Goal: Task Accomplishment & Management: Manage account settings

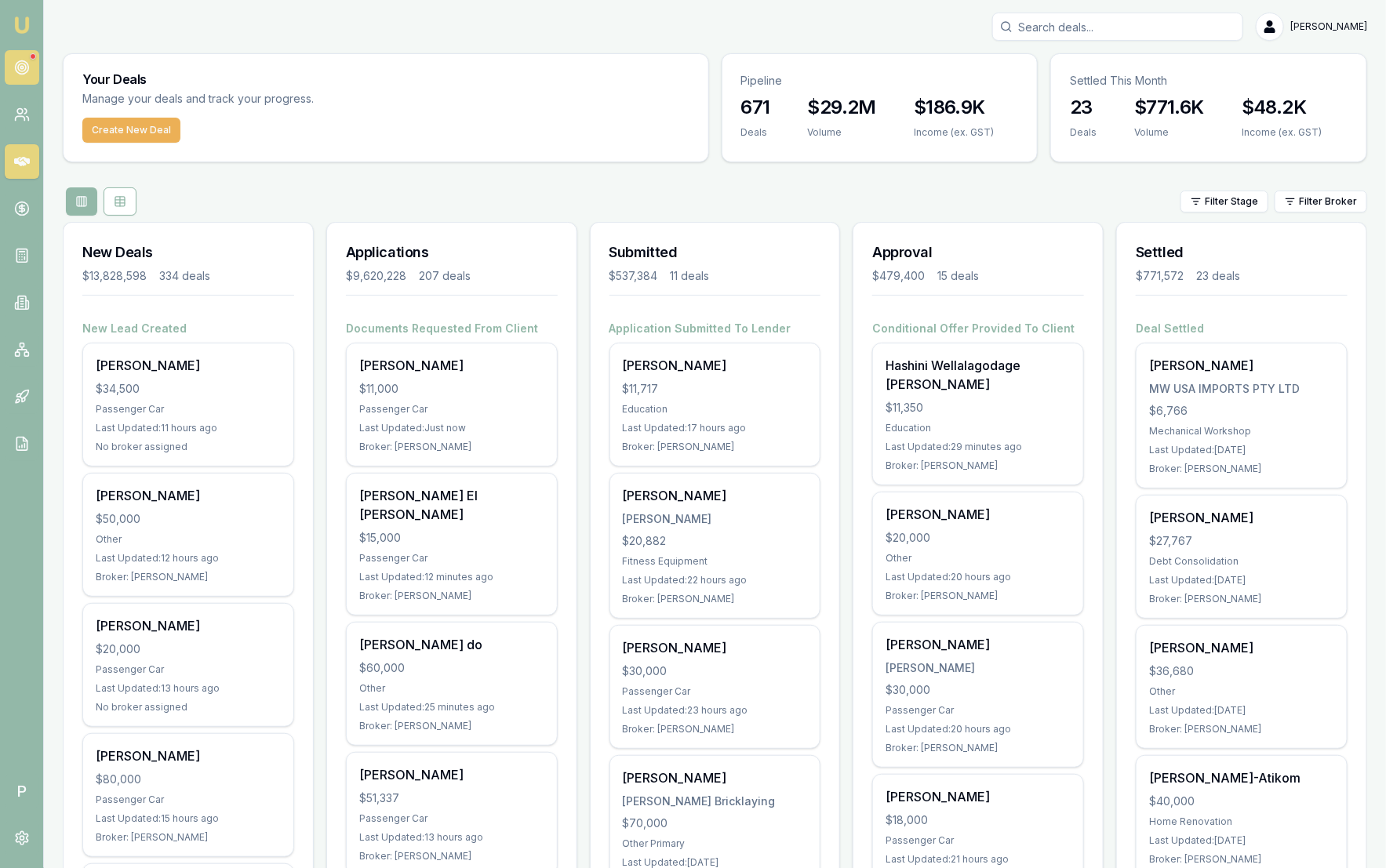
click at [24, 53] on link at bounding box center [22, 67] width 34 height 34
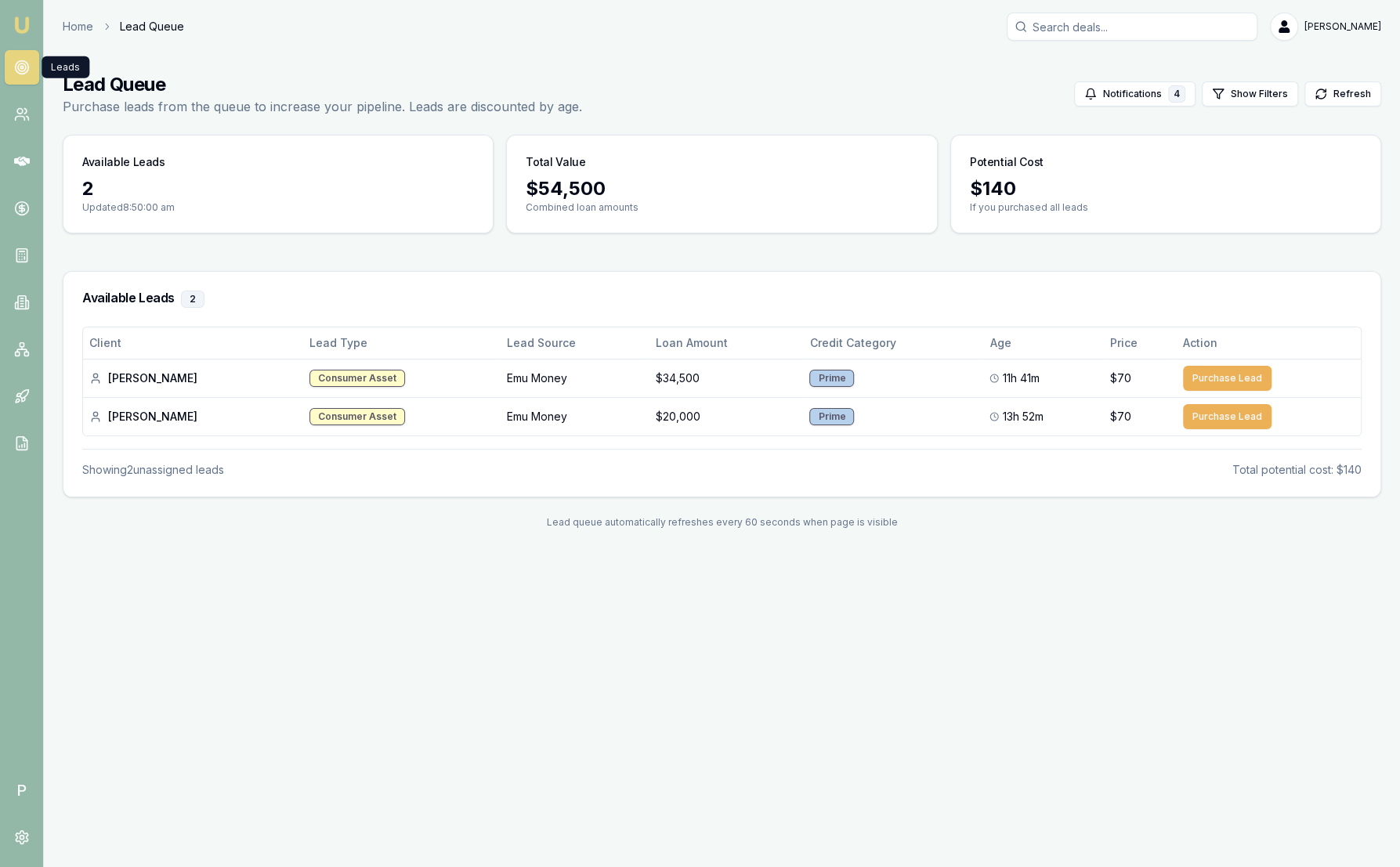
click at [9, 21] on link "Emu Broker" at bounding box center [22, 25] width 25 height 25
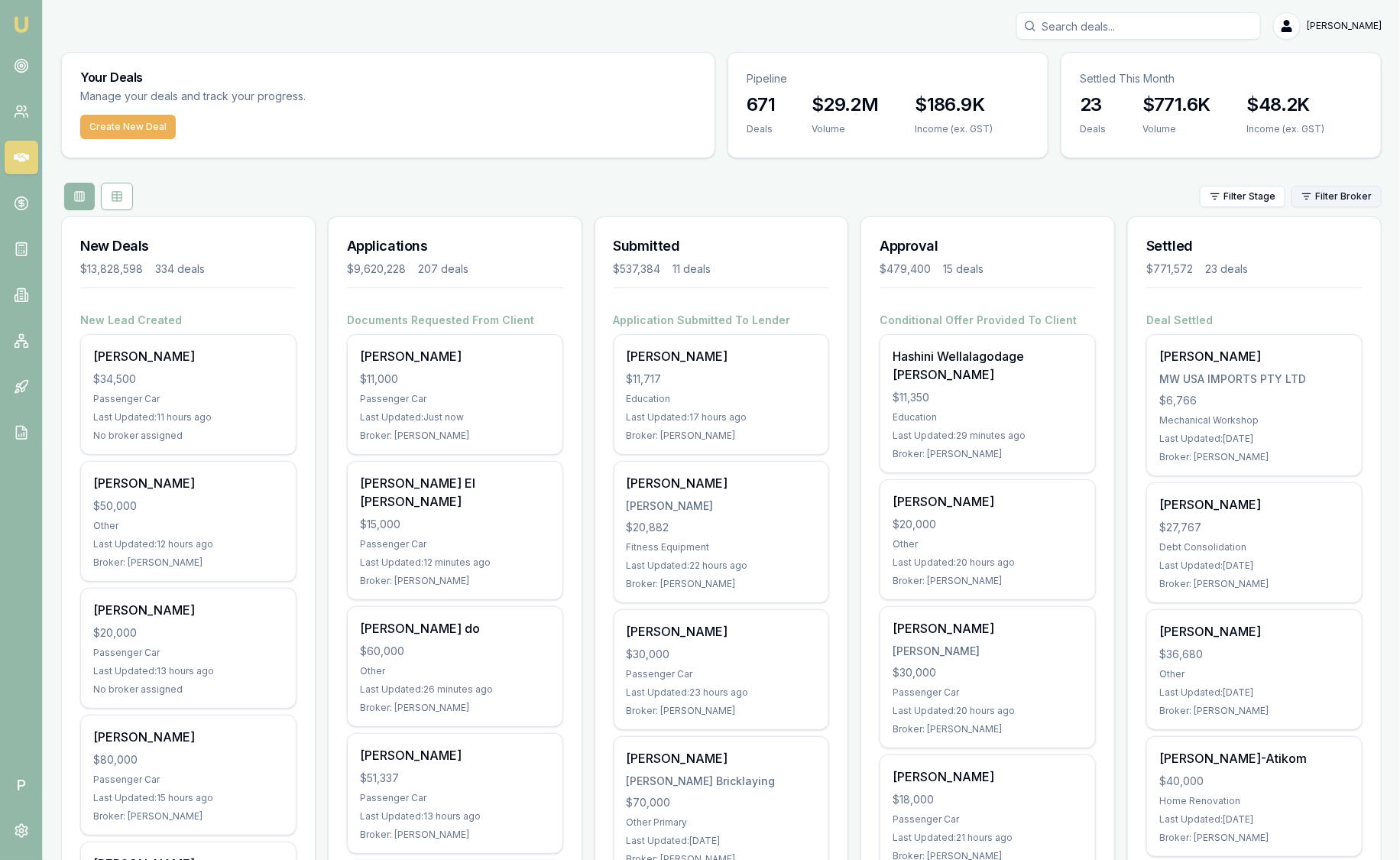
click at [1320, 192] on html "Emu Broker P Sam Crouch Toggle Menu Your Deals Manage your deals and track your…" at bounding box center [700, 430] width 1400 height 860
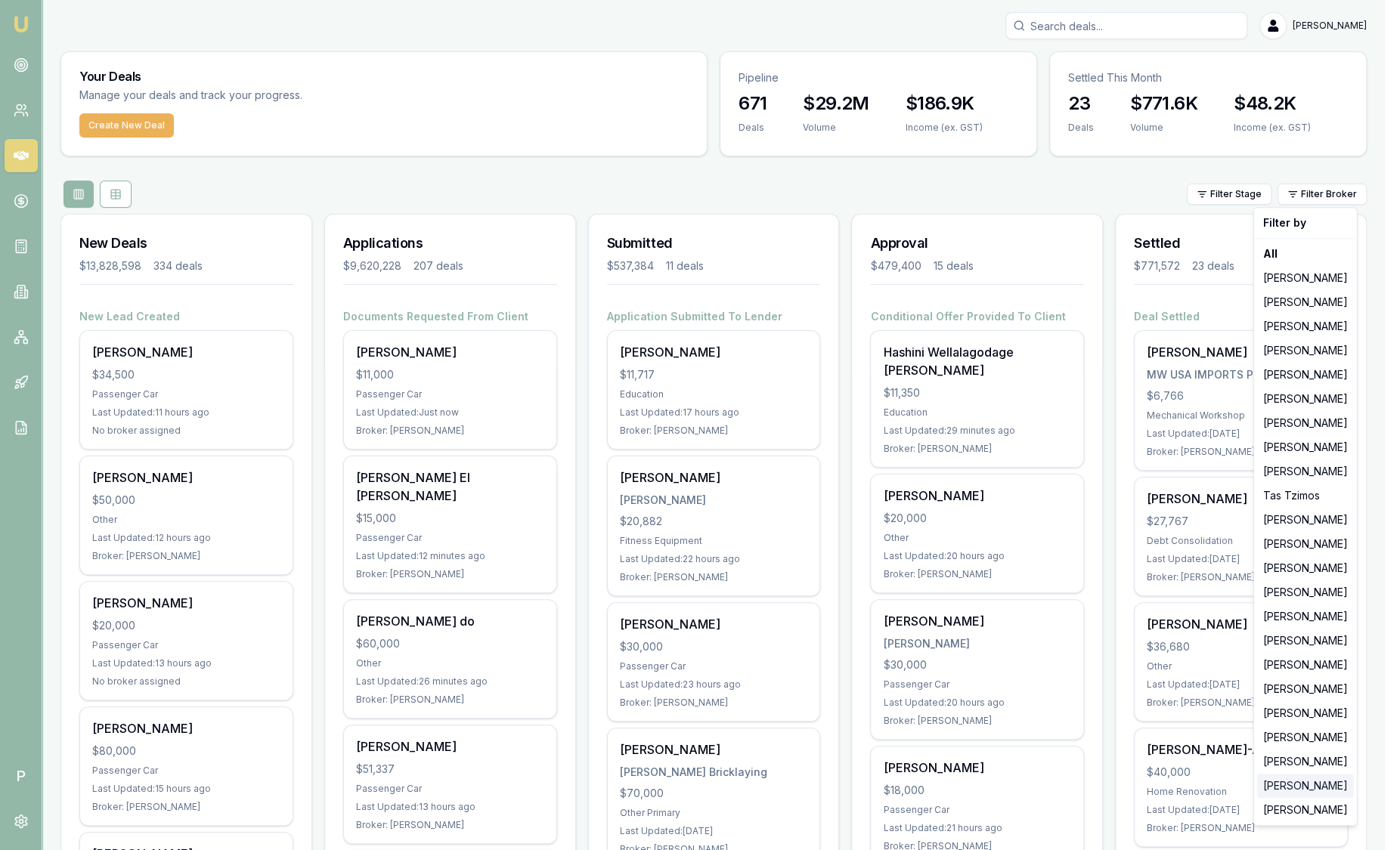
click at [1287, 788] on div "[PERSON_NAME]" at bounding box center [1304, 786] width 96 height 24
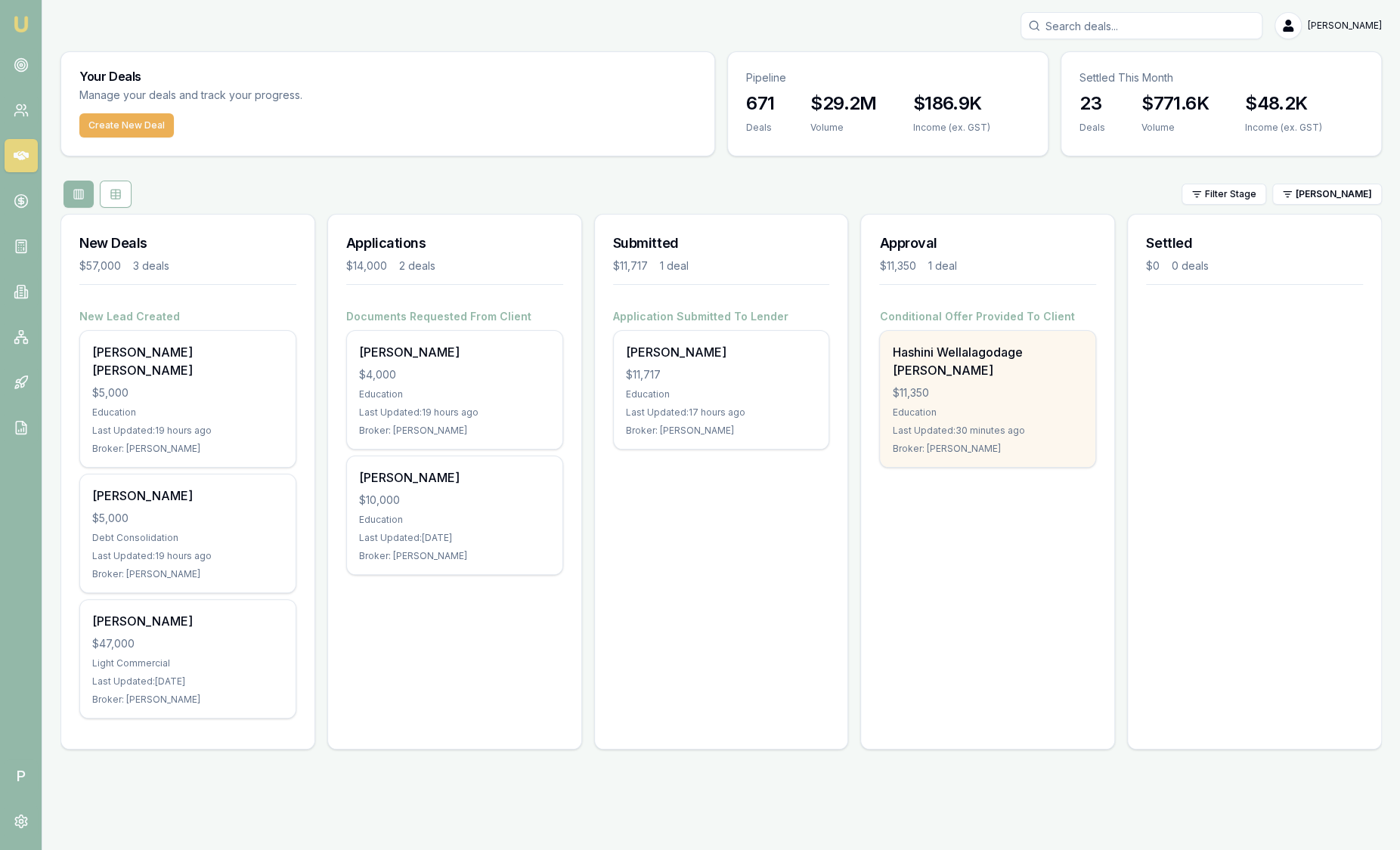
click at [948, 385] on div "$11,350" at bounding box center [987, 393] width 191 height 15
click at [1019, 364] on div "Hashini Wellalagodage Dona $11,350 Education Last Updated: 33 minutes ago Broke…" at bounding box center [987, 399] width 215 height 136
click at [1019, 406] on div "Education" at bounding box center [987, 412] width 191 height 12
click at [943, 385] on div "$11,350" at bounding box center [987, 393] width 191 height 15
click at [1060, 351] on div "Hashini Wellalagodage [PERSON_NAME]" at bounding box center [987, 361] width 191 height 36
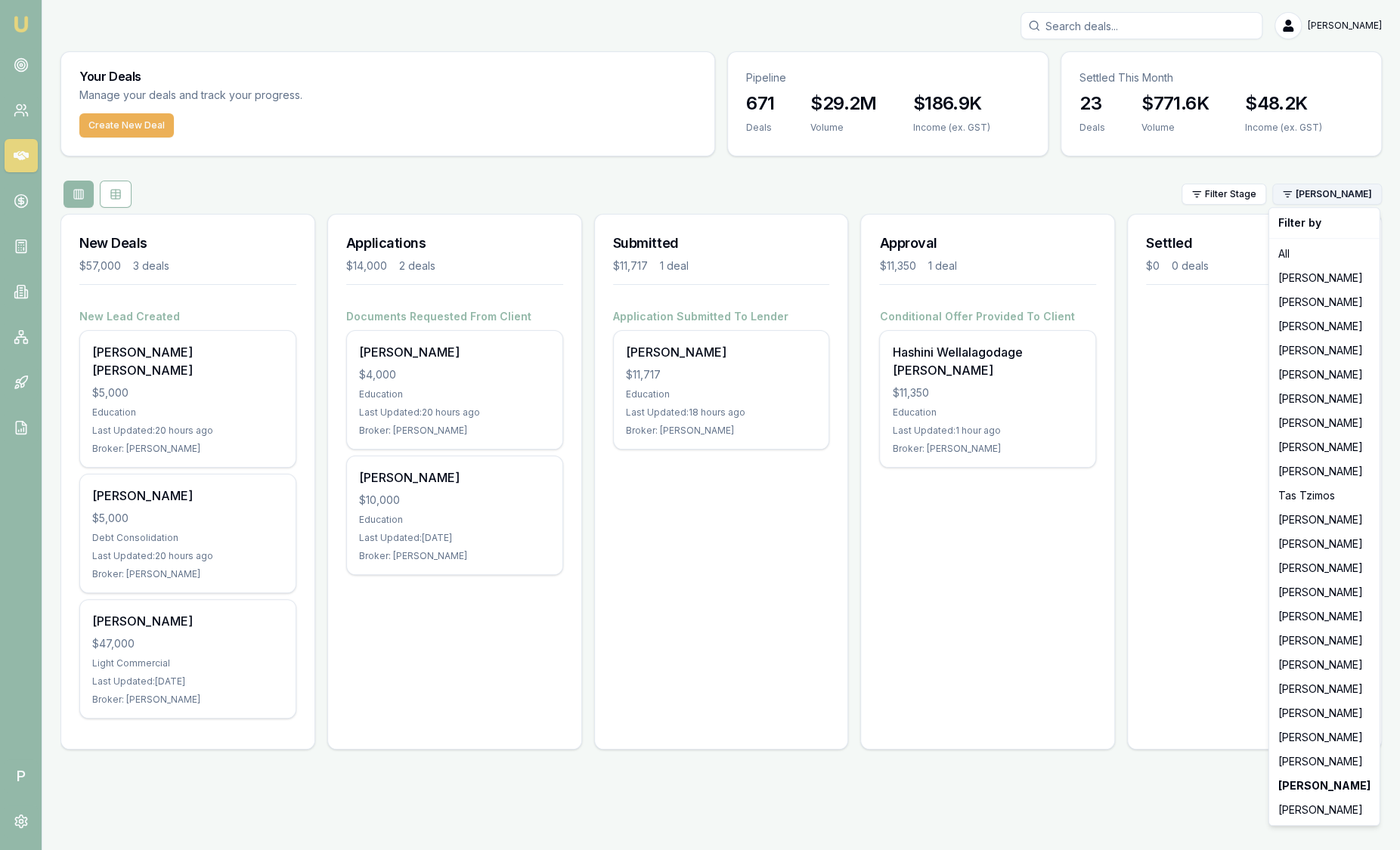
click at [1334, 194] on html "Emu Broker P Sam Crouch Toggle Menu Your Deals Manage your deals and track your…" at bounding box center [700, 425] width 1400 height 850
click at [1333, 281] on div "[PERSON_NAME]" at bounding box center [1324, 278] width 104 height 24
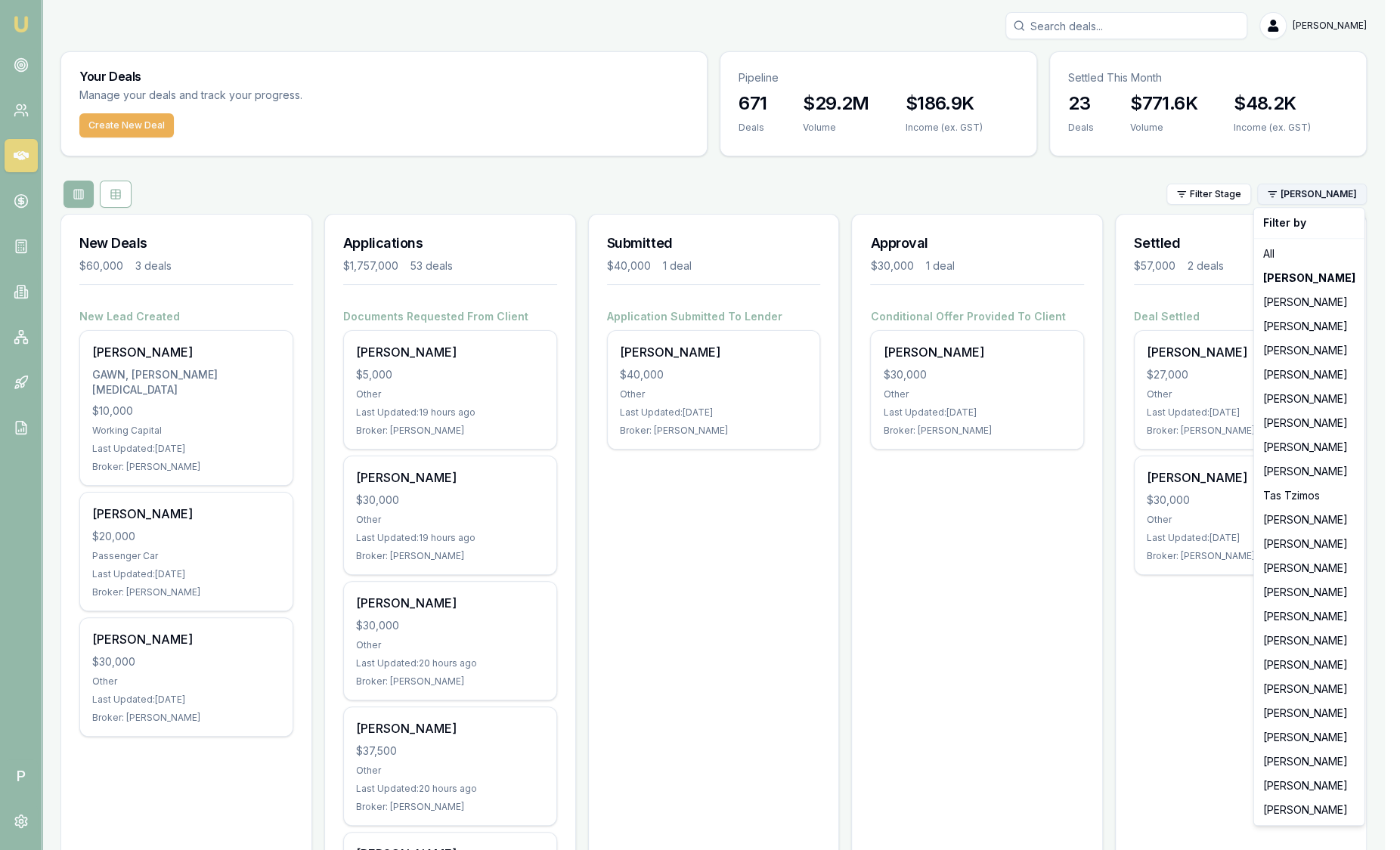
click at [1326, 198] on html "Emu Broker P Sam Crouch Toggle Menu Your Deals Manage your deals and track your…" at bounding box center [700, 425] width 1400 height 850
click at [1309, 301] on div "Stevette Gelavis" at bounding box center [1309, 302] width 104 height 24
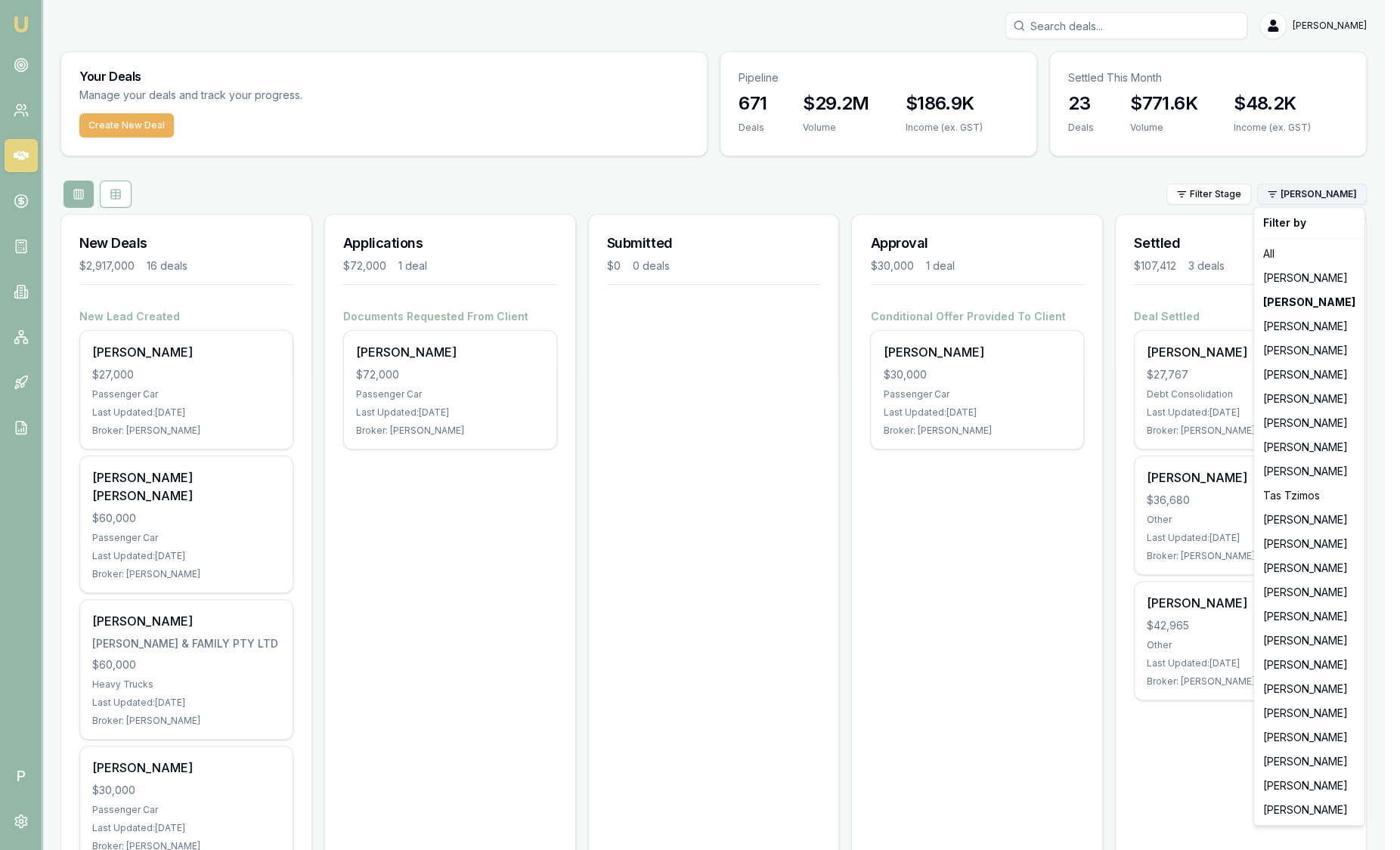
click at [1324, 191] on html "Emu Broker P Sam Crouch Toggle Menu Your Deals Manage your deals and track your…" at bounding box center [700, 425] width 1400 height 850
click at [1321, 779] on div "Laura La Micela" at bounding box center [1309, 786] width 104 height 24
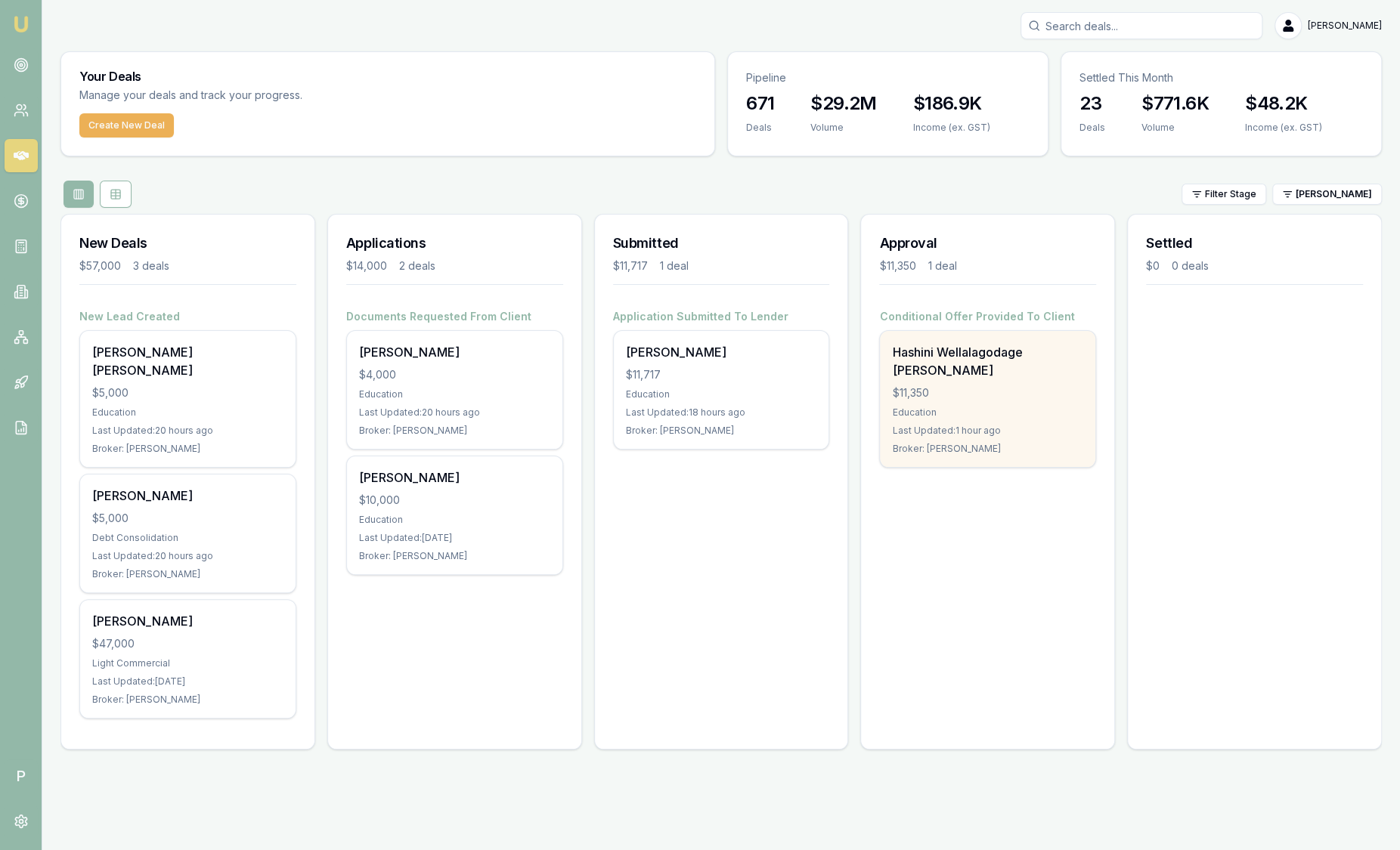
click at [989, 443] on div "Broker: [PERSON_NAME]" at bounding box center [987, 448] width 191 height 12
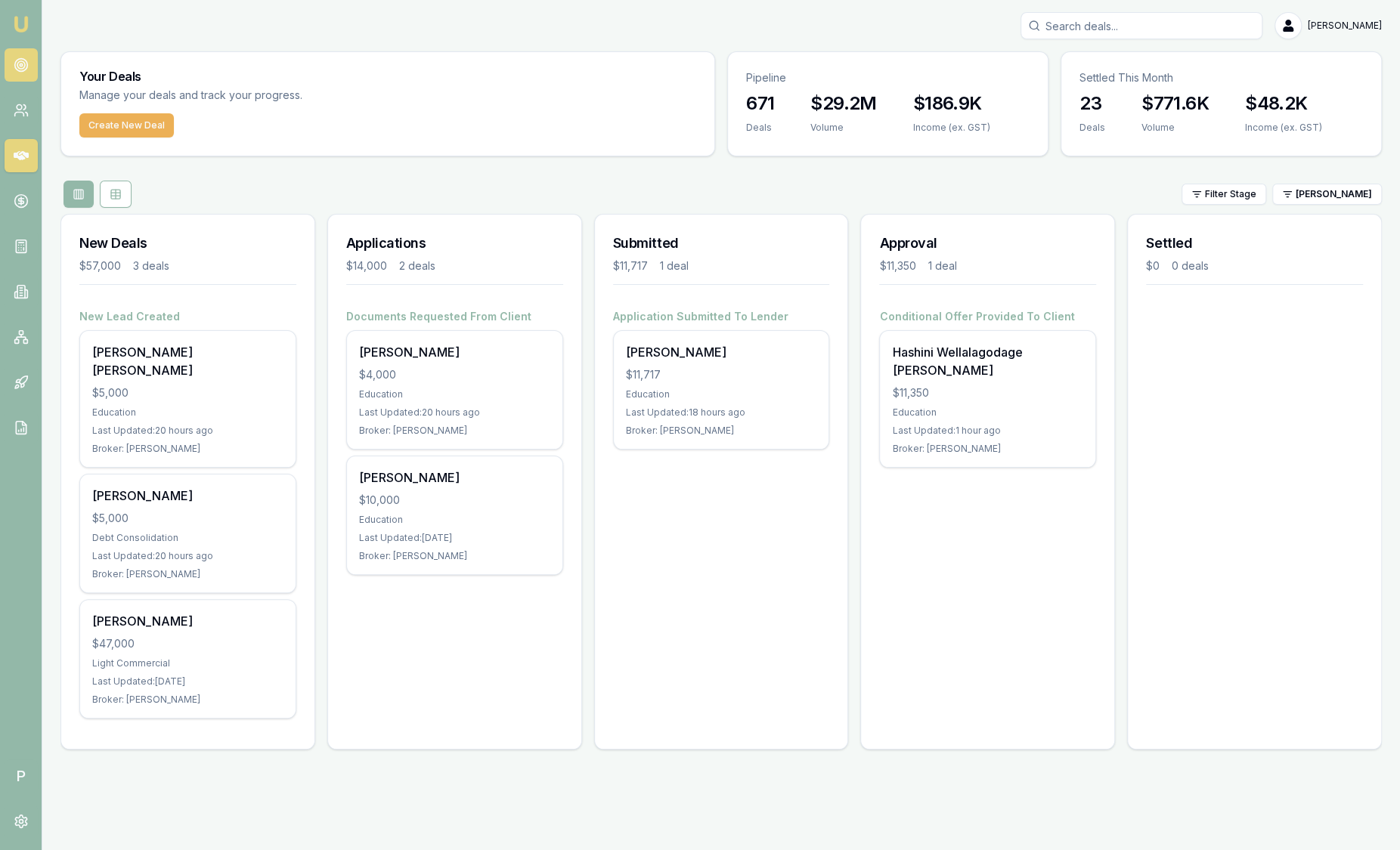
click at [25, 69] on circle at bounding box center [21, 66] width 13 height 13
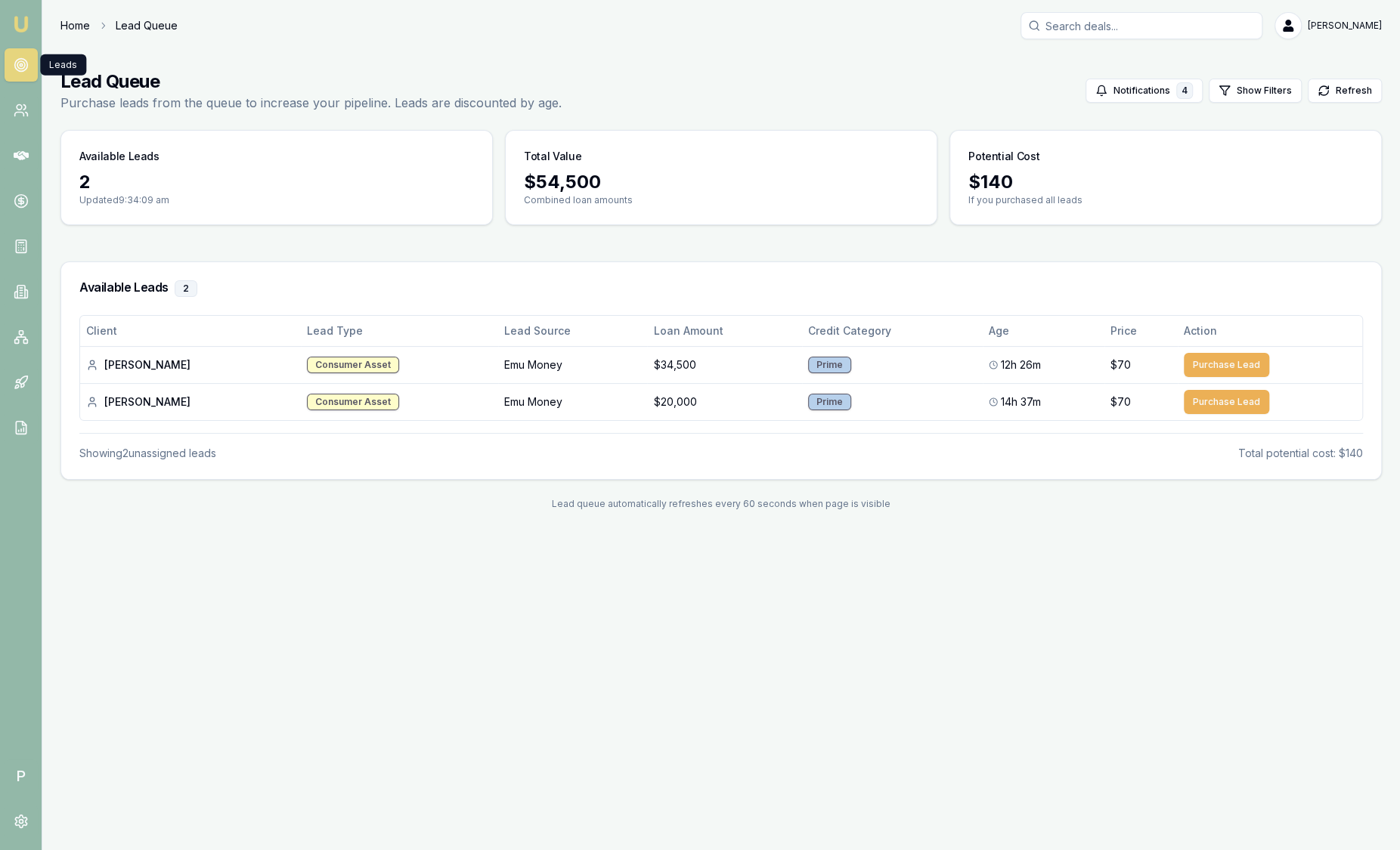
click at [69, 23] on link "Home" at bounding box center [75, 25] width 29 height 15
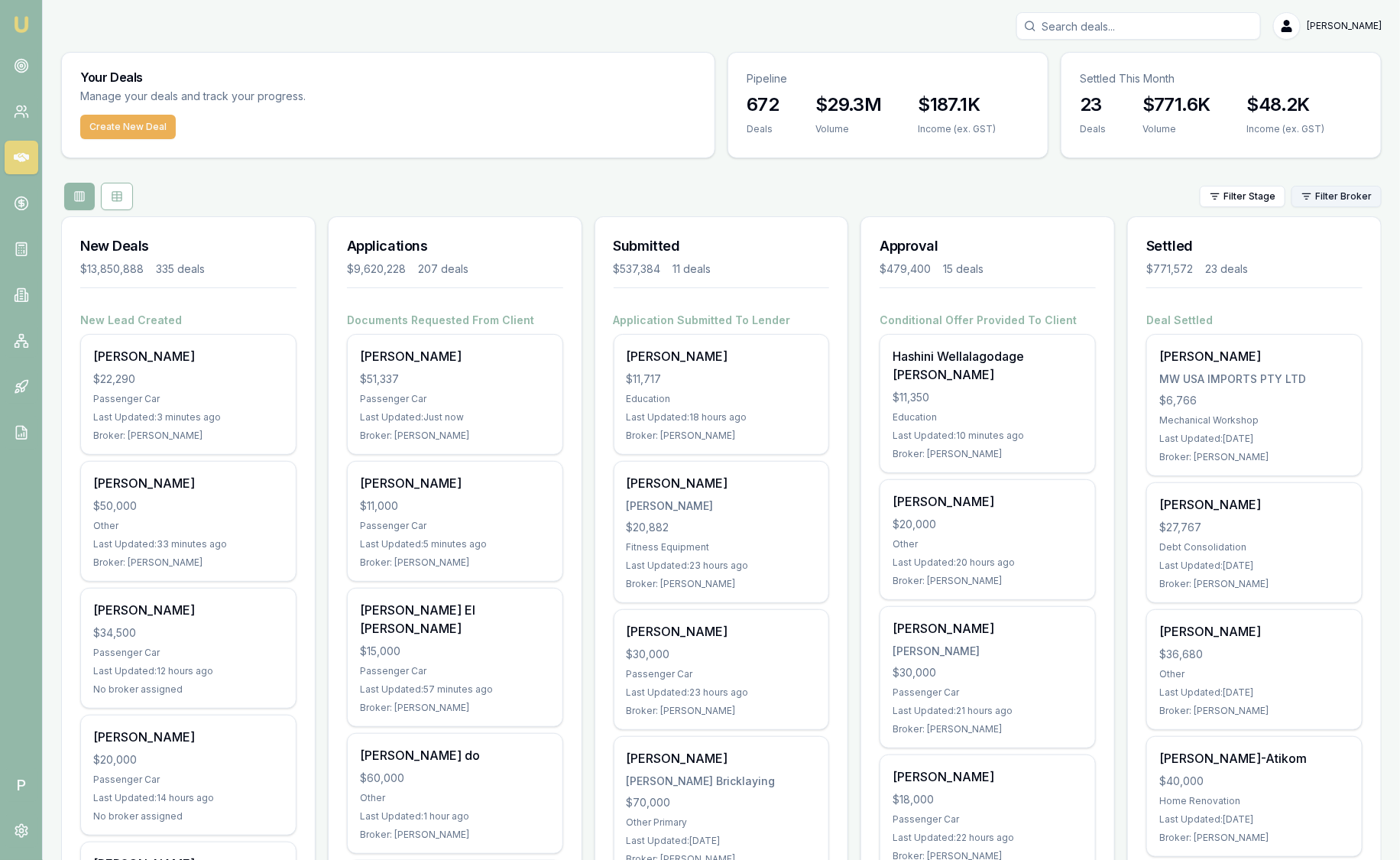
click at [1349, 197] on html "Emu Broker P Sam Crouch Toggle Menu Your Deals Manage your deals and track your…" at bounding box center [700, 430] width 1400 height 860
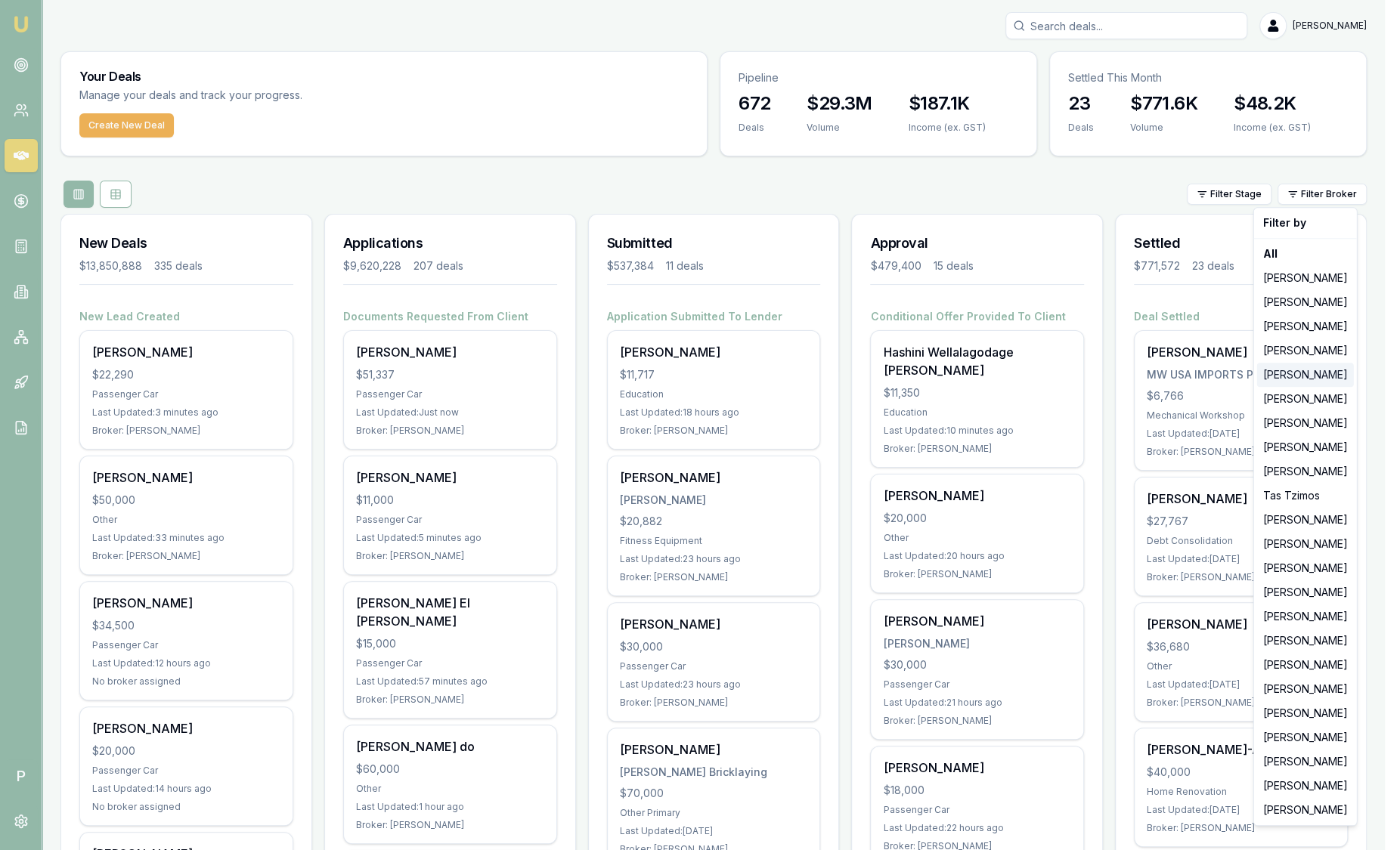
click at [1309, 371] on div "[PERSON_NAME]" at bounding box center [1304, 375] width 96 height 24
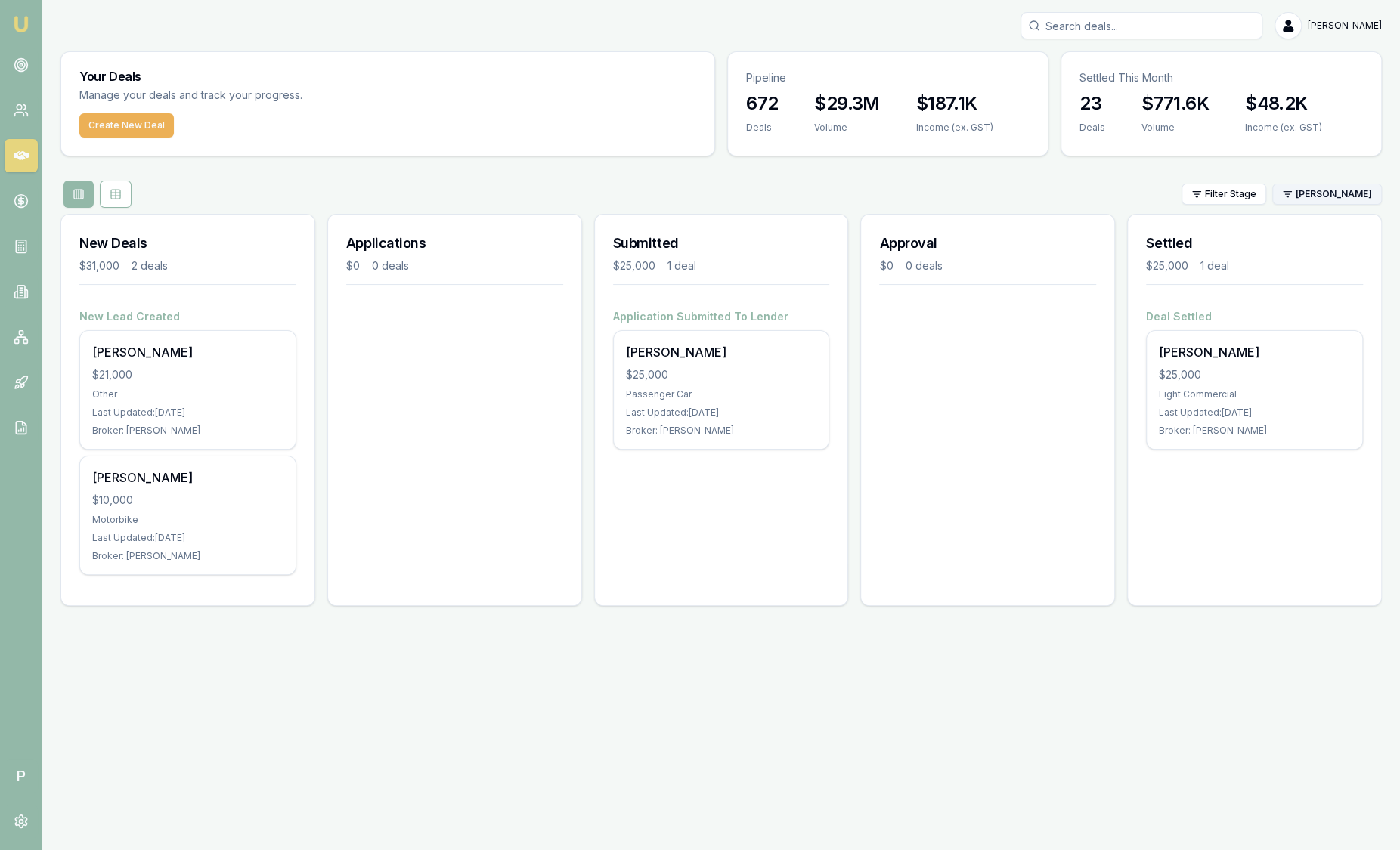
click at [1334, 200] on html "Emu Broker P Sam Crouch Toggle Menu Your Deals Manage your deals and track your…" at bounding box center [700, 425] width 1400 height 850
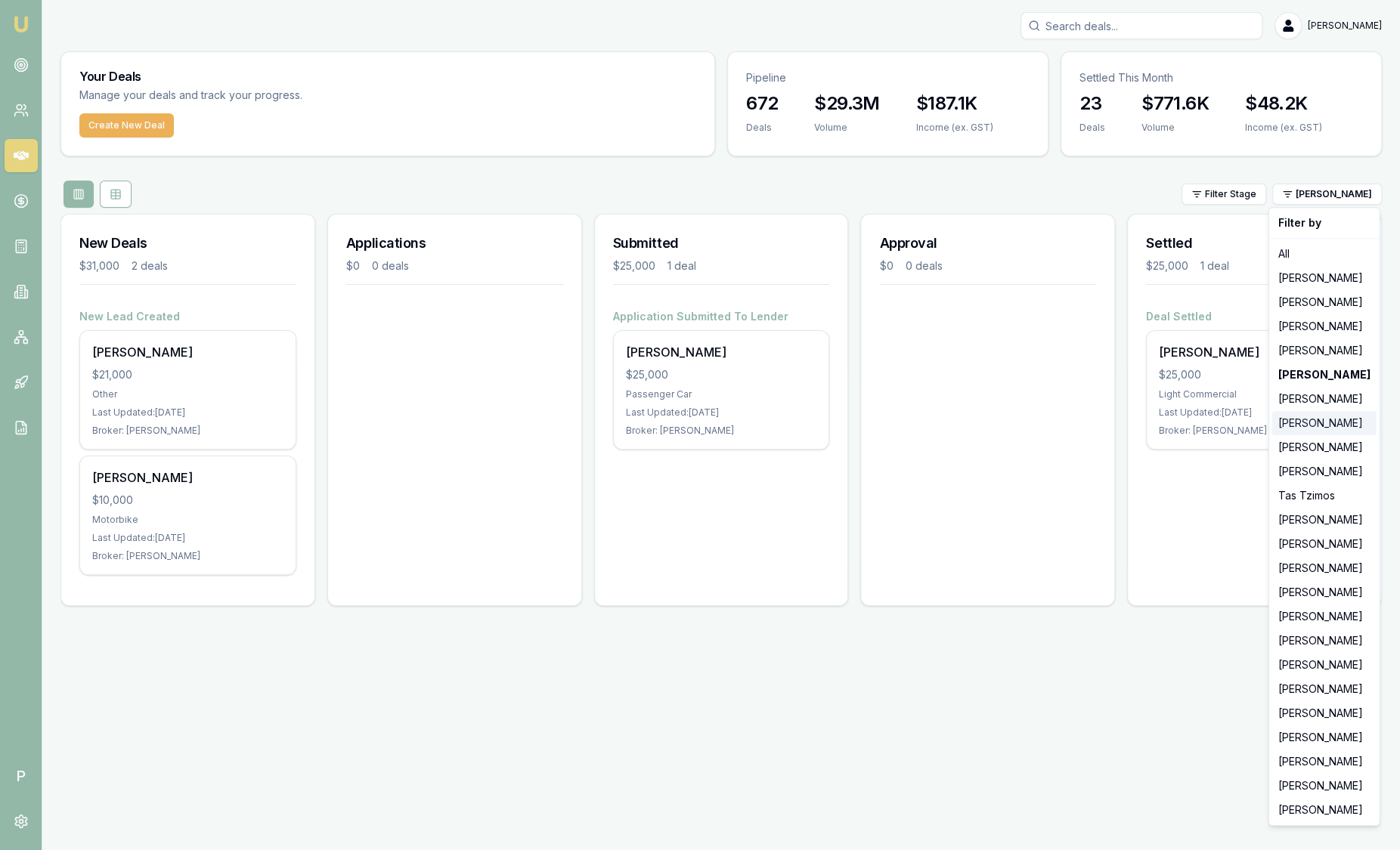
click at [1320, 426] on div "[PERSON_NAME]" at bounding box center [1324, 423] width 104 height 24
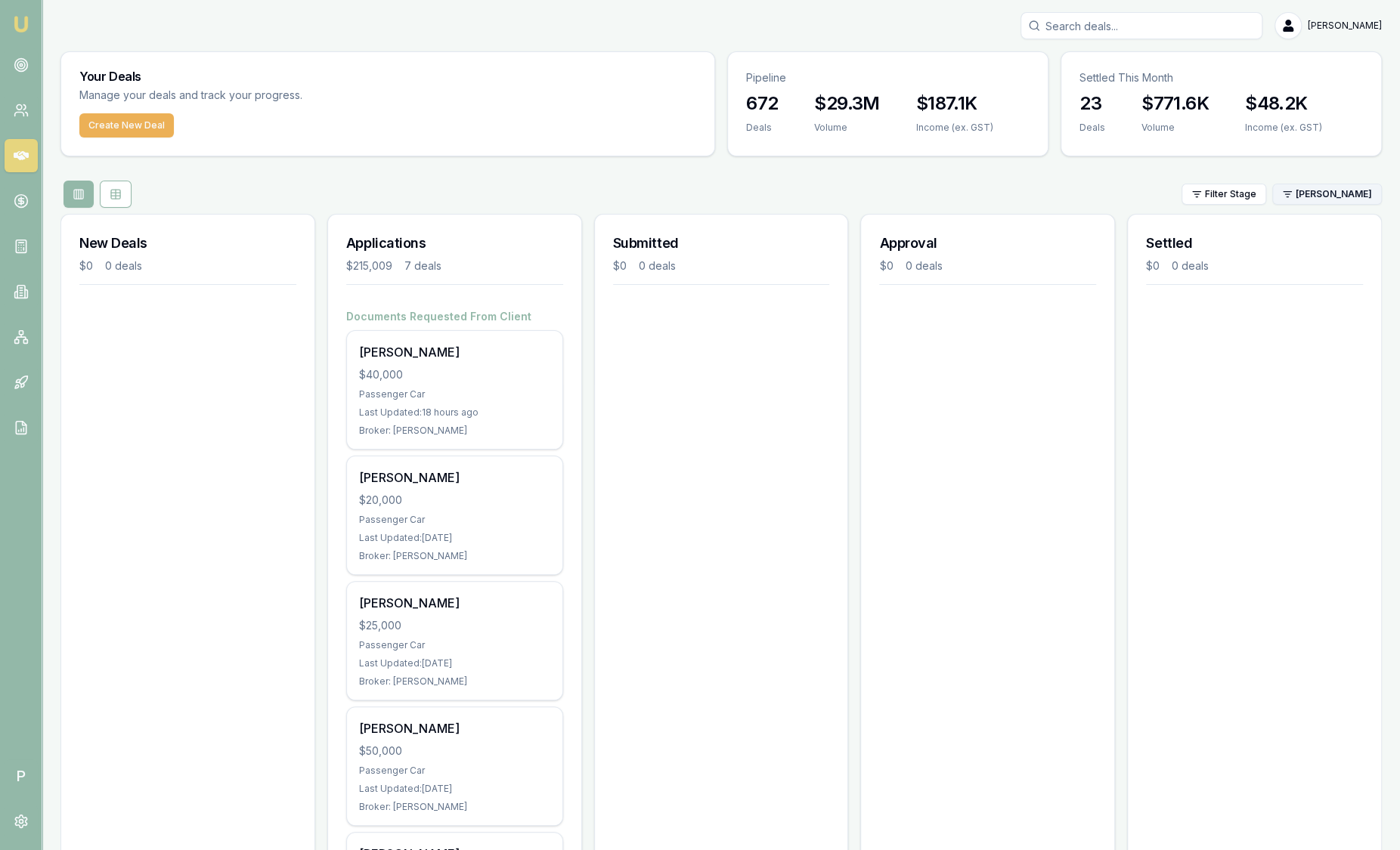
click at [1322, 193] on html "Emu Broker P Sam Crouch Toggle Menu Your Deals Manage your deals and track your…" at bounding box center [700, 425] width 1400 height 850
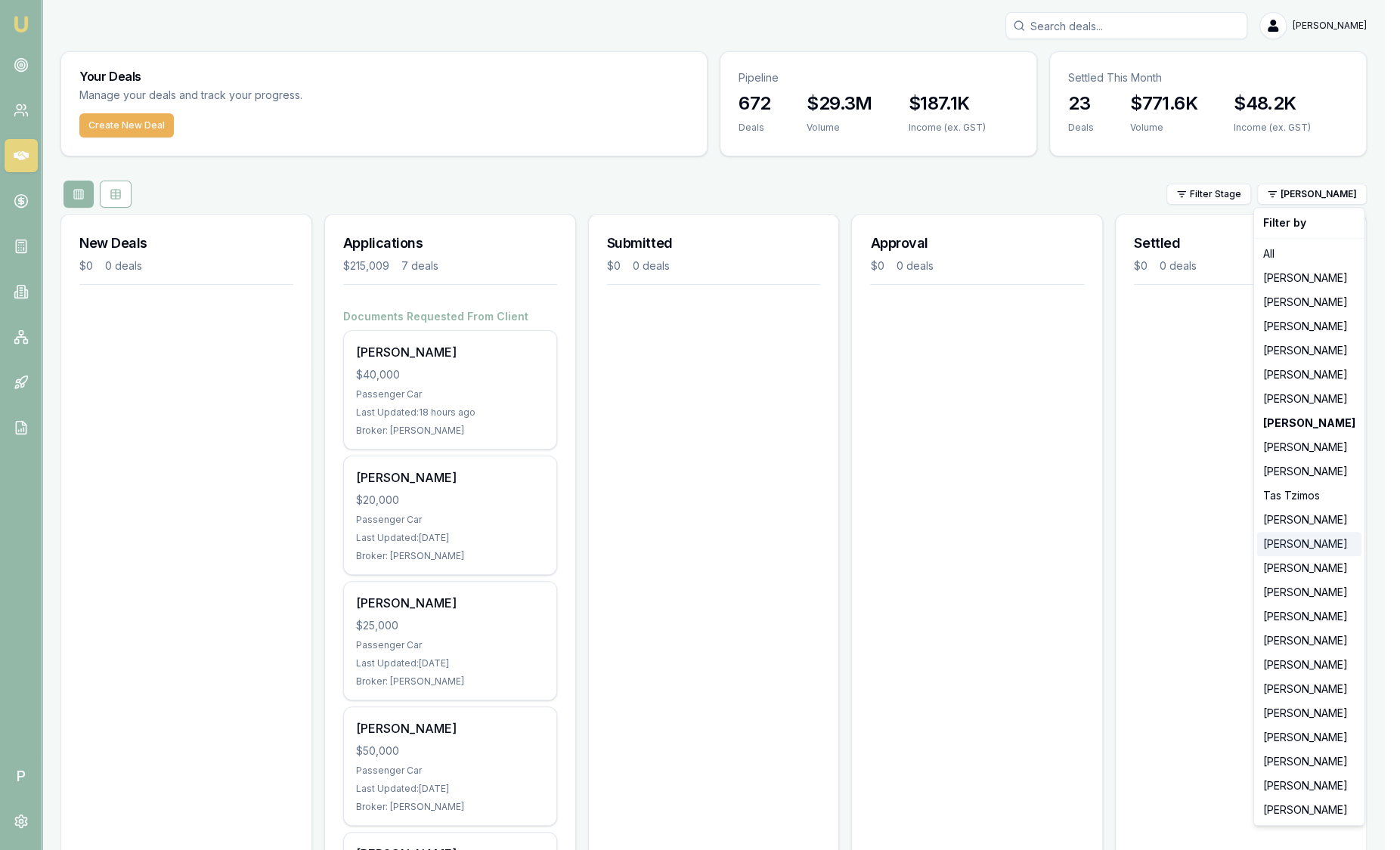
click at [1311, 550] on div "[PERSON_NAME]" at bounding box center [1309, 544] width 104 height 24
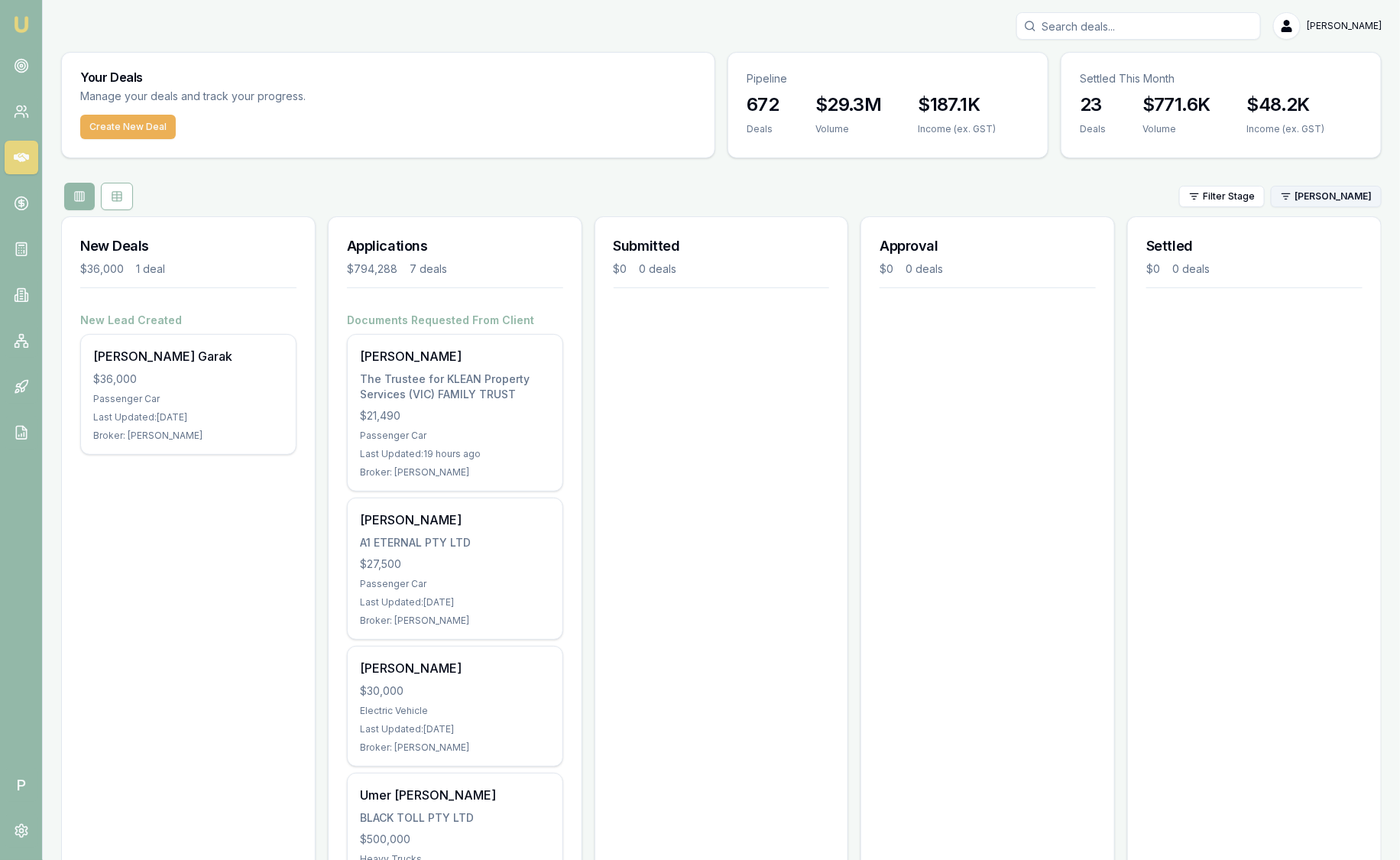
click at [1318, 193] on html "Emu Broker P Sam Crouch Toggle Menu Your Deals Manage your deals and track your…" at bounding box center [700, 430] width 1400 height 860
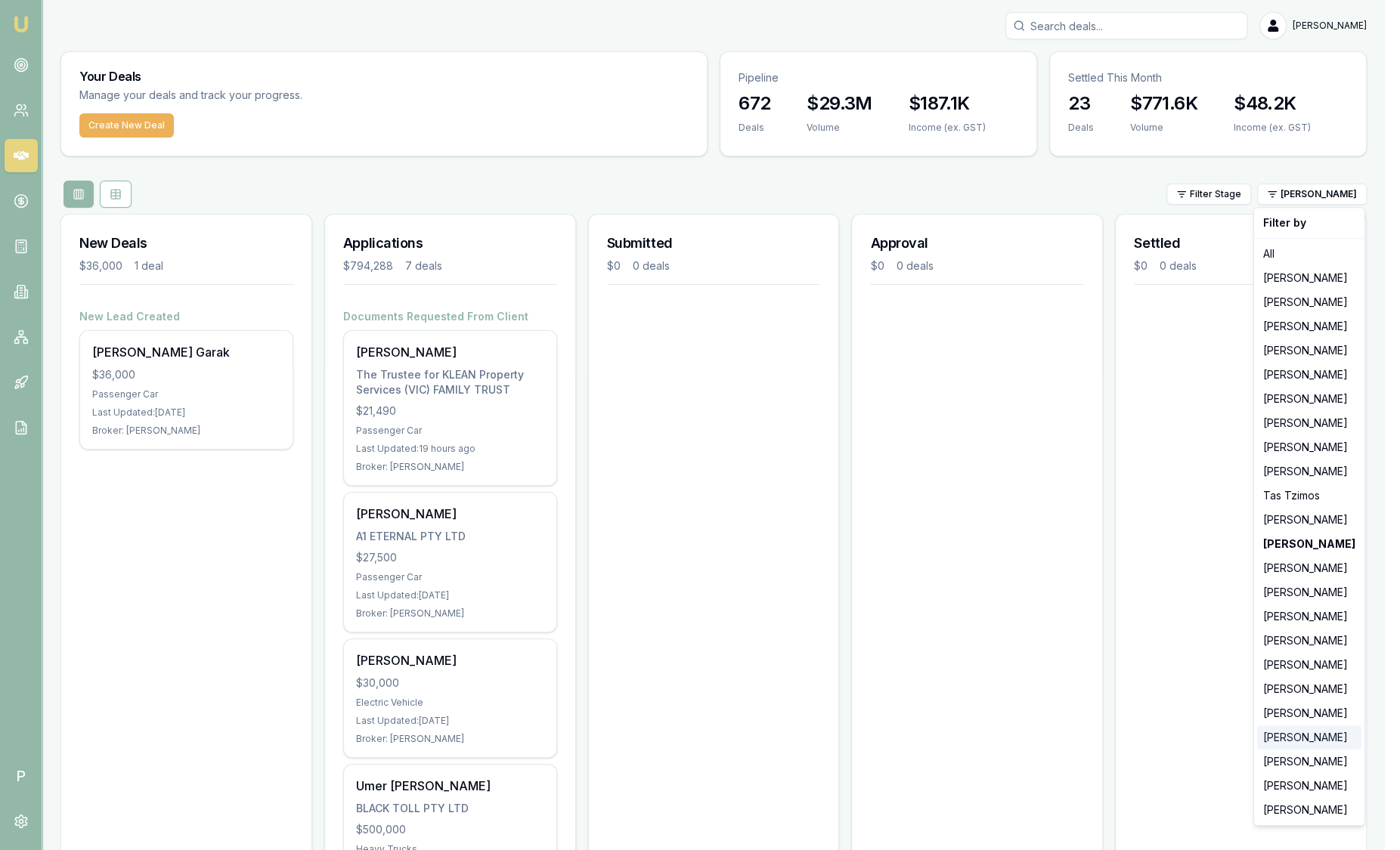
click at [1326, 731] on div "[PERSON_NAME]" at bounding box center [1309, 737] width 104 height 24
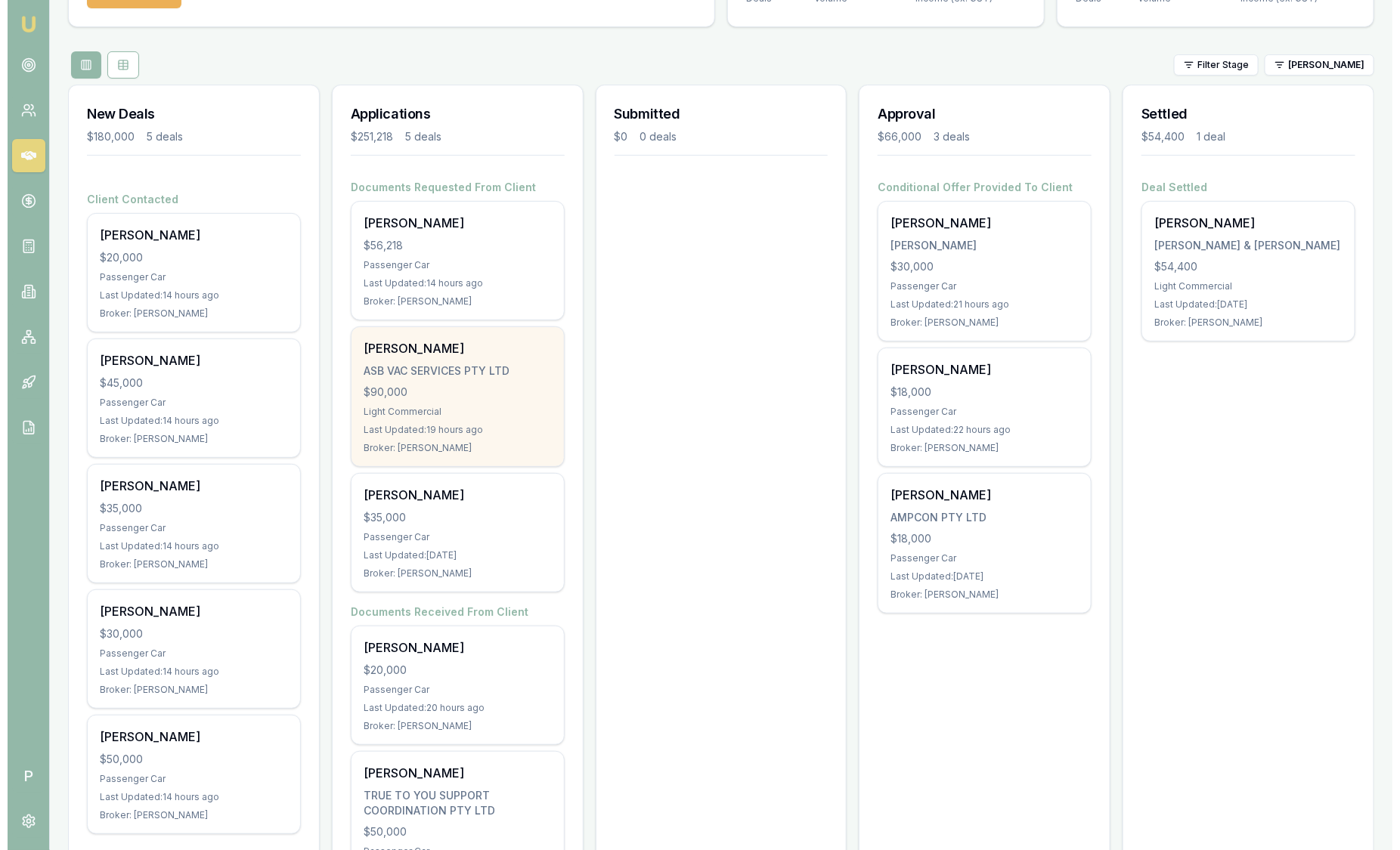
scroll to position [37, 0]
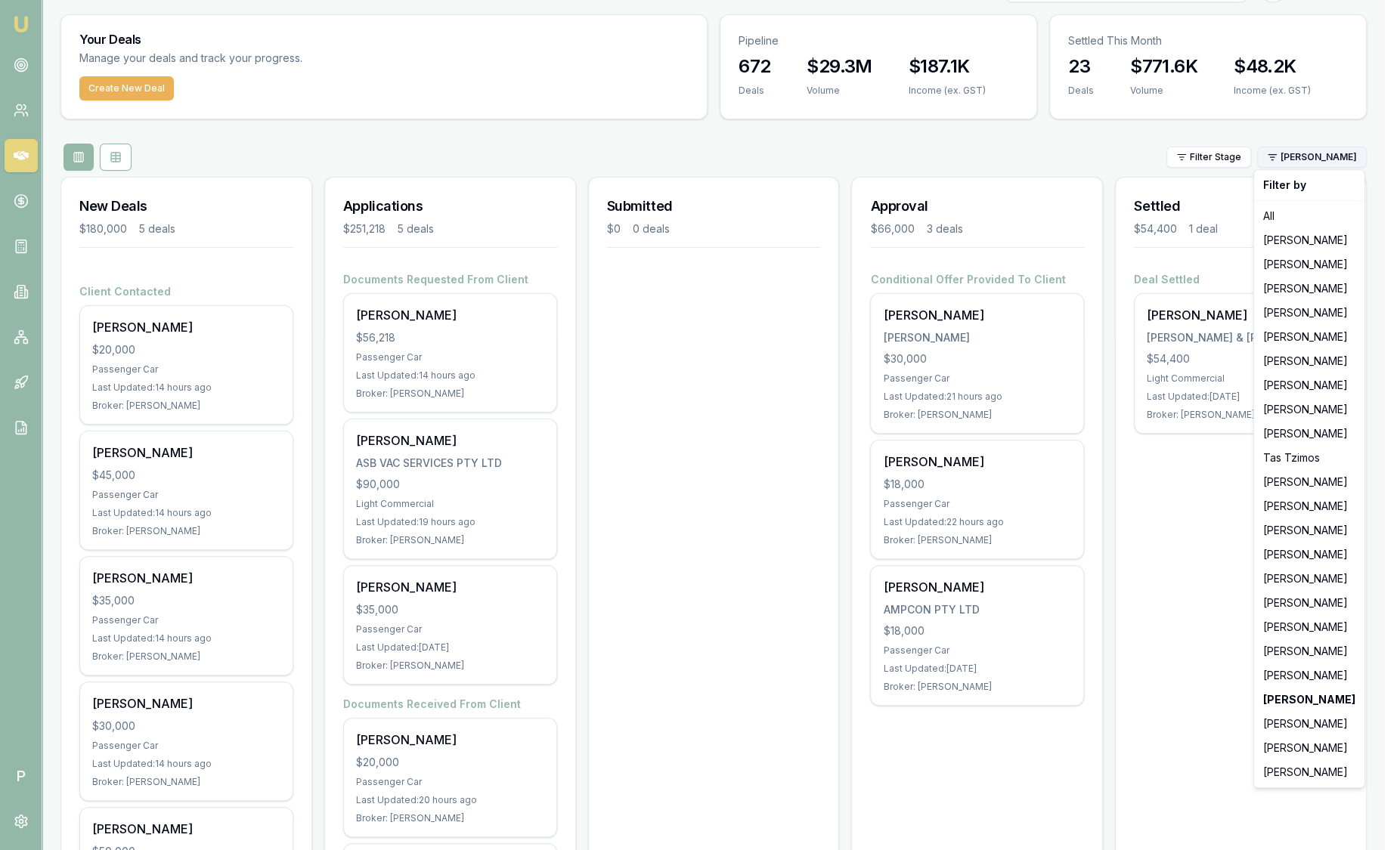
click at [1334, 162] on html "Emu Broker P Sam Crouch Toggle Menu Your Deals Manage your deals and track your…" at bounding box center [700, 388] width 1400 height 850
drag, startPoint x: 1297, startPoint y: 346, endPoint x: 1303, endPoint y: 761, distance: 415.0
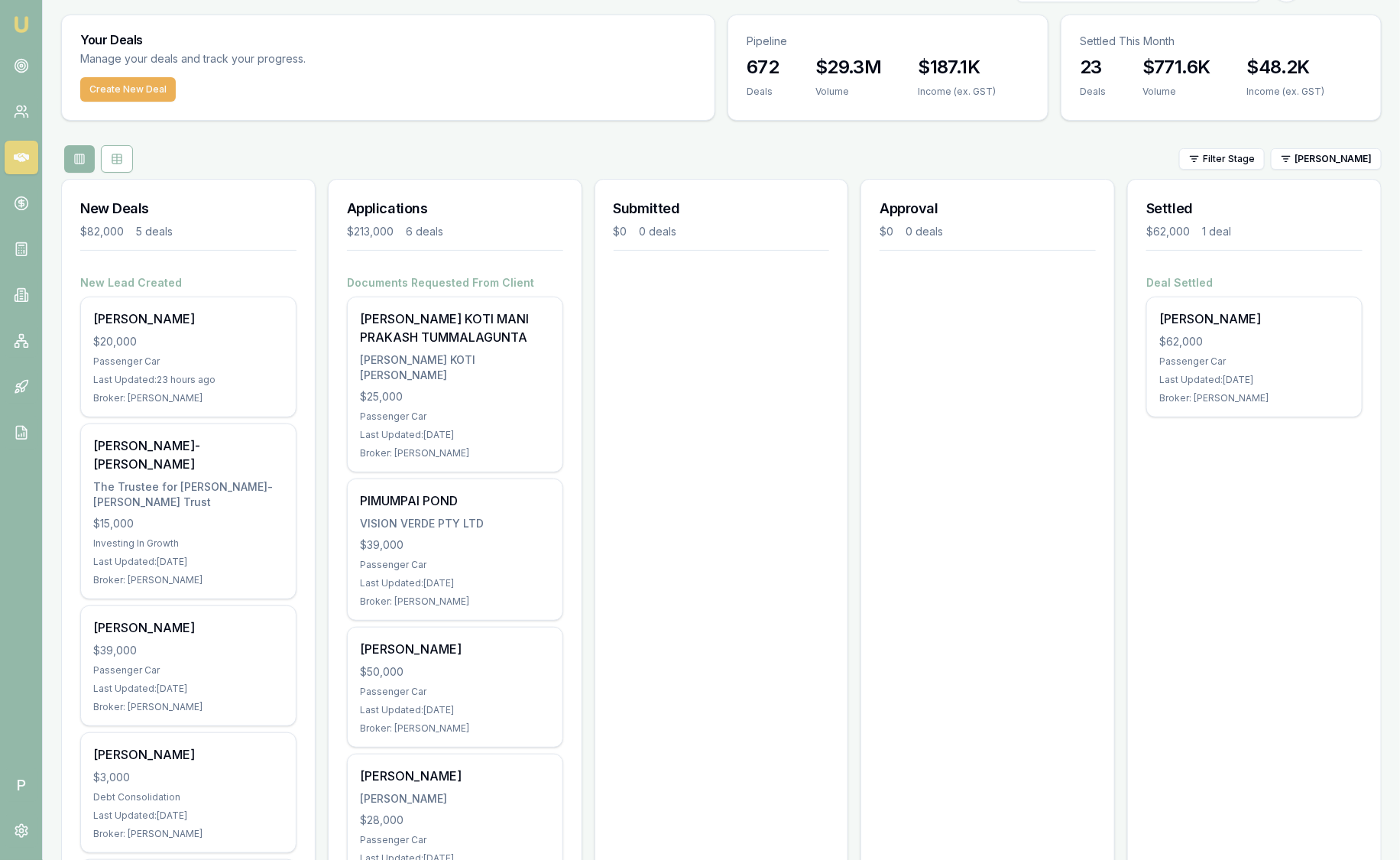
drag, startPoint x: 1317, startPoint y: 770, endPoint x: 1263, endPoint y: 775, distance: 54.2
click at [1259, 830] on div "Settled $62,000 1 deal Deal Settled Johnson Philip $62,000 Passenger Car Last U…" at bounding box center [1254, 690] width 255 height 1024
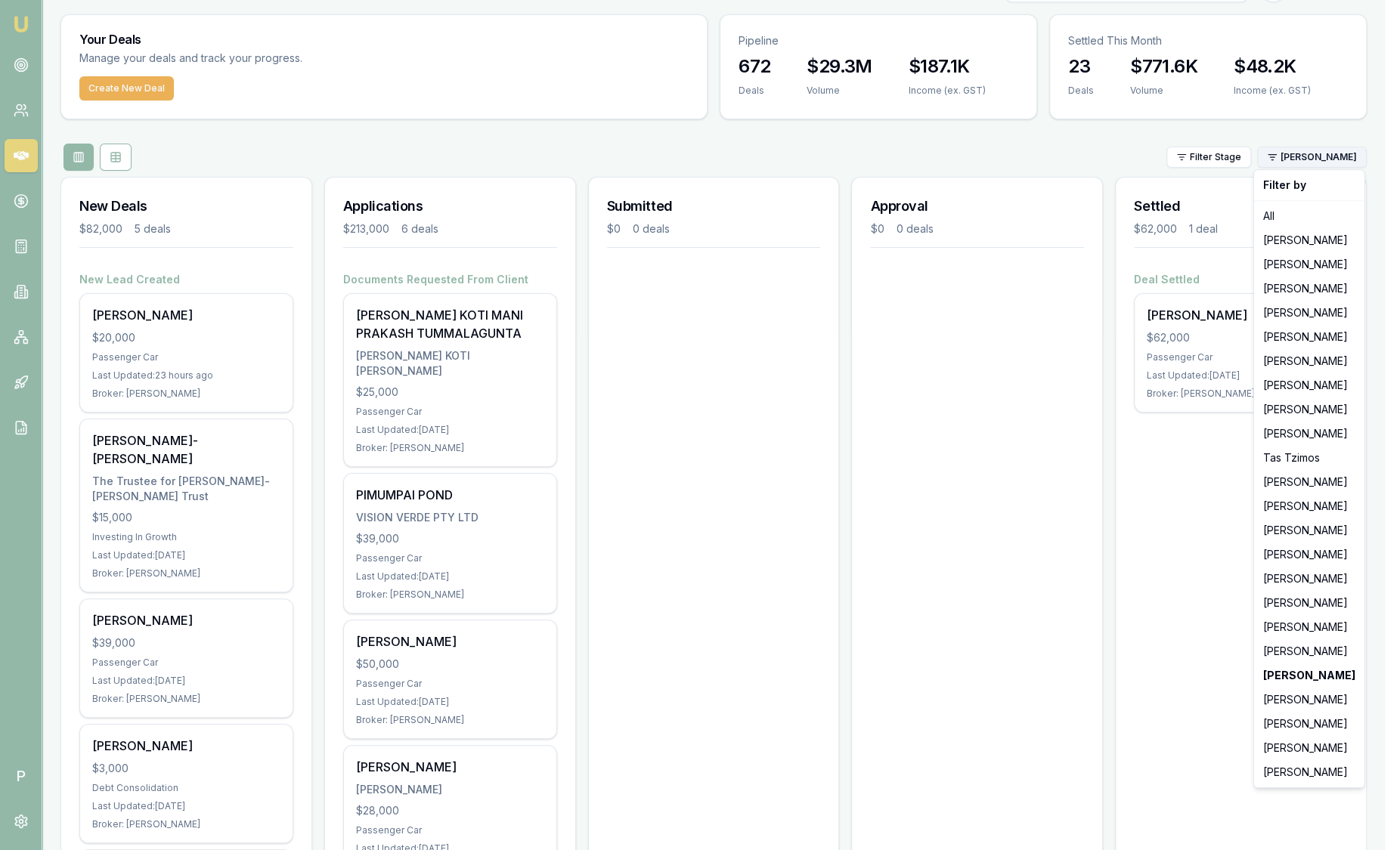
click at [1324, 155] on html "Emu Broker P Sam Crouch Toggle Menu Your Deals Manage your deals and track your…" at bounding box center [700, 388] width 1400 height 850
click at [1332, 719] on div "[PERSON_NAME]" at bounding box center [1309, 724] width 104 height 24
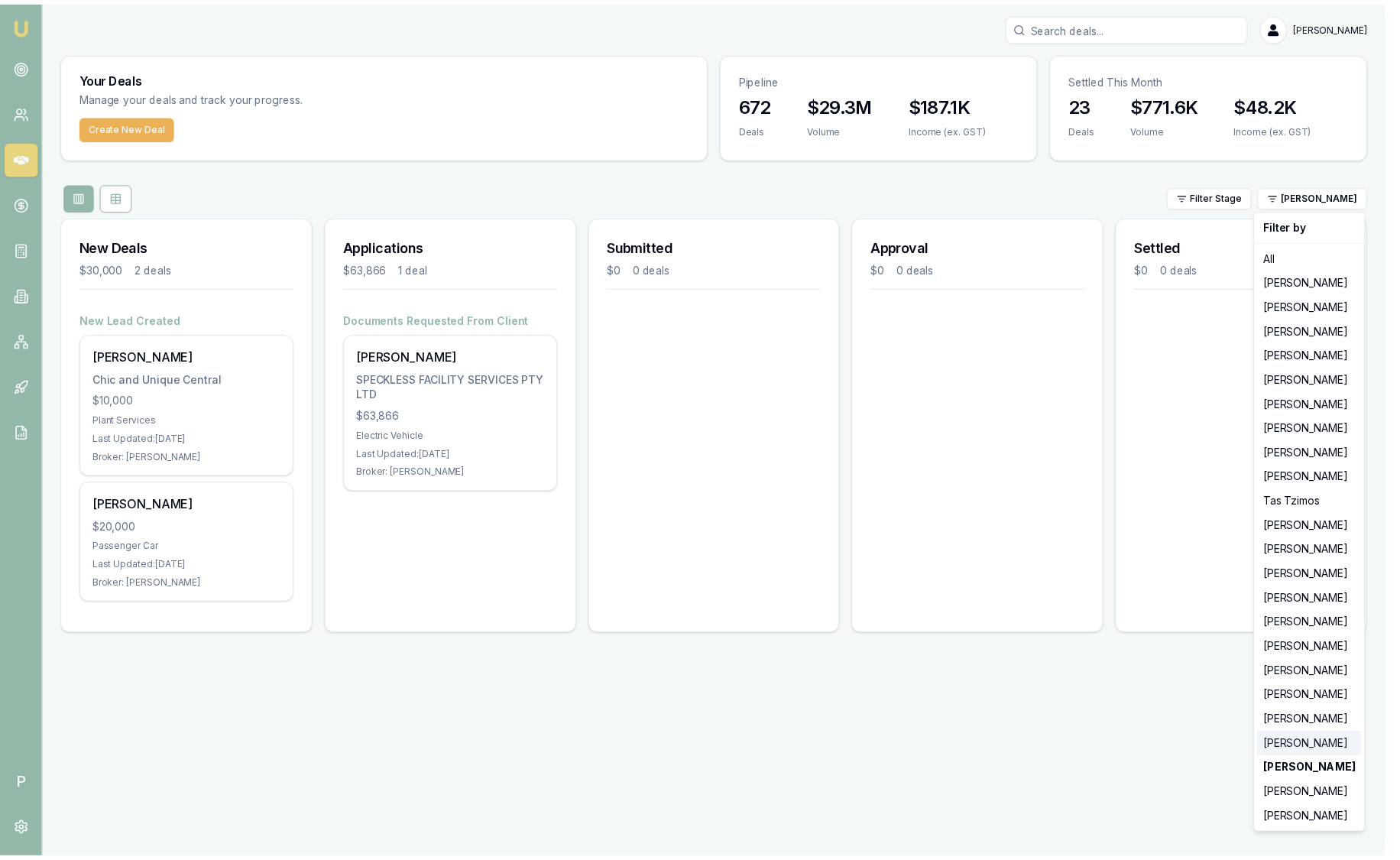
scroll to position [0, 0]
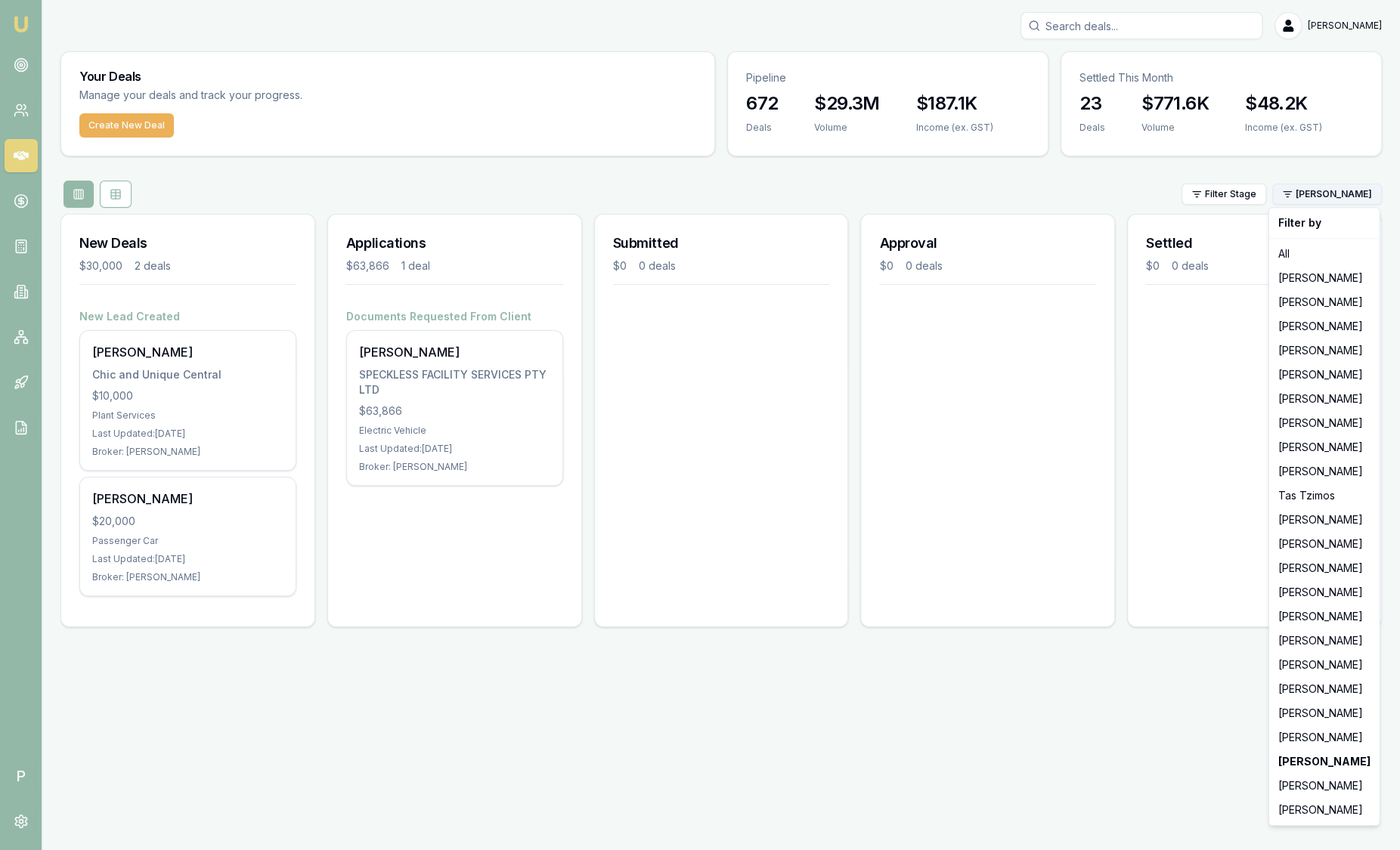
click at [1334, 193] on html "Emu Broker P Sam Crouch Toggle Menu Your Deals Manage your deals and track your…" at bounding box center [700, 425] width 1400 height 850
click at [1334, 814] on div "[PERSON_NAME]" at bounding box center [1324, 810] width 104 height 24
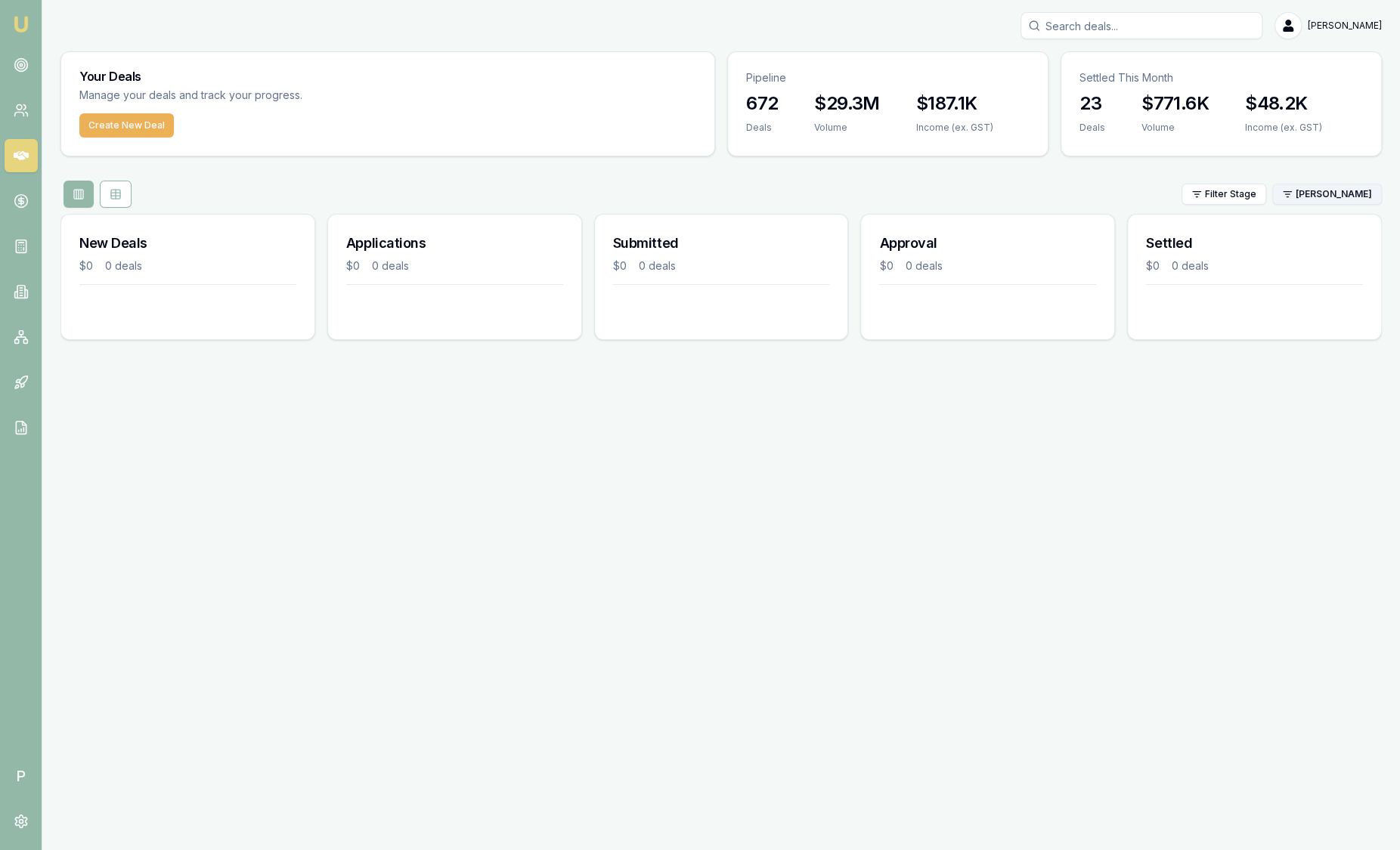
click at [1324, 182] on html "Emu Broker P Sam Crouch Toggle Menu Your Deals Manage your deals and track your…" at bounding box center [700, 425] width 1400 height 850
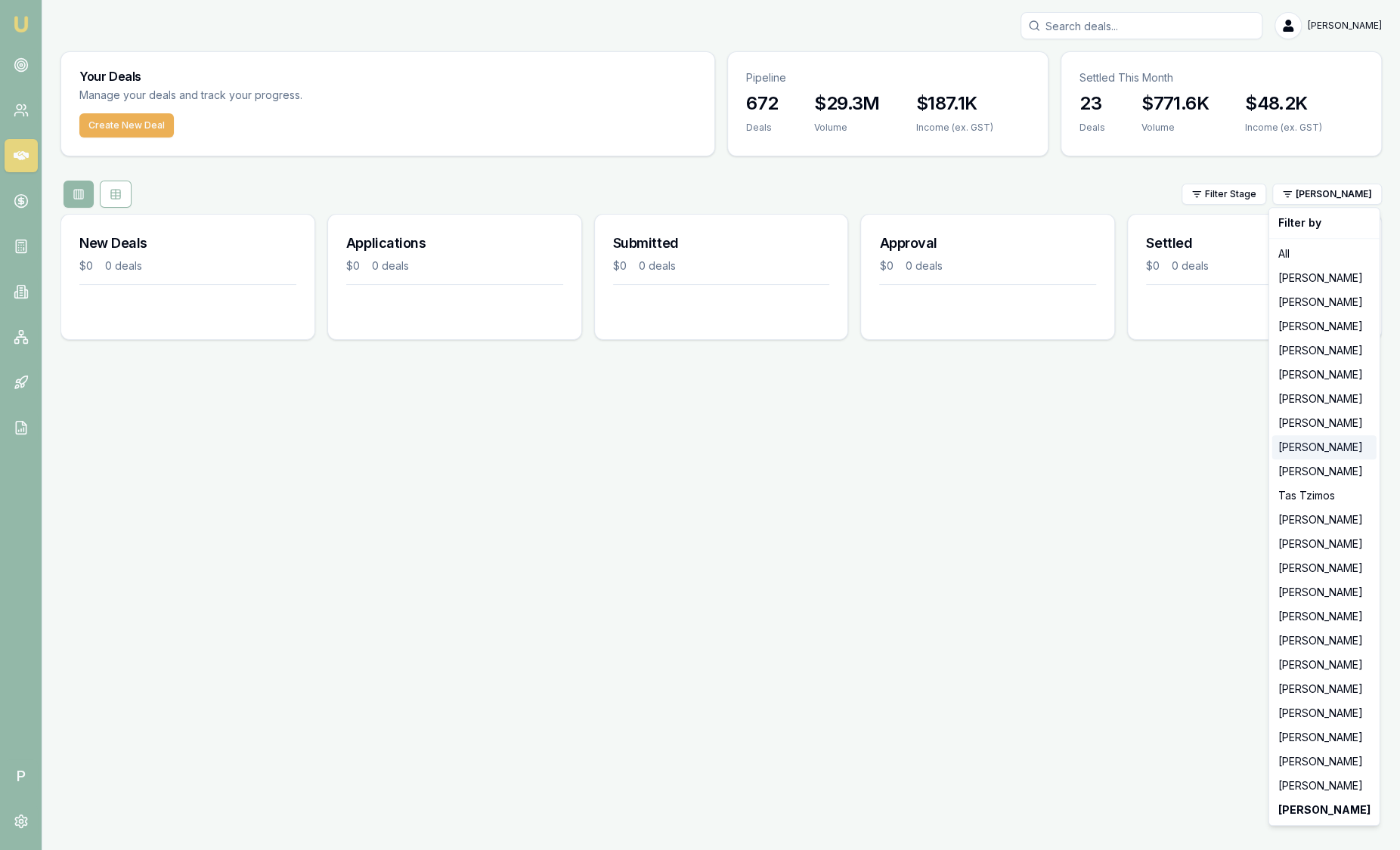
click at [1300, 449] on div "[PERSON_NAME]" at bounding box center [1324, 448] width 104 height 24
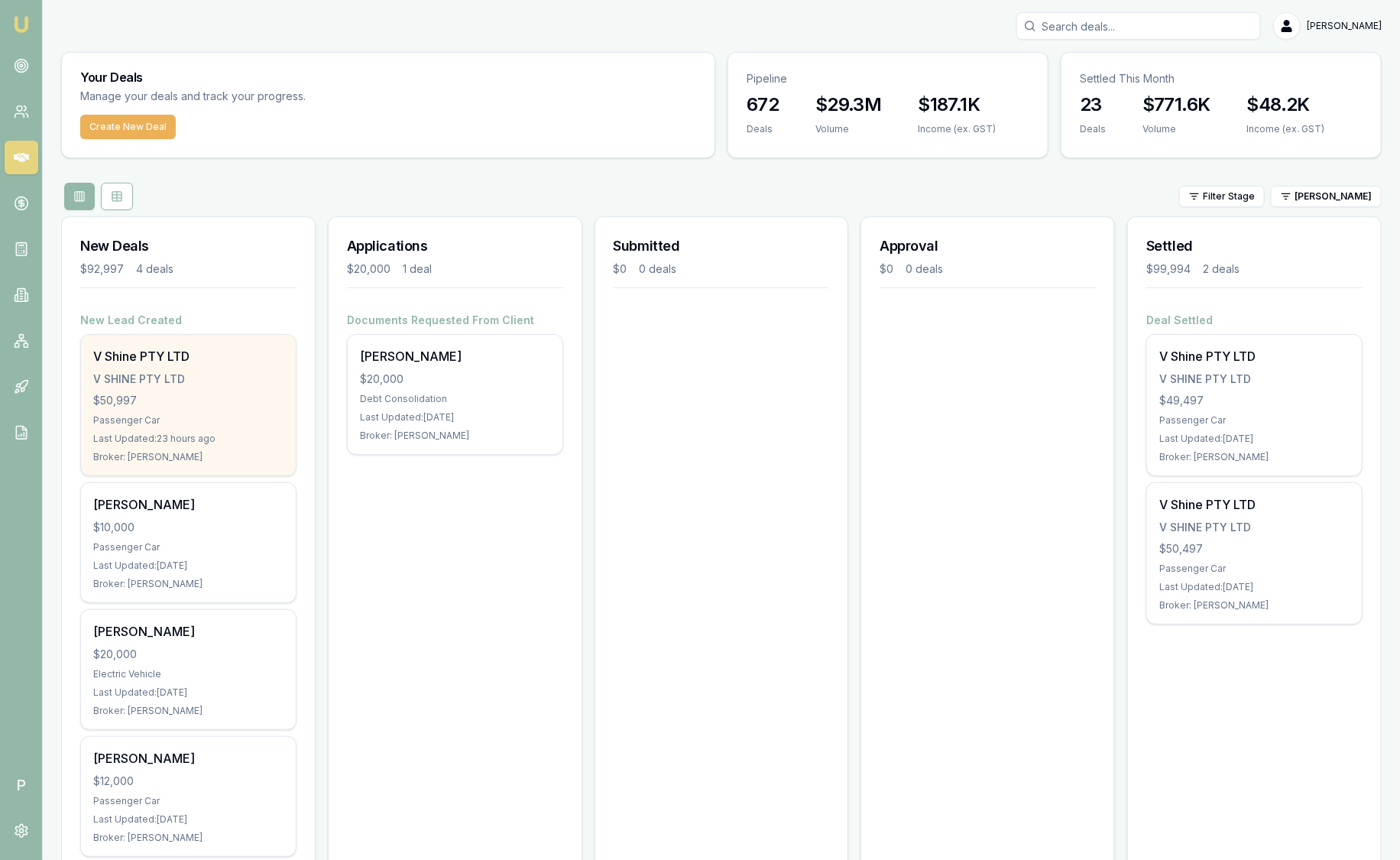
click at [173, 428] on div "V Shine PTY LTD V SHINE PTY LTD $50,997 Passenger Car Last Updated: 23 hours ag…" at bounding box center [188, 405] width 215 height 141
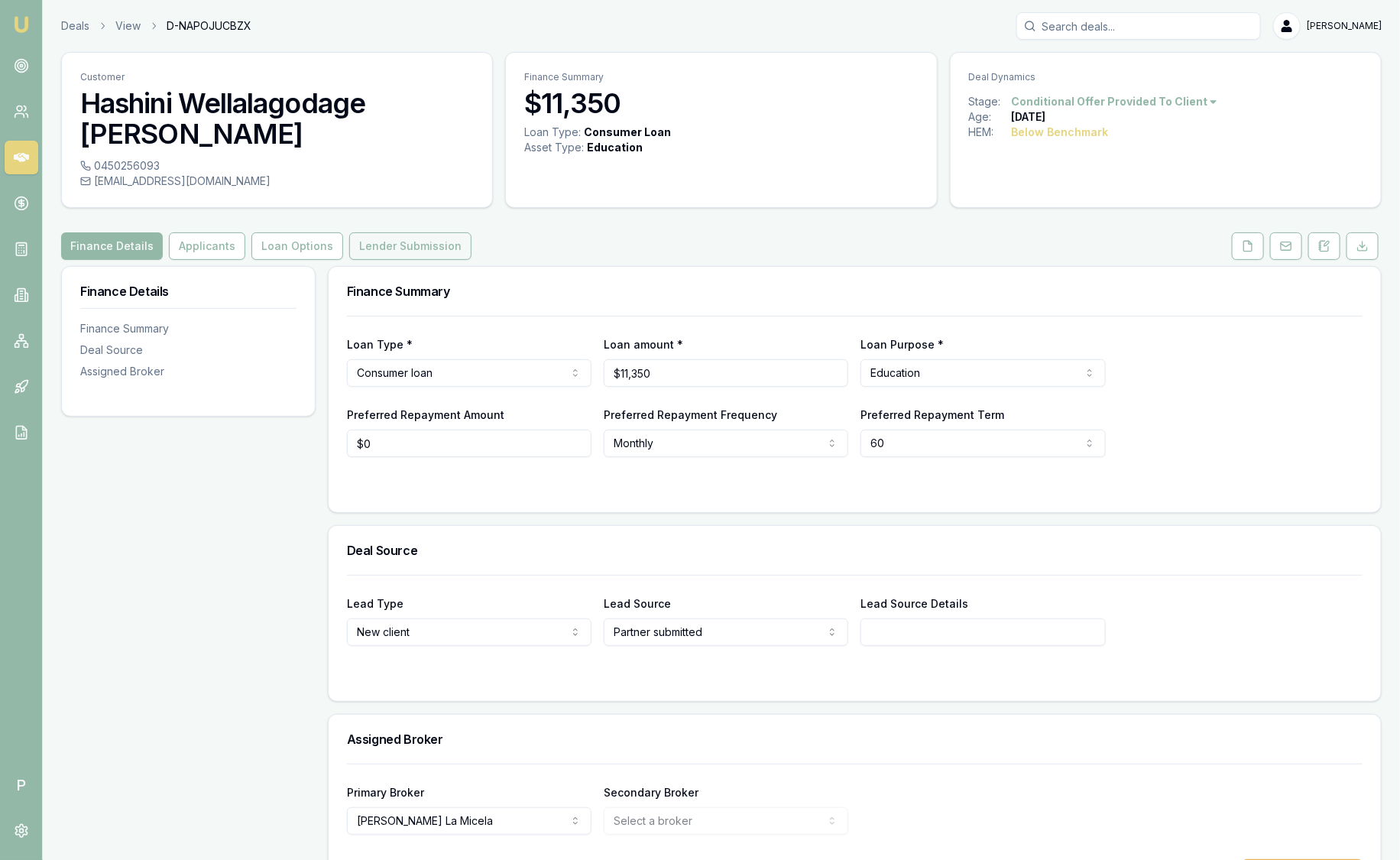
click at [376, 233] on button "Lender Submission" at bounding box center [410, 247] width 122 height 28
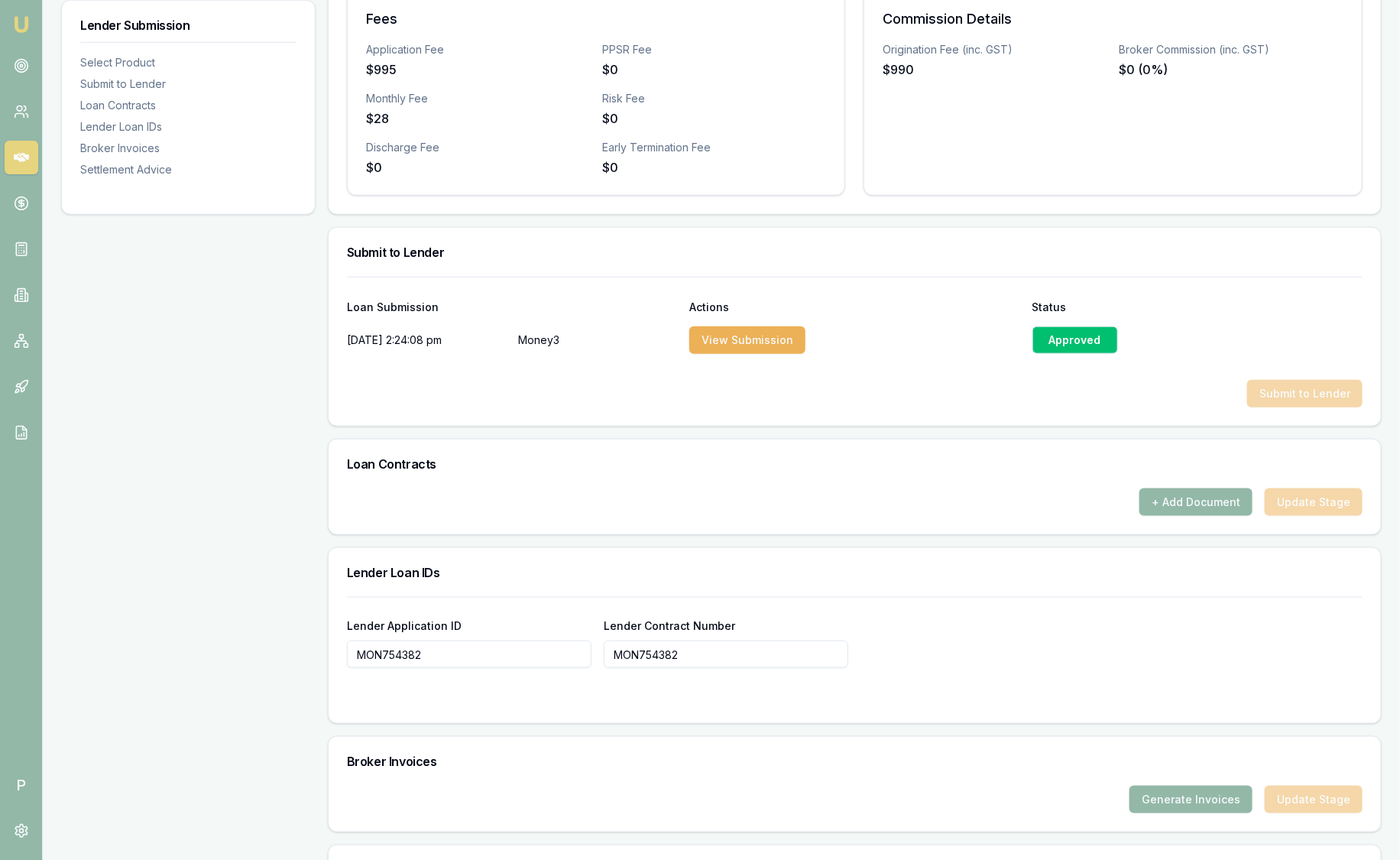
scroll to position [752, 0]
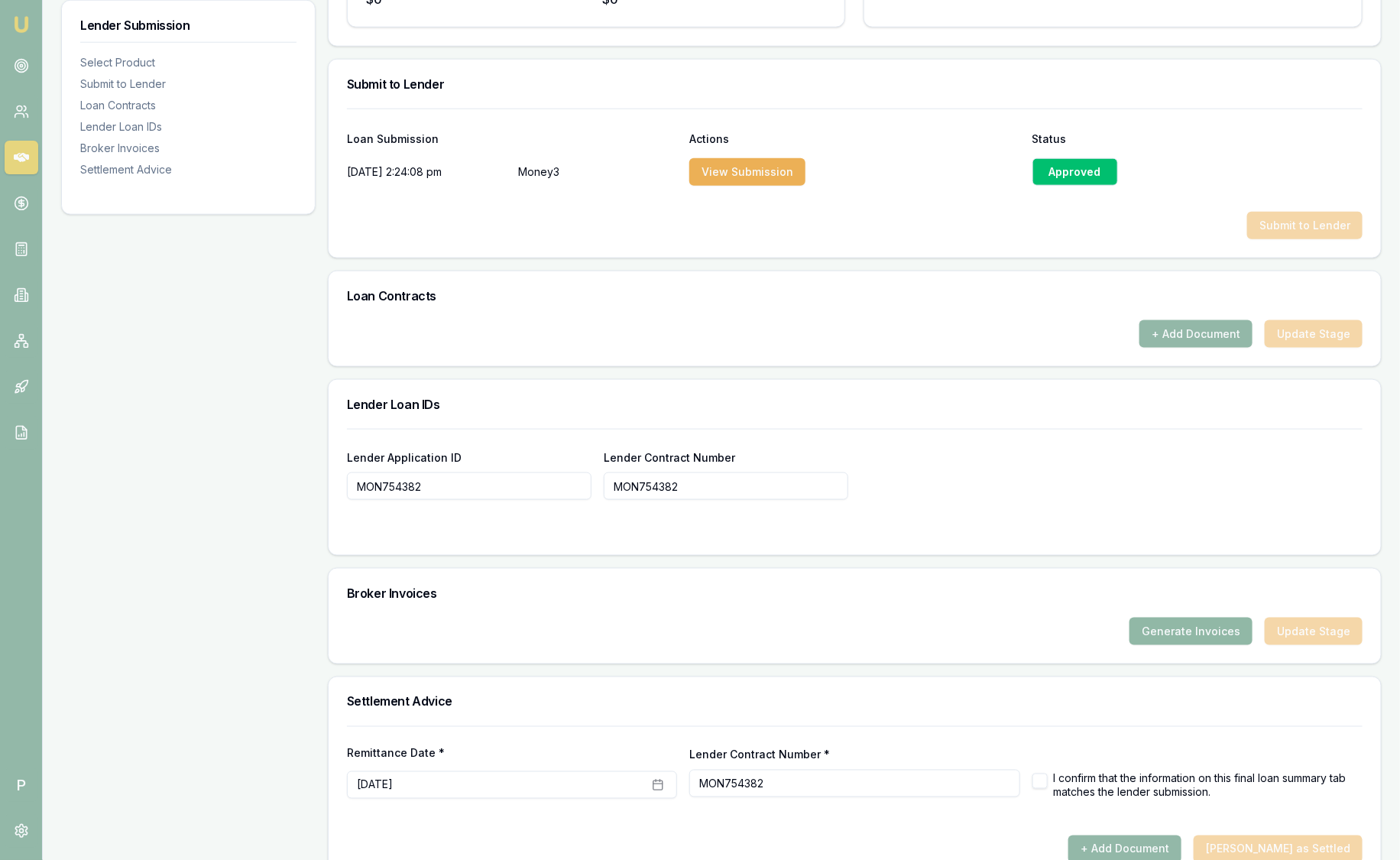
click at [1163, 618] on button "Generate Invoices" at bounding box center [1190, 631] width 123 height 28
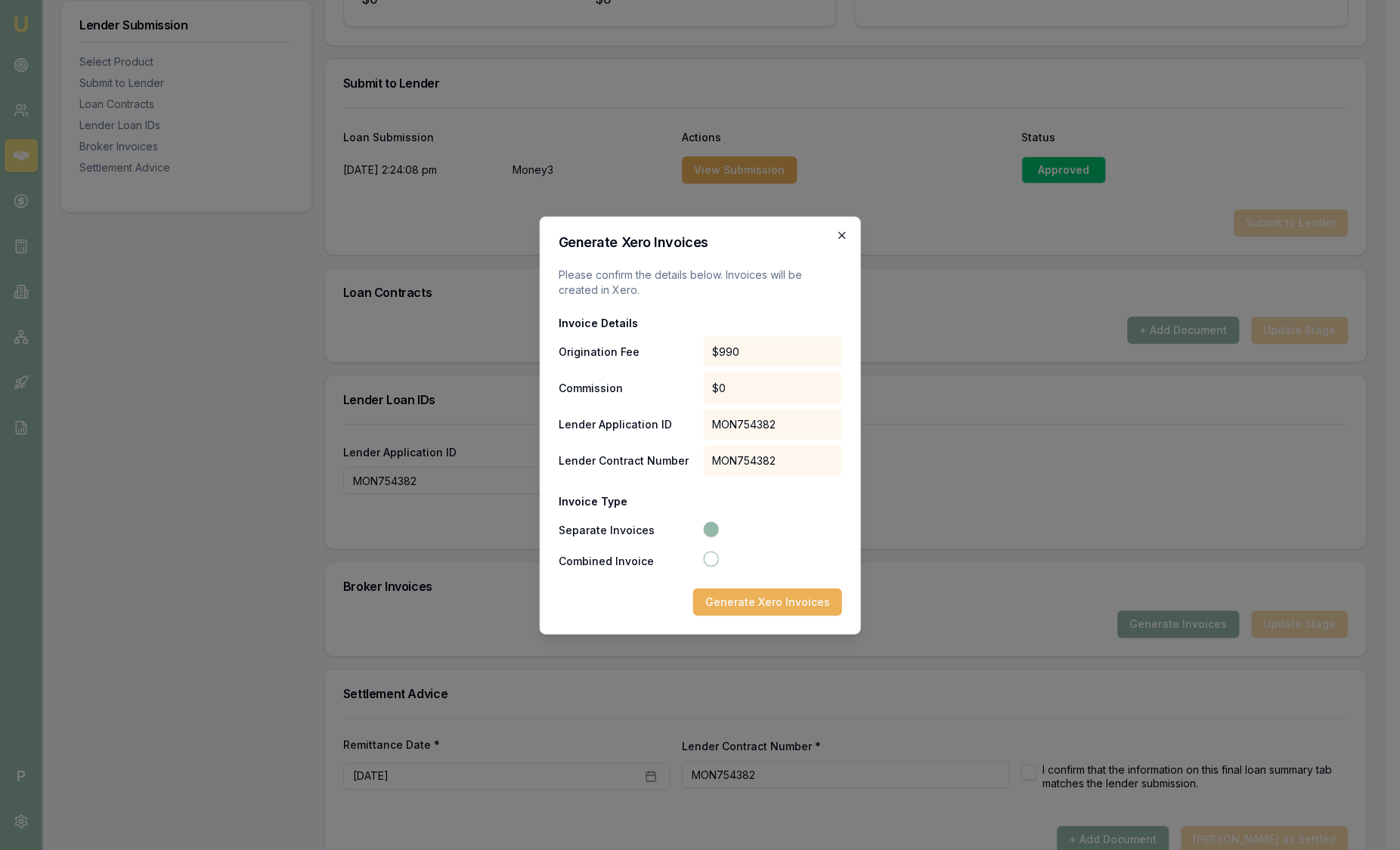
click at [838, 232] on icon "button" at bounding box center [841, 235] width 12 height 12
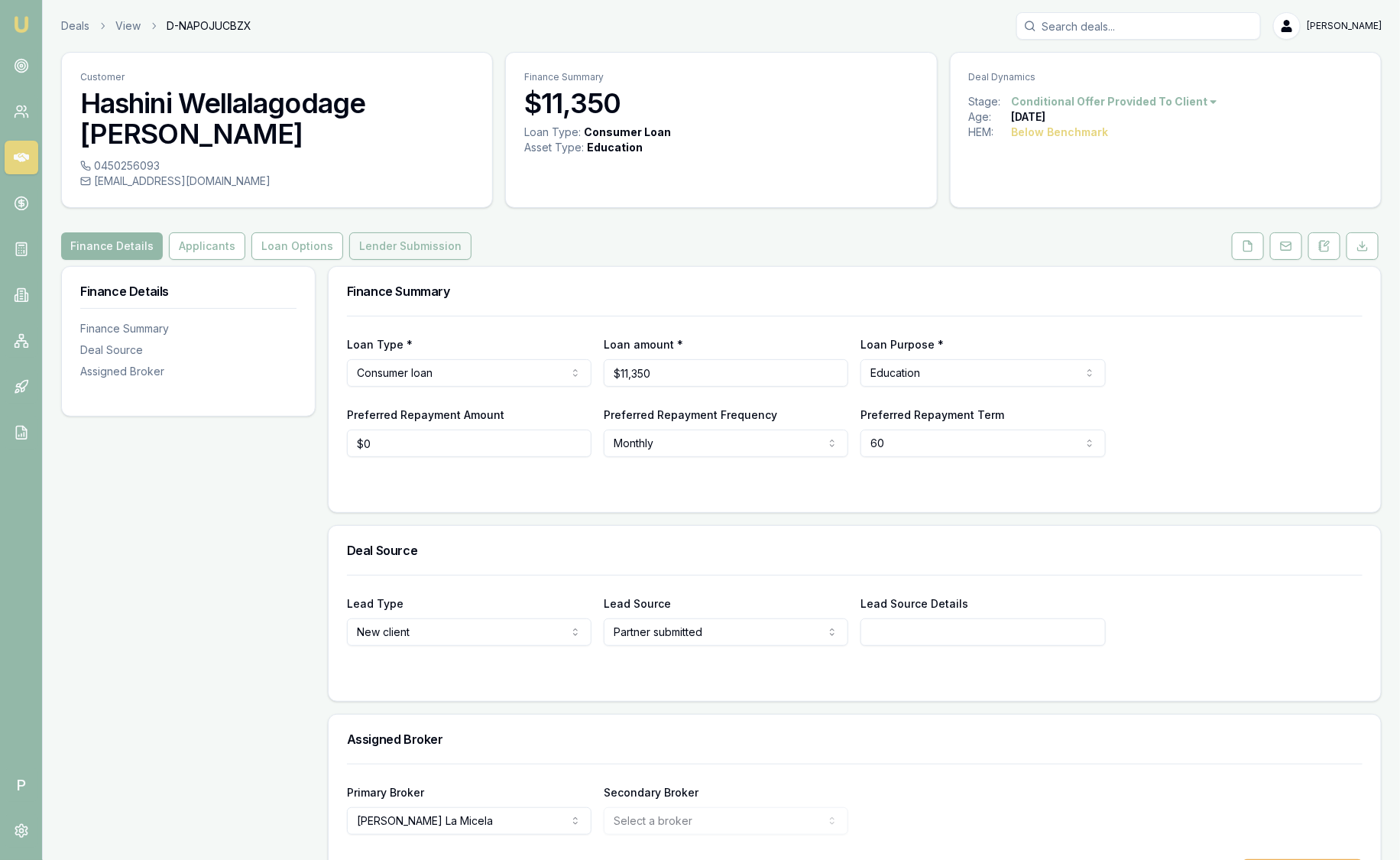
click at [377, 233] on button "Lender Submission" at bounding box center [410, 247] width 122 height 28
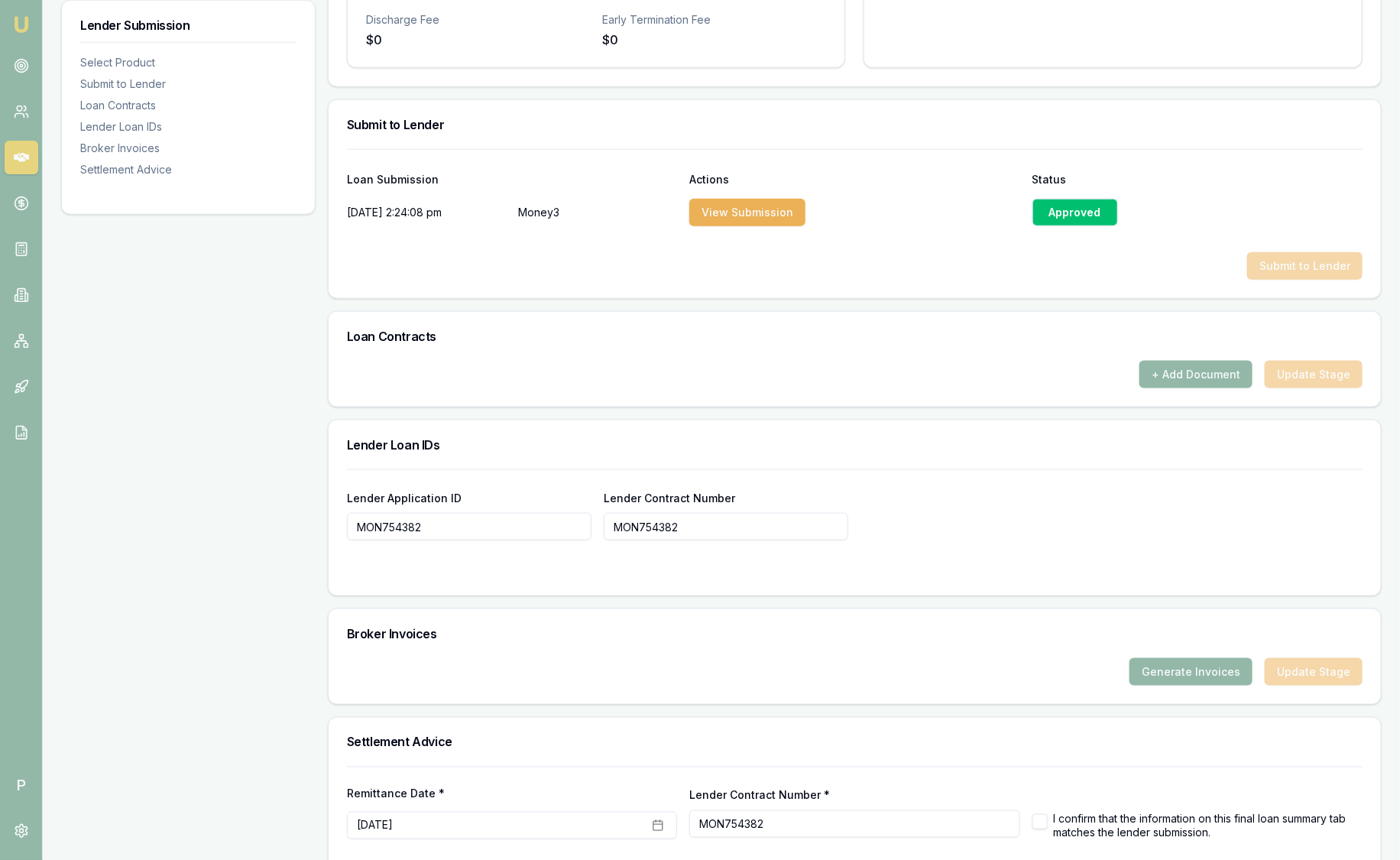
scroll to position [752, 0]
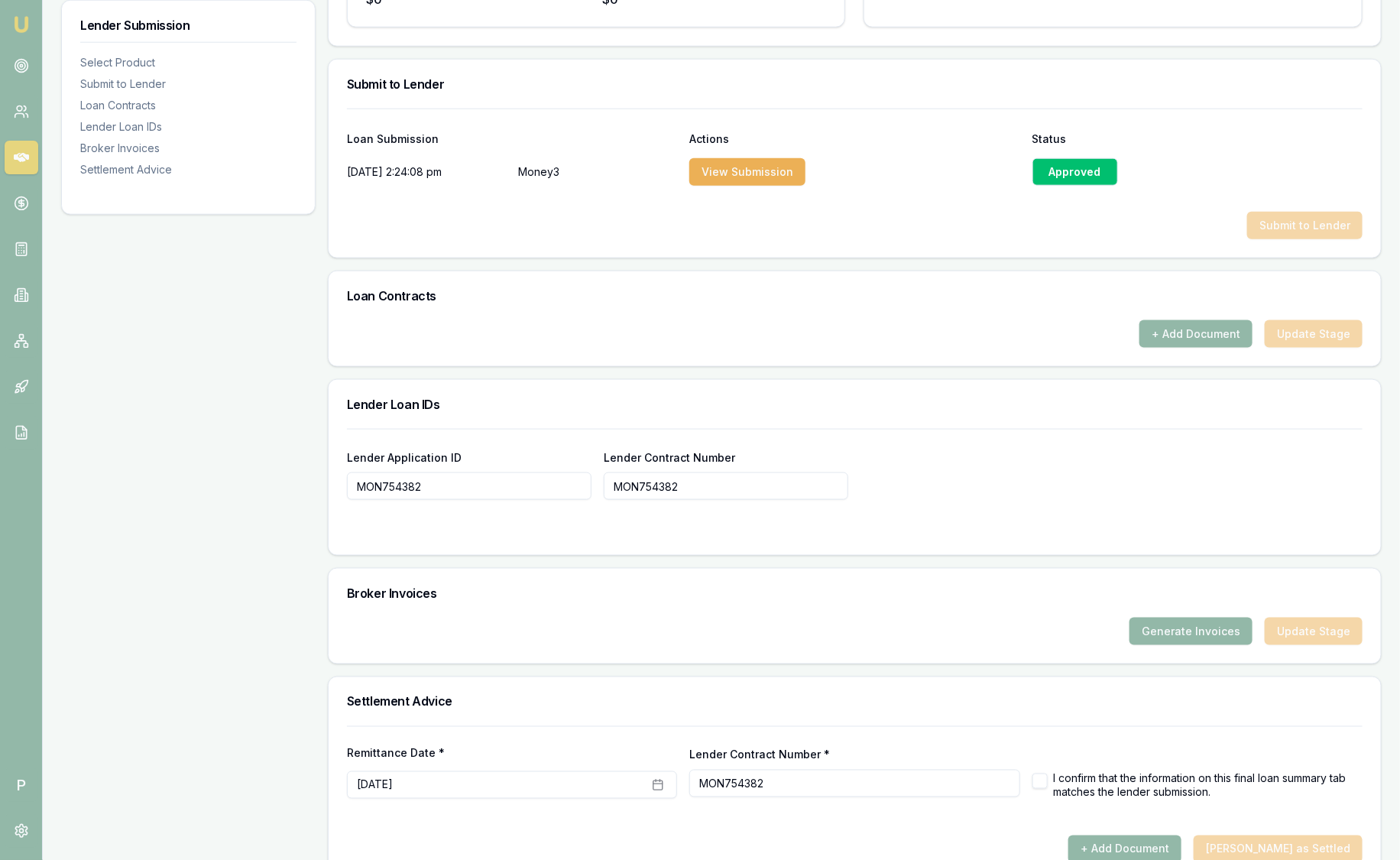
click at [1201, 482] on form "Lender Application ID MON754382 Lender Contract Number MON754382" at bounding box center [855, 483] width 1015 height 108
click at [1208, 618] on button "Generate Invoices" at bounding box center [1190, 631] width 123 height 28
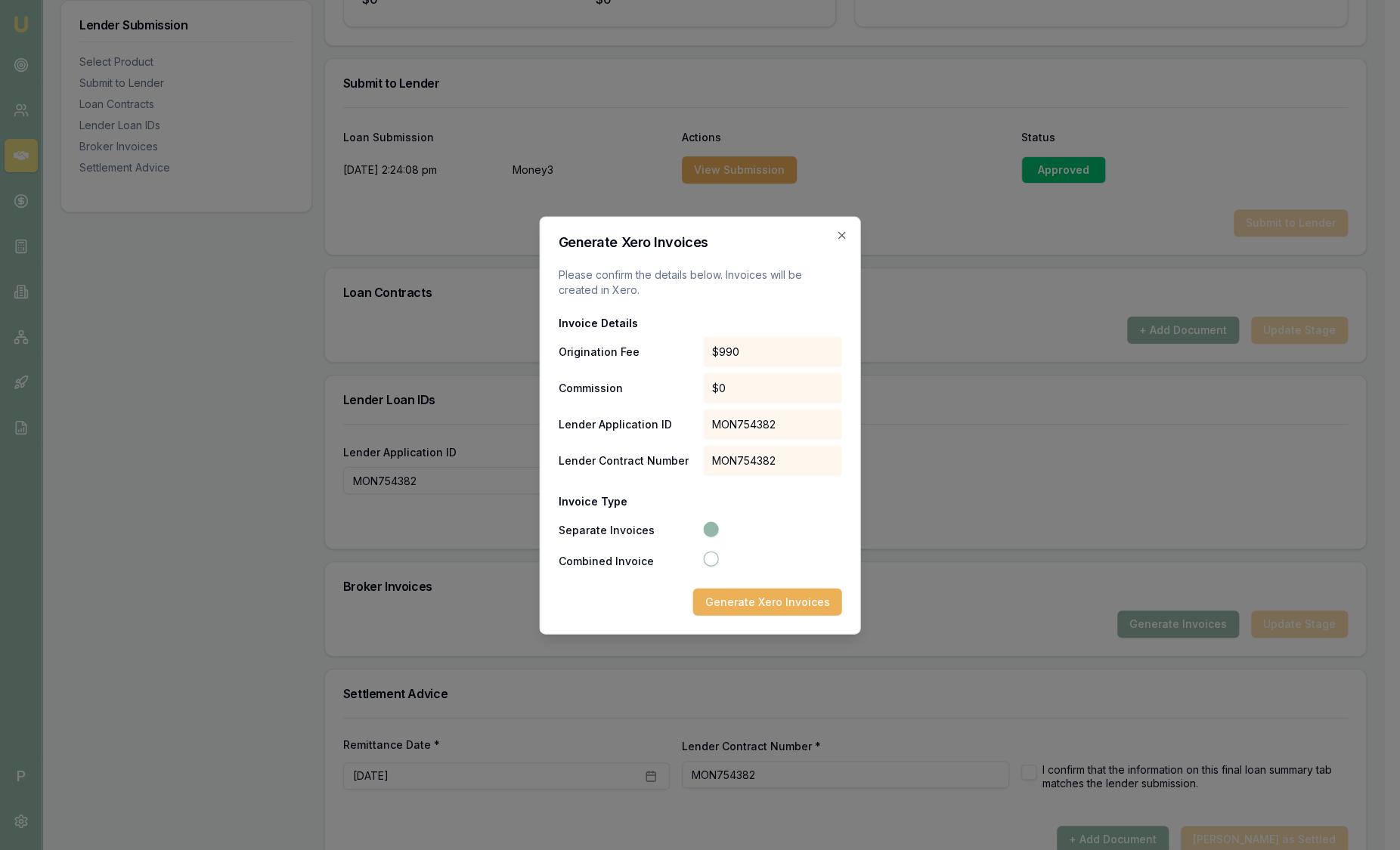
drag, startPoint x: 734, startPoint y: 385, endPoint x: 741, endPoint y: 374, distance: 13.0
click at [734, 385] on div "$0" at bounding box center [772, 387] width 139 height 30
click at [843, 233] on icon "button" at bounding box center [841, 235] width 6 height 6
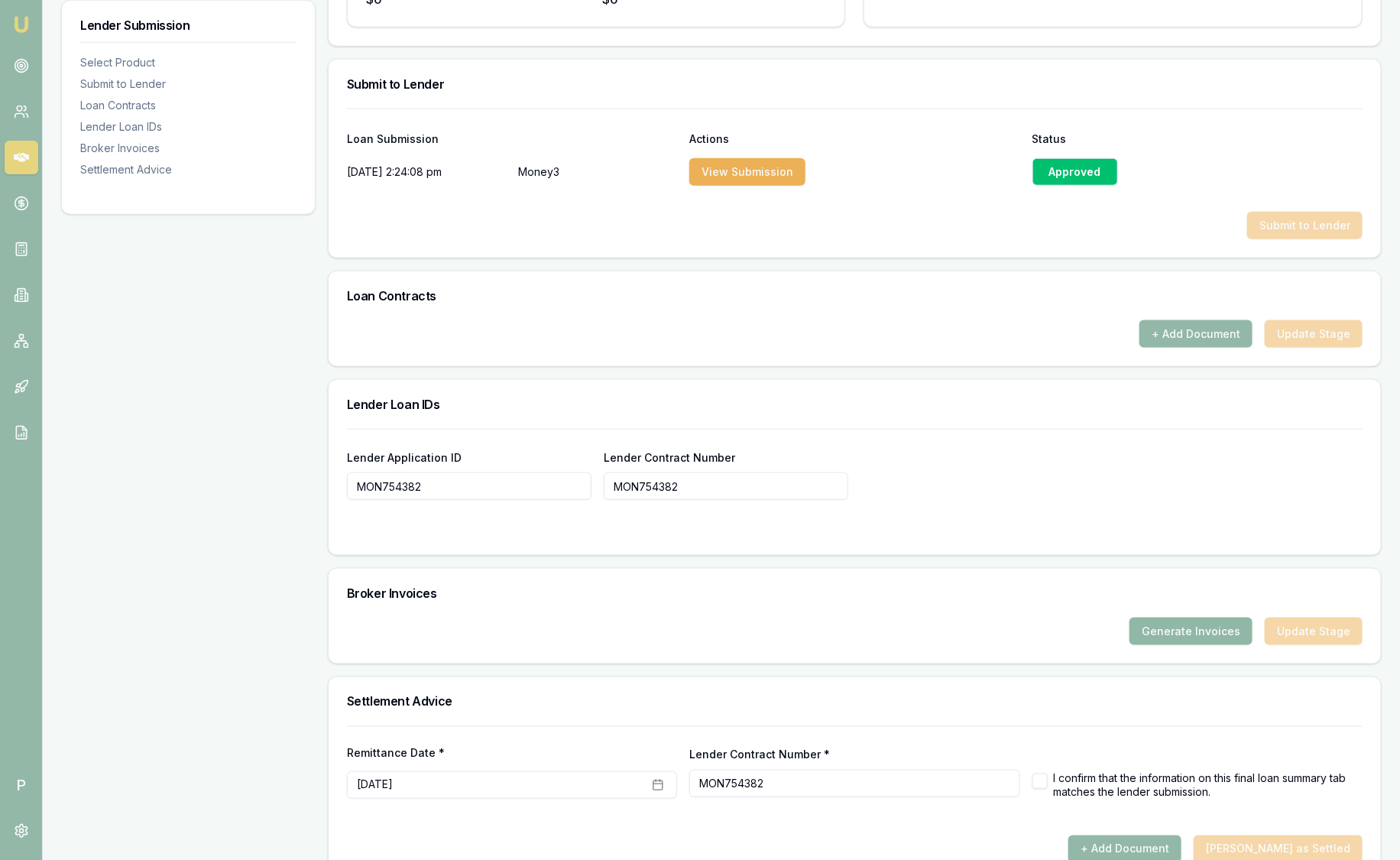
click at [1190, 618] on button "Generate Invoices" at bounding box center [1190, 631] width 123 height 28
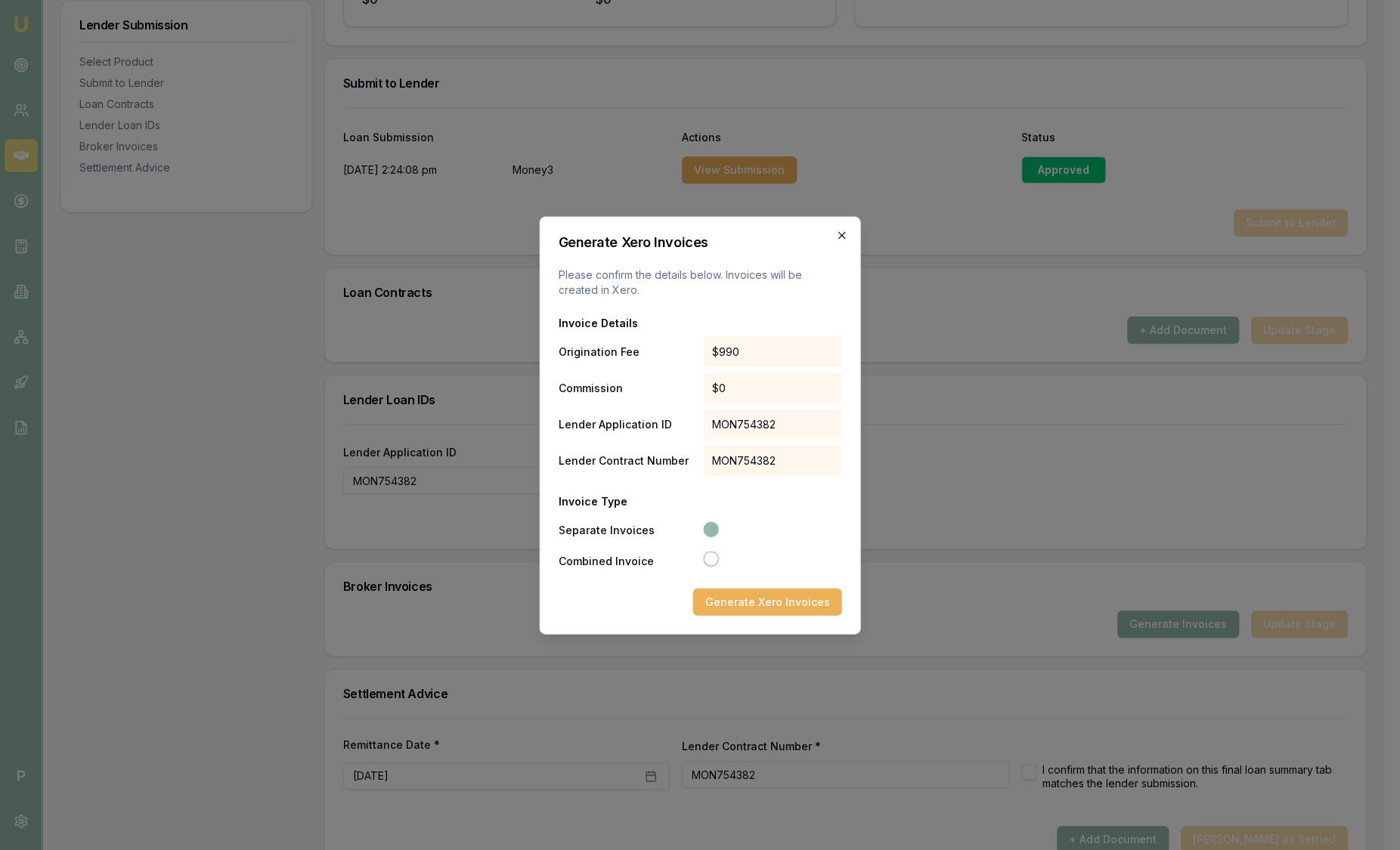
click at [842, 235] on icon "button" at bounding box center [841, 235] width 6 height 6
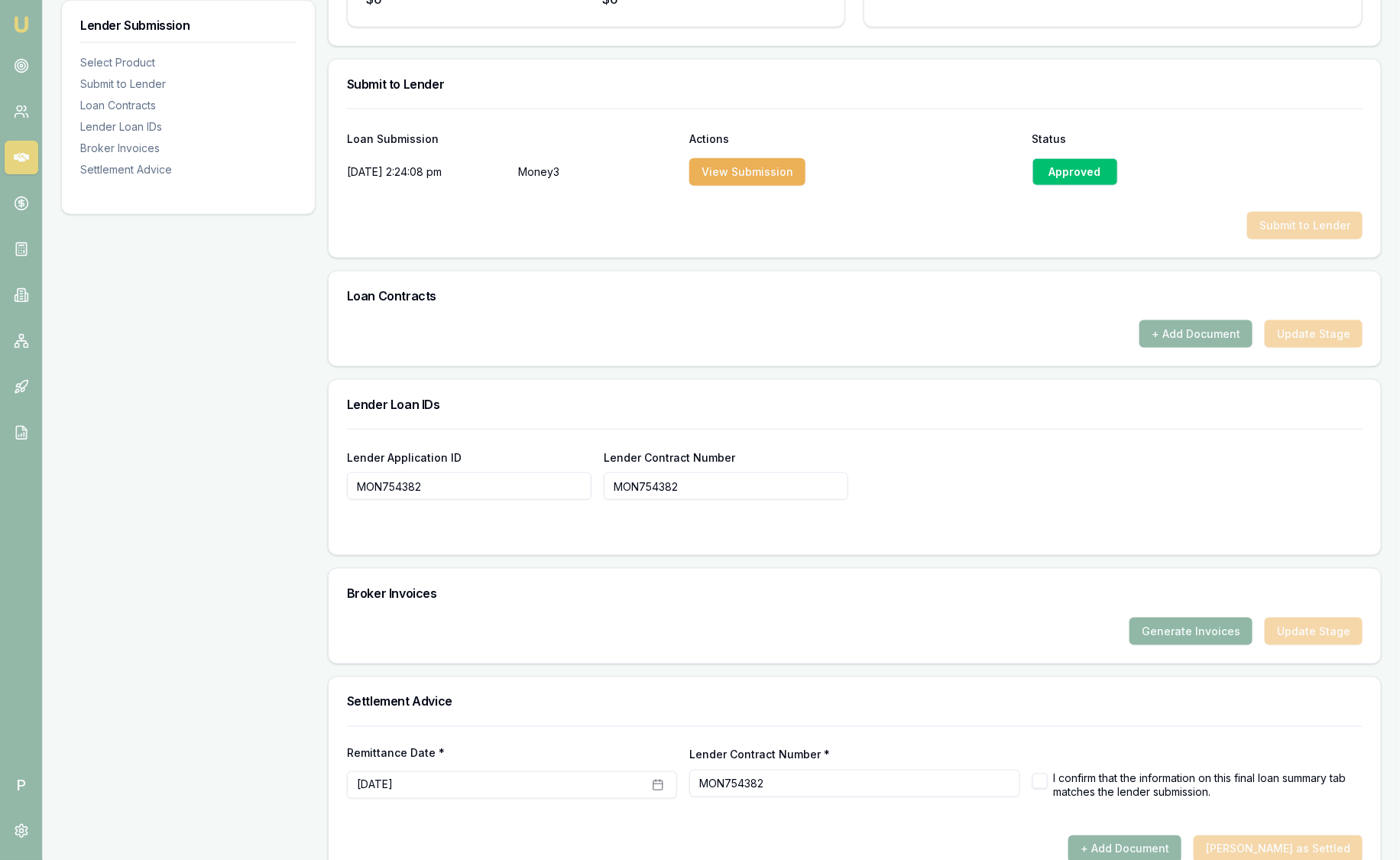
click at [1219, 618] on button "Generate Invoices" at bounding box center [1190, 631] width 123 height 28
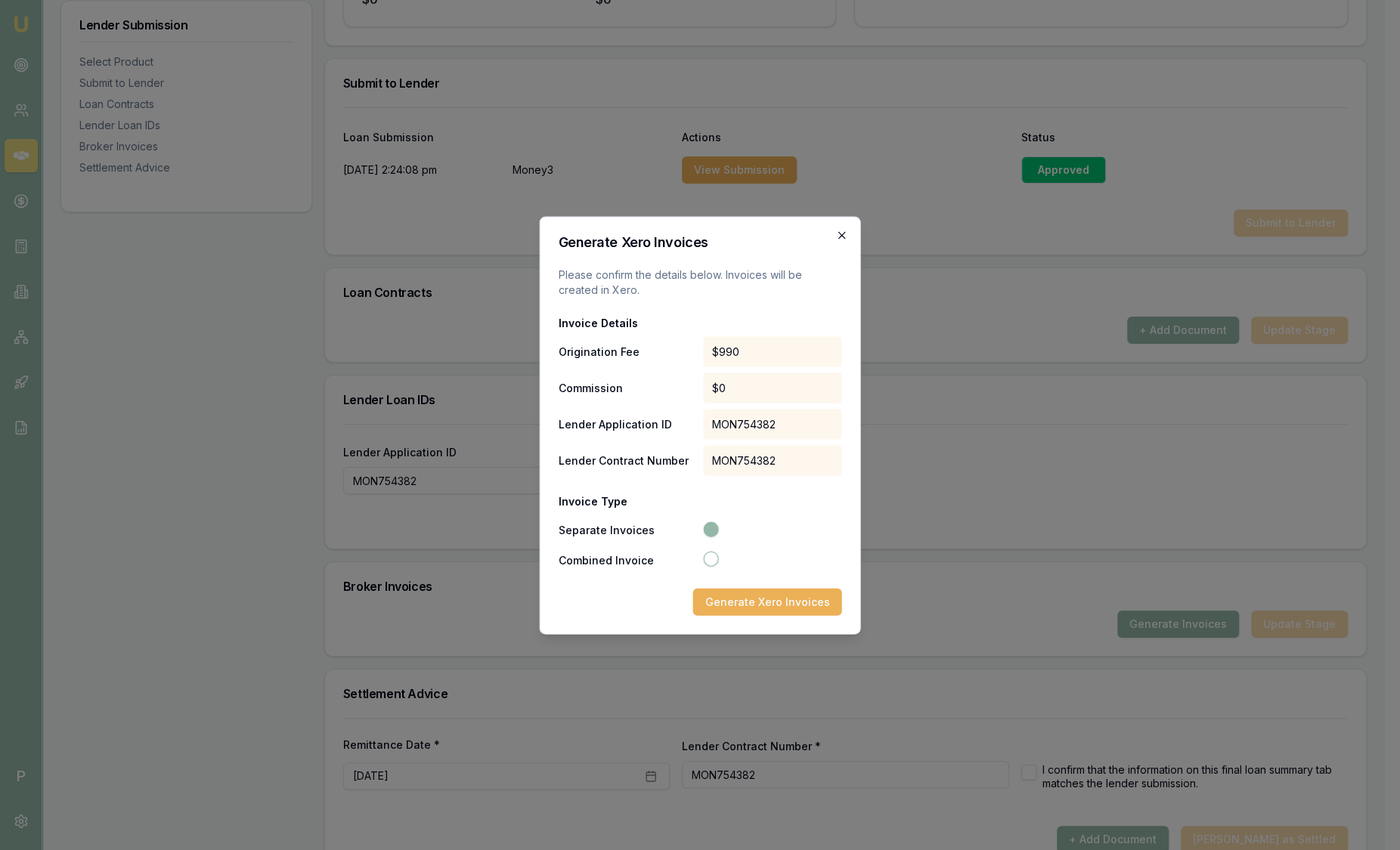
click at [840, 235] on icon "button" at bounding box center [841, 235] width 6 height 6
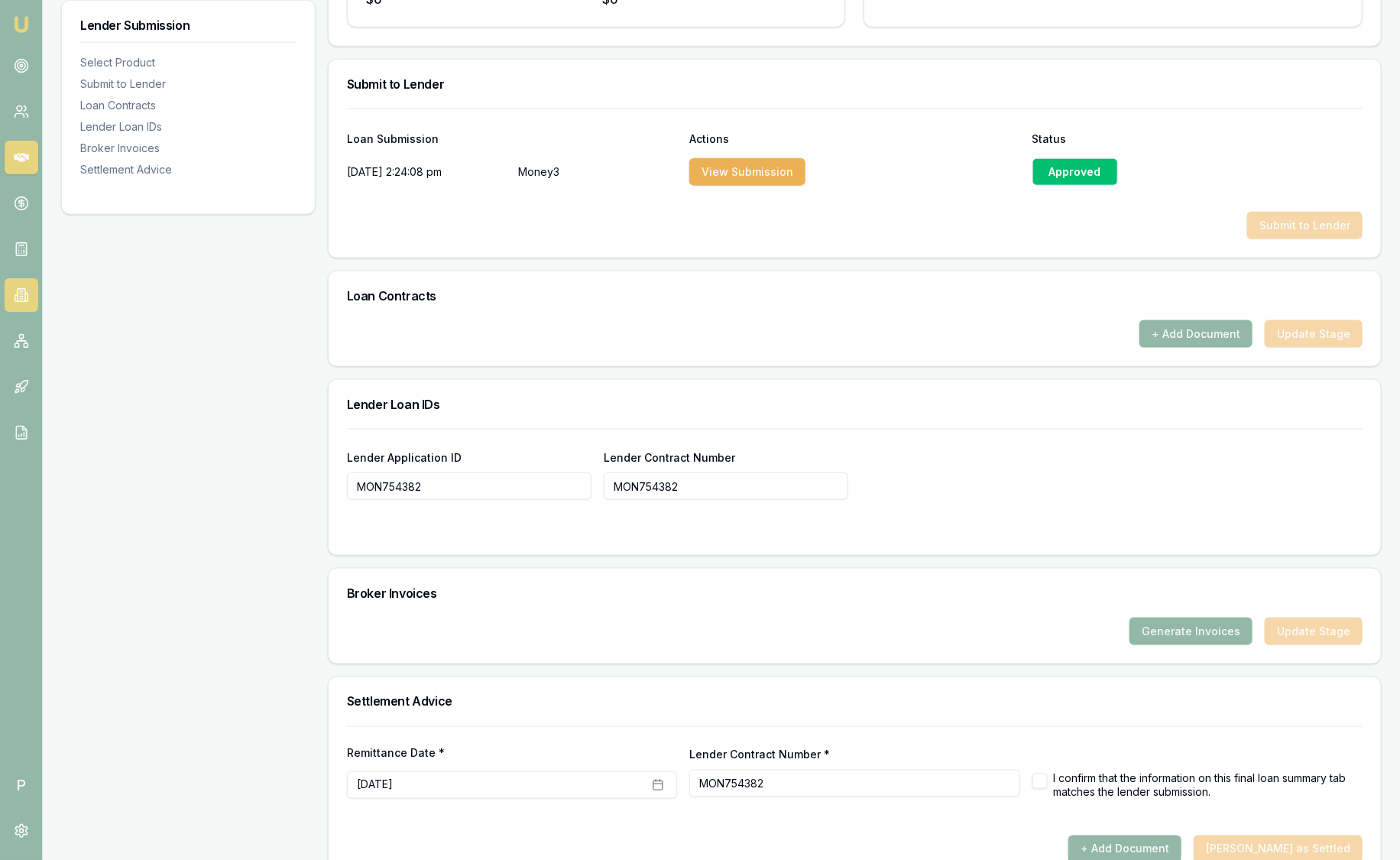
click at [24, 295] on icon at bounding box center [21, 295] width 16 height 16
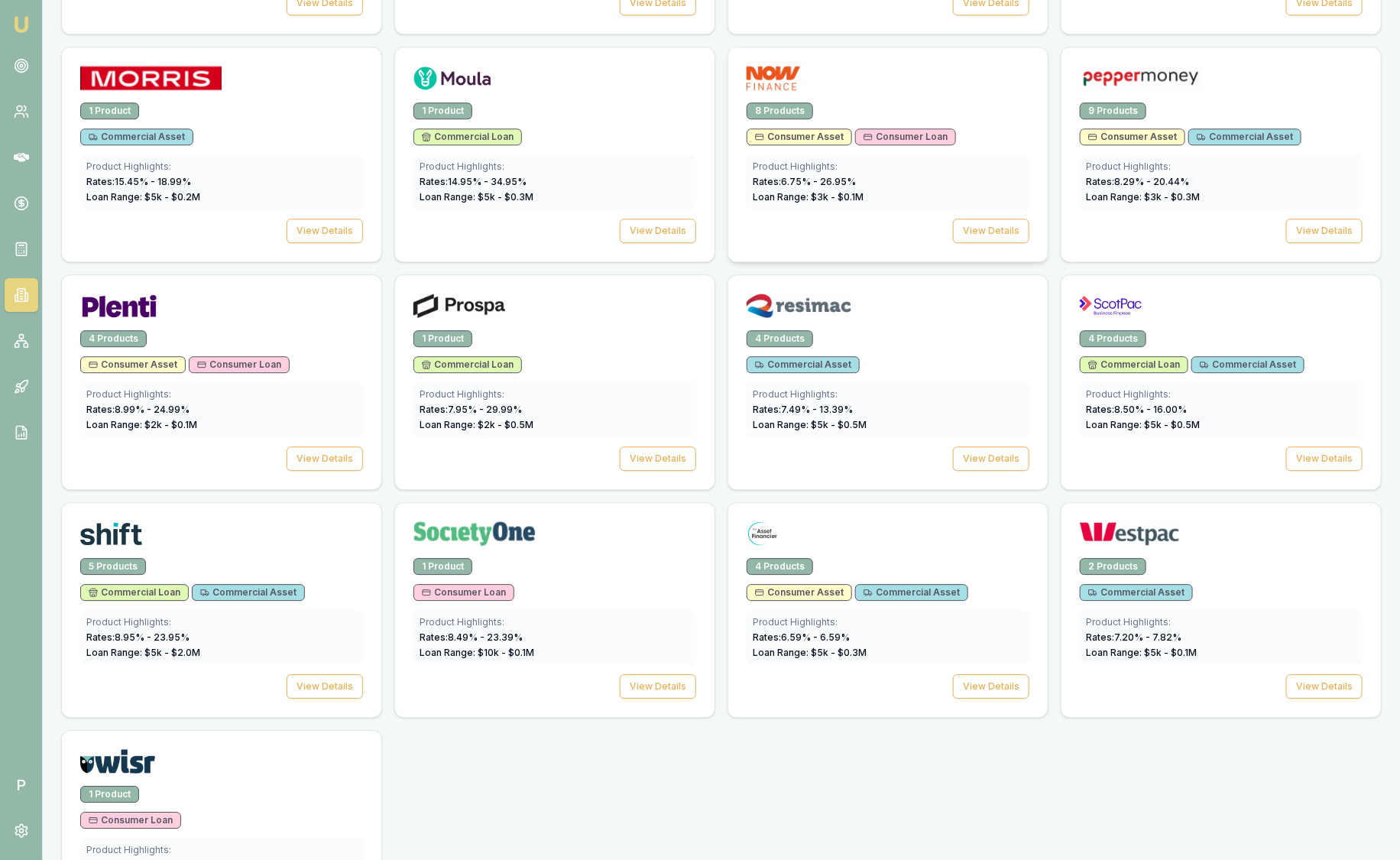
scroll to position [1911, 0]
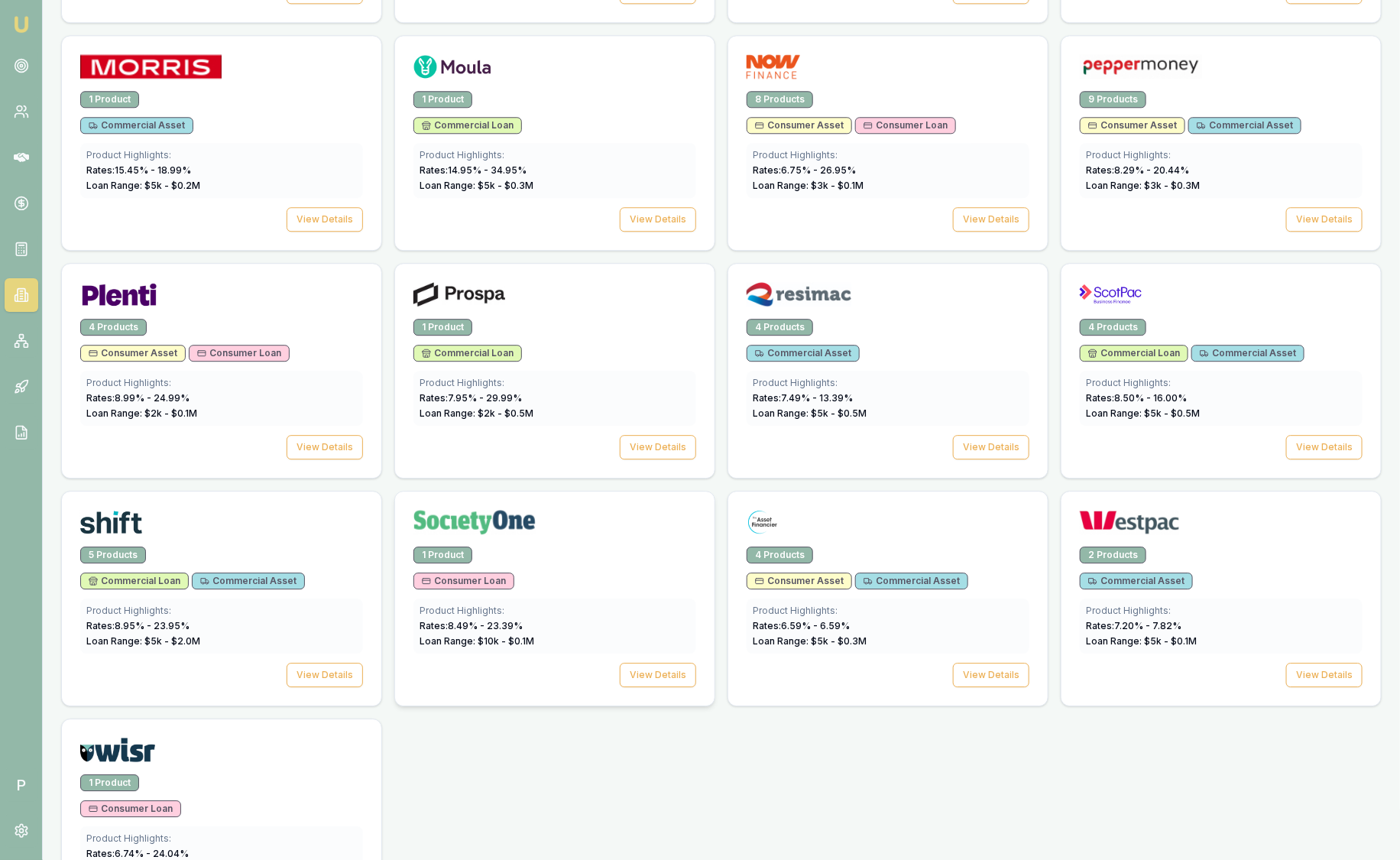
click at [612, 532] on div at bounding box center [555, 518] width 319 height 55
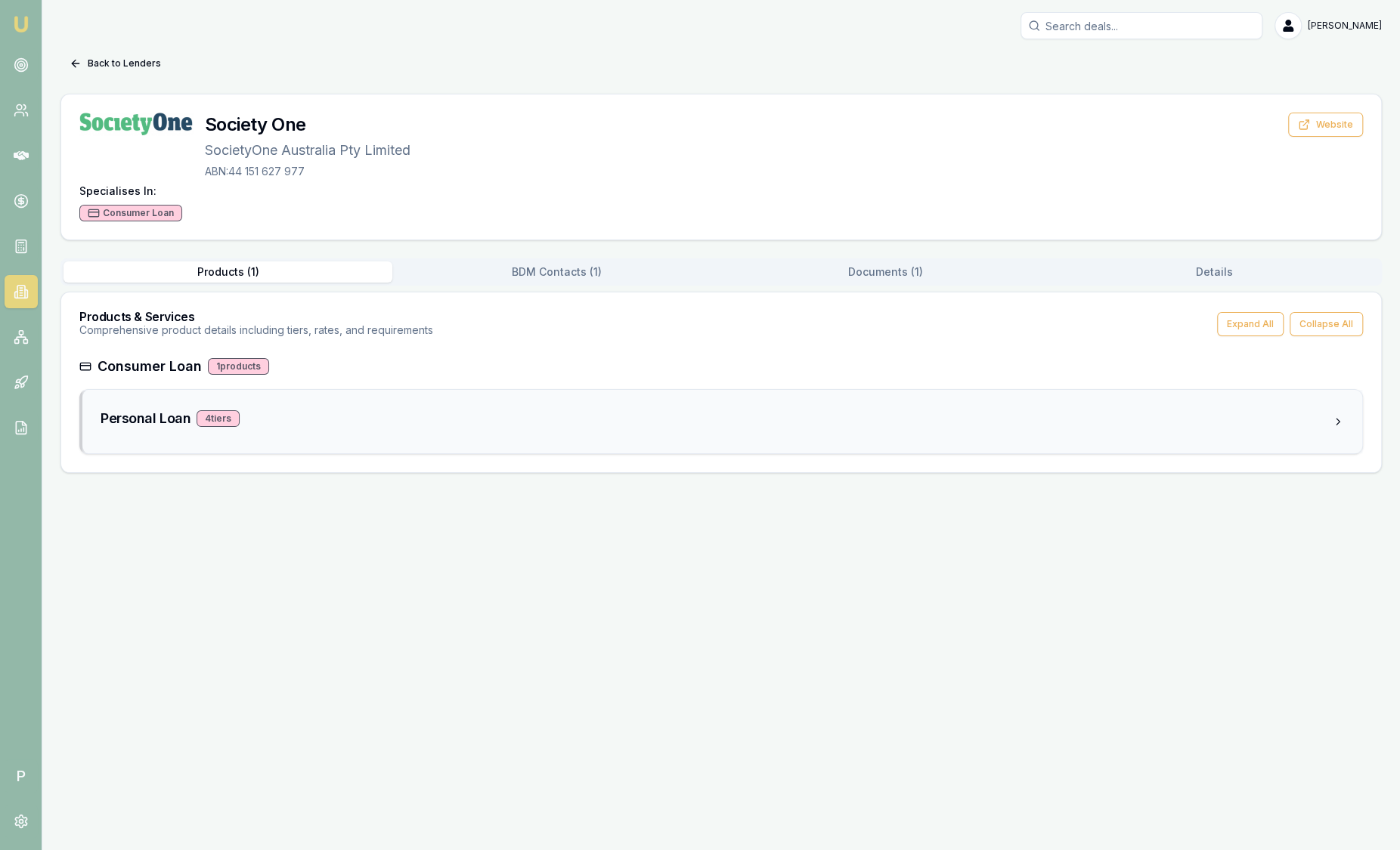
click at [307, 424] on div "Personal Loan 4 tier s" at bounding box center [716, 419] width 1231 height 21
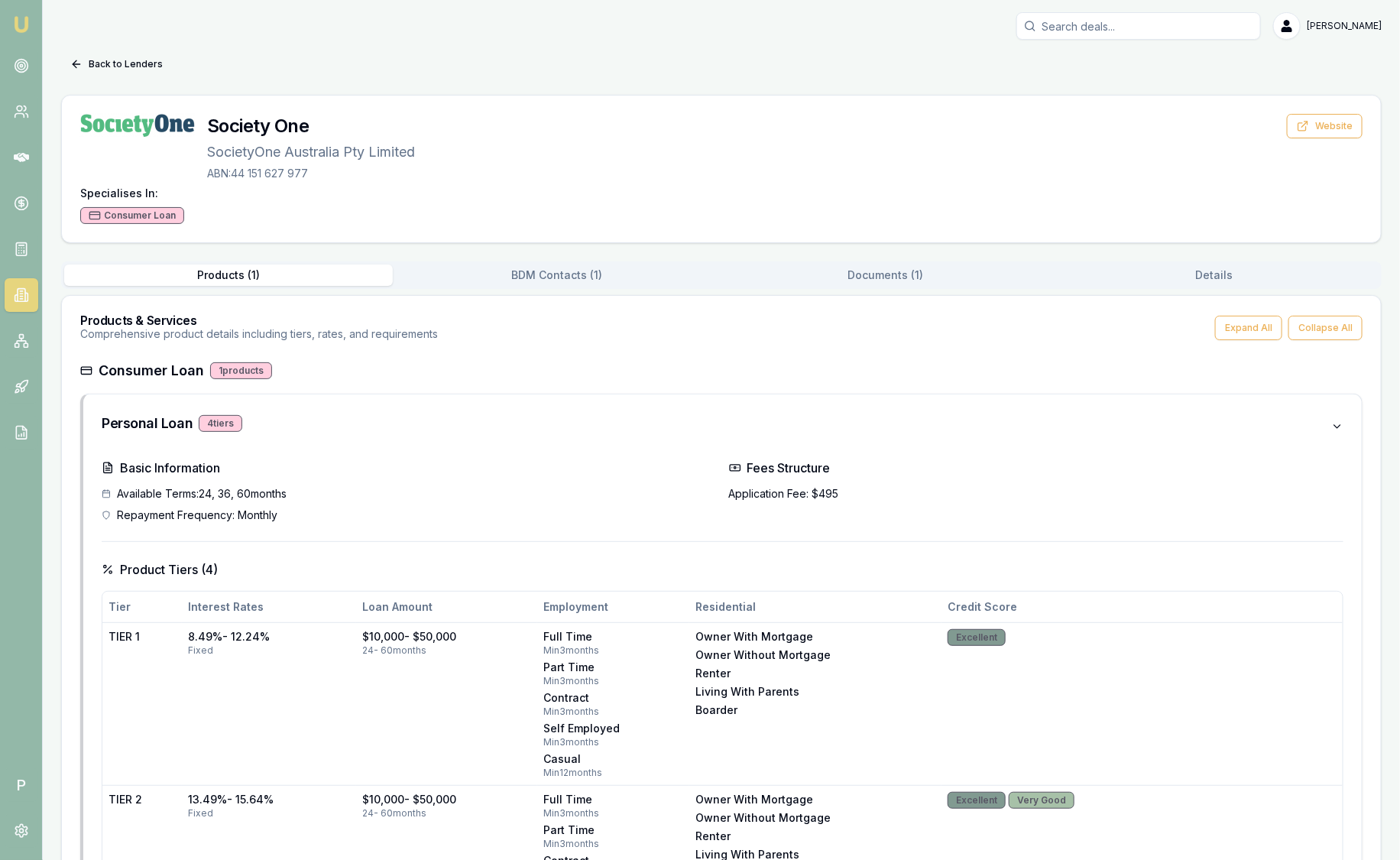
click at [575, 284] on button "BDM Contacts ( 1 )" at bounding box center [557, 275] width 328 height 21
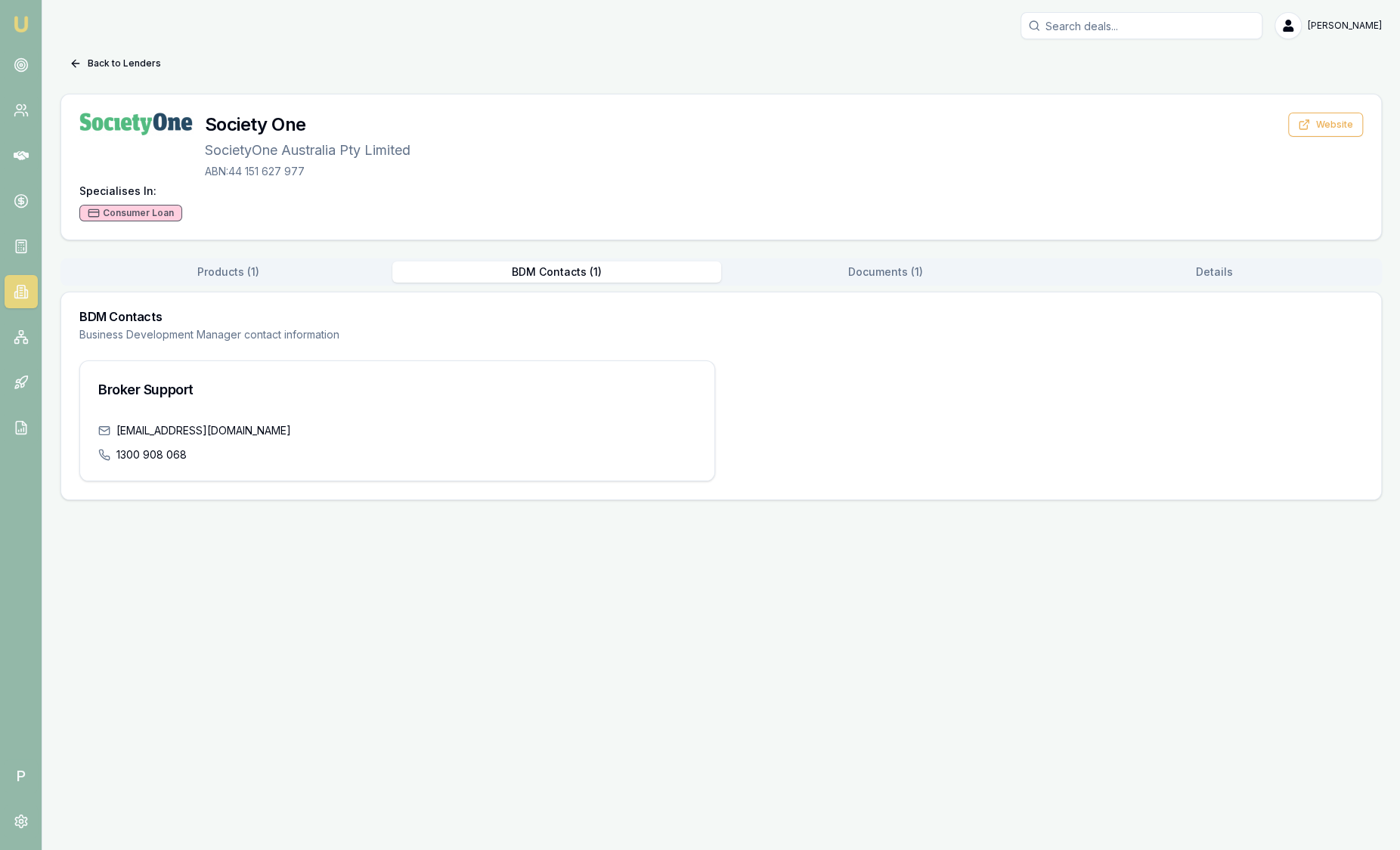
click at [862, 276] on button "Documents ( 1 )" at bounding box center [885, 272] width 329 height 21
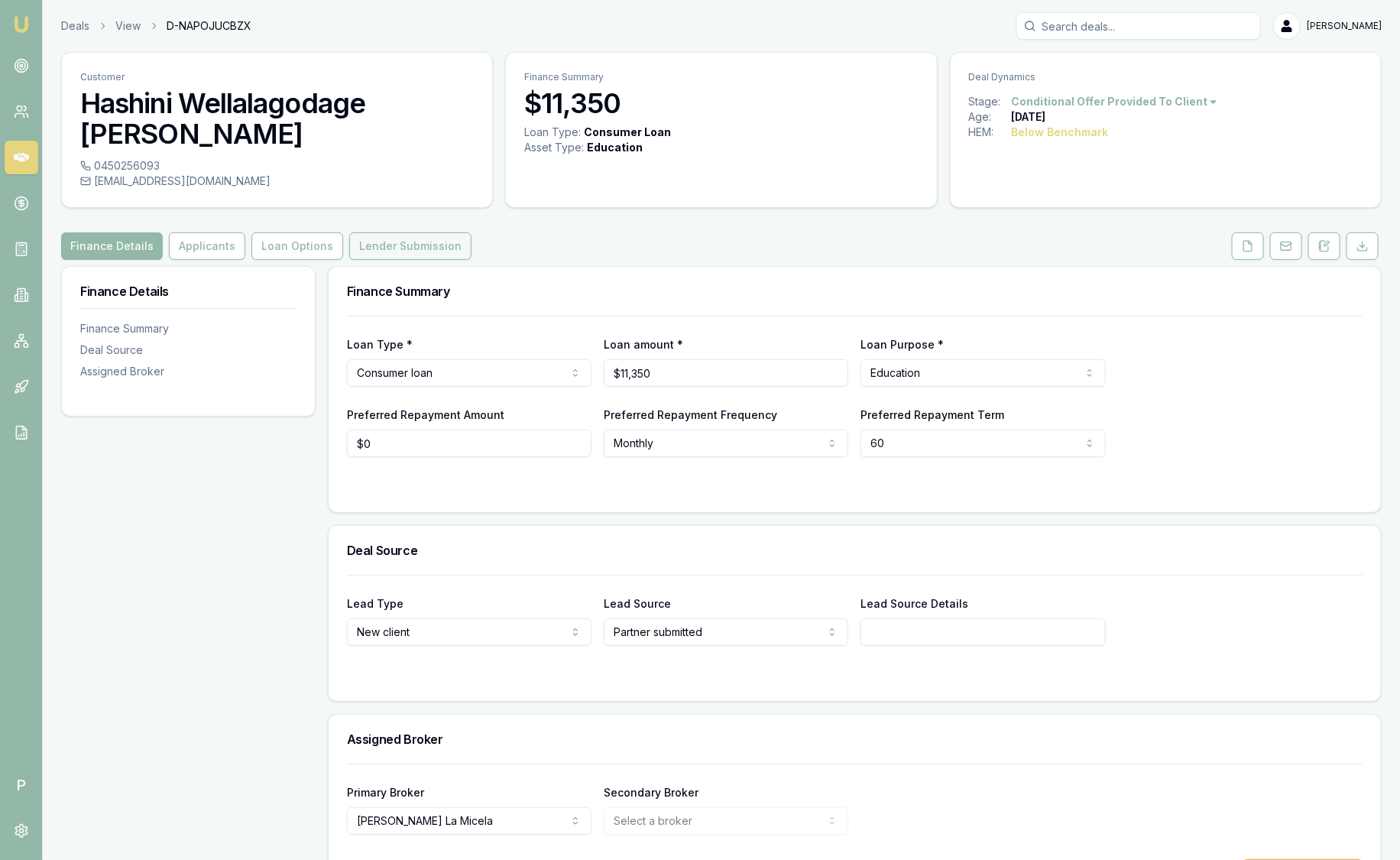
click at [354, 233] on button "Lender Submission" at bounding box center [410, 247] width 122 height 28
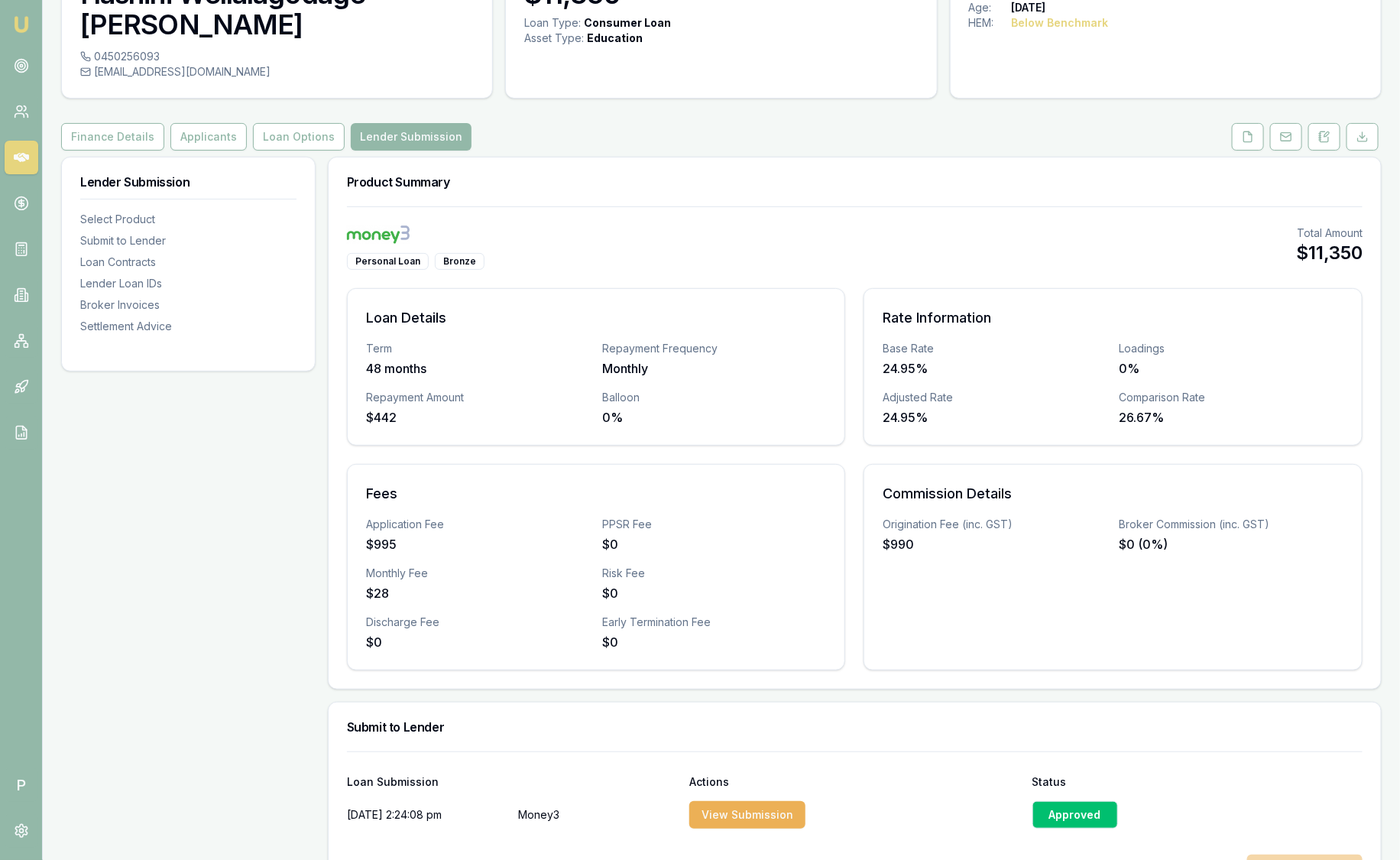
scroll to position [84, 0]
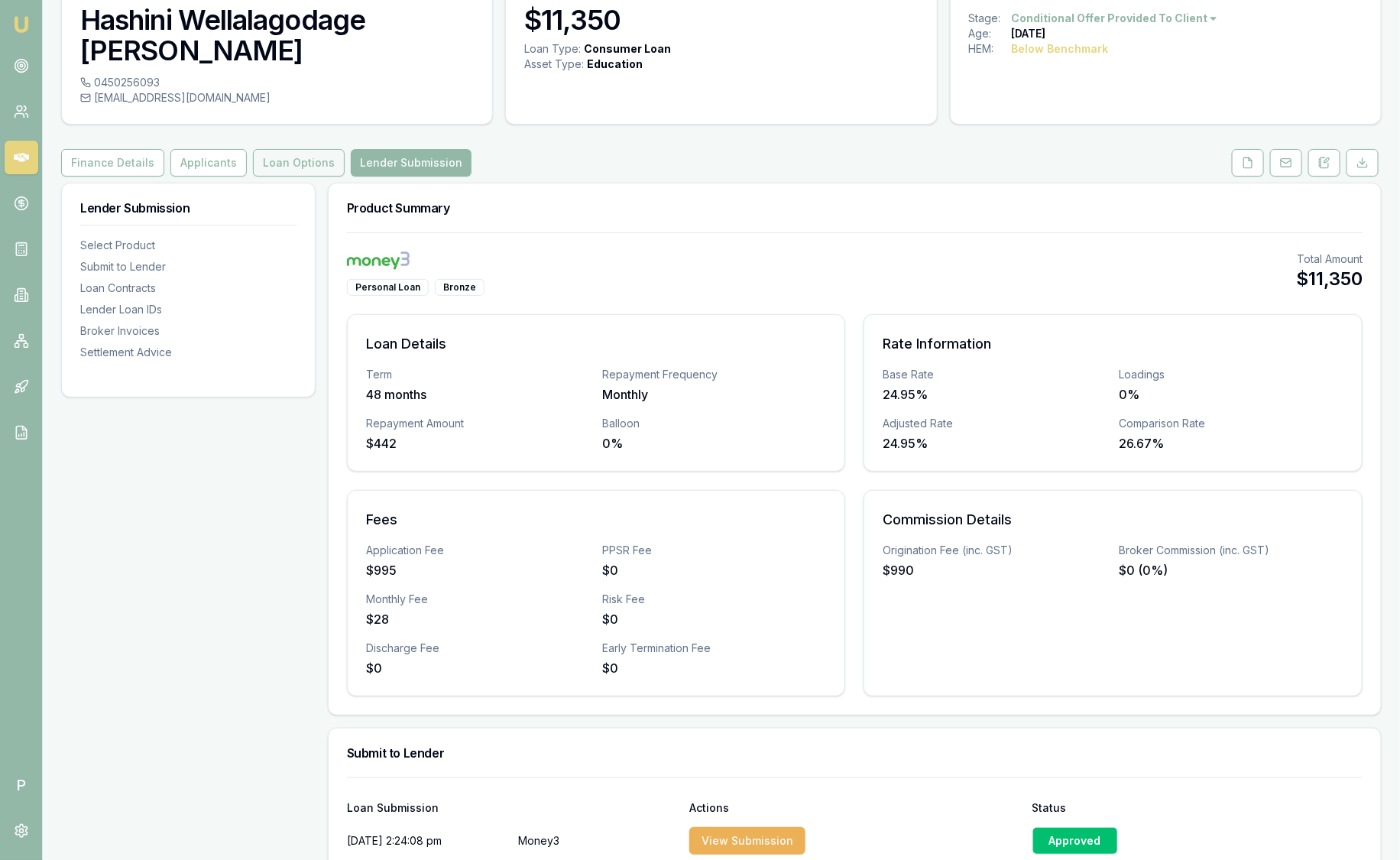
click at [313, 149] on button "Loan Options" at bounding box center [299, 163] width 92 height 28
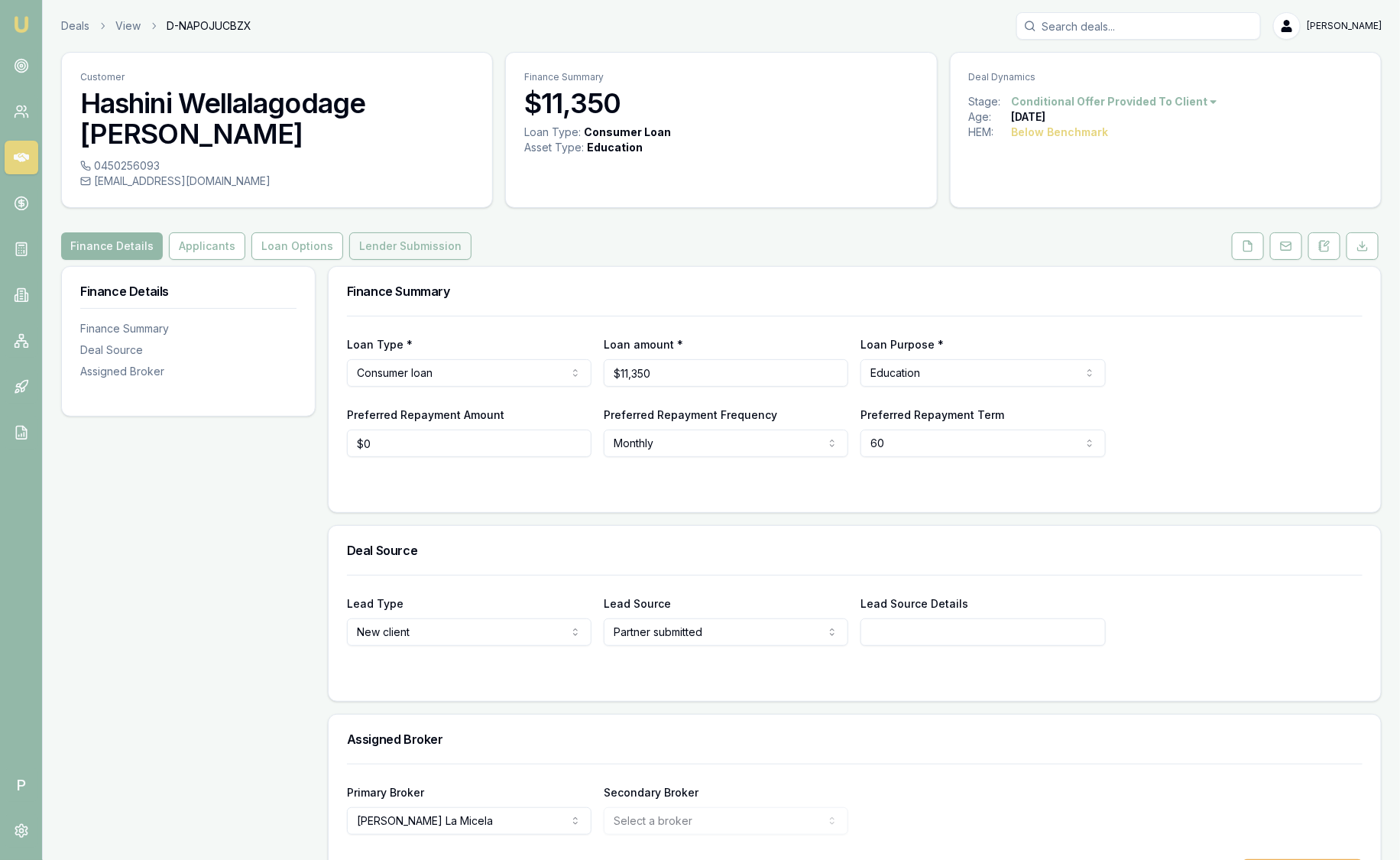
click at [384, 233] on button "Lender Submission" at bounding box center [410, 247] width 122 height 28
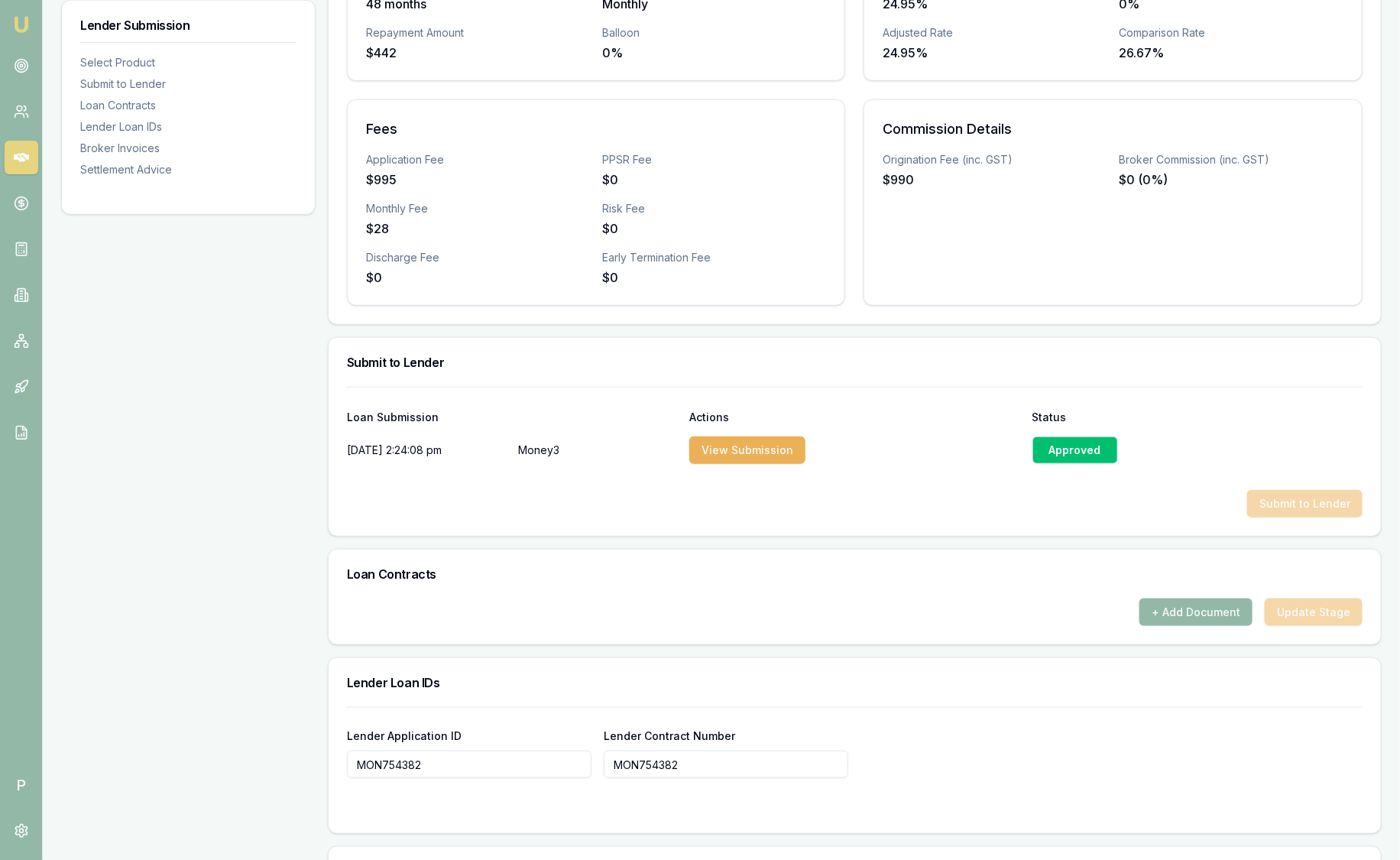
scroll to position [466, 0]
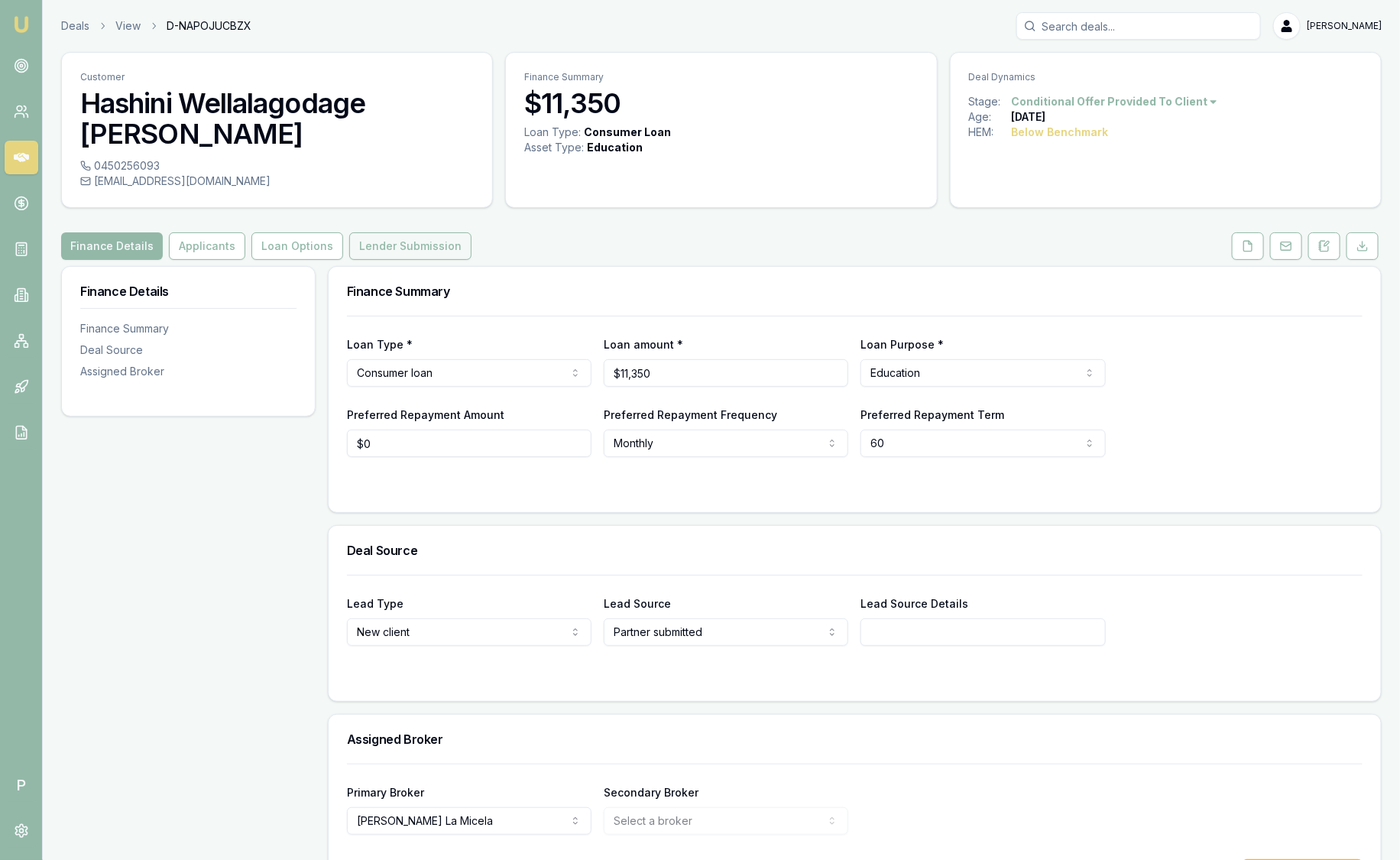
click at [384, 233] on button "Lender Submission" at bounding box center [410, 247] width 122 height 28
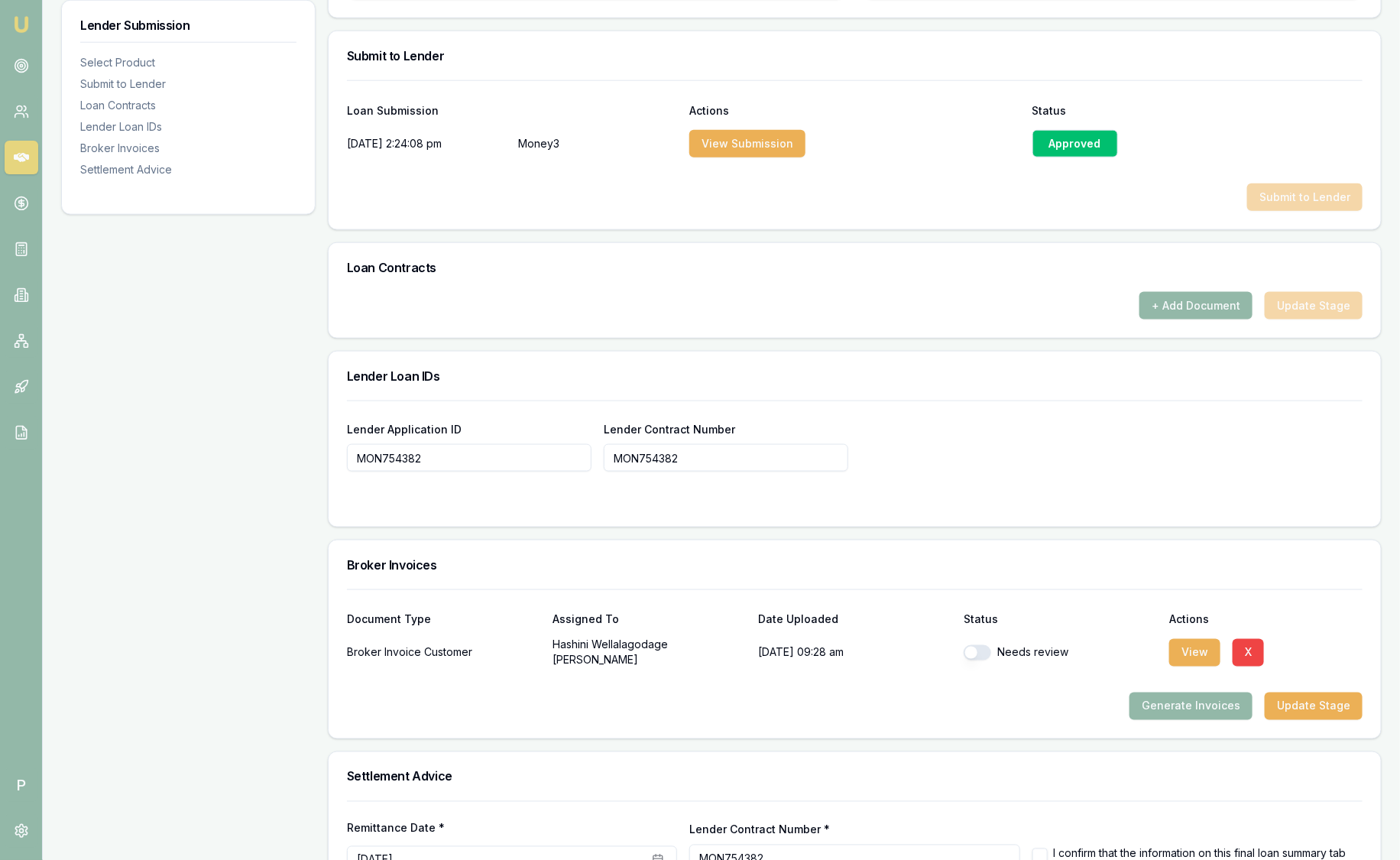
scroll to position [856, 0]
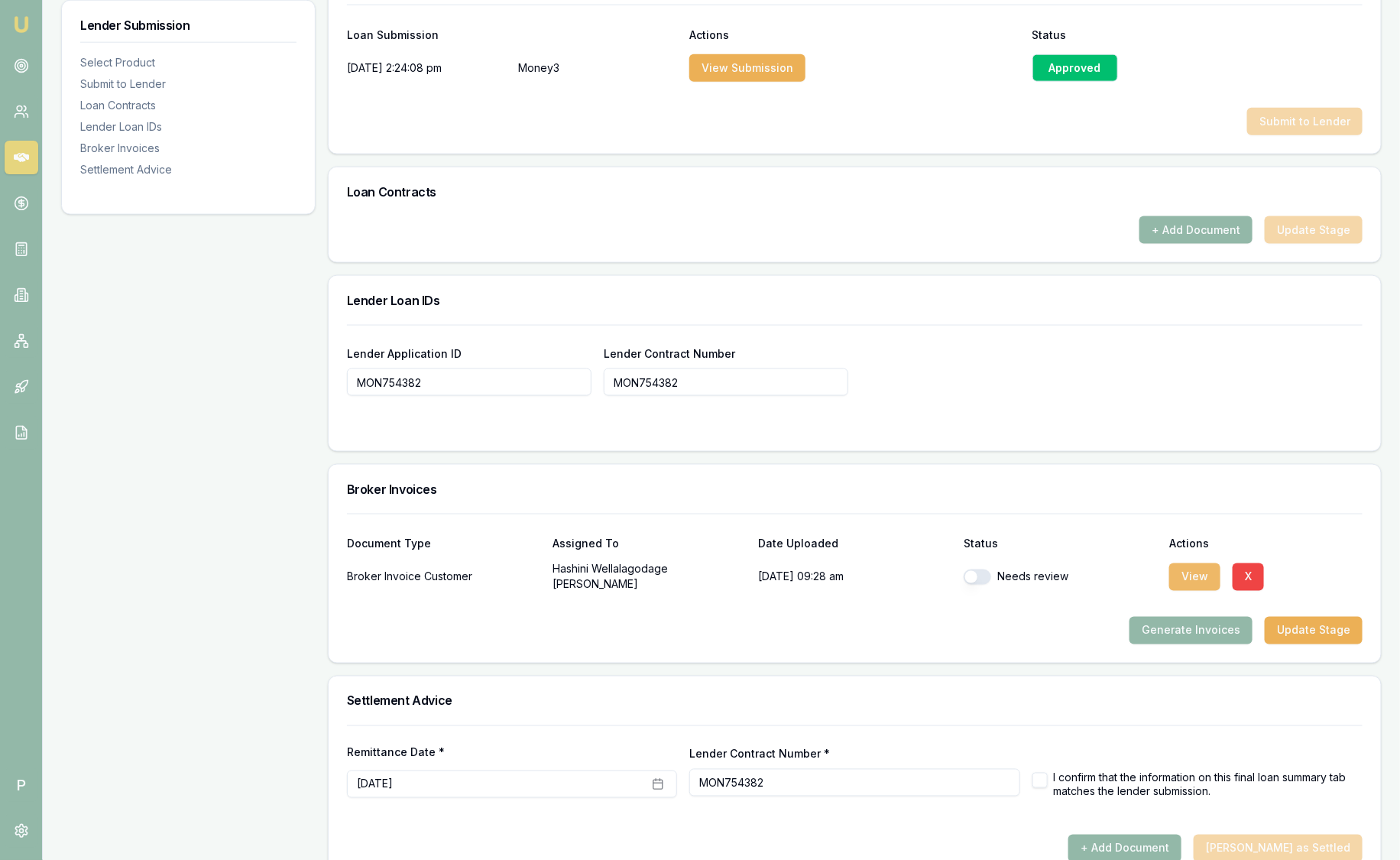
click at [1199, 564] on button "View" at bounding box center [1195, 577] width 52 height 28
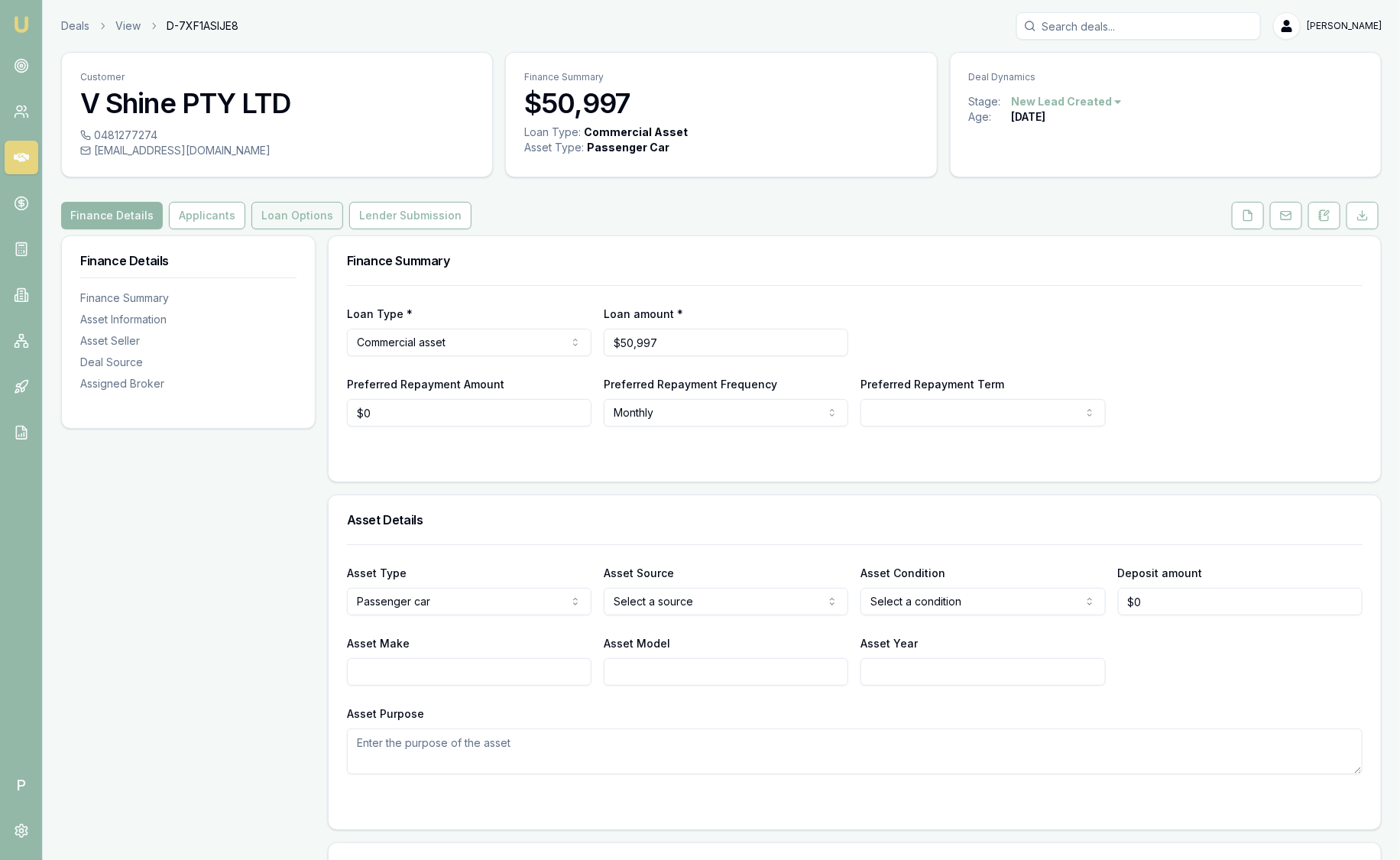
click at [297, 214] on button "Loan Options" at bounding box center [297, 215] width 92 height 28
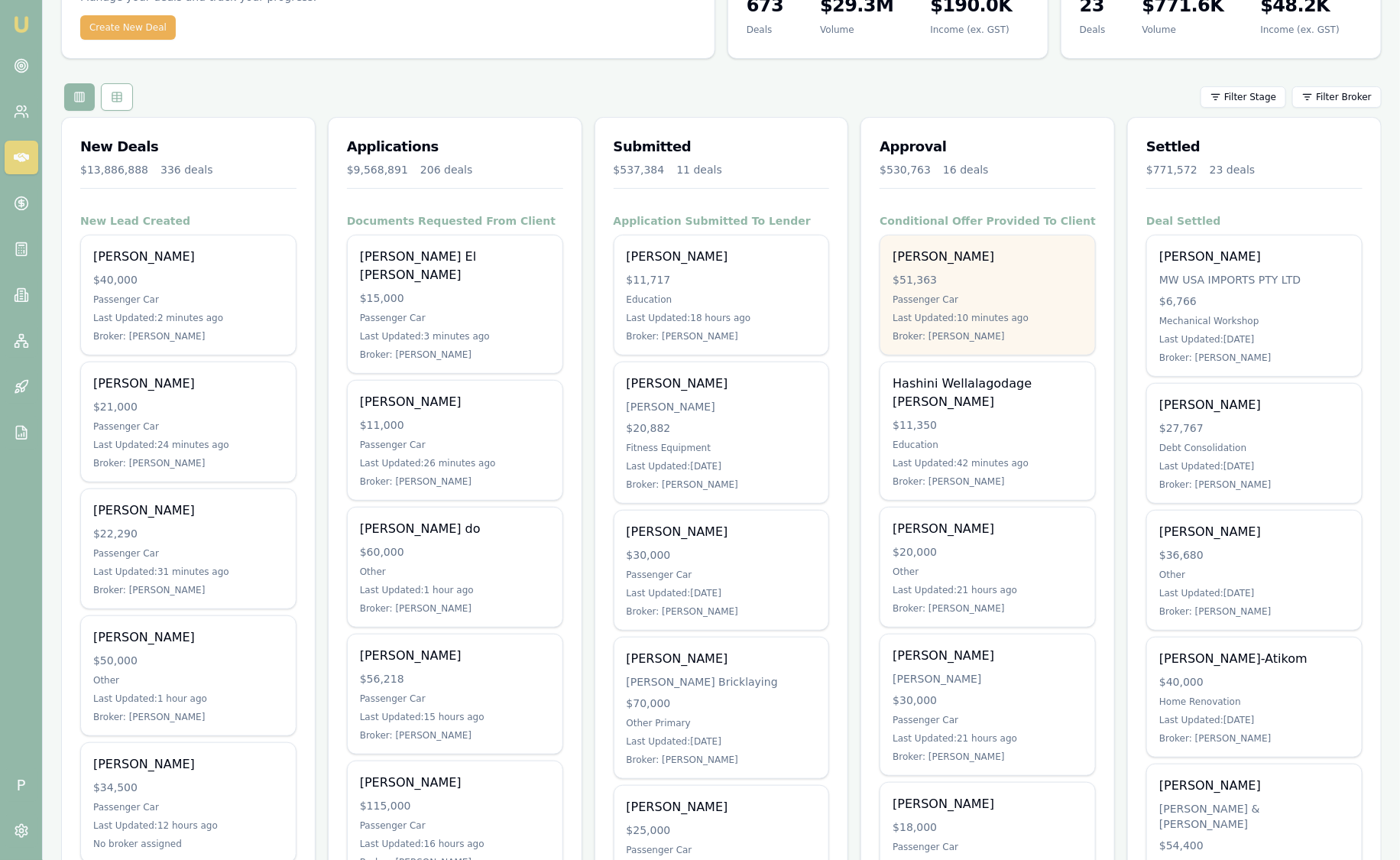
scroll to position [287, 0]
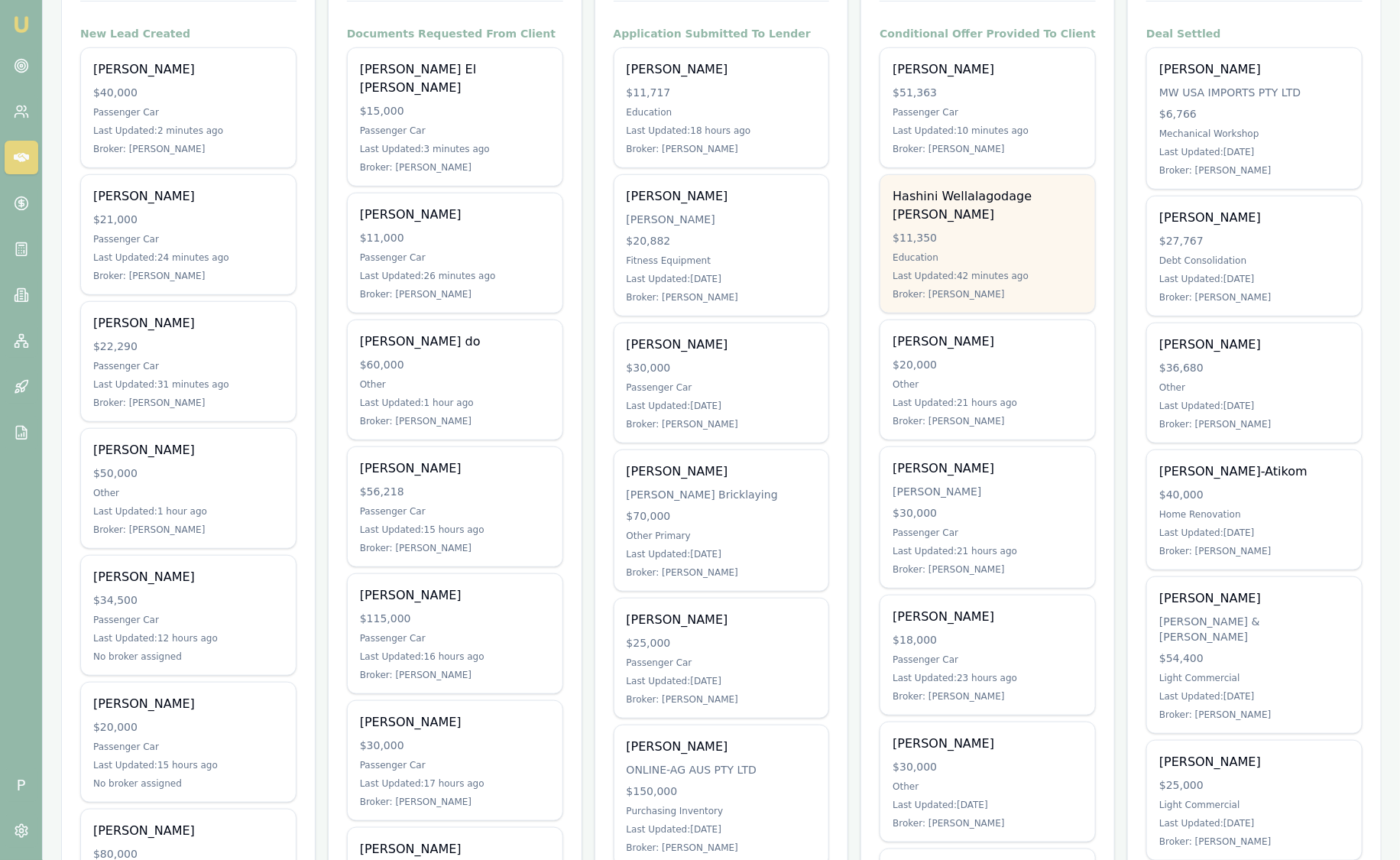
click at [1015, 251] on div "Education" at bounding box center [987, 257] width 190 height 12
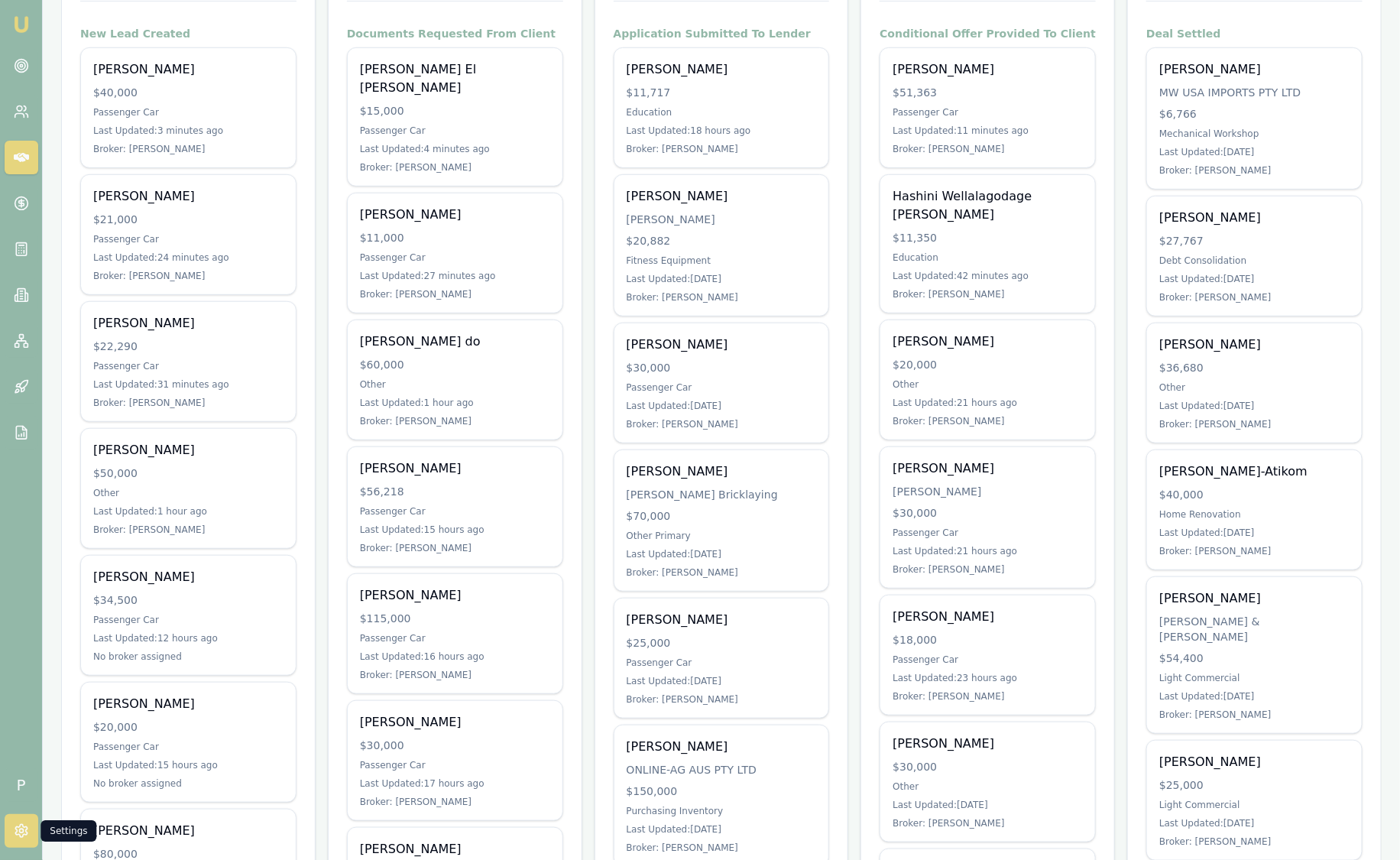
click at [18, 840] on link at bounding box center [21, 831] width 34 height 34
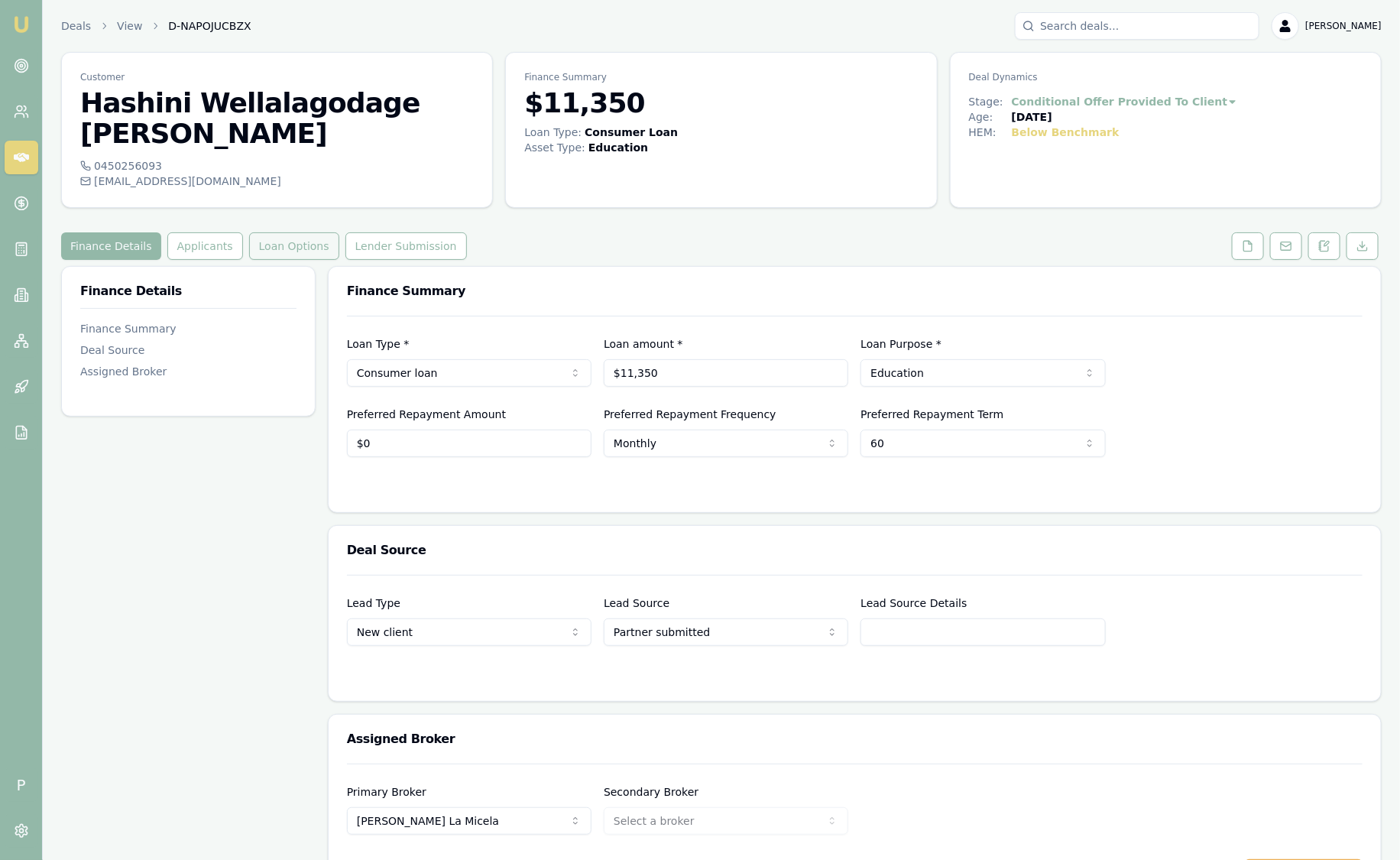
click at [292, 233] on button "Loan Options" at bounding box center [294, 247] width 90 height 28
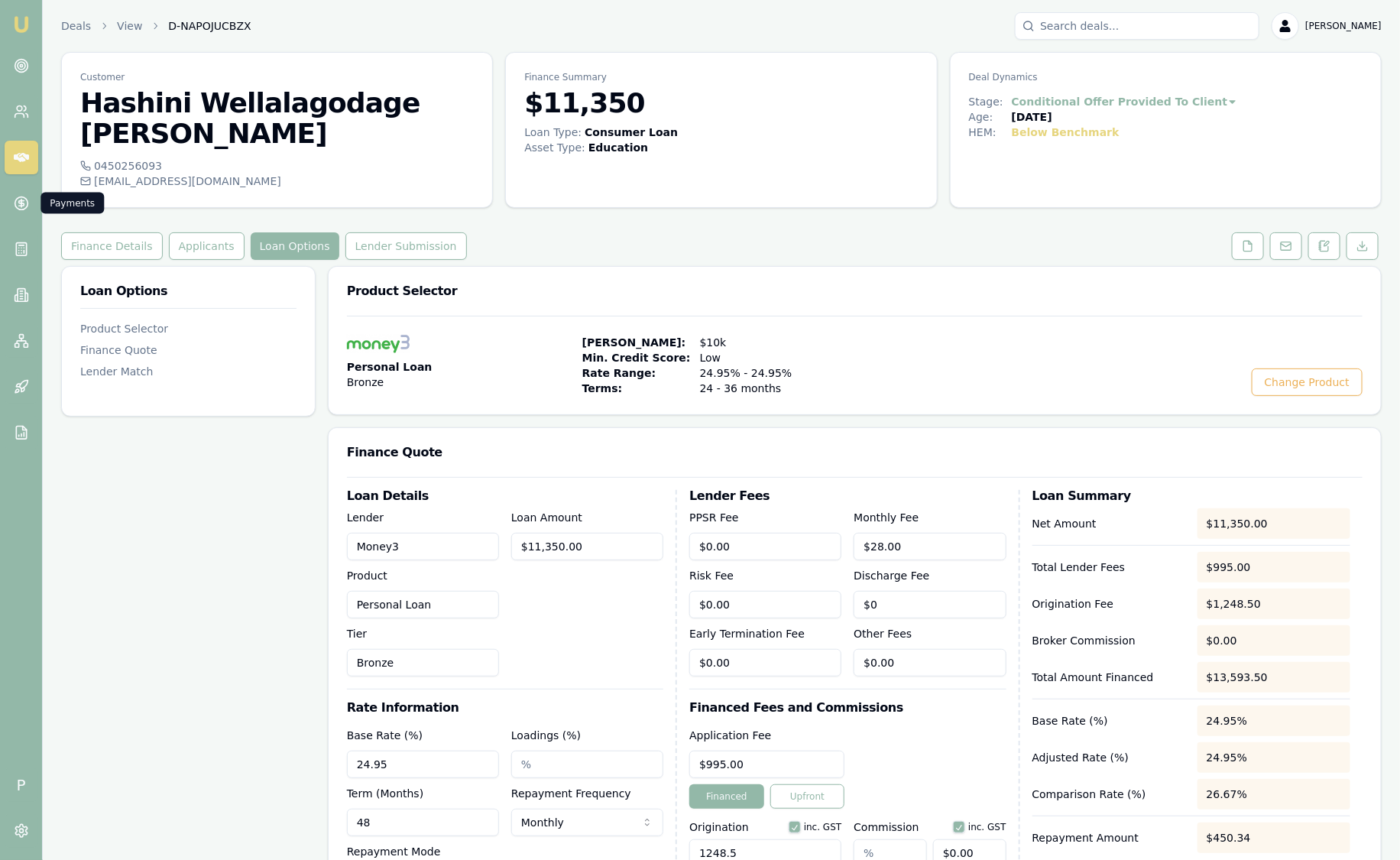
click at [29, 220] on nav "Emu Broker" at bounding box center [20, 231] width 42 height 462
click at [10, 23] on link "Emu Broker" at bounding box center [21, 25] width 25 height 25
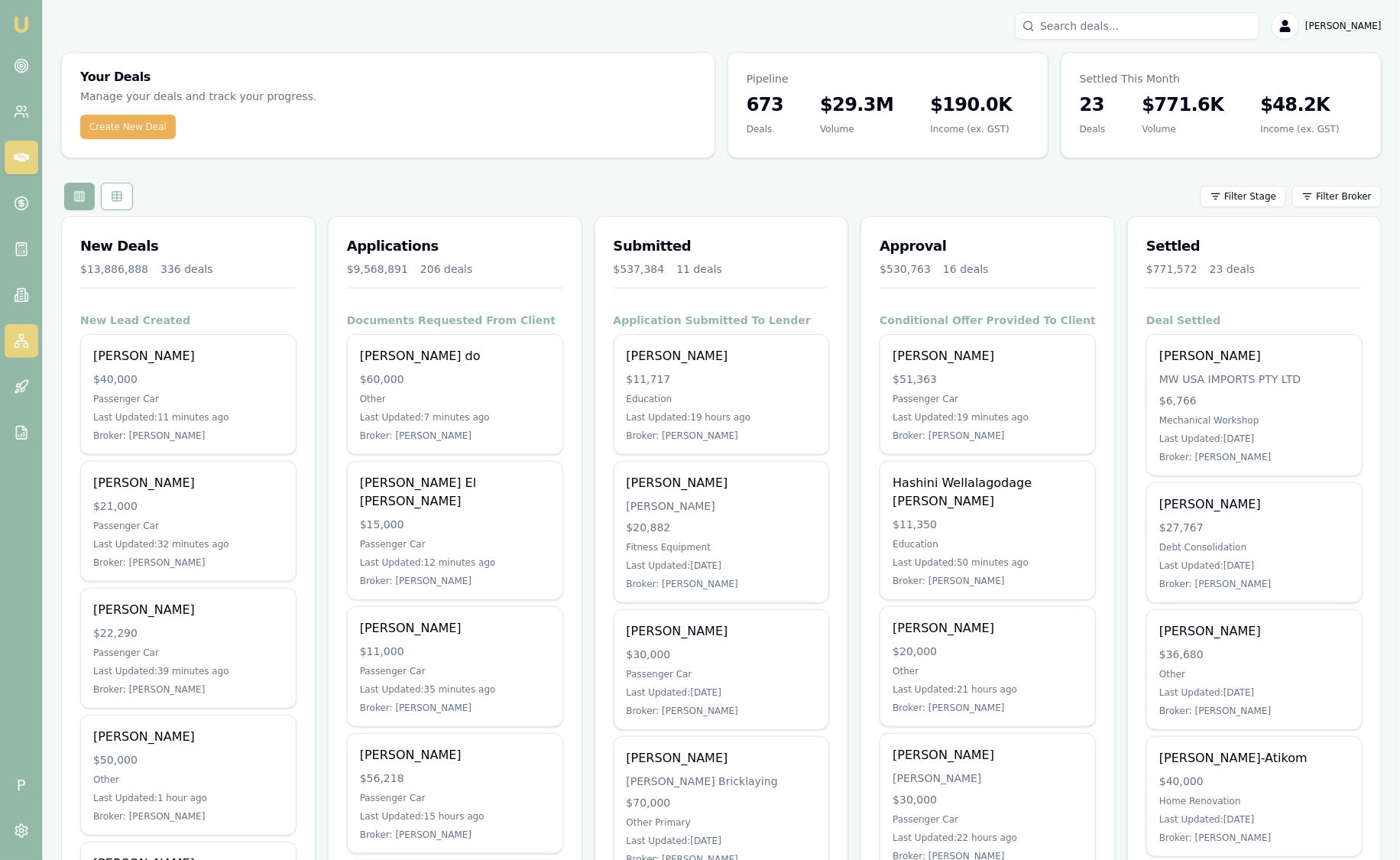
click at [29, 355] on link at bounding box center [21, 341] width 34 height 34
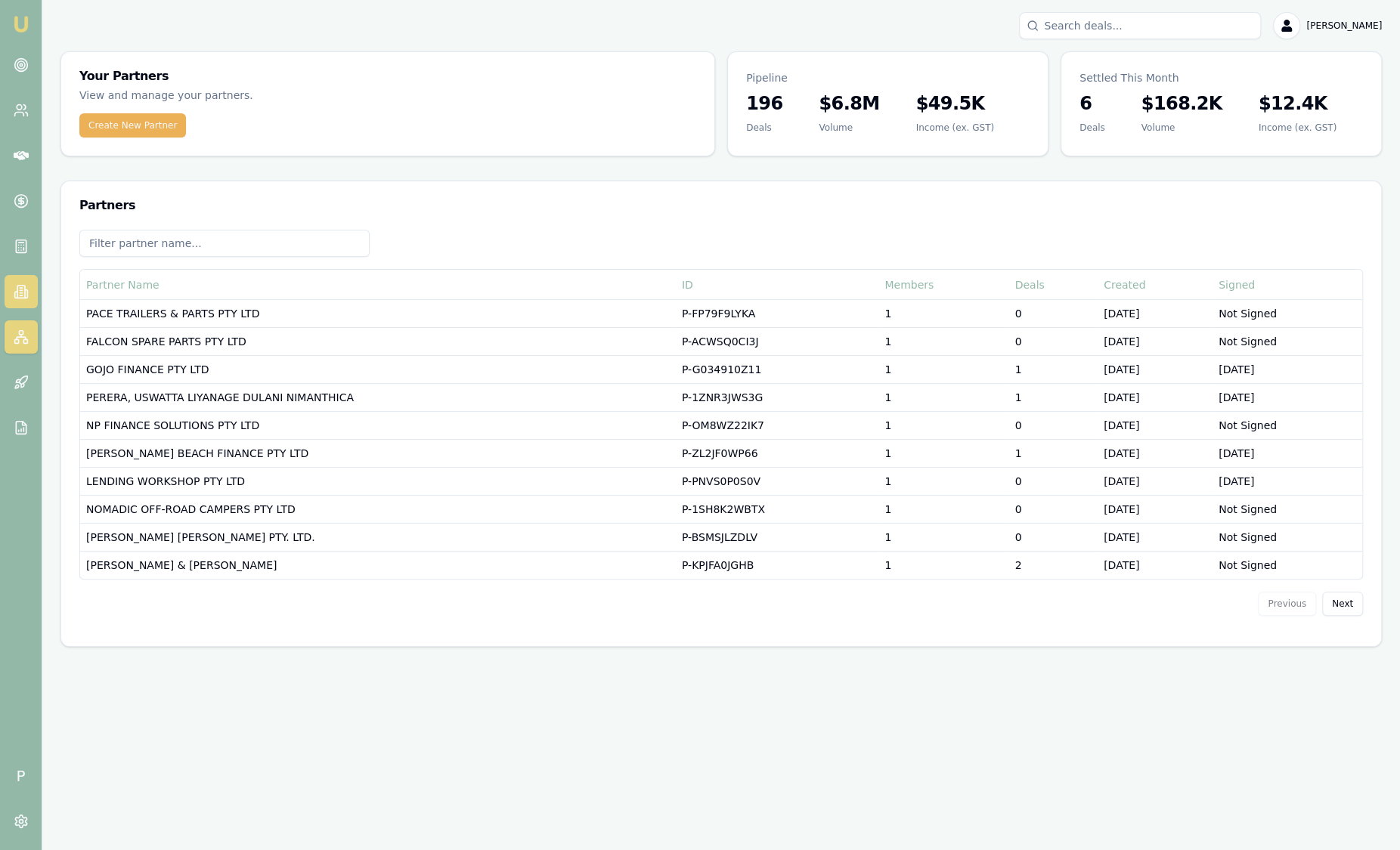
click at [23, 291] on icon at bounding box center [21, 291] width 15 height 15
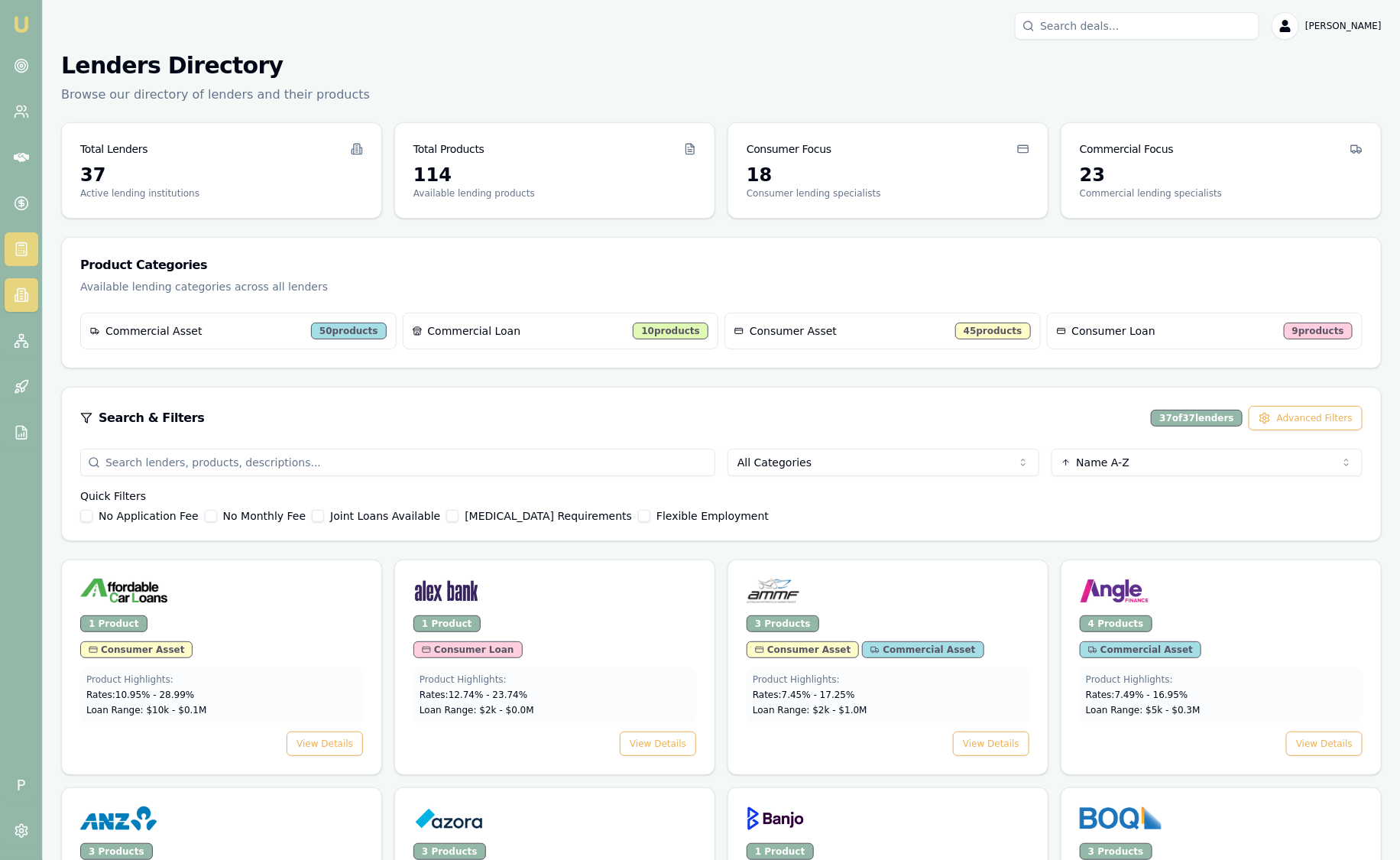
click at [26, 245] on rect at bounding box center [21, 250] width 10 height 13
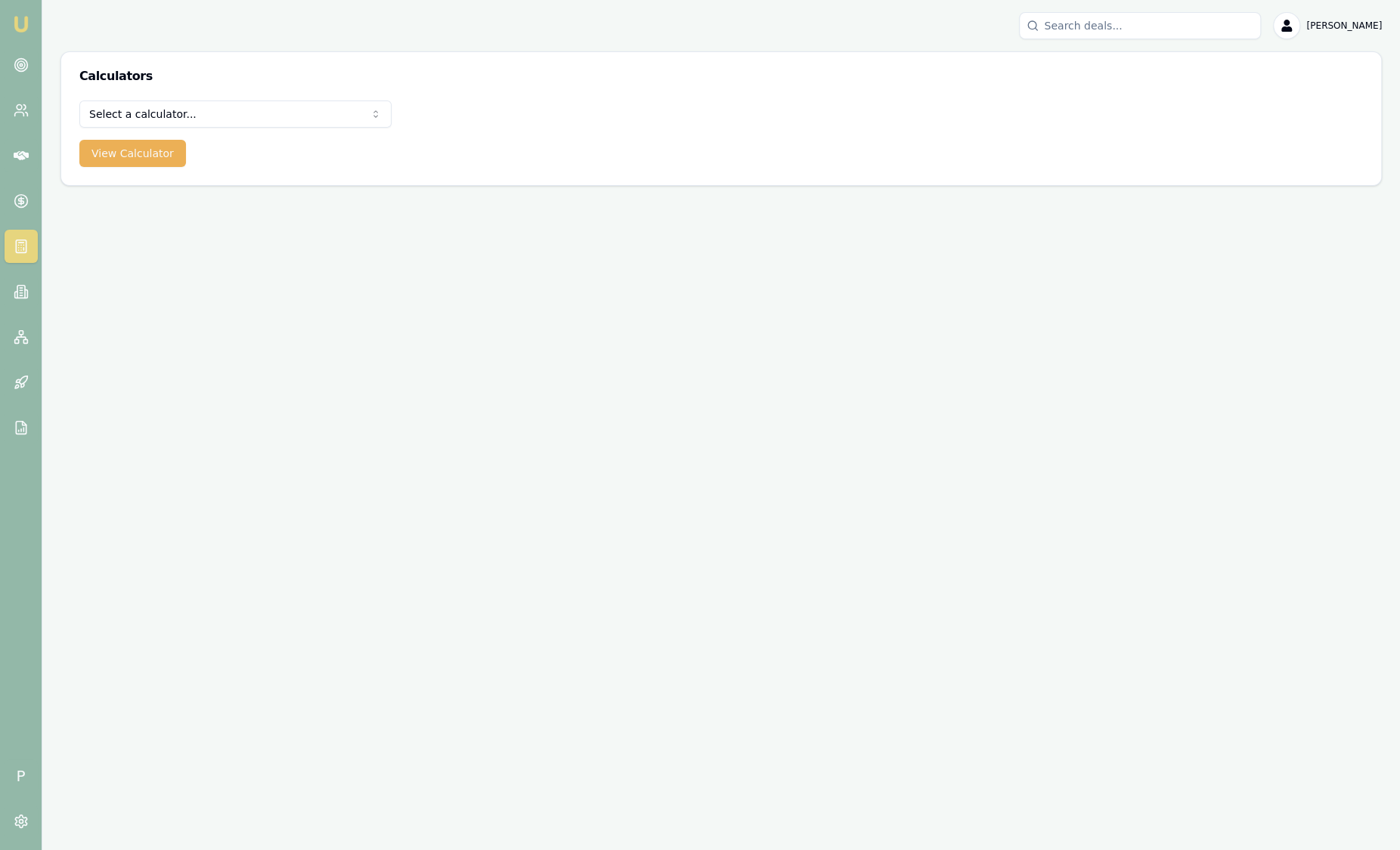
drag, startPoint x: 160, startPoint y: 92, endPoint x: 151, endPoint y: 121, distance: 30.4
click at [160, 94] on div "Calculators" at bounding box center [721, 76] width 1320 height 49
click at [151, 121] on html "Emu Broker P Sam Crouch Toggle Menu Calculators Select a calculator... Finance …" at bounding box center [700, 425] width 1400 height 850
click at [23, 425] on html "Emu Broker P Sam Crouch Toggle Menu Calculators Select a calculator... Finance …" at bounding box center [700, 425] width 1400 height 850
click at [23, 426] on icon at bounding box center [21, 427] width 15 height 15
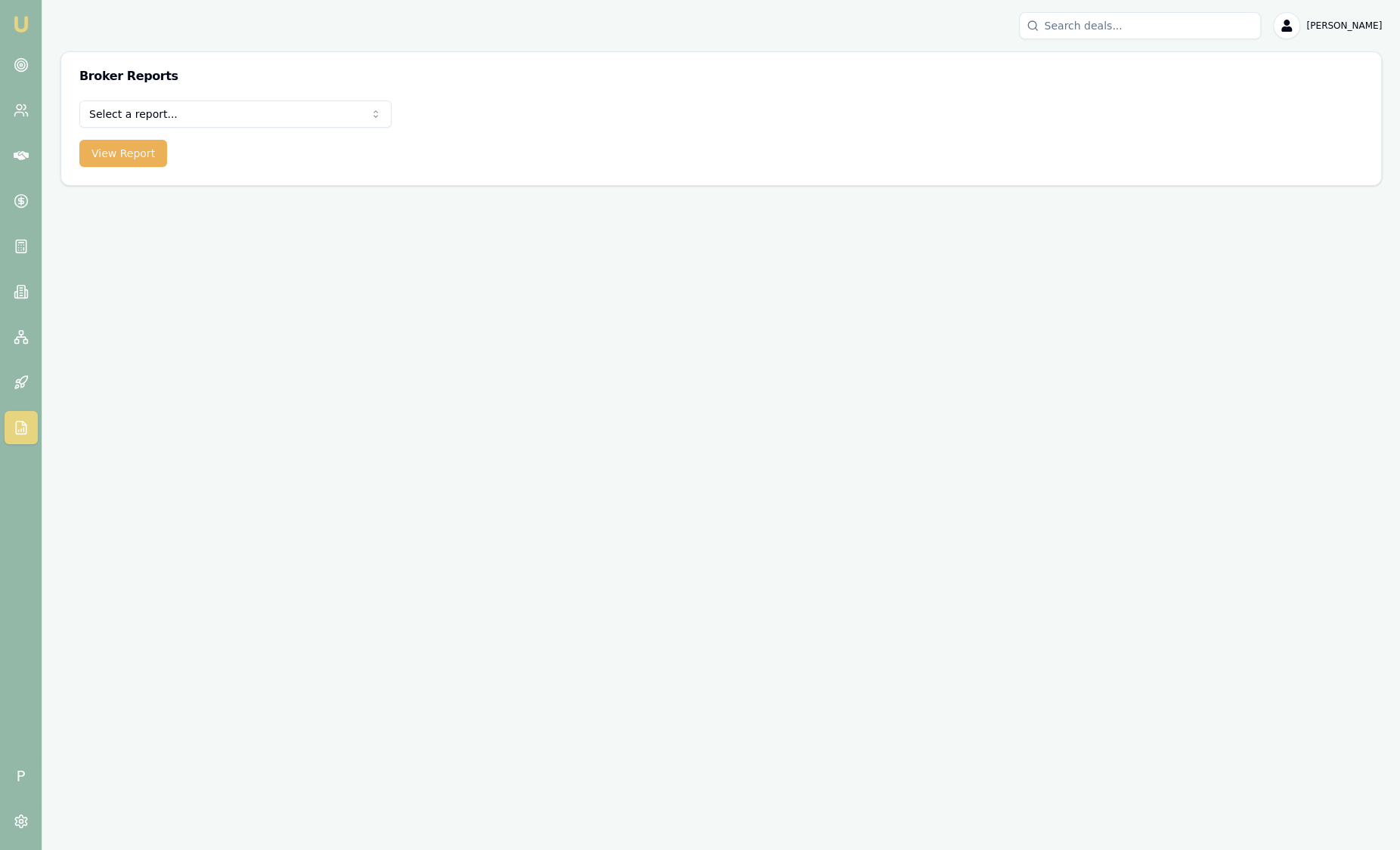
click at [197, 122] on html "Emu Broker P Sam Crouch Toggle Menu Broker Reports Select a report... Equifax P…" at bounding box center [700, 425] width 1400 height 850
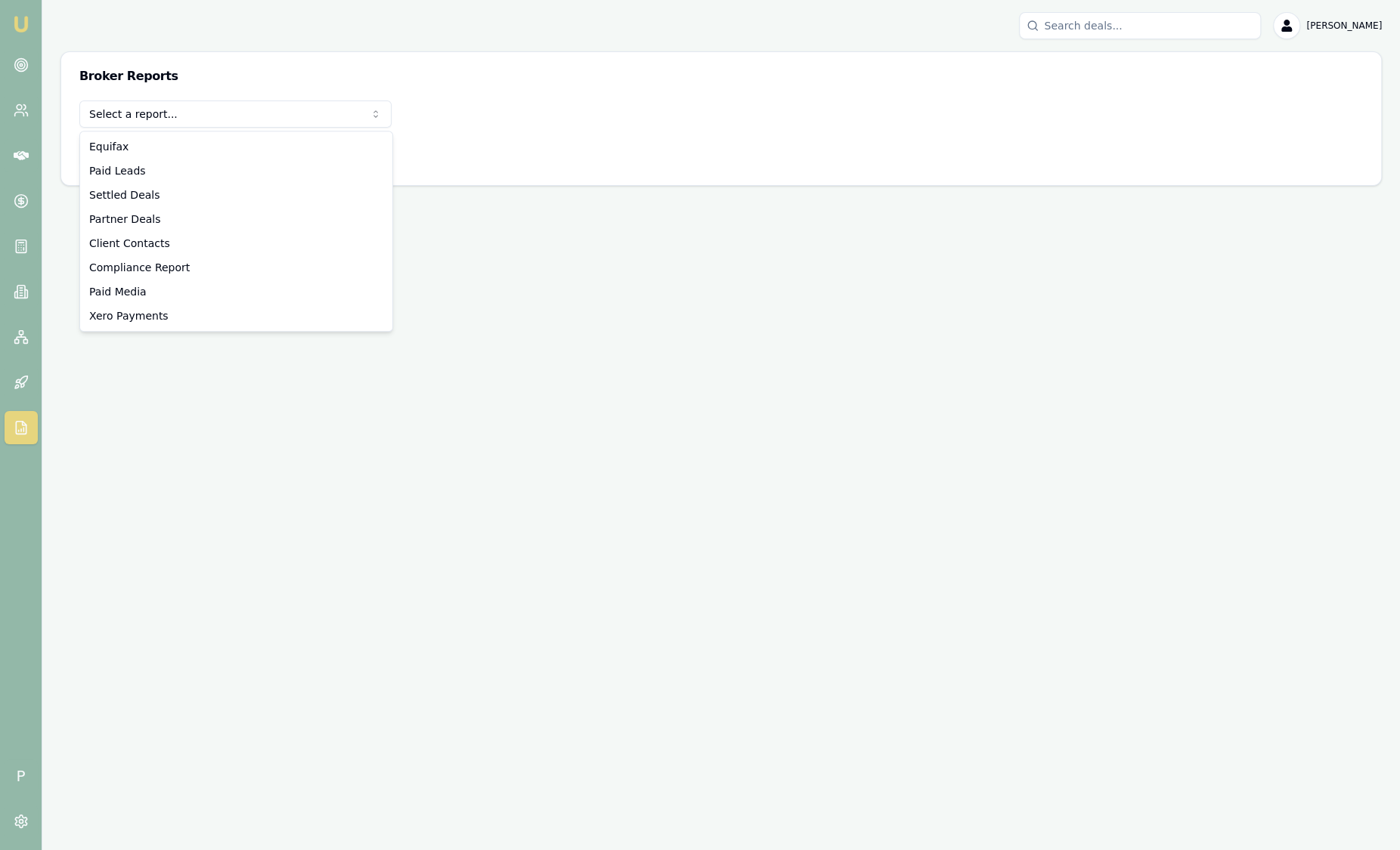
select select "compliance"
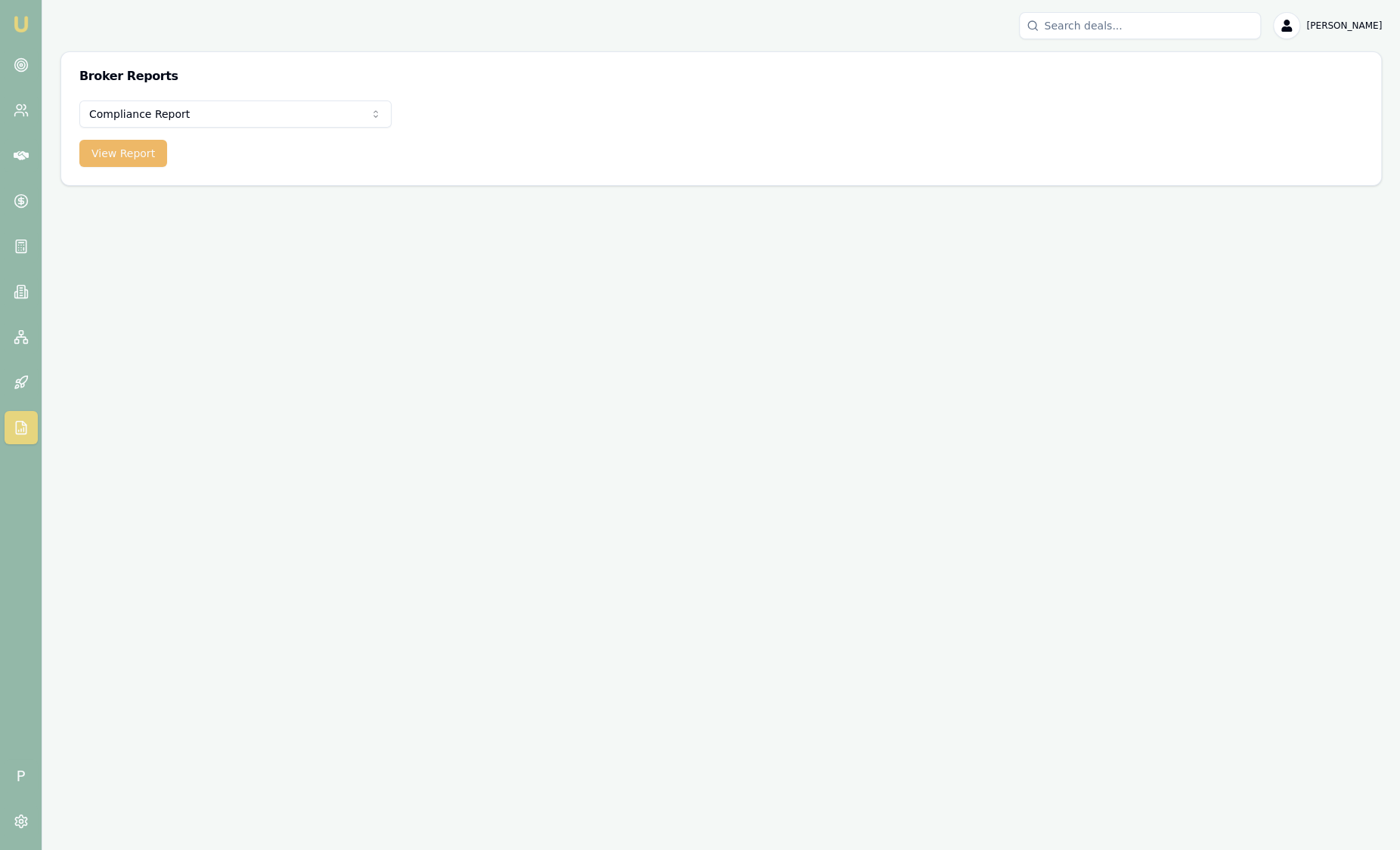
click at [140, 155] on button "View Report" at bounding box center [123, 154] width 87 height 28
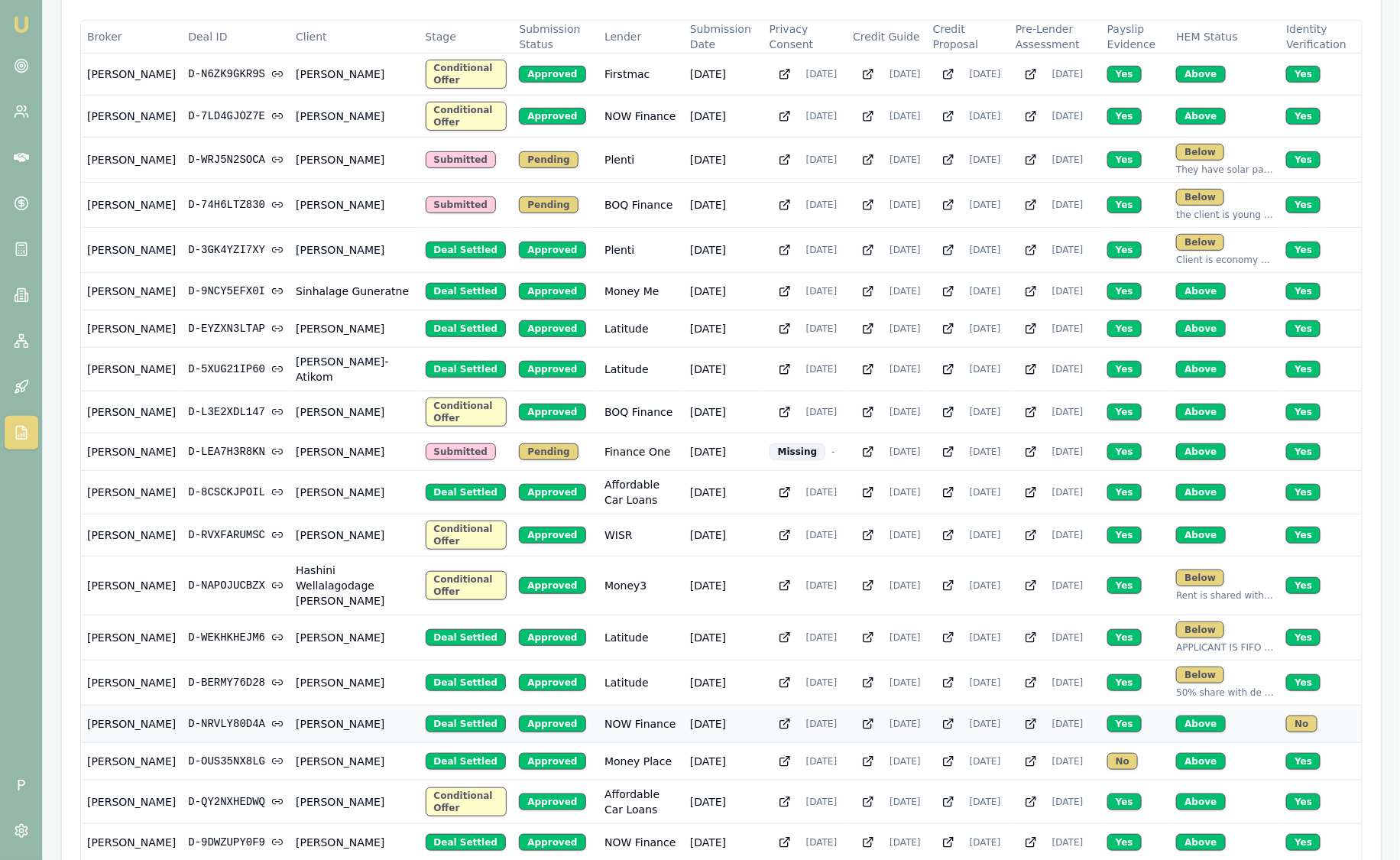
scroll to position [573, 0]
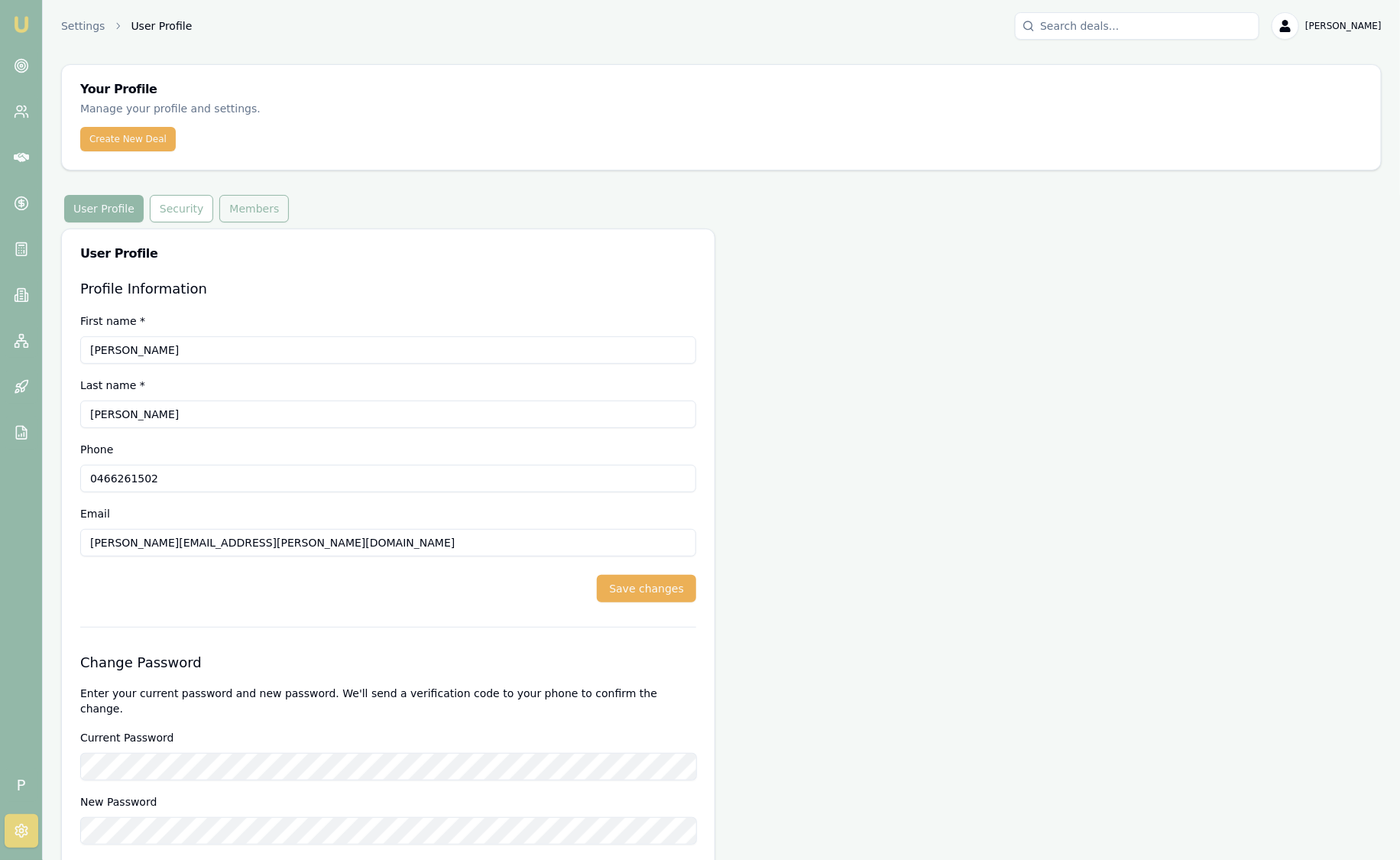
click at [254, 213] on button "Members" at bounding box center [254, 209] width 70 height 28
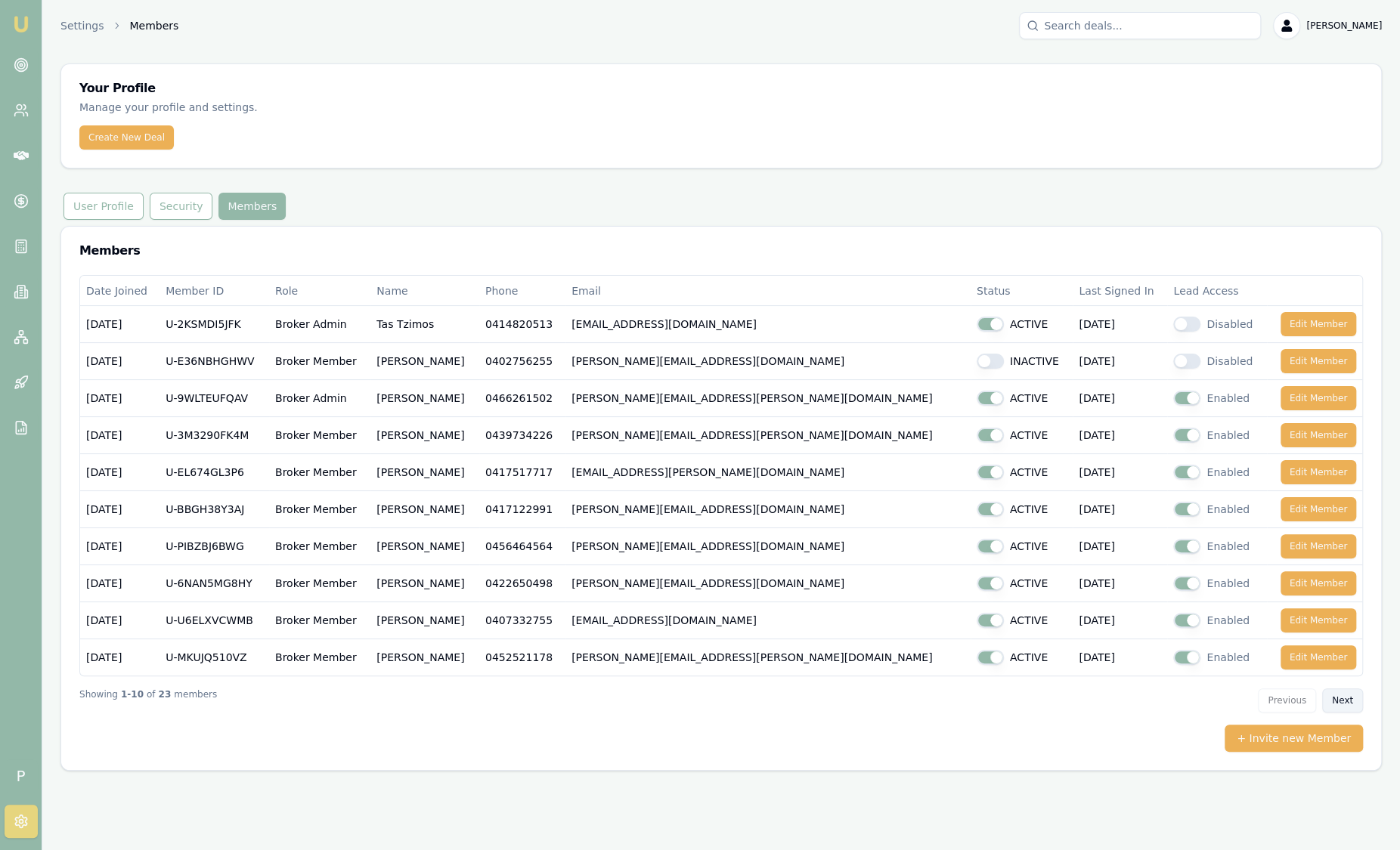
click at [1341, 703] on button "Next" at bounding box center [1342, 700] width 40 height 24
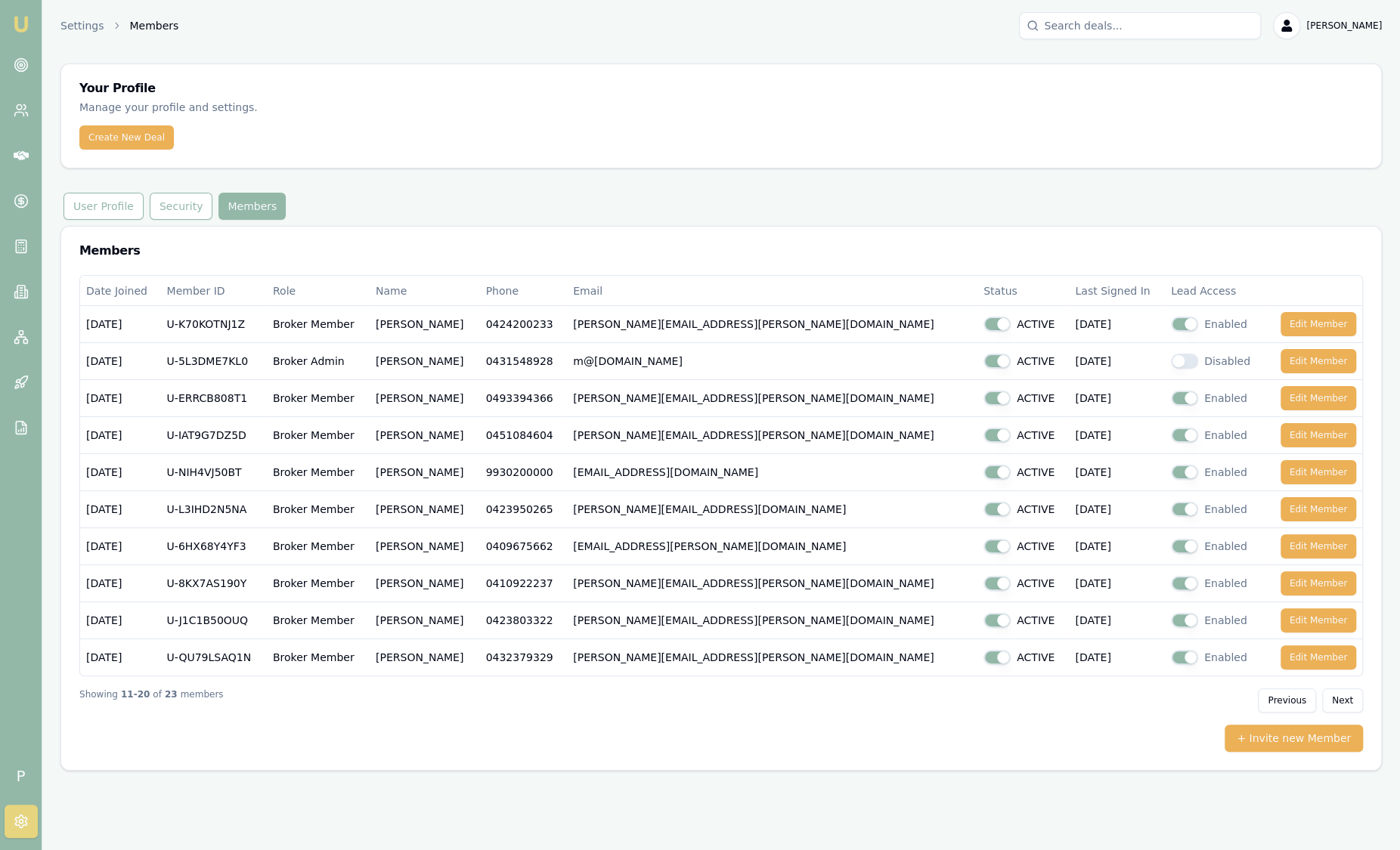
click at [1343, 699] on button "Next" at bounding box center [1342, 700] width 40 height 24
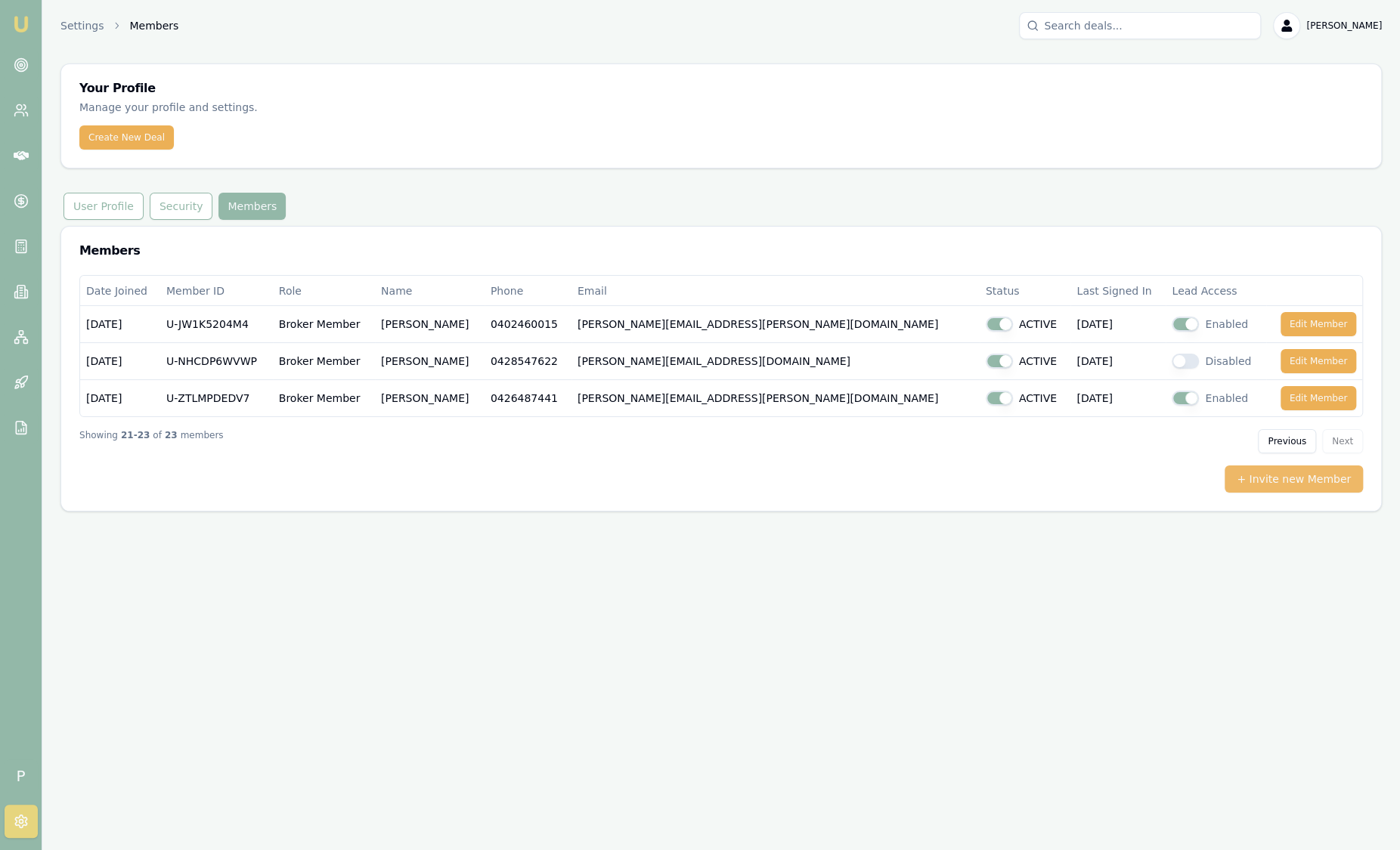
click at [1300, 480] on button "+ Invite new Member" at bounding box center [1293, 479] width 138 height 28
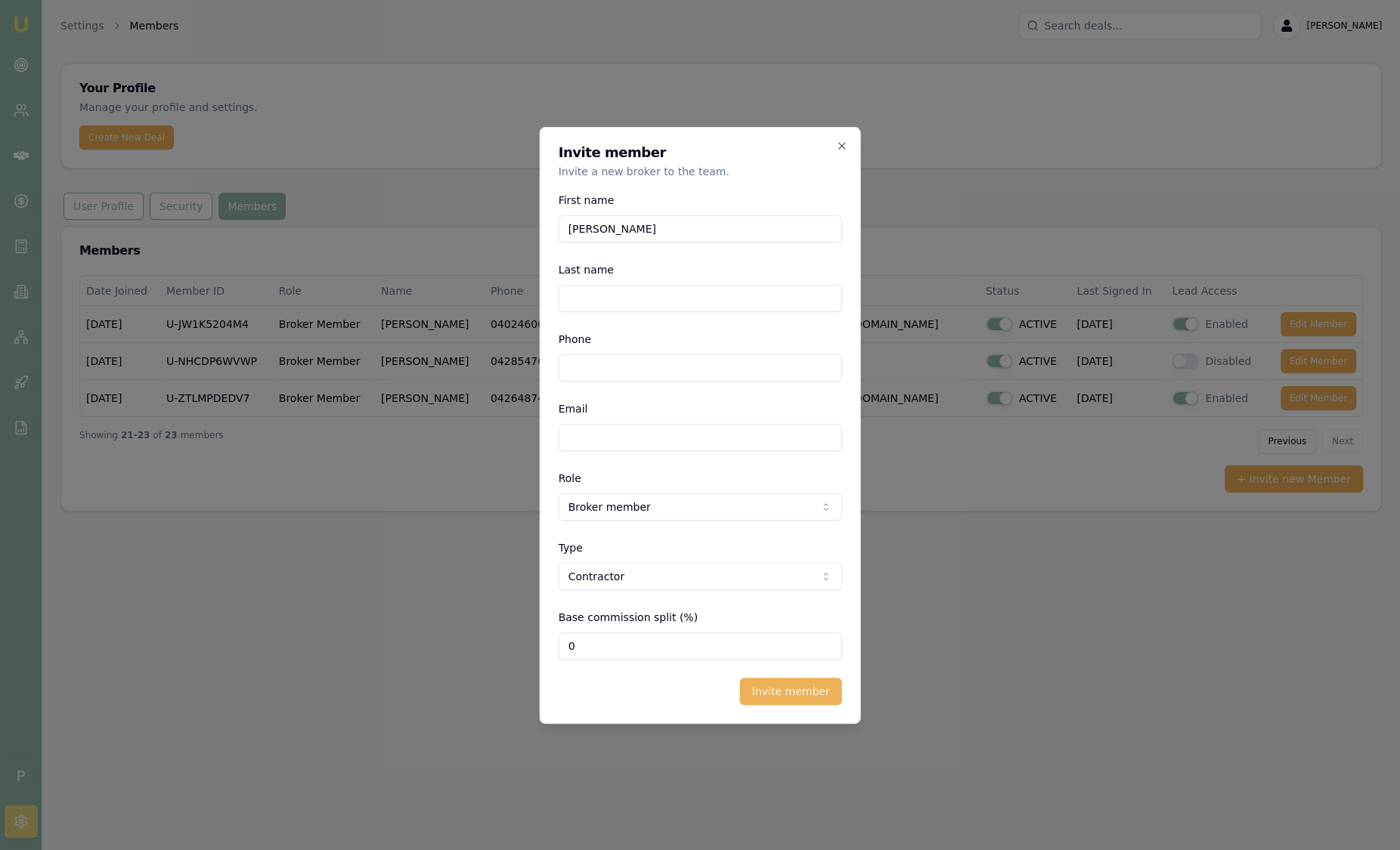
type input "Ray"
type input "Guan"
click at [593, 375] on input "Phone" at bounding box center [700, 368] width 283 height 28
type input "0468 839 777"
type input "ray.guan@emumoney.com.au"
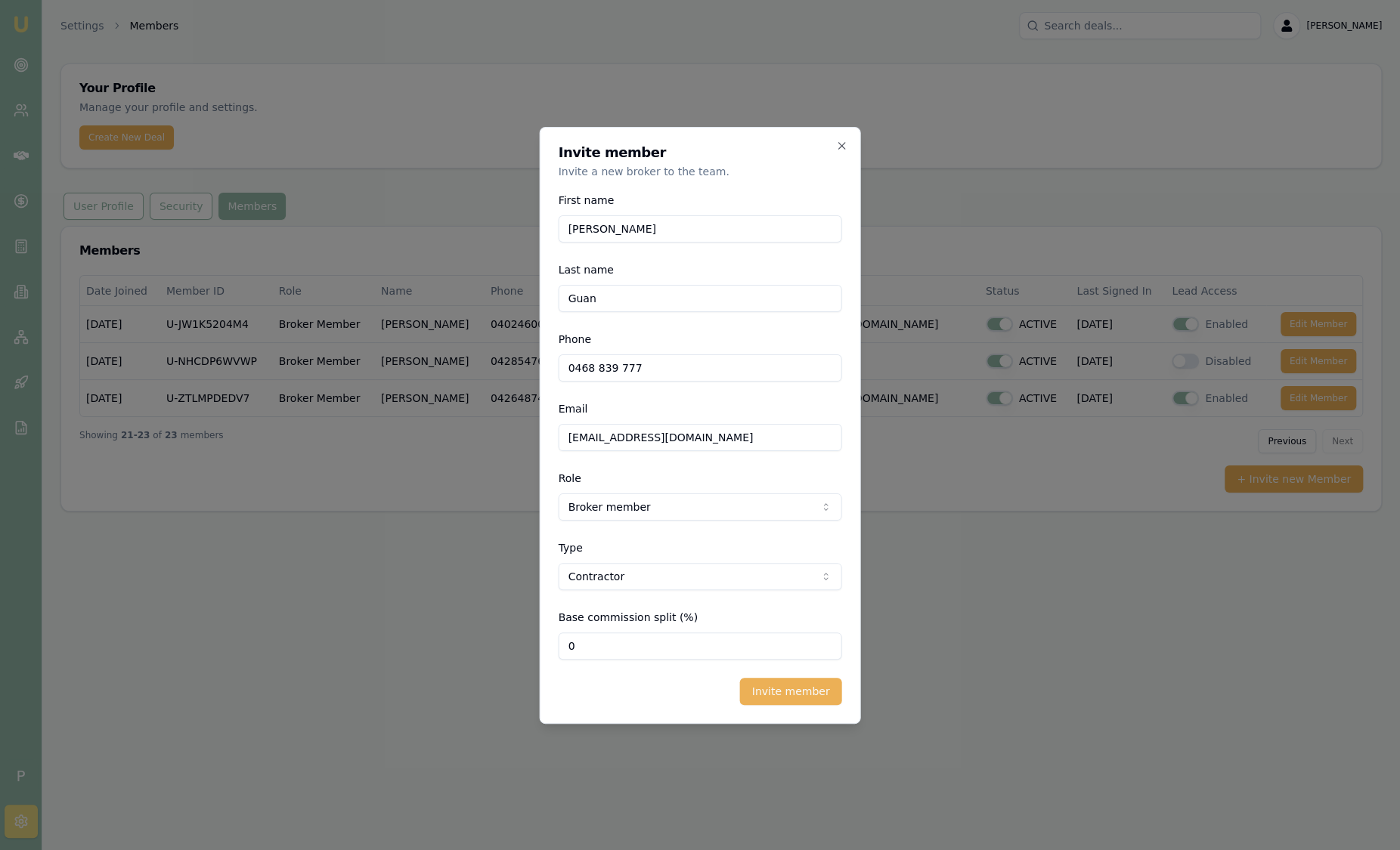
click at [619, 661] on form "First name Ray Last name Guan Phone 0468 839 777 Email ray.guan@emumoney.com.au…" at bounding box center [700, 448] width 283 height 514
click at [612, 648] on input "0" at bounding box center [700, 646] width 283 height 28
type input "080"
drag, startPoint x: 631, startPoint y: 648, endPoint x: 483, endPoint y: 646, distance: 148.0
click at [487, 648] on body "Emu Broker P Settings Members Sam Crouch Toggle Menu Your Profile Manage your p…" at bounding box center [700, 425] width 1400 height 850
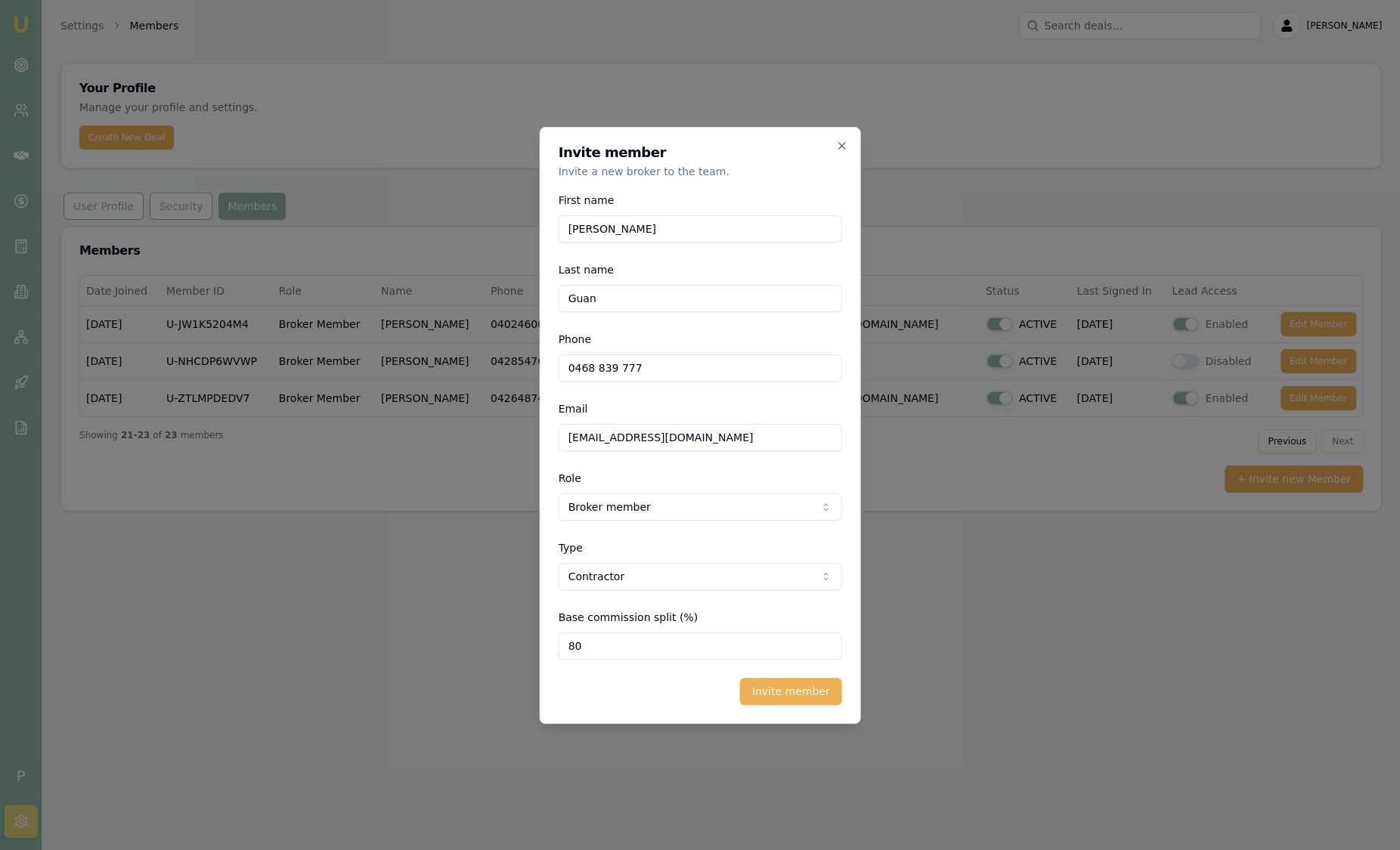
type input "80"
click at [788, 695] on button "Invite member" at bounding box center [791, 691] width 102 height 28
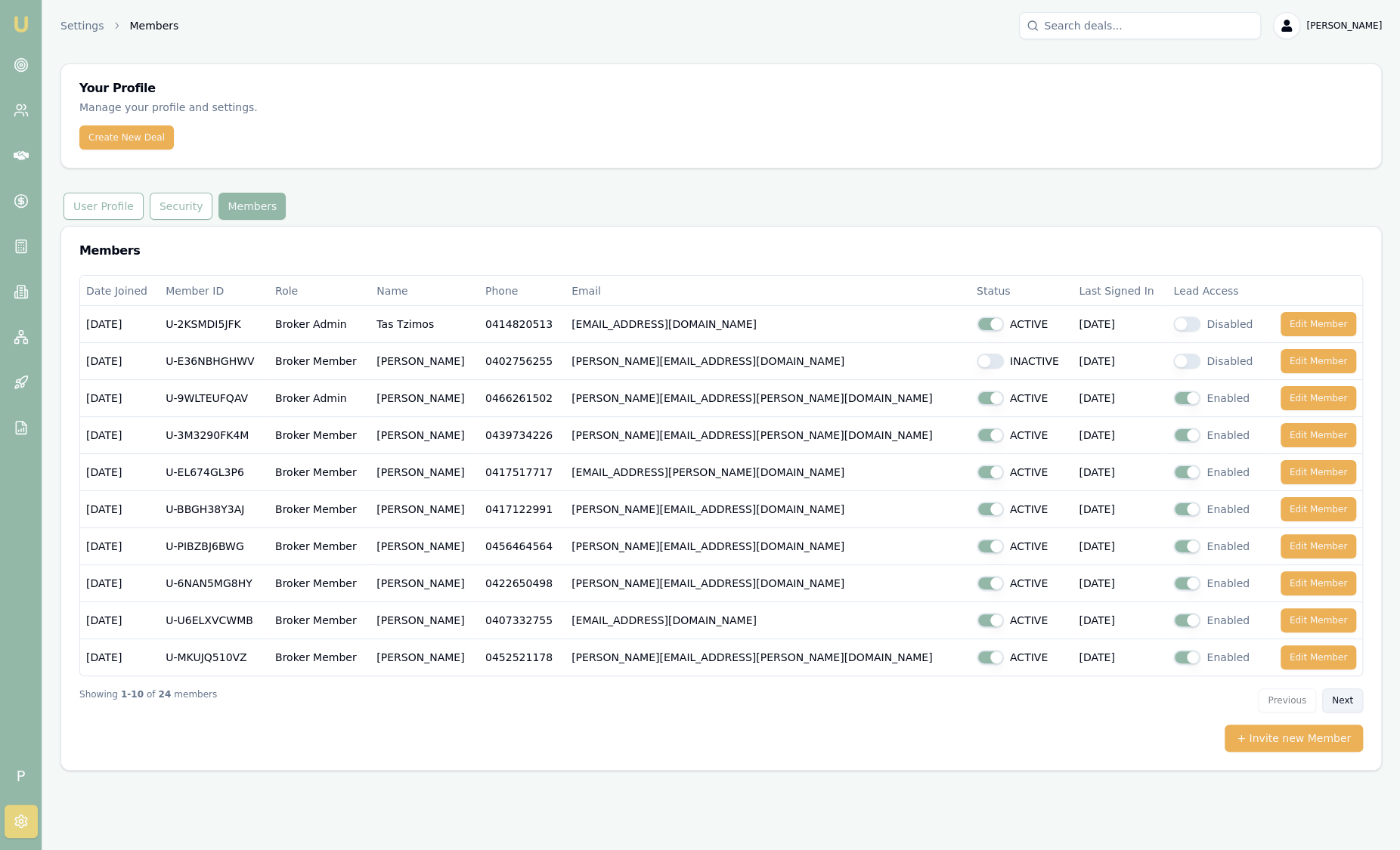
click at [1351, 707] on button "Next" at bounding box center [1342, 700] width 40 height 24
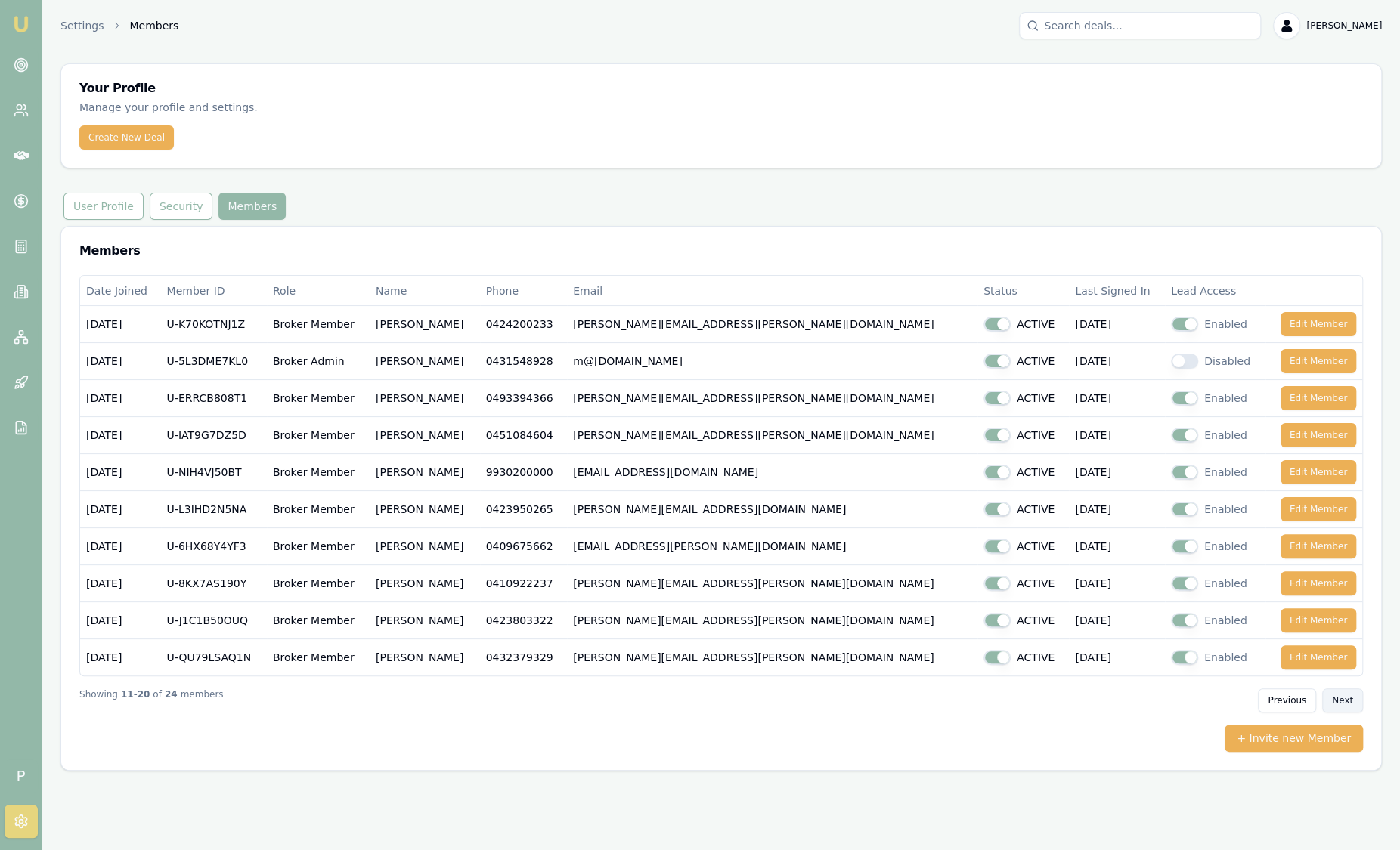
click at [1356, 701] on button "Next" at bounding box center [1342, 700] width 40 height 24
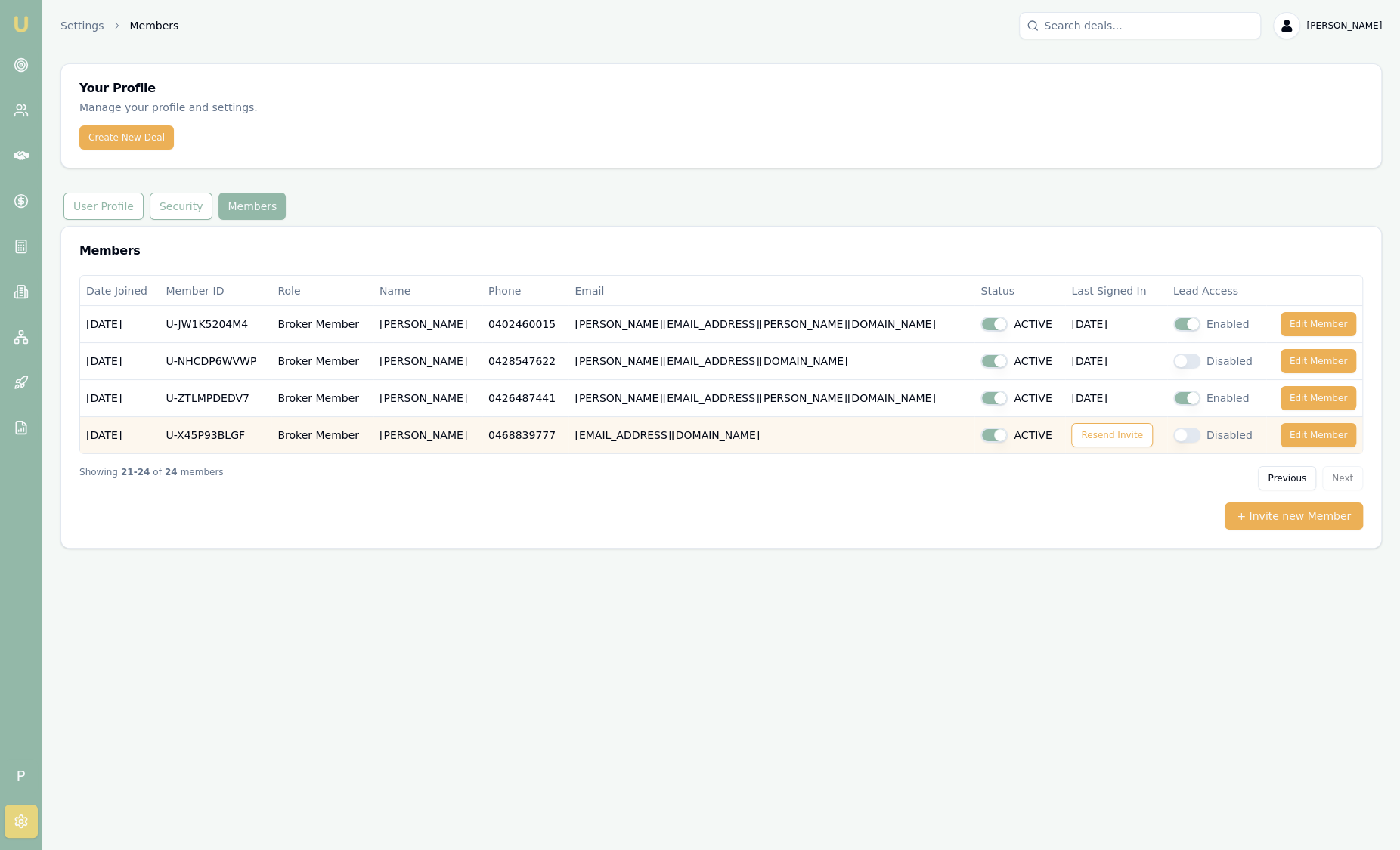
click at [1173, 436] on button "button" at bounding box center [1187, 435] width 28 height 15
click at [1173, 436] on button "button" at bounding box center [1187, 435] width 28 height 15
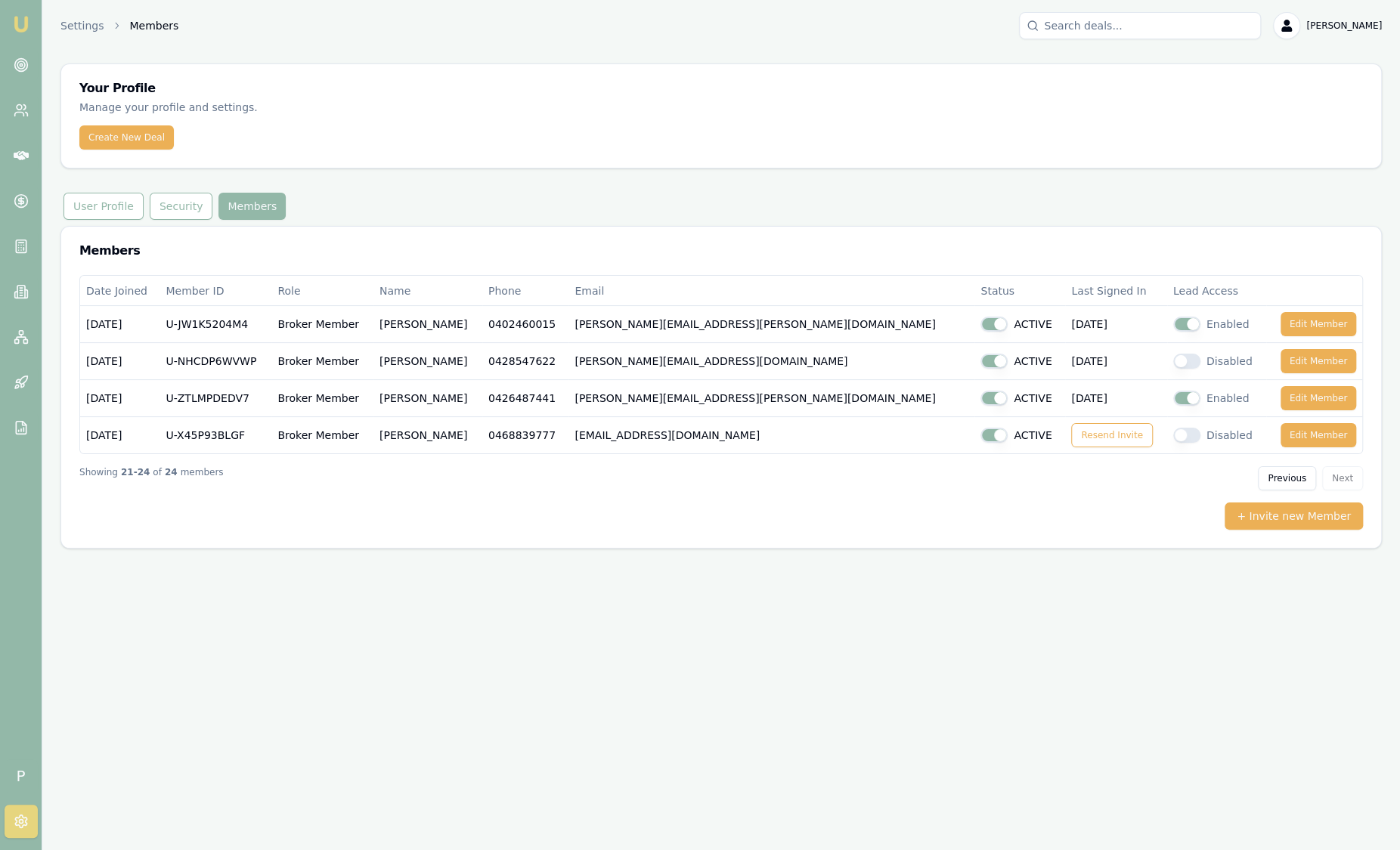
click at [27, 16] on img at bounding box center [21, 24] width 18 height 18
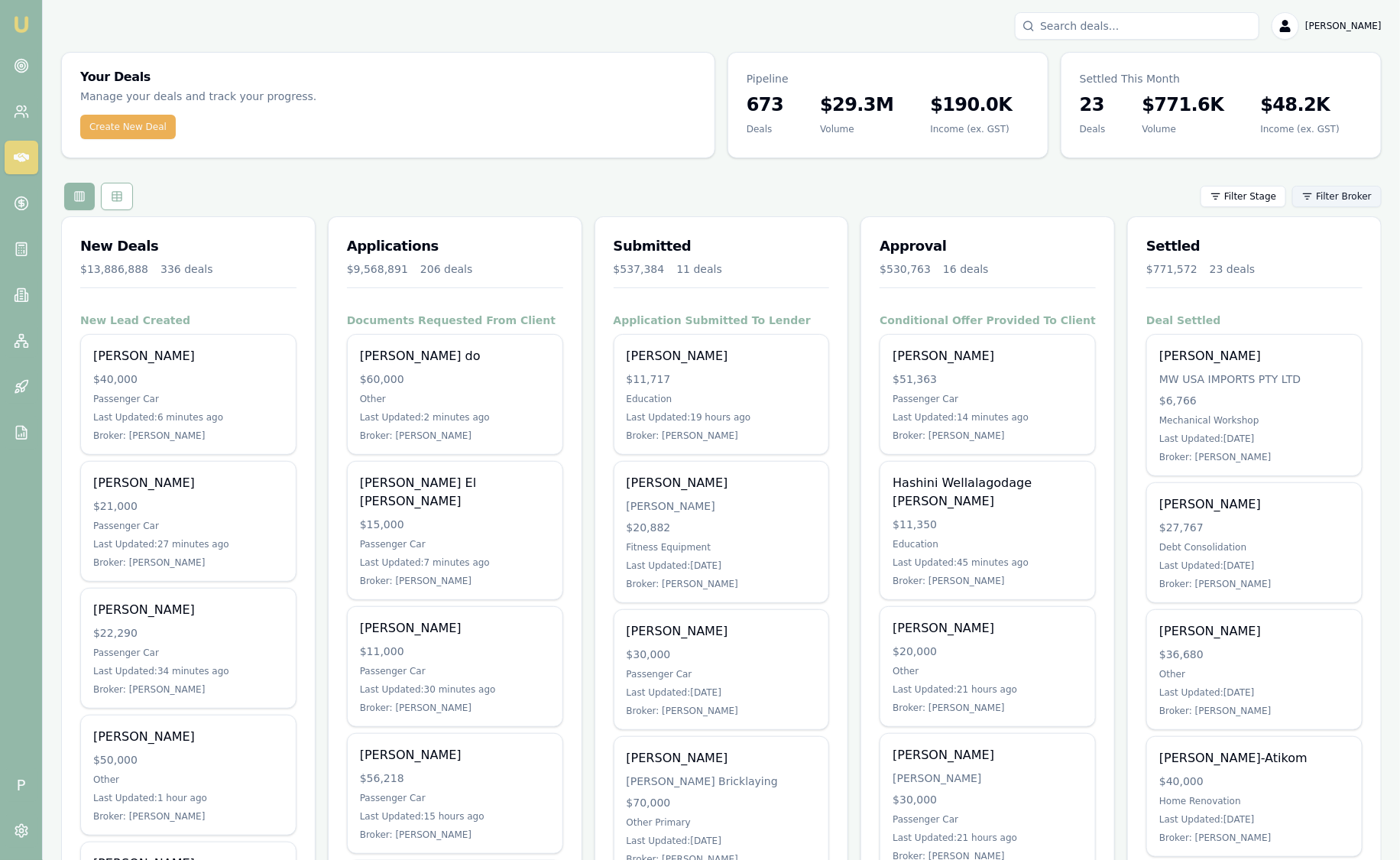
click at [1350, 201] on html "Emu Broker P Sam Crouch Toggle Menu Your Deals Manage your deals and track your…" at bounding box center [700, 430] width 1400 height 860
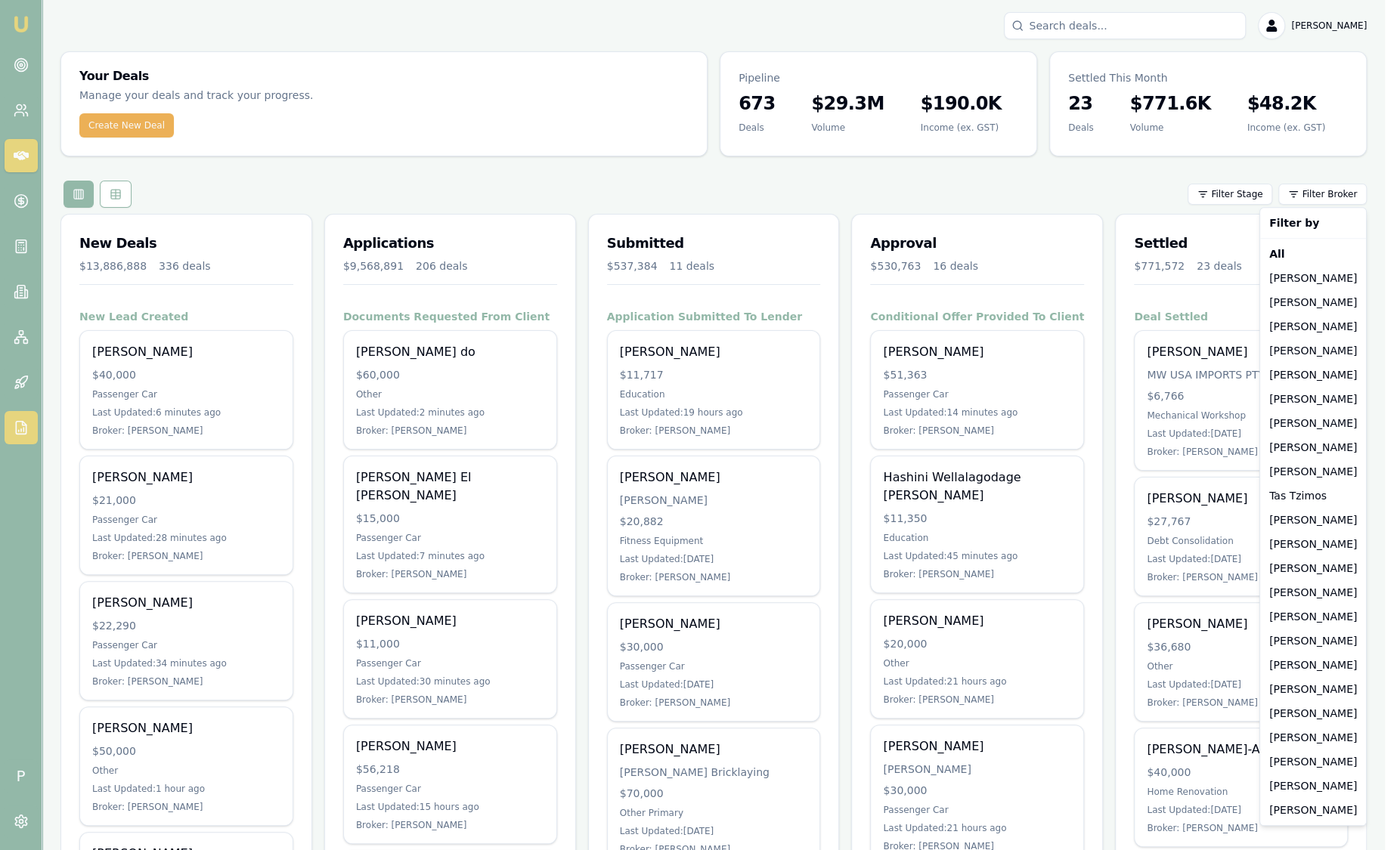
click at [23, 435] on html "Emu Broker P Sam Crouch Toggle Menu Your Deals Manage your deals and track your…" at bounding box center [700, 425] width 1400 height 850
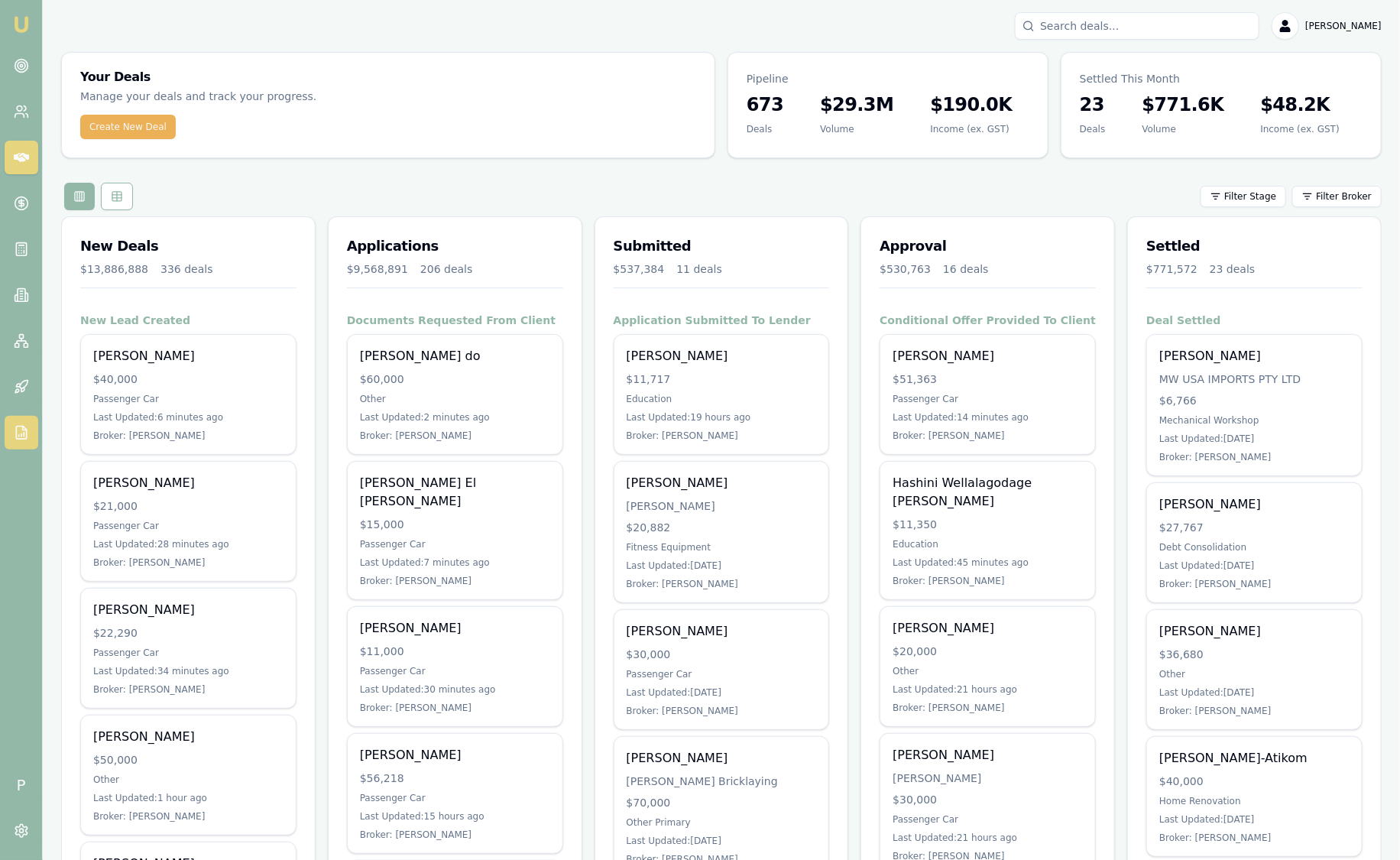
click at [21, 440] on icon at bounding box center [21, 433] width 10 height 13
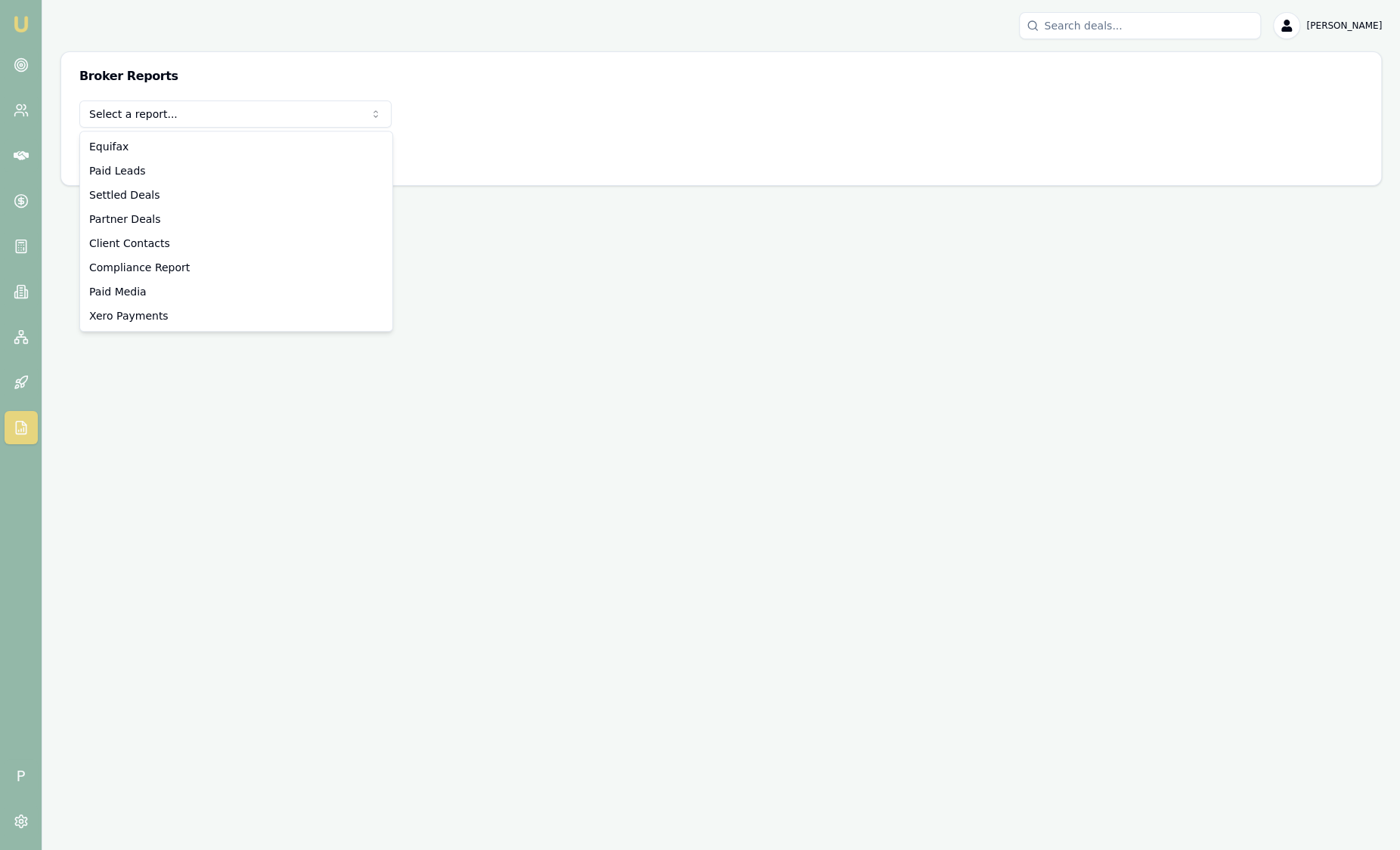
click at [214, 116] on html "Emu Broker P Sam Crouch Toggle Menu Broker Reports Select a report... Equifax P…" at bounding box center [700, 425] width 1400 height 850
select select "compliance"
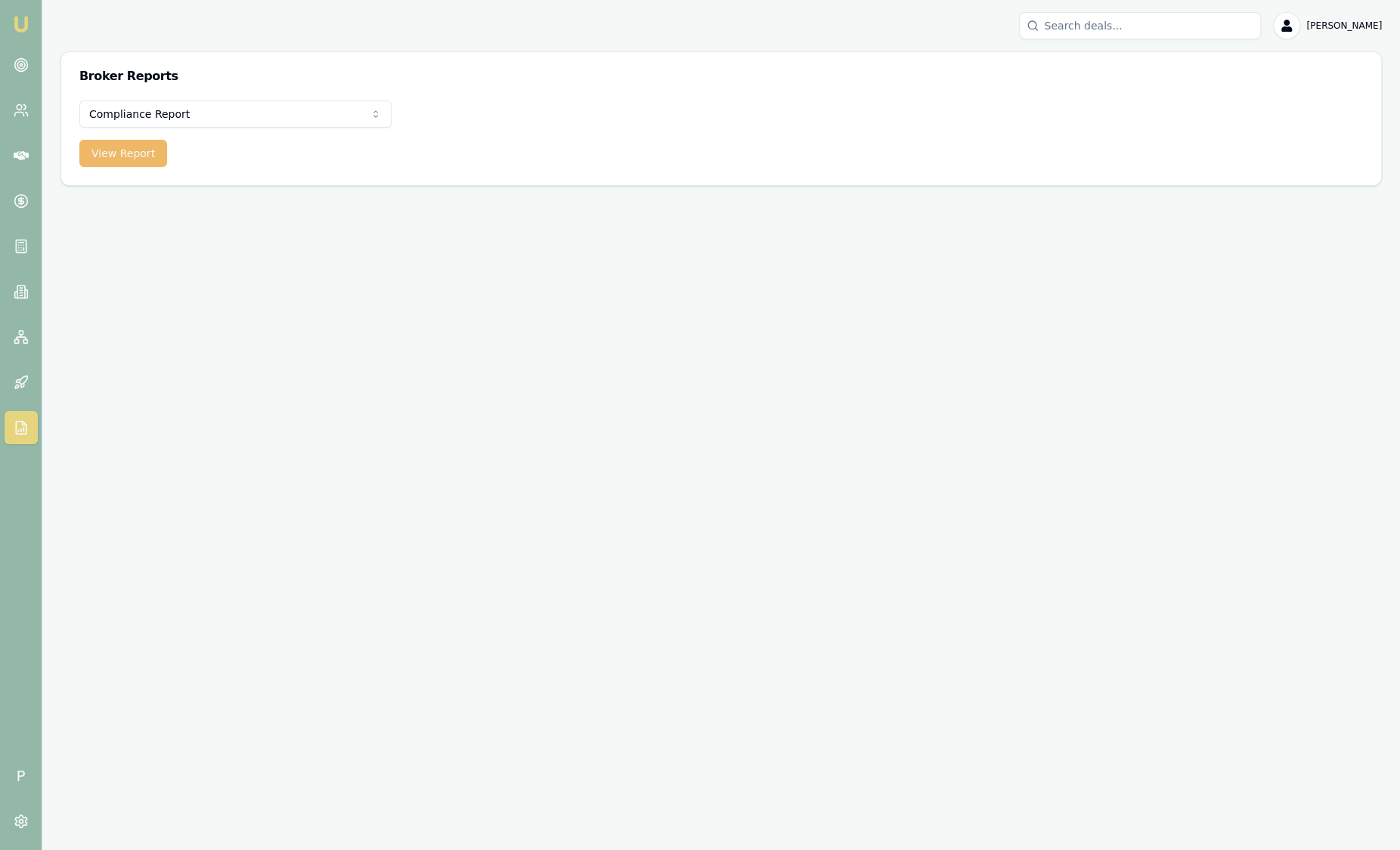
click at [143, 155] on button "View Report" at bounding box center [123, 154] width 87 height 28
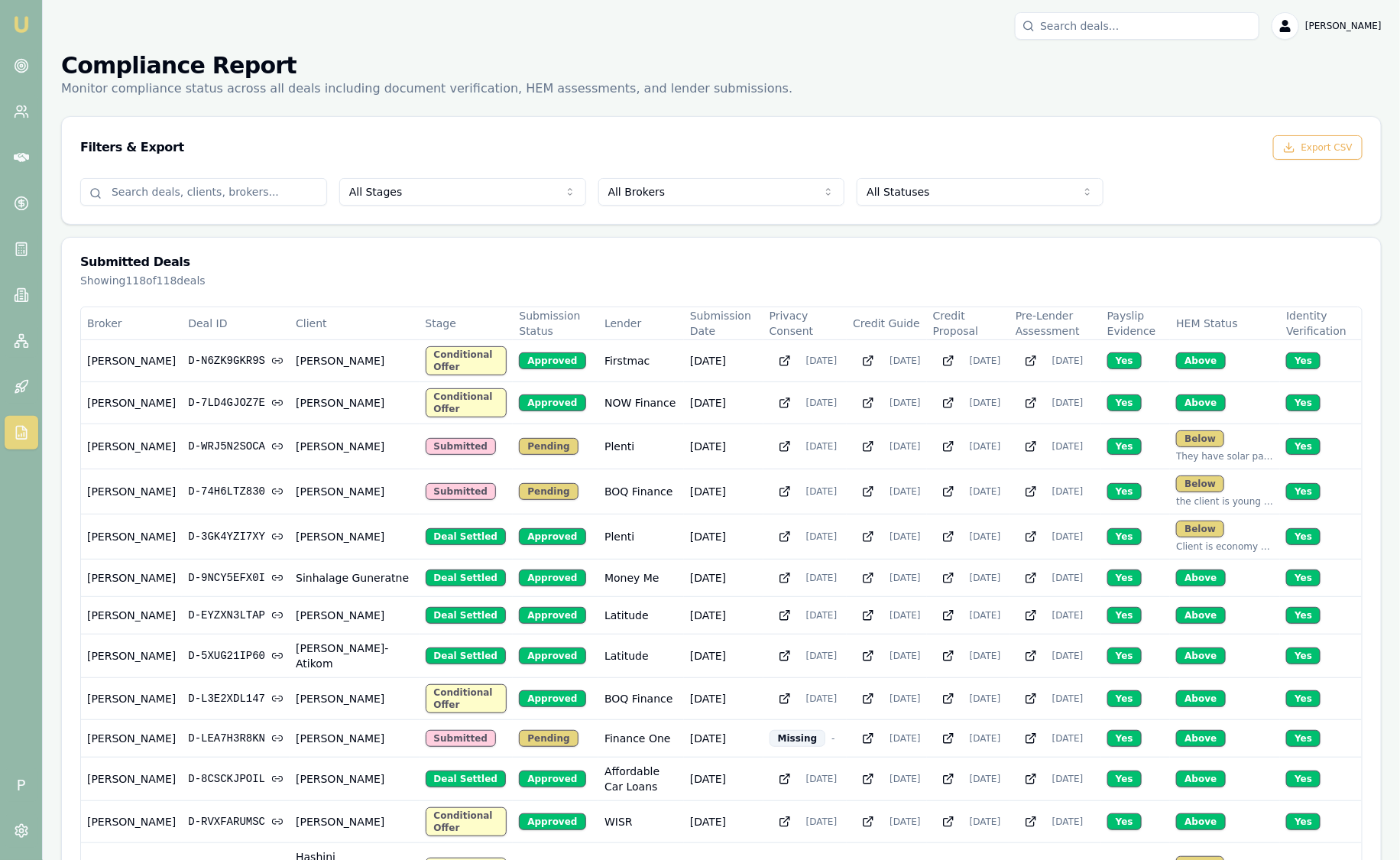
click at [281, 199] on input at bounding box center [203, 192] width 246 height 28
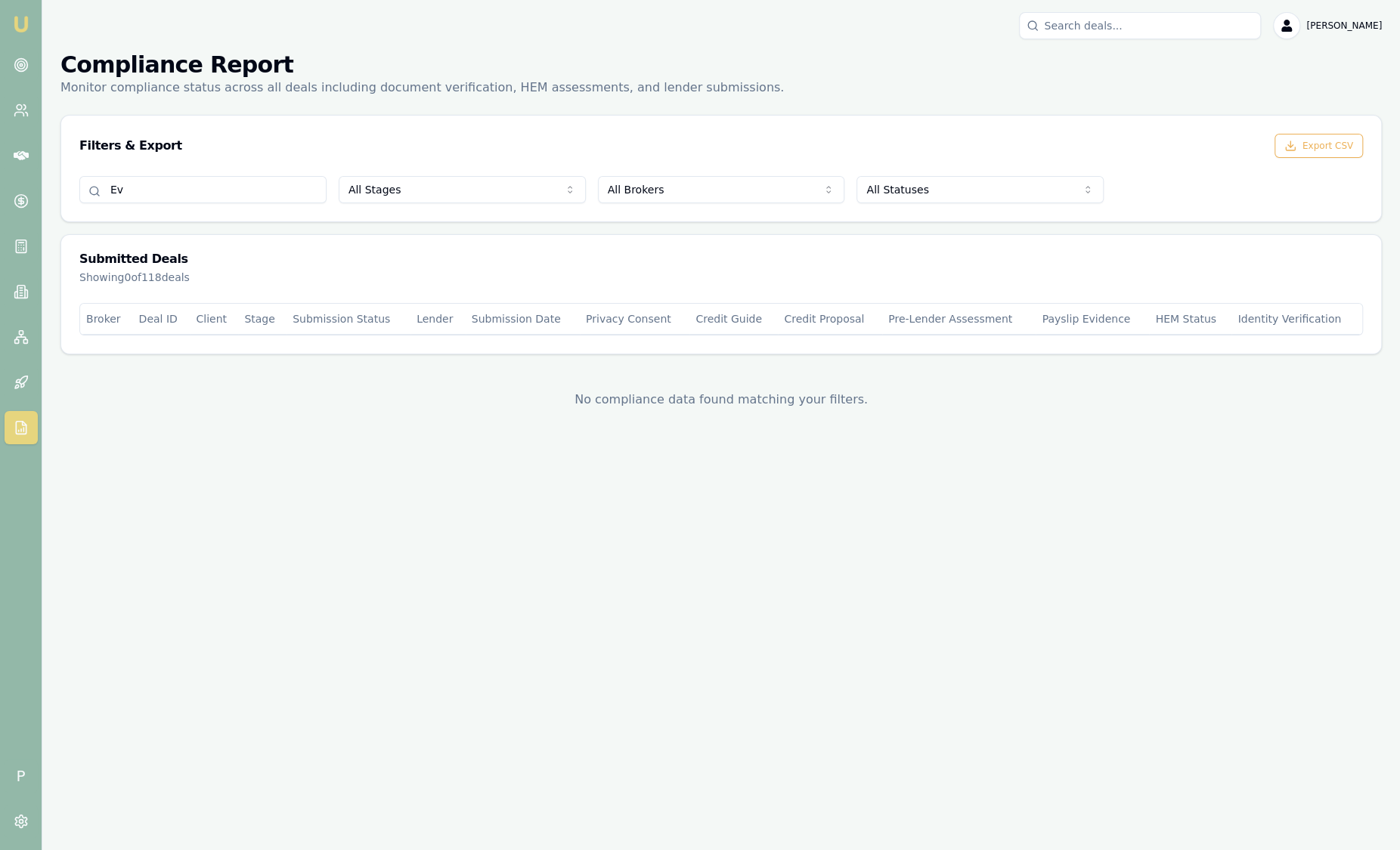
type input "E"
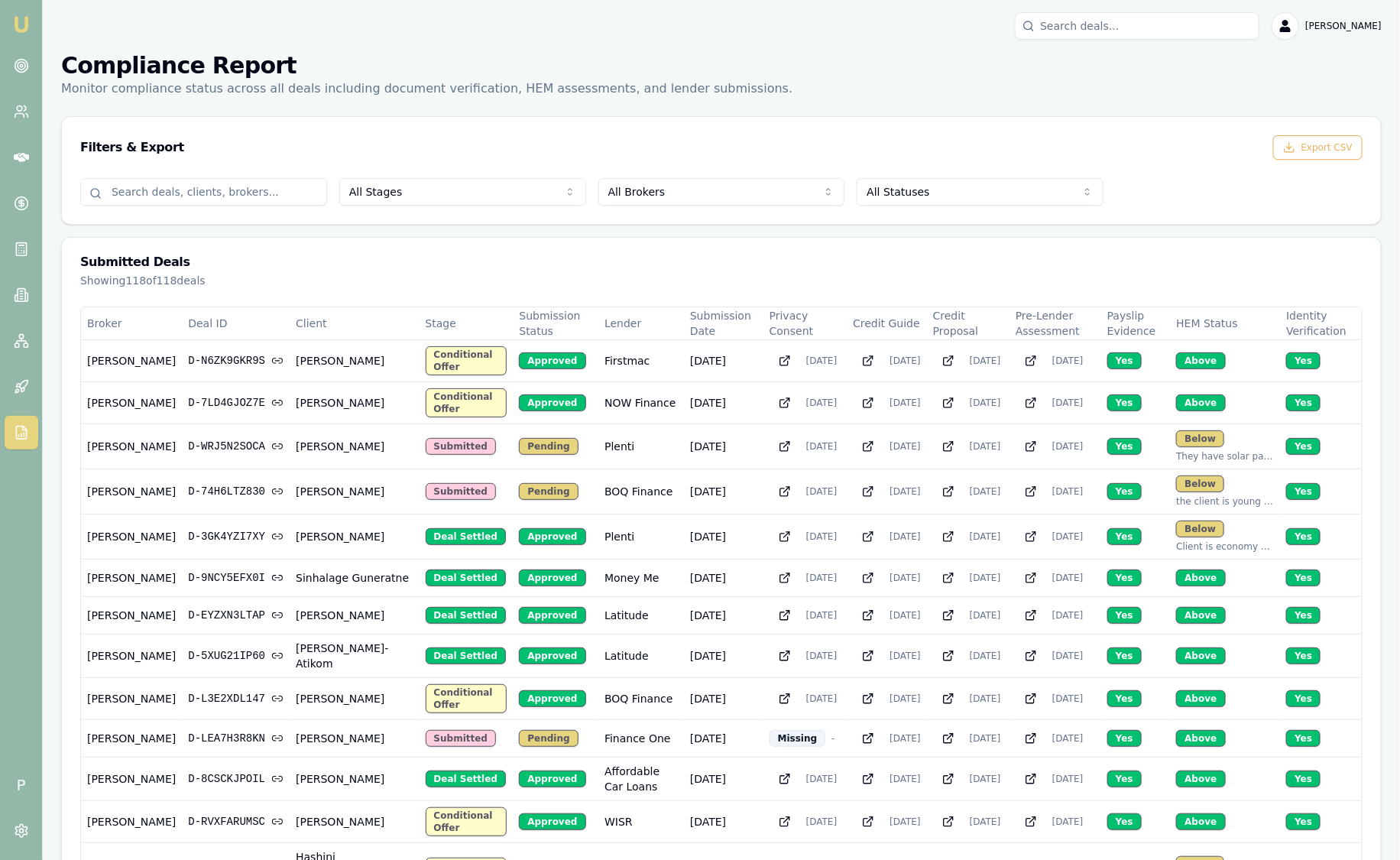
click at [703, 188] on html "Emu Broker P Sam Crouch Toggle Menu Compliance Report Monitor compliance status…" at bounding box center [700, 430] width 1400 height 860
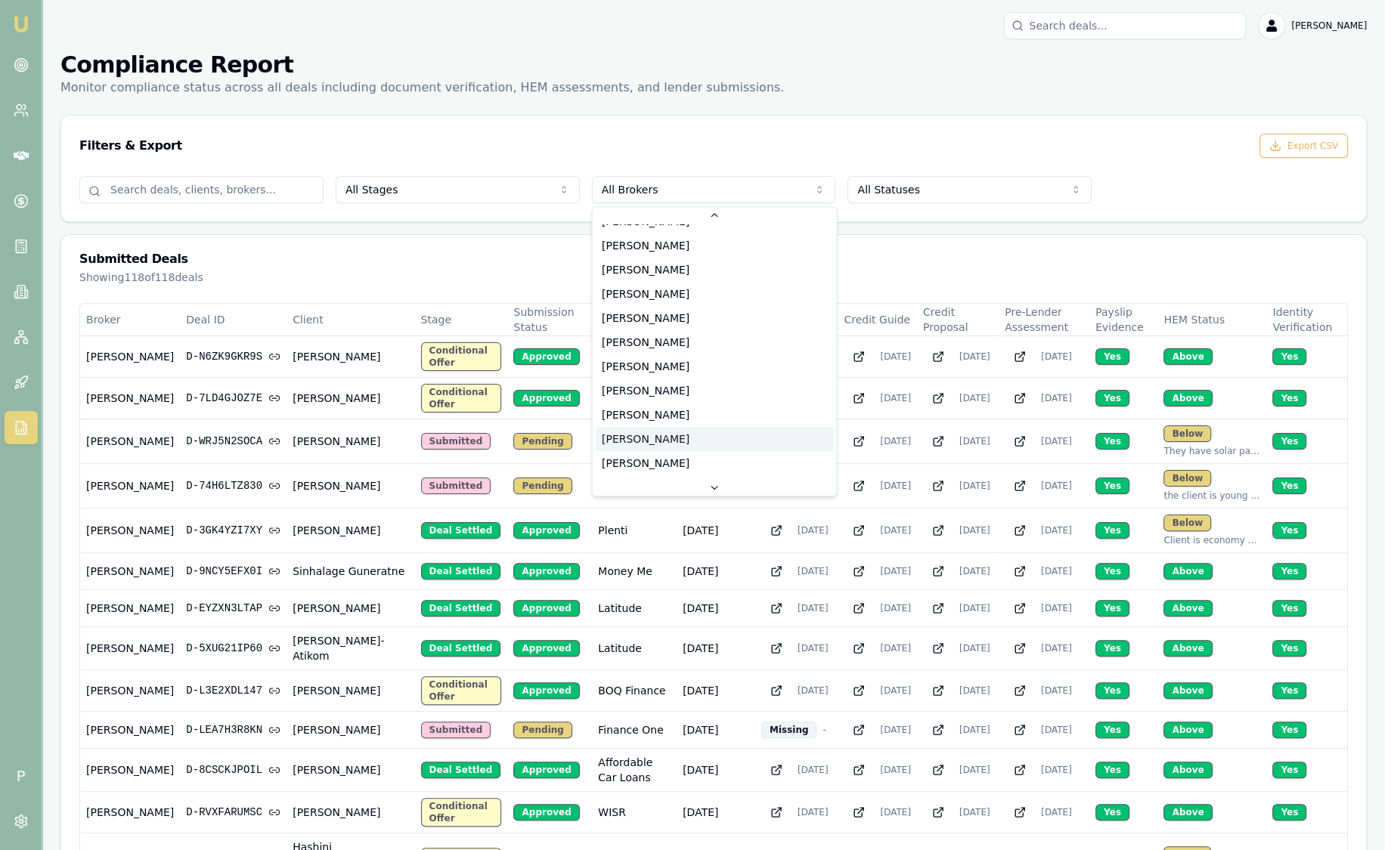
scroll to position [121, 0]
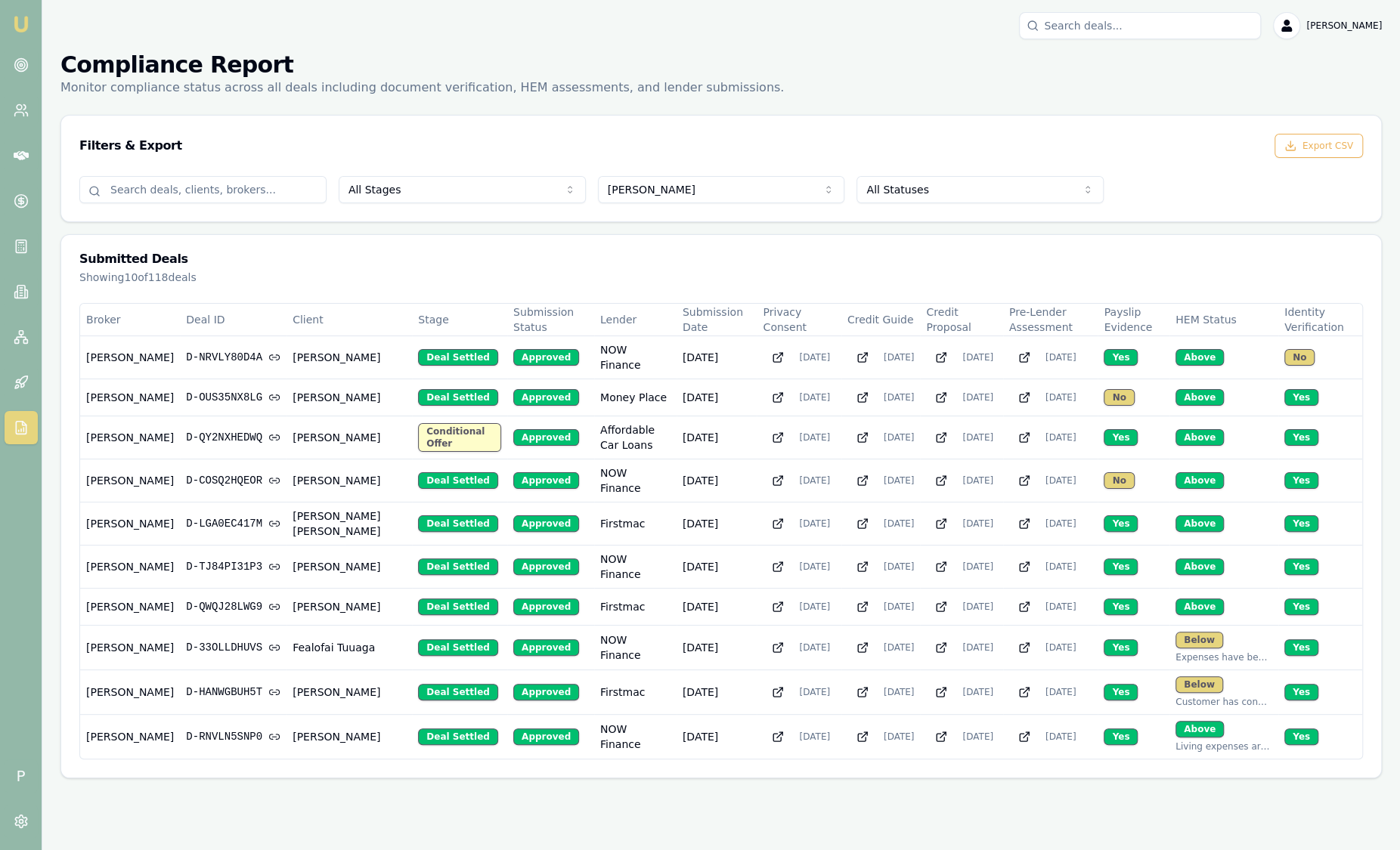
click at [543, 278] on div "Showing 10 of 118 deals" at bounding box center [721, 277] width 1283 height 15
click at [683, 192] on html "Emu Broker P Sam Crouch Toggle Menu Compliance Report Monitor compliance status…" at bounding box center [700, 425] width 1400 height 850
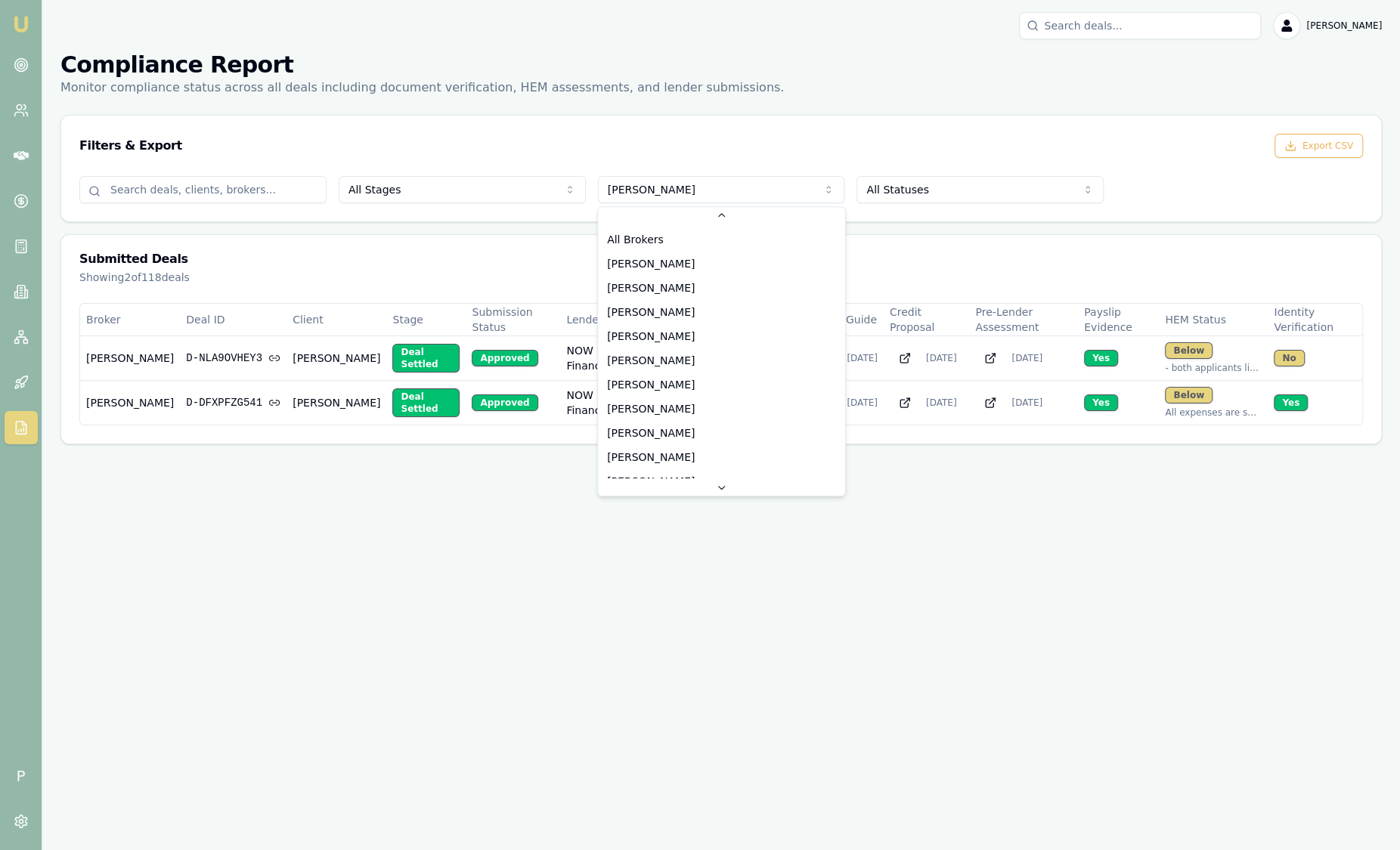
click at [696, 192] on html "Emu Broker P Sam Crouch Toggle Menu Compliance Report Monitor compliance status…" at bounding box center [700, 425] width 1400 height 850
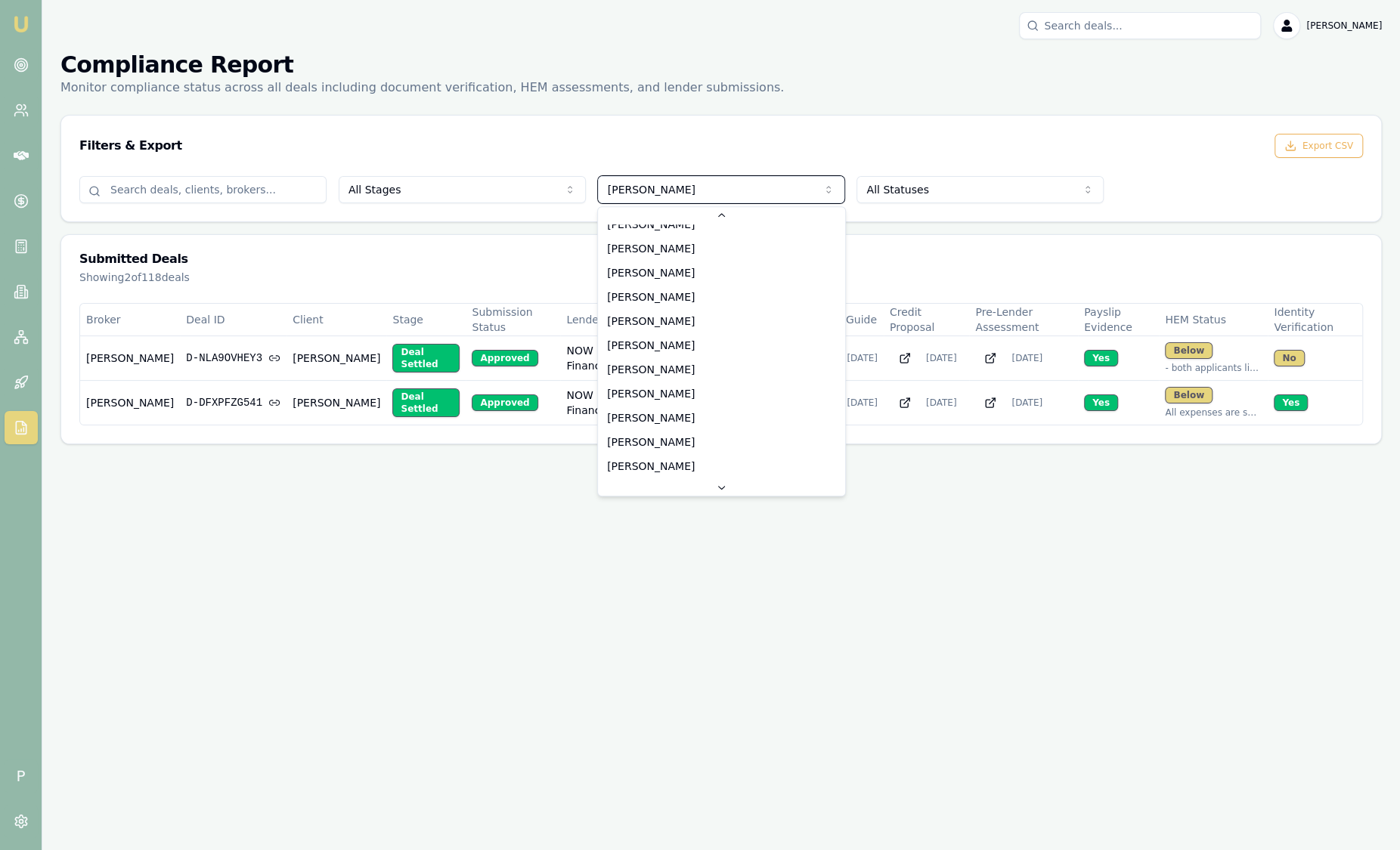
click at [1058, 213] on html "Emu Broker P Sam Crouch Toggle Menu Compliance Report Monitor compliance status…" at bounding box center [700, 425] width 1400 height 850
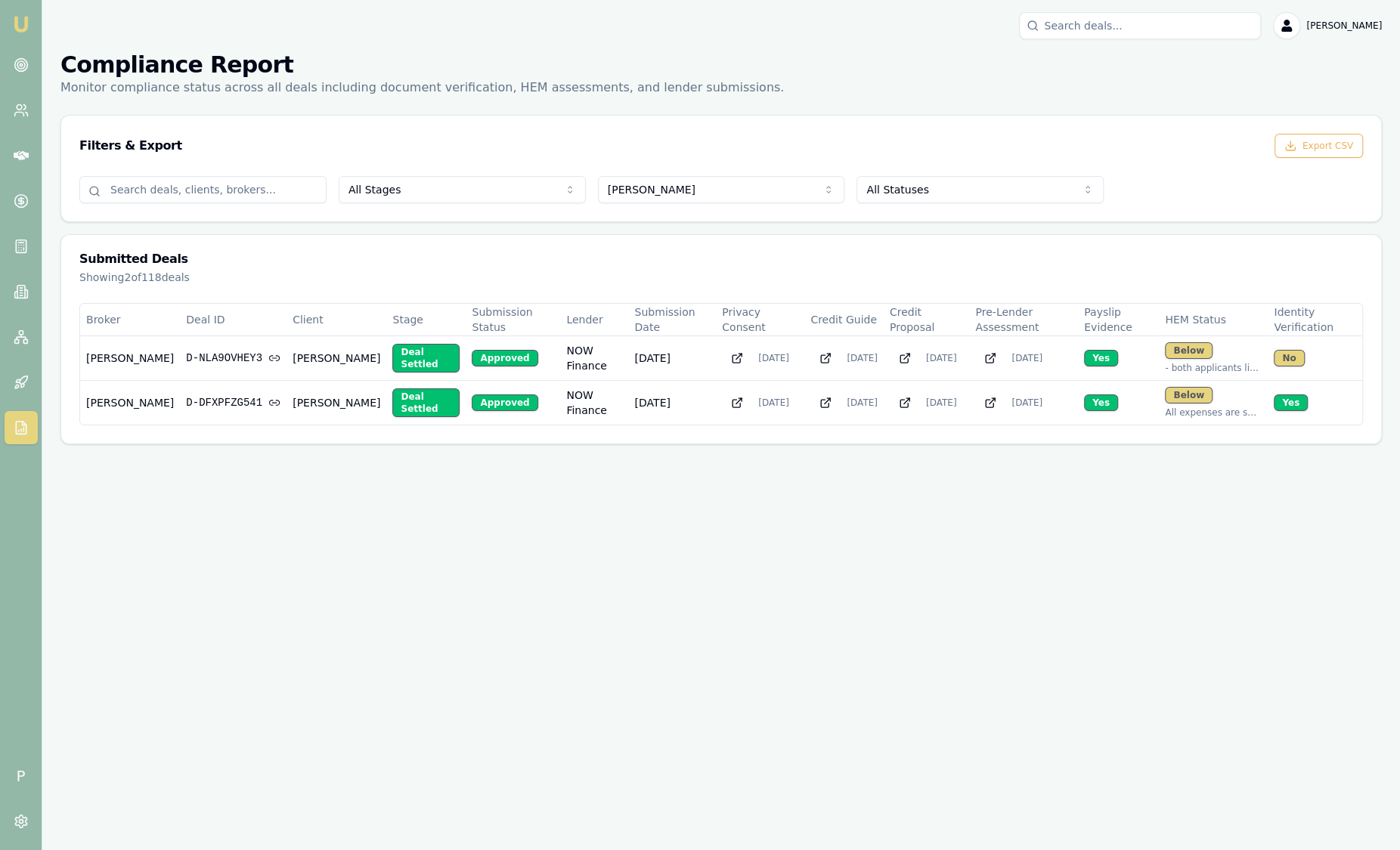
click at [723, 194] on html "Emu Broker P Sam Crouch Toggle Menu Compliance Report Monitor compliance status…" at bounding box center [700, 425] width 1400 height 850
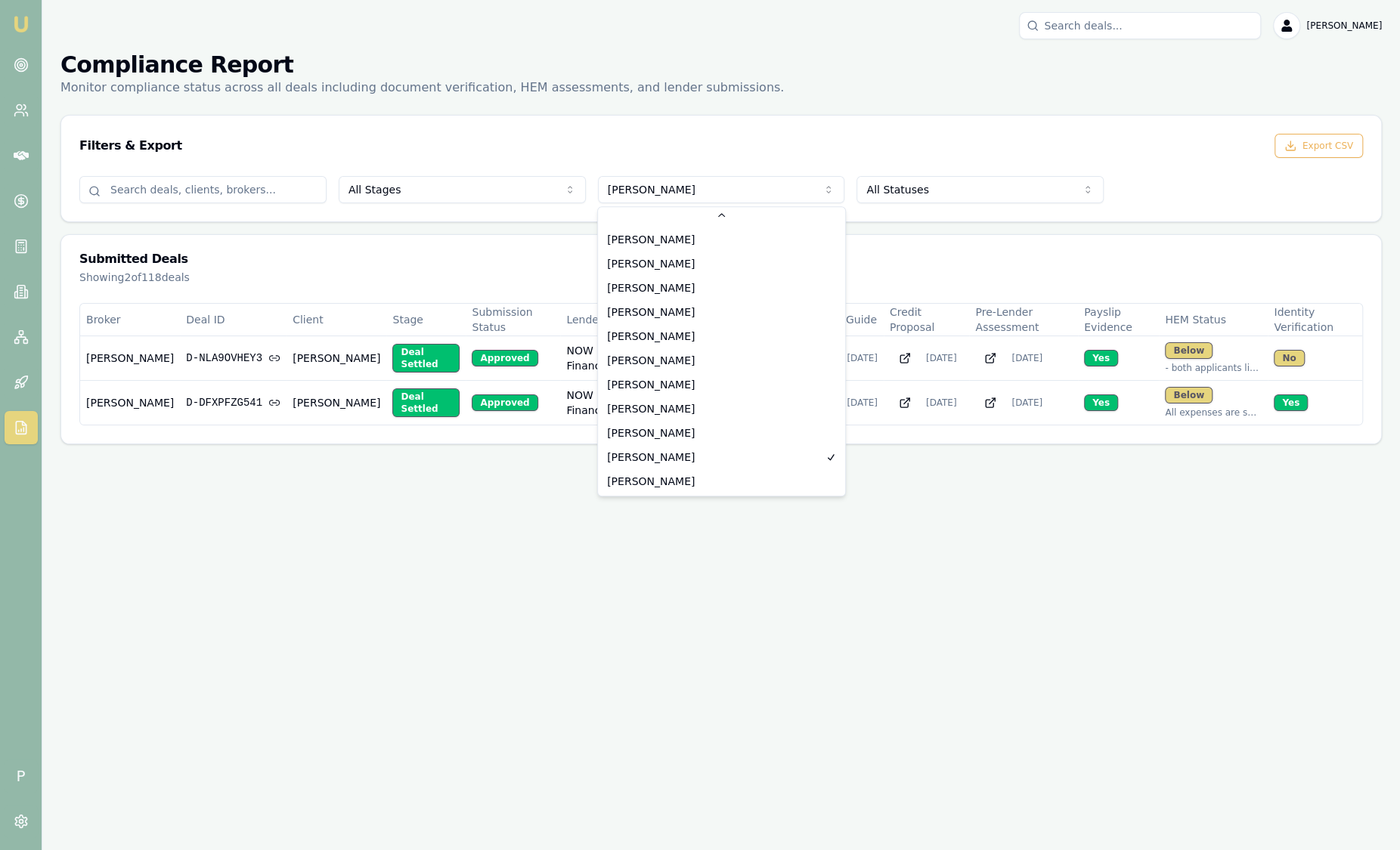
scroll to position [121, 0]
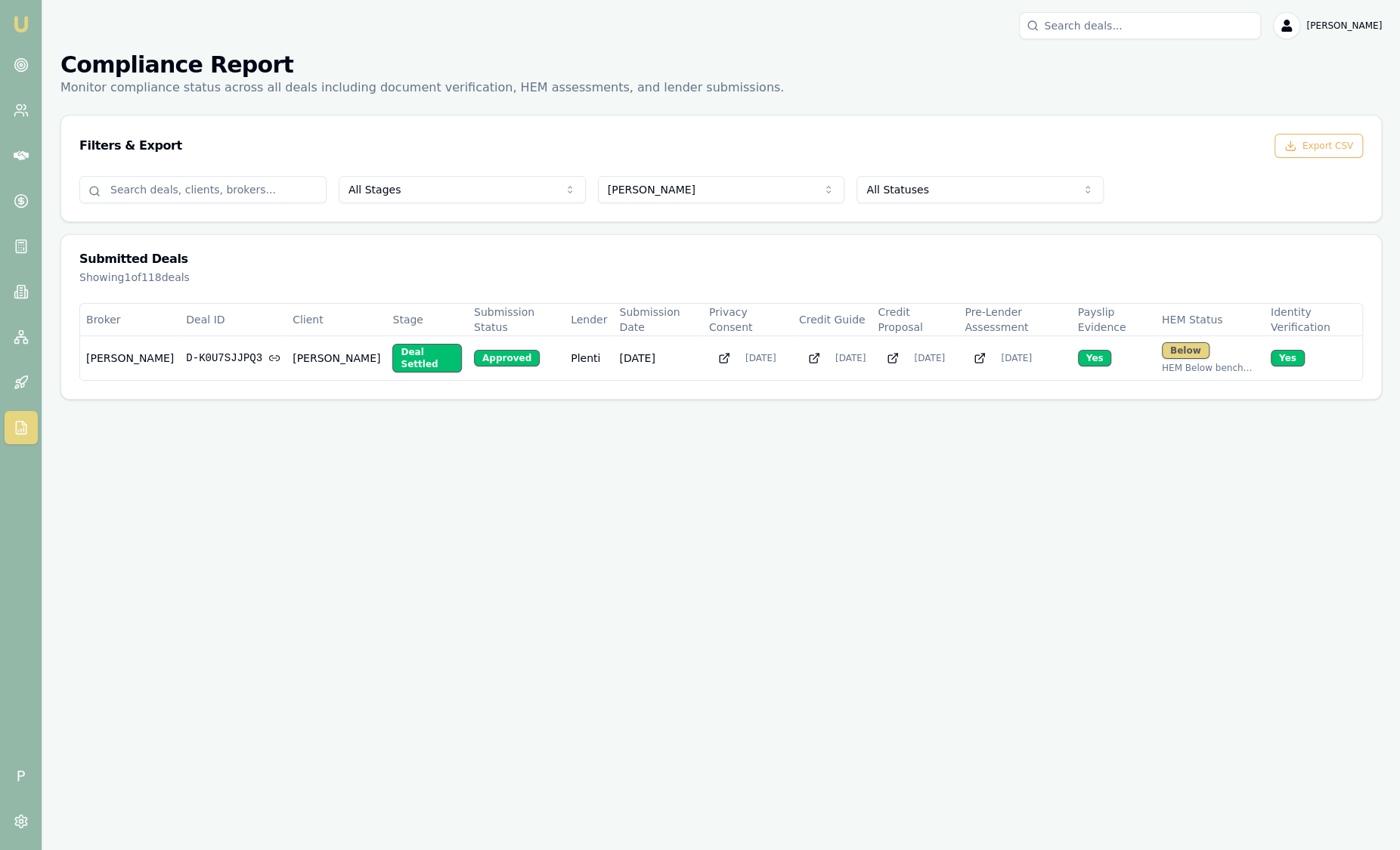
click at [721, 180] on html "Emu Broker P Sam Crouch Toggle Menu Compliance Report Monitor compliance status…" at bounding box center [700, 425] width 1400 height 850
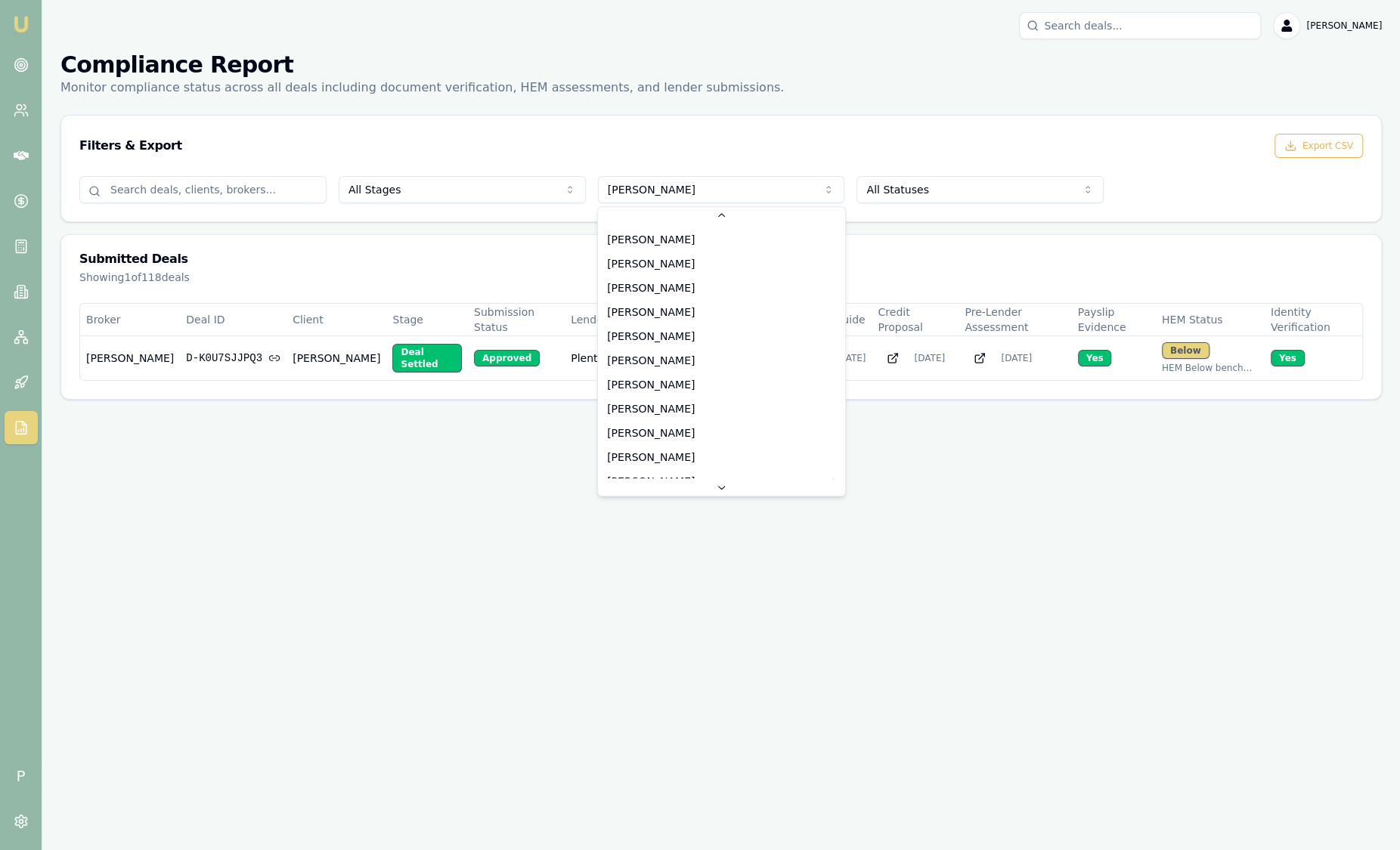
scroll to position [28, 0]
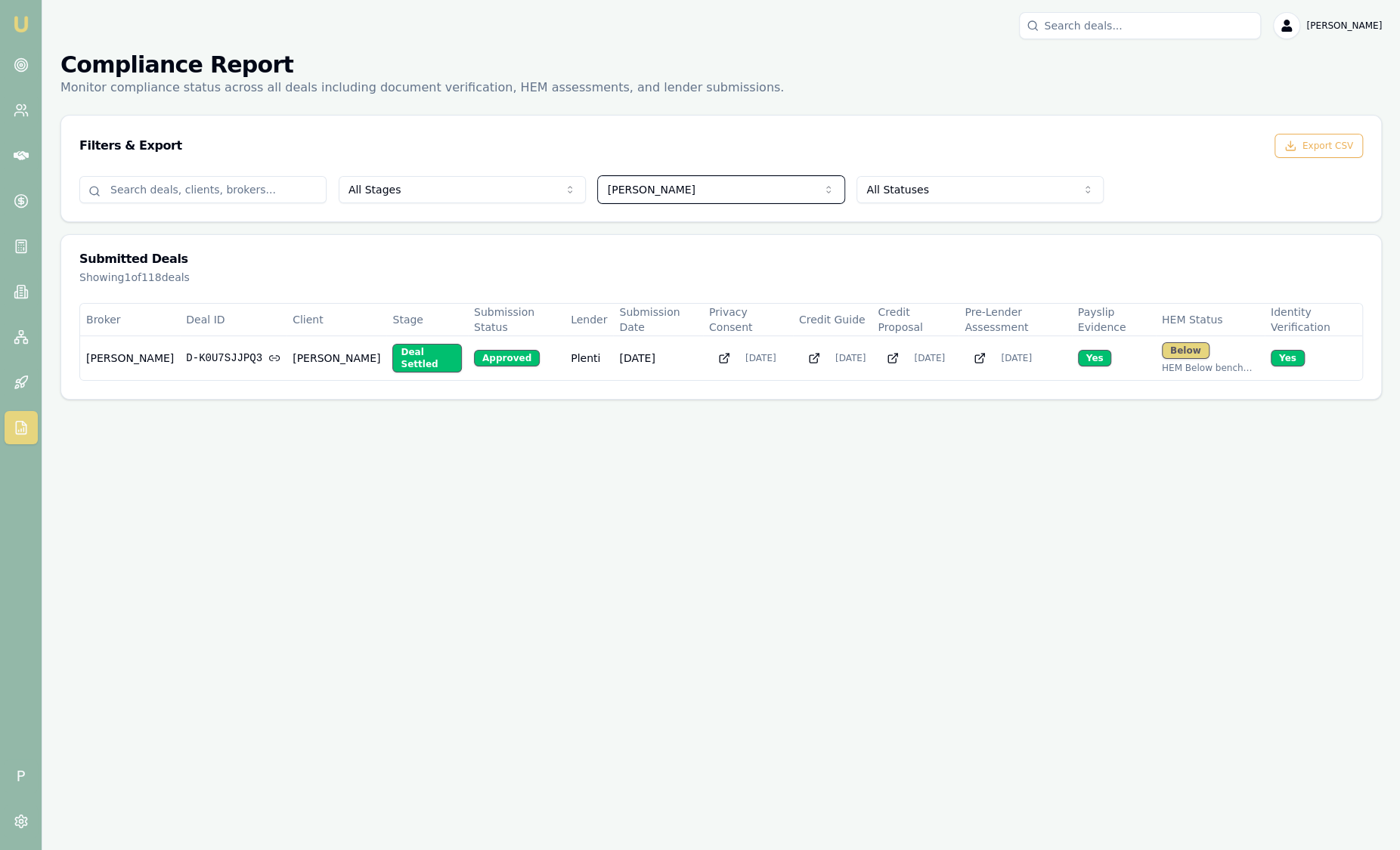
click at [494, 248] on html "Emu Broker P Sam Crouch Toggle Menu Compliance Report Monitor compliance status…" at bounding box center [700, 425] width 1400 height 850
click at [714, 197] on html "Emu Broker P Sam Crouch Toggle Menu Compliance Report Monitor compliance status…" at bounding box center [700, 425] width 1400 height 850
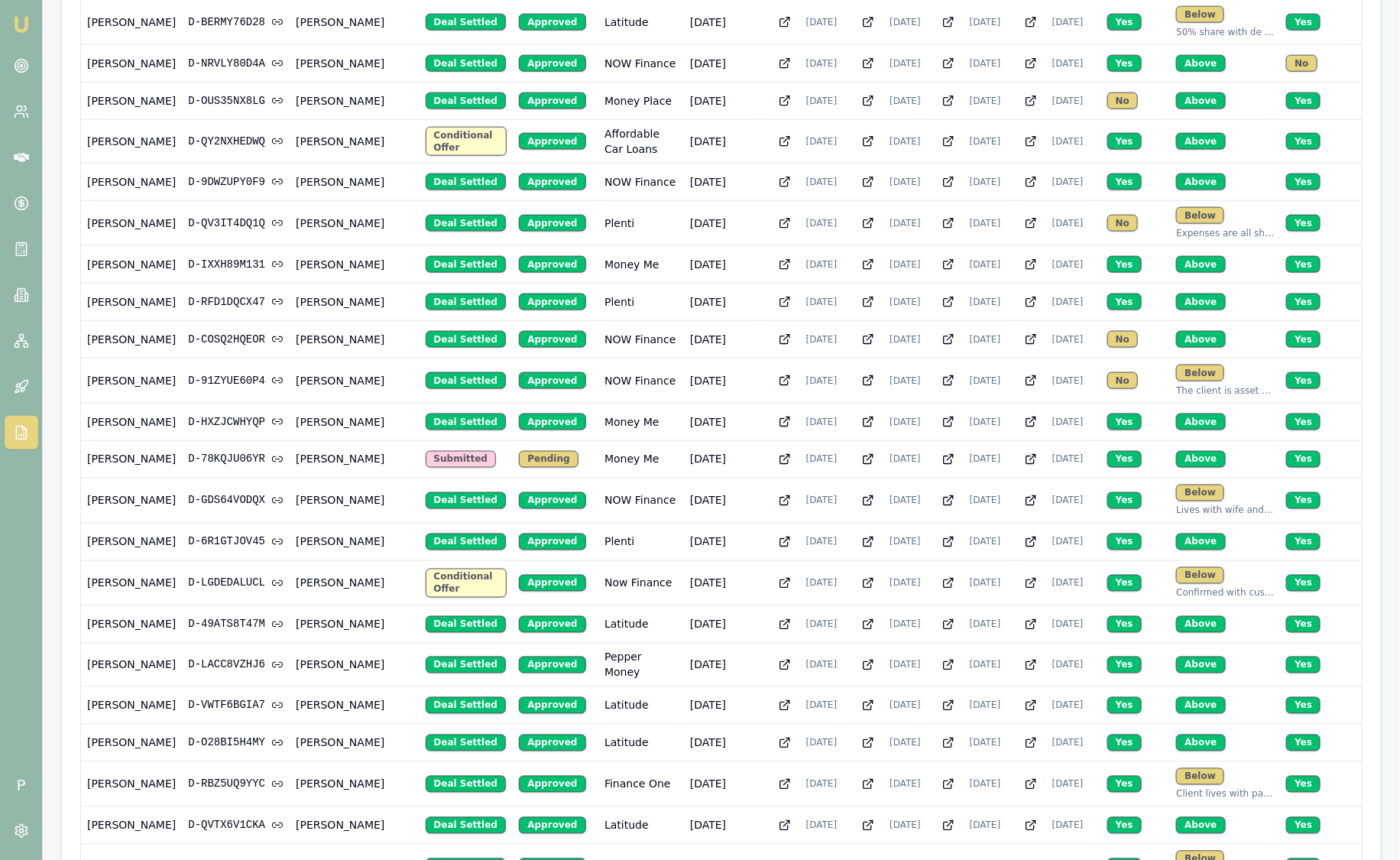
scroll to position [1003, 0]
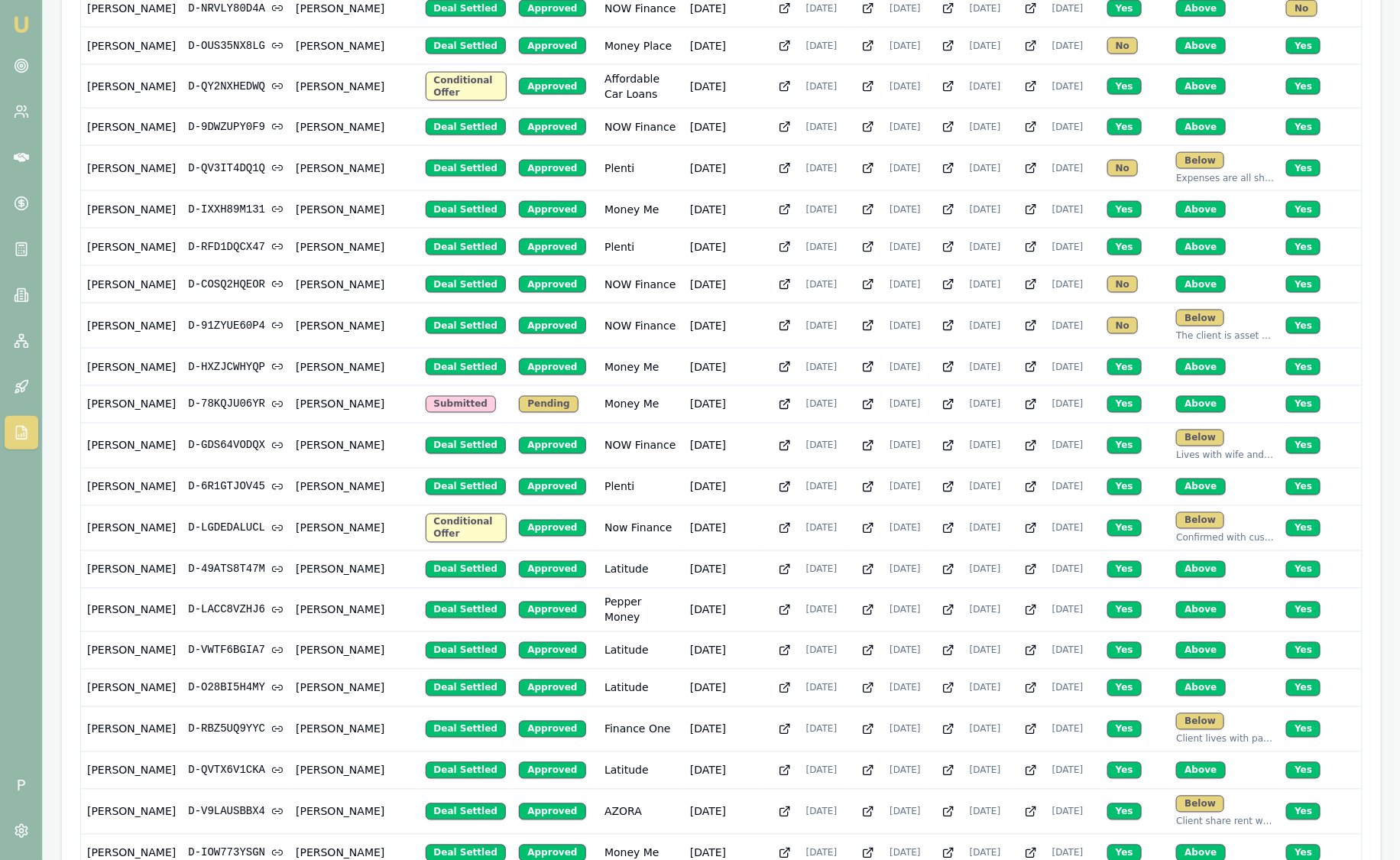
click at [24, 29] on img at bounding box center [21, 25] width 18 height 18
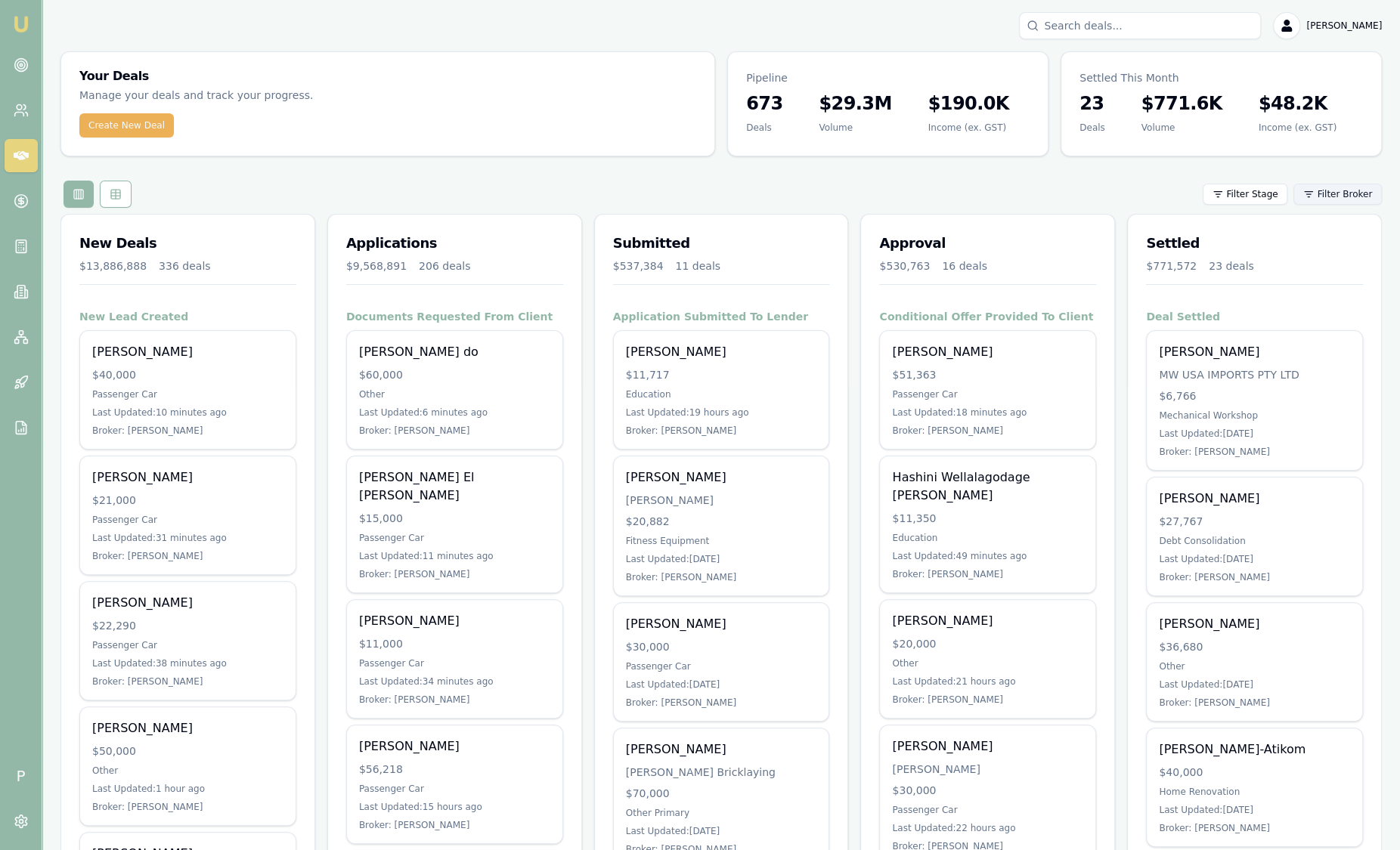
click at [1301, 188] on html "Emu Broker P Sam Crouch Toggle Menu Your Deals Manage your deals and track your…" at bounding box center [700, 425] width 1400 height 850
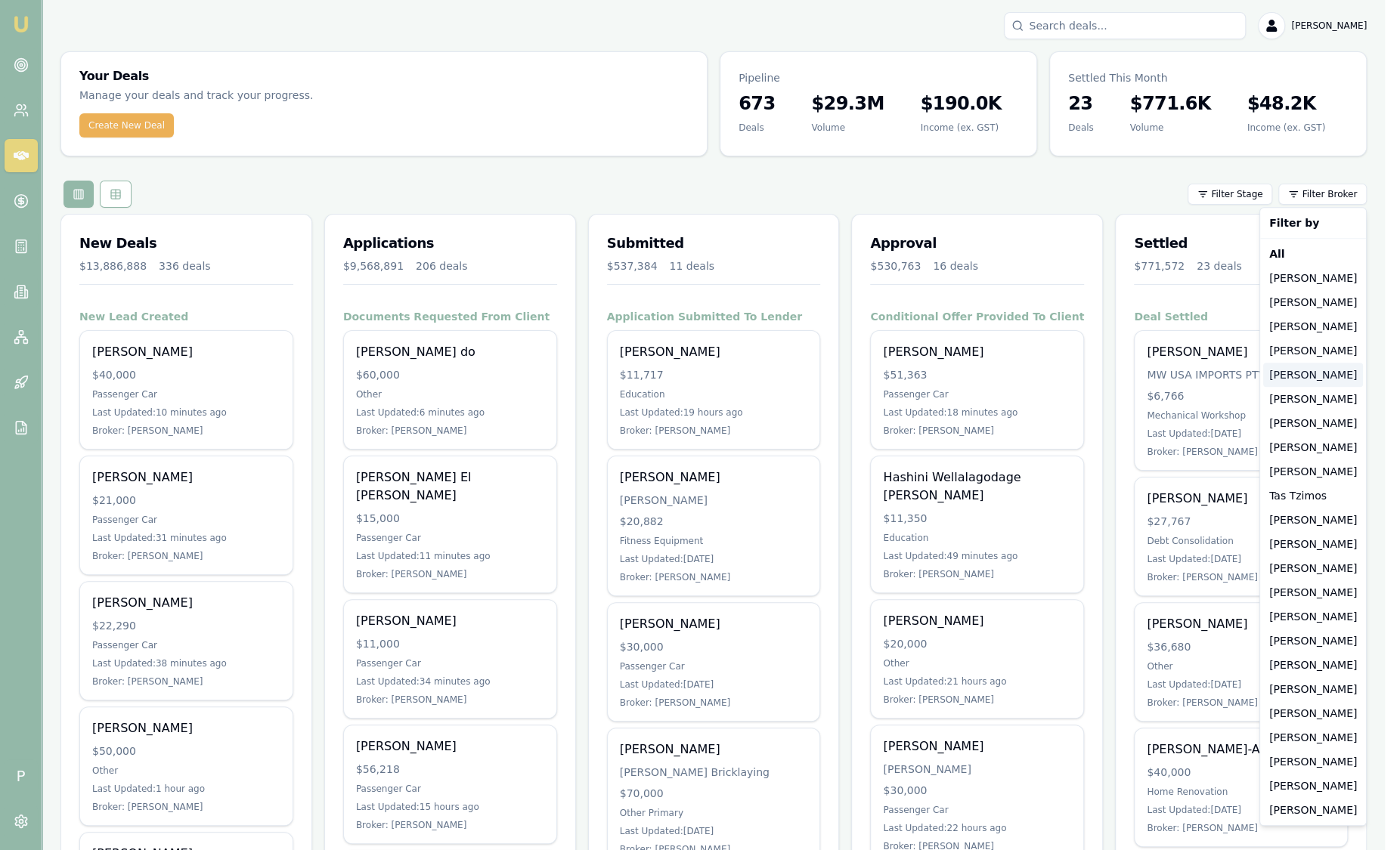
click at [1289, 380] on div "[PERSON_NAME]" at bounding box center [1313, 375] width 100 height 24
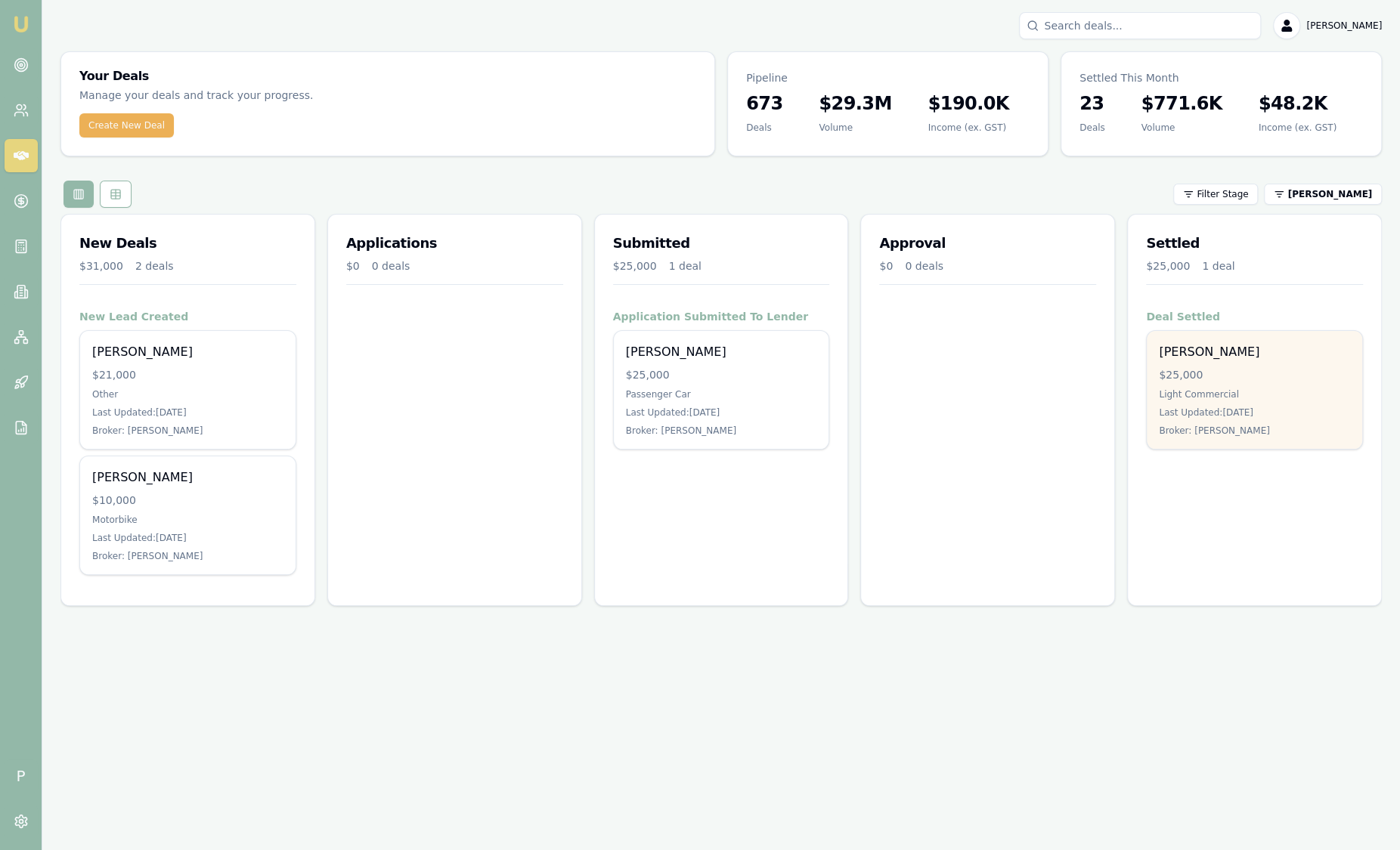
click at [1263, 376] on div "$25,000" at bounding box center [1254, 375] width 191 height 15
click at [1249, 368] on div "$25,000" at bounding box center [1254, 375] width 191 height 15
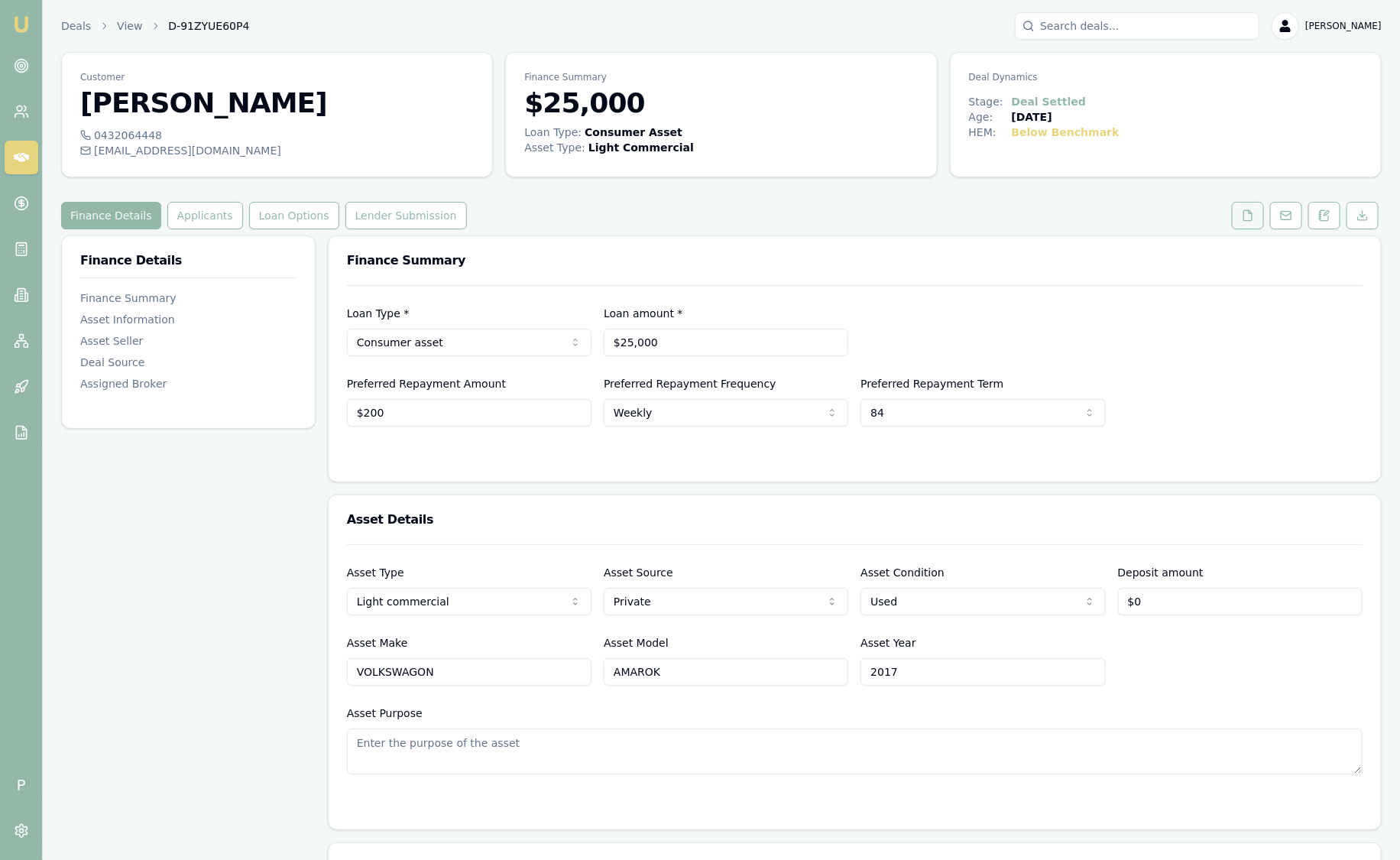
click at [1244, 213] on icon at bounding box center [1248, 215] width 12 height 12
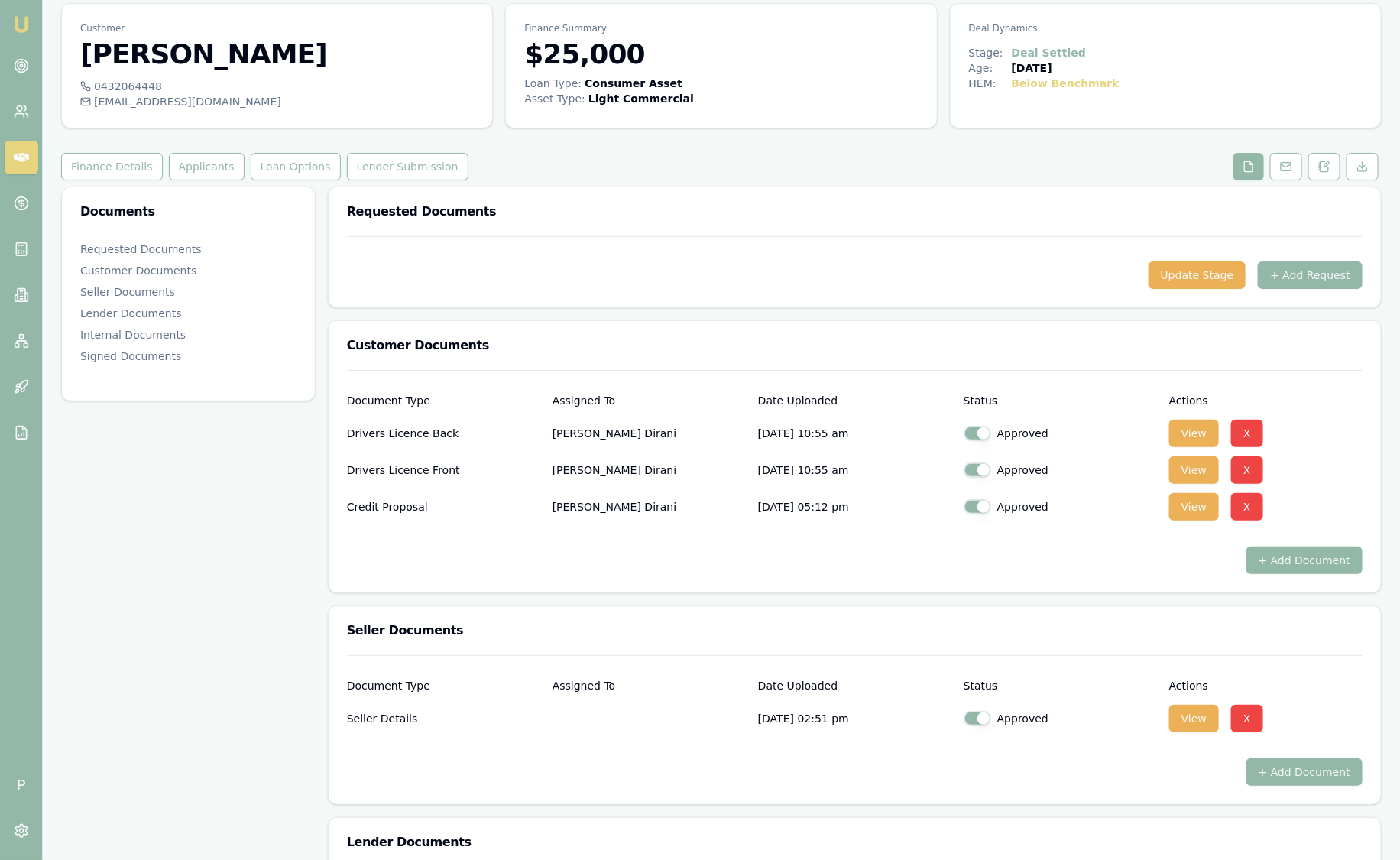
scroll to position [95, 0]
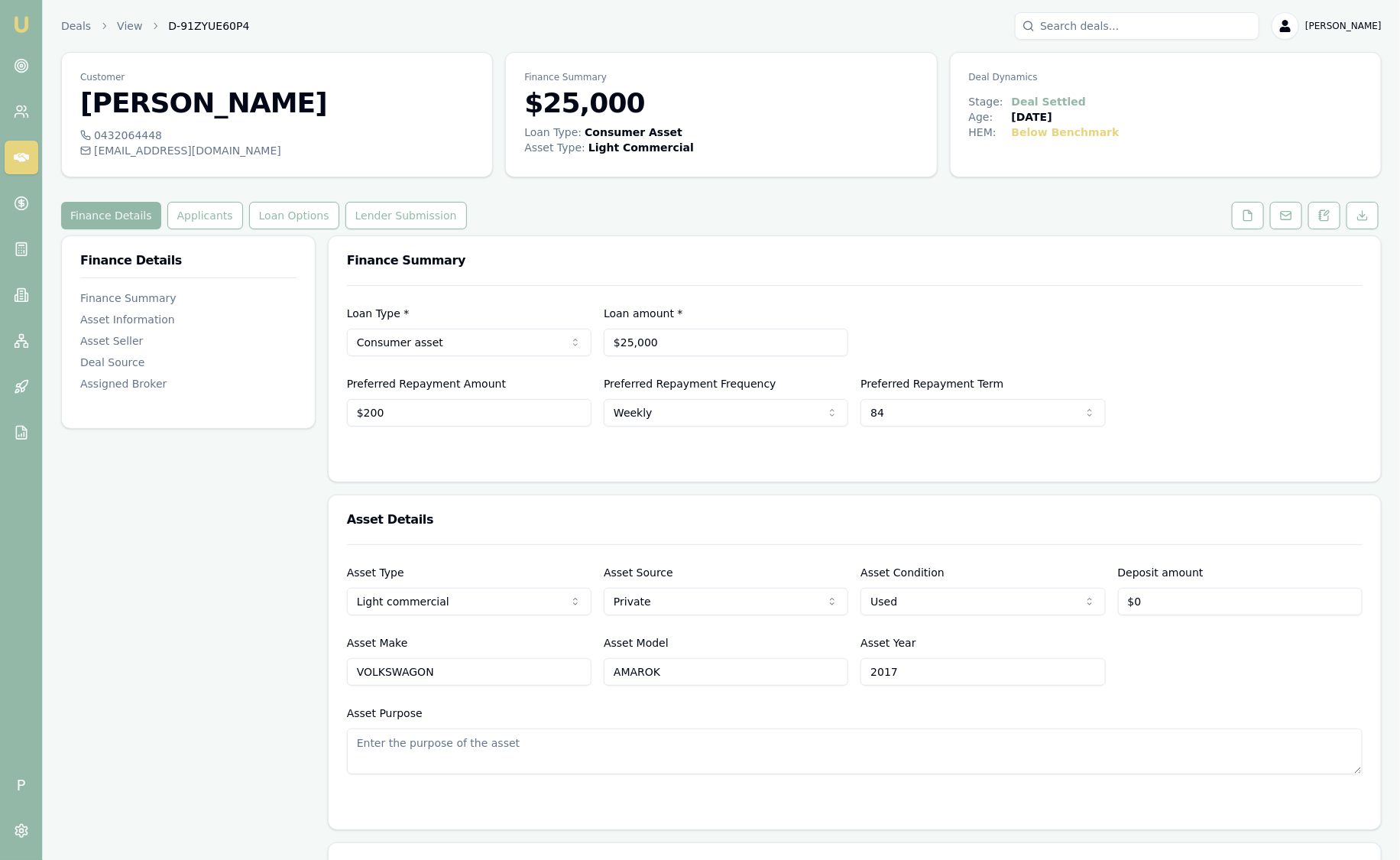
click at [1269, 225] on link at bounding box center [1285, 215] width 38 height 28
click at [1248, 220] on icon at bounding box center [1248, 215] width 12 height 12
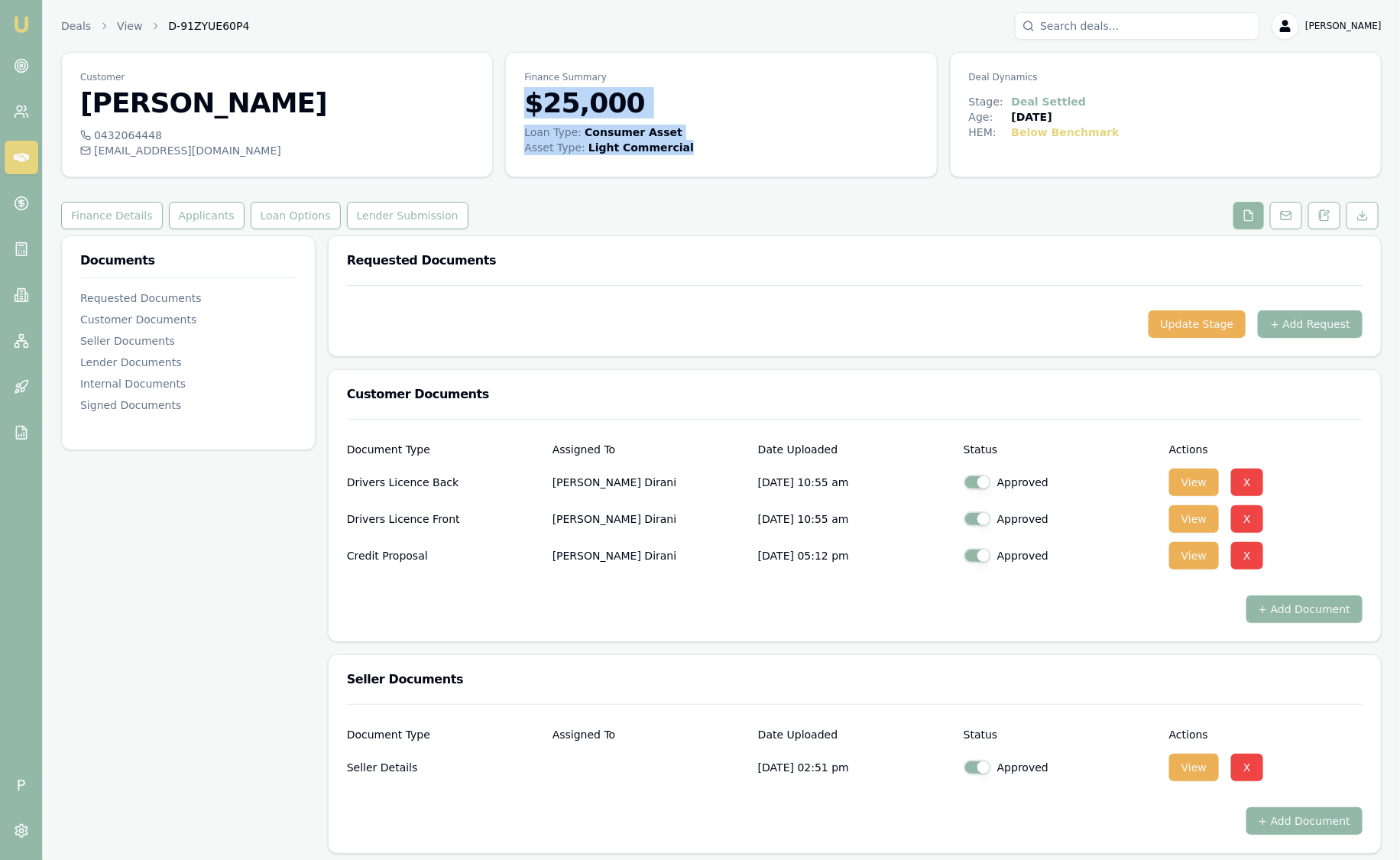
drag, startPoint x: 701, startPoint y: 152, endPoint x: 516, endPoint y: 97, distance: 193.0
click at [515, 98] on div "Finance Summary $25,000 Loan Type: Consumer Asset Asset Type : Light Commercial" at bounding box center [720, 114] width 431 height 125
click at [1023, 213] on div "Finance Details Applicants Loan Options Lender Submission" at bounding box center [721, 215] width 1321 height 28
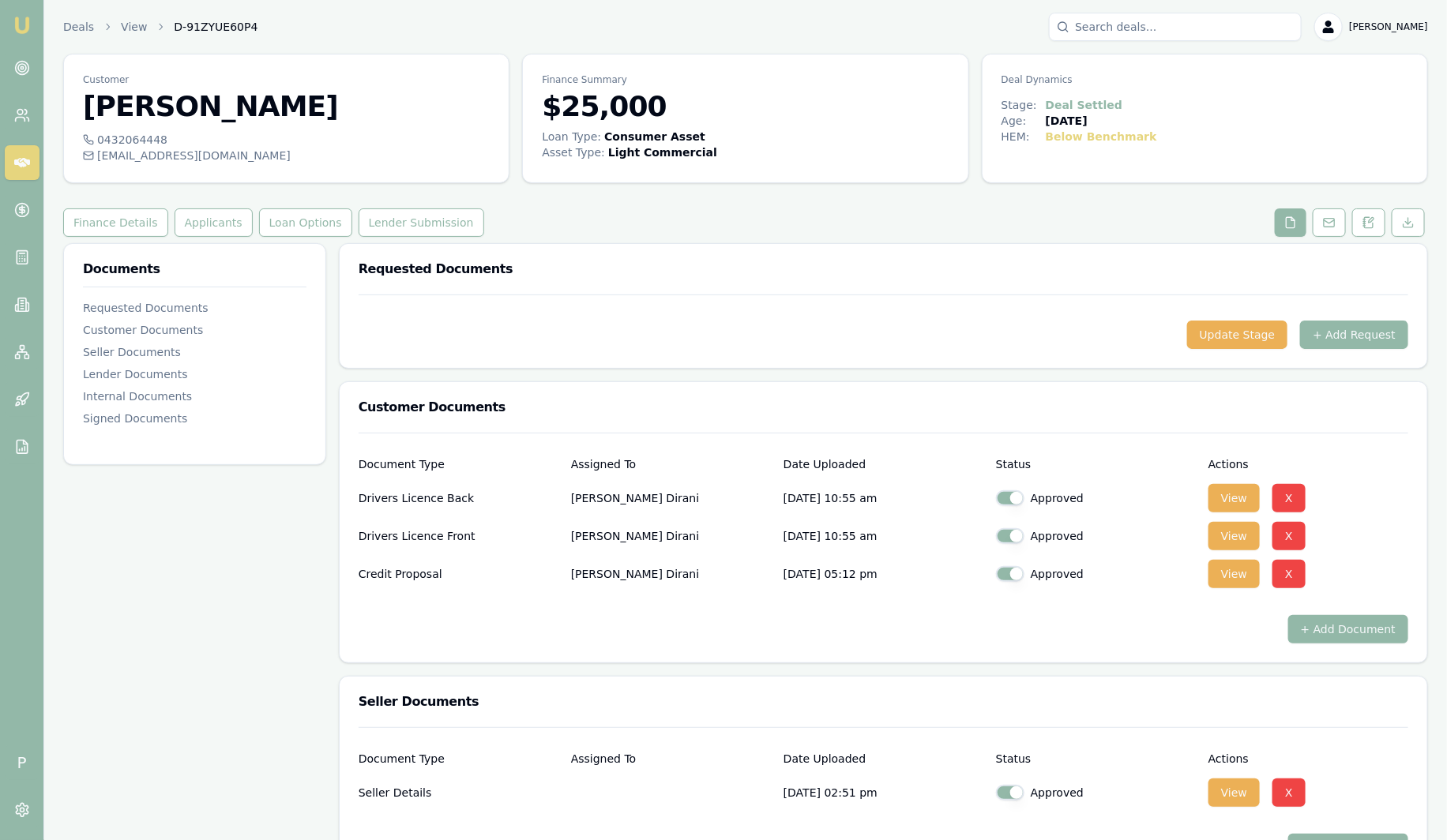
click at [18, 30] on img at bounding box center [22, 25] width 19 height 19
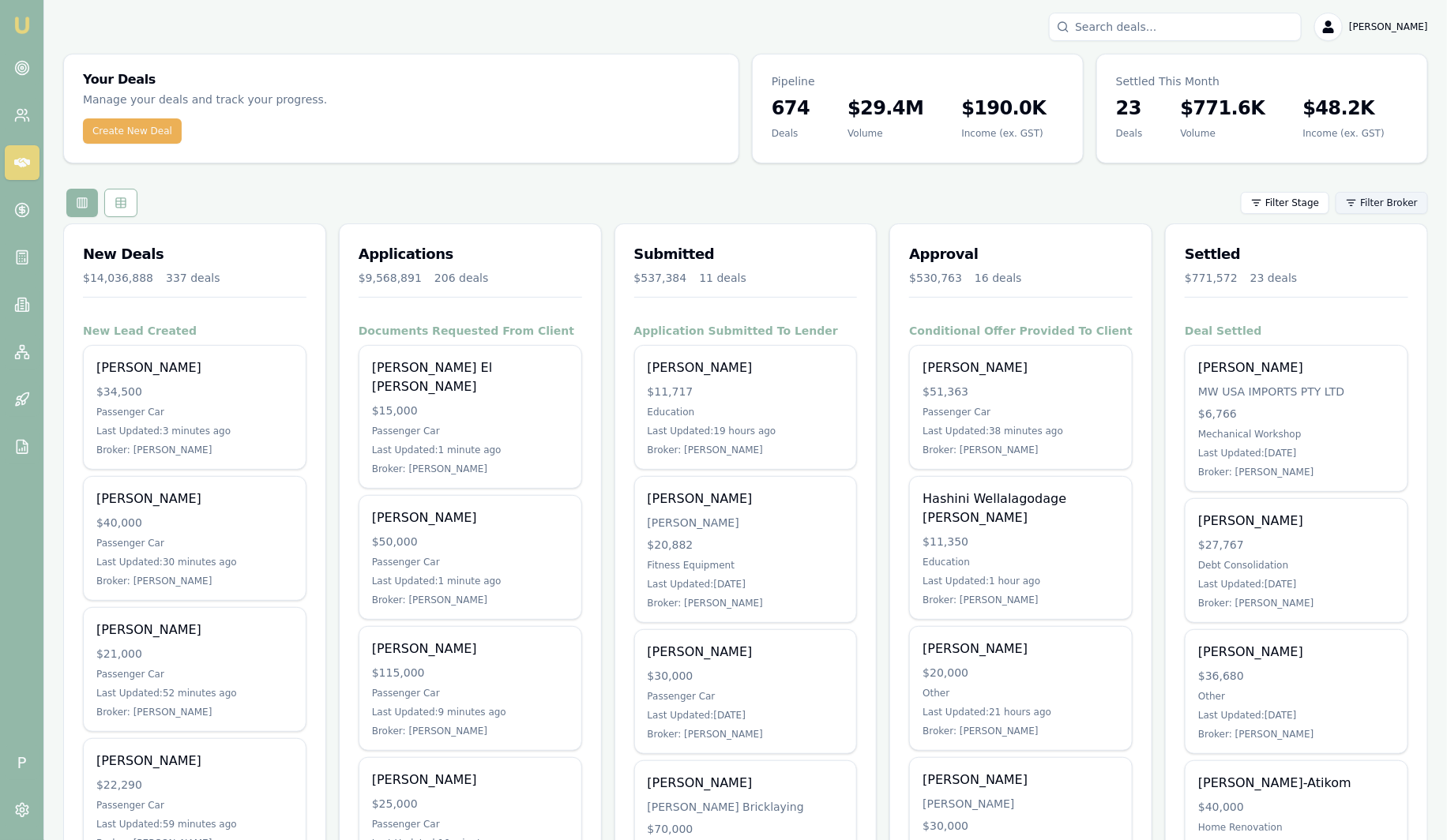
click at [1403, 207] on html "Emu Broker P [PERSON_NAME] Toggle Menu Your Deals Manage your deals and track y…" at bounding box center [724, 420] width 1447 height 840
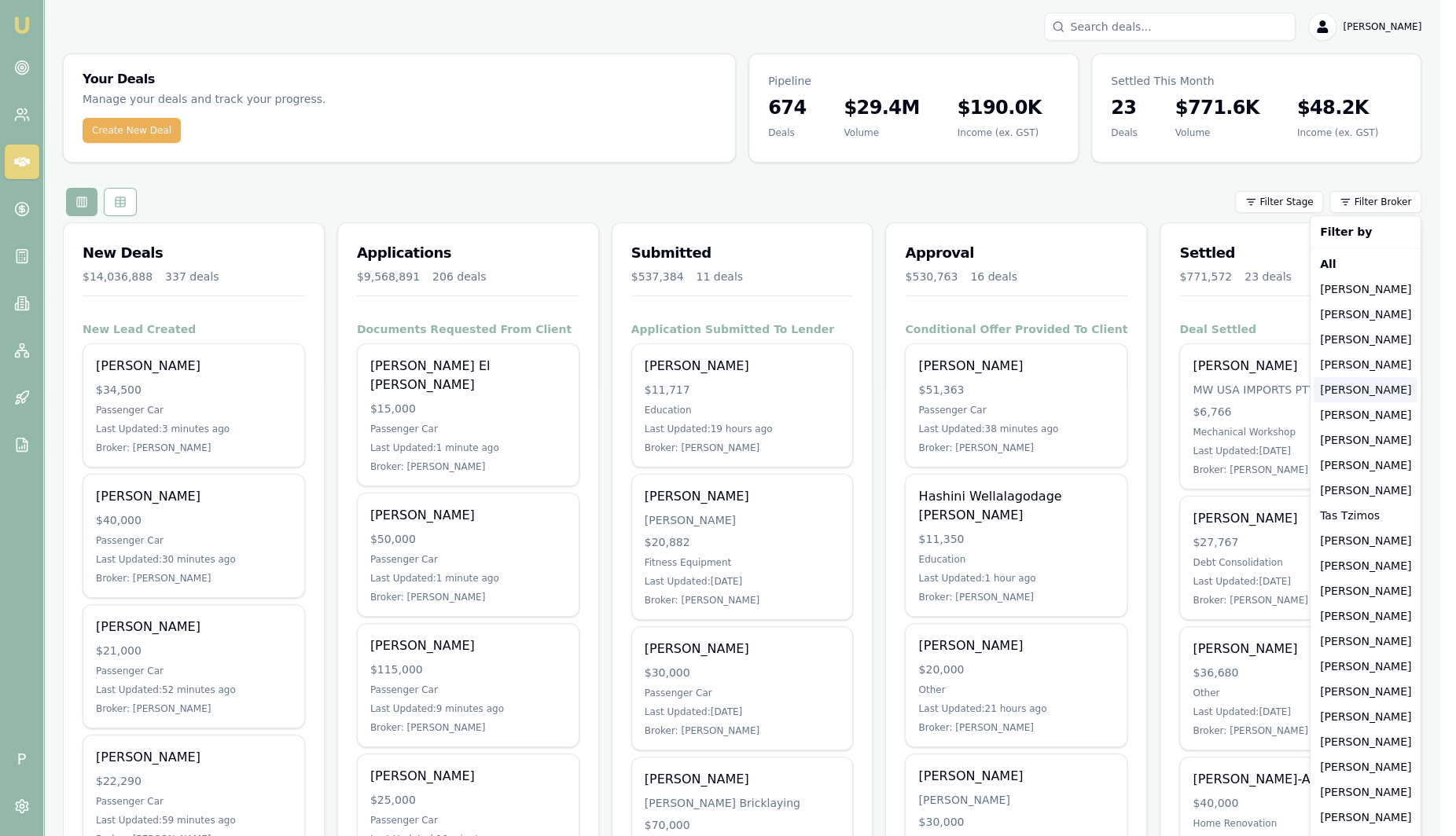
click at [1362, 395] on div "[PERSON_NAME]" at bounding box center [1365, 390] width 104 height 25
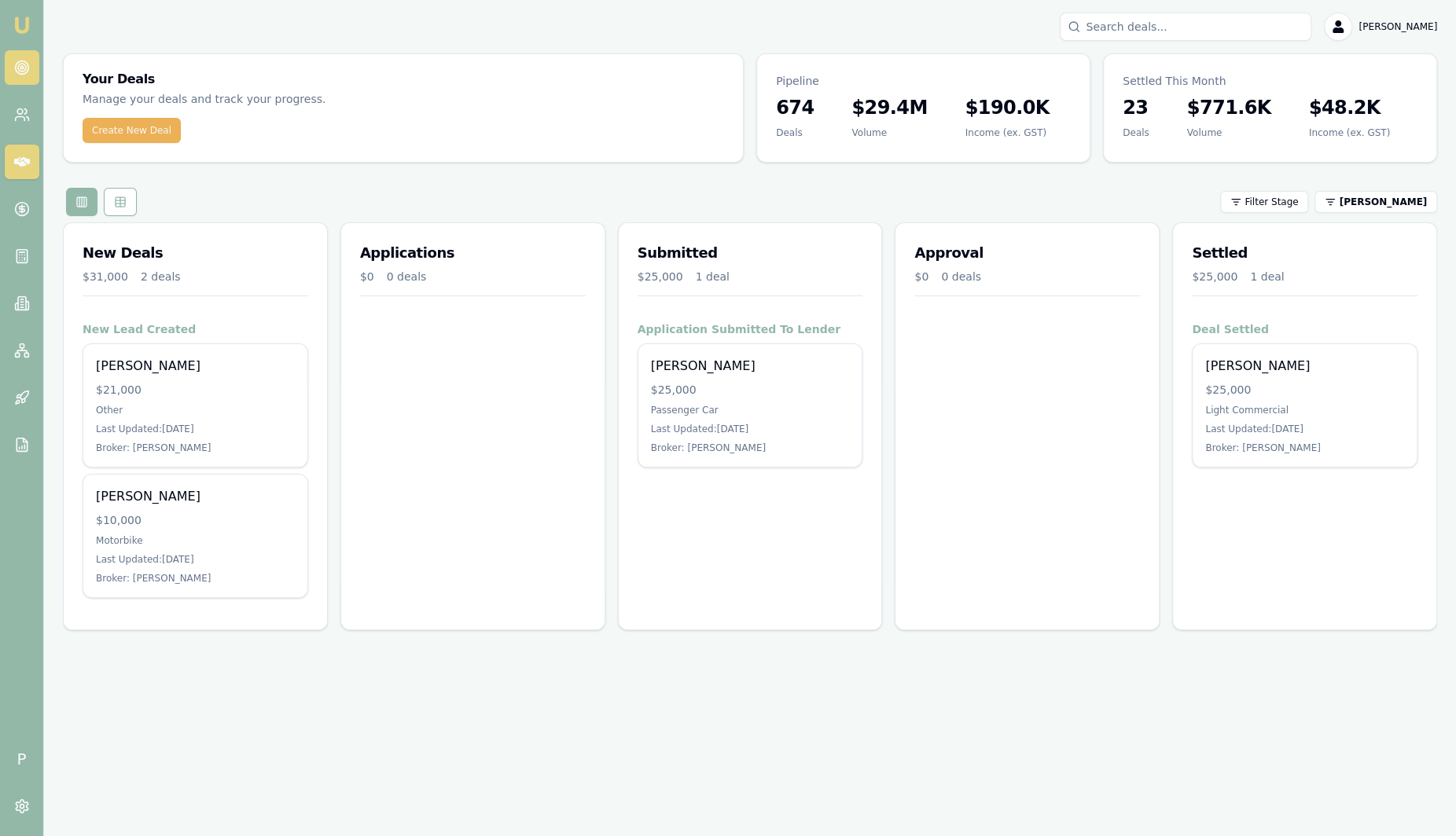
click at [23, 77] on link at bounding box center [22, 67] width 35 height 35
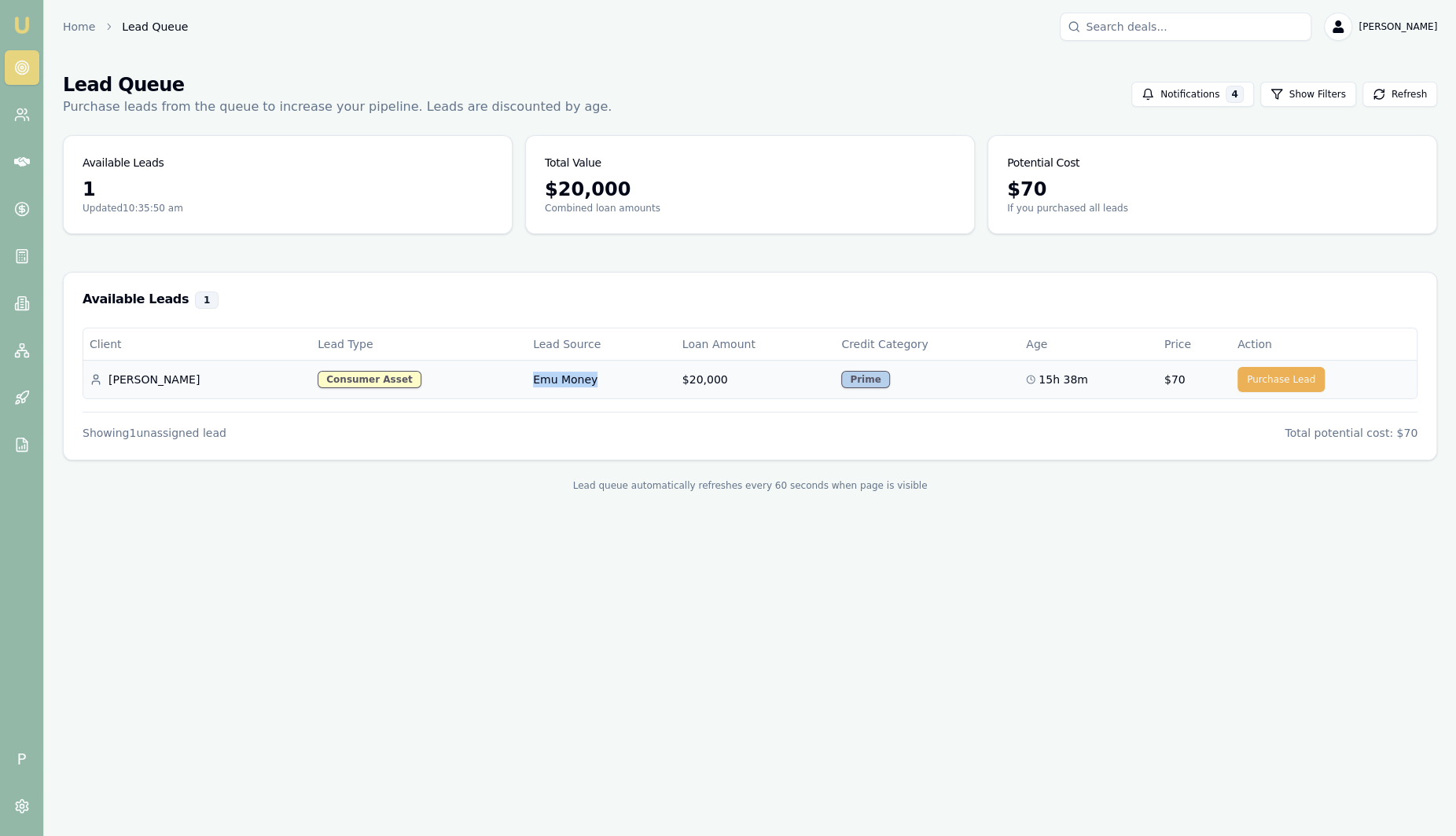
drag, startPoint x: 454, startPoint y: 375, endPoint x: 536, endPoint y: 381, distance: 82.2
click at [536, 381] on tr "Alliyah T. Consumer Asset Emu Money $20,000 Prime 15h 38m $70 Purchase Lead" at bounding box center [749, 379] width 1333 height 39
click at [760, 399] on div "Client Lead Type Lead Source Loan Amount Credit Category Age Price Action Alliy…" at bounding box center [749, 384] width 1335 height 113
click at [75, 25] on link "Home" at bounding box center [79, 26] width 32 height 16
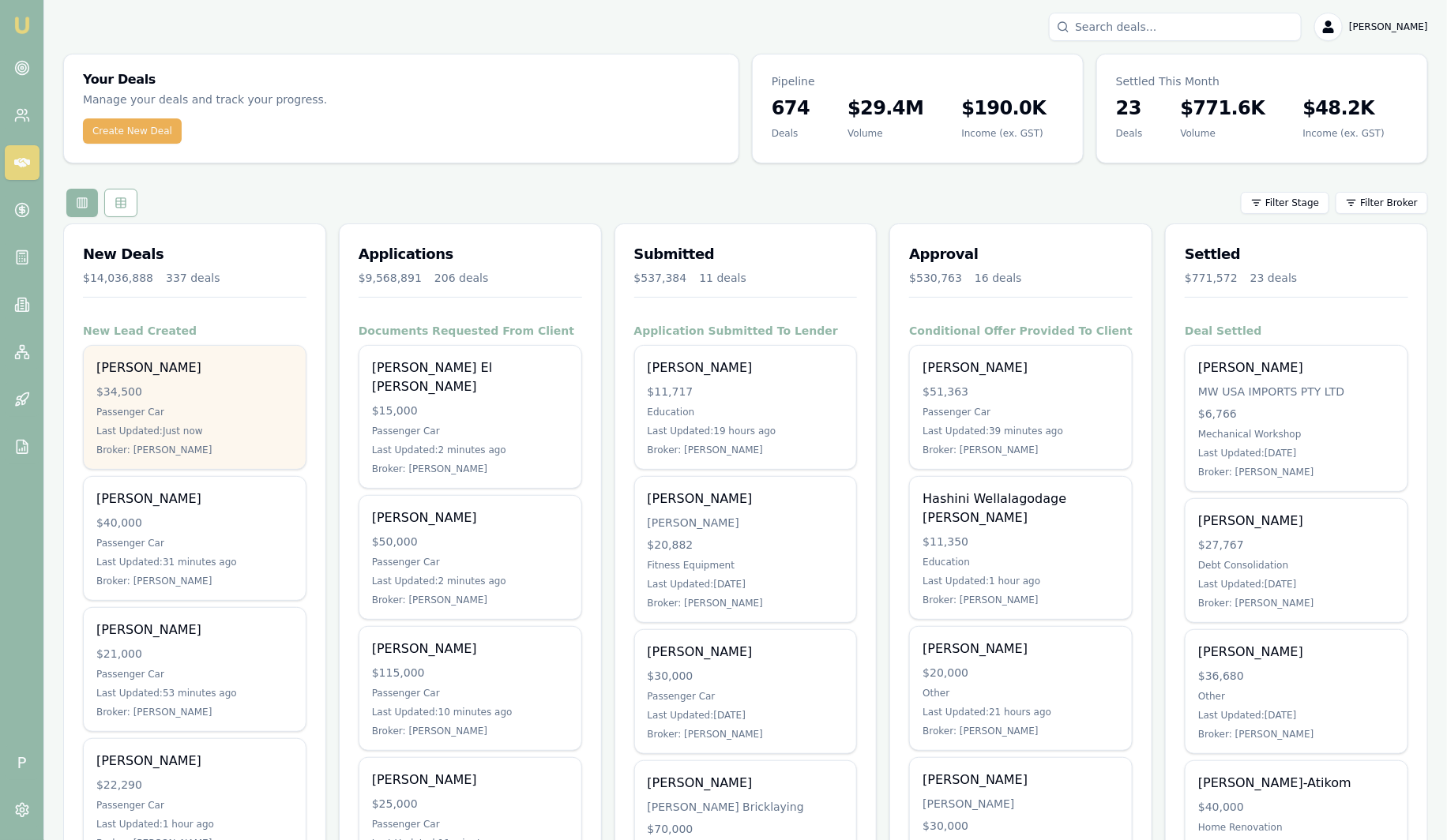
click at [140, 418] on div "Jarratt Evans $34,500 Passenger Car Last Updated: Just now Broker: Rachael Conn…" at bounding box center [195, 408] width 222 height 124
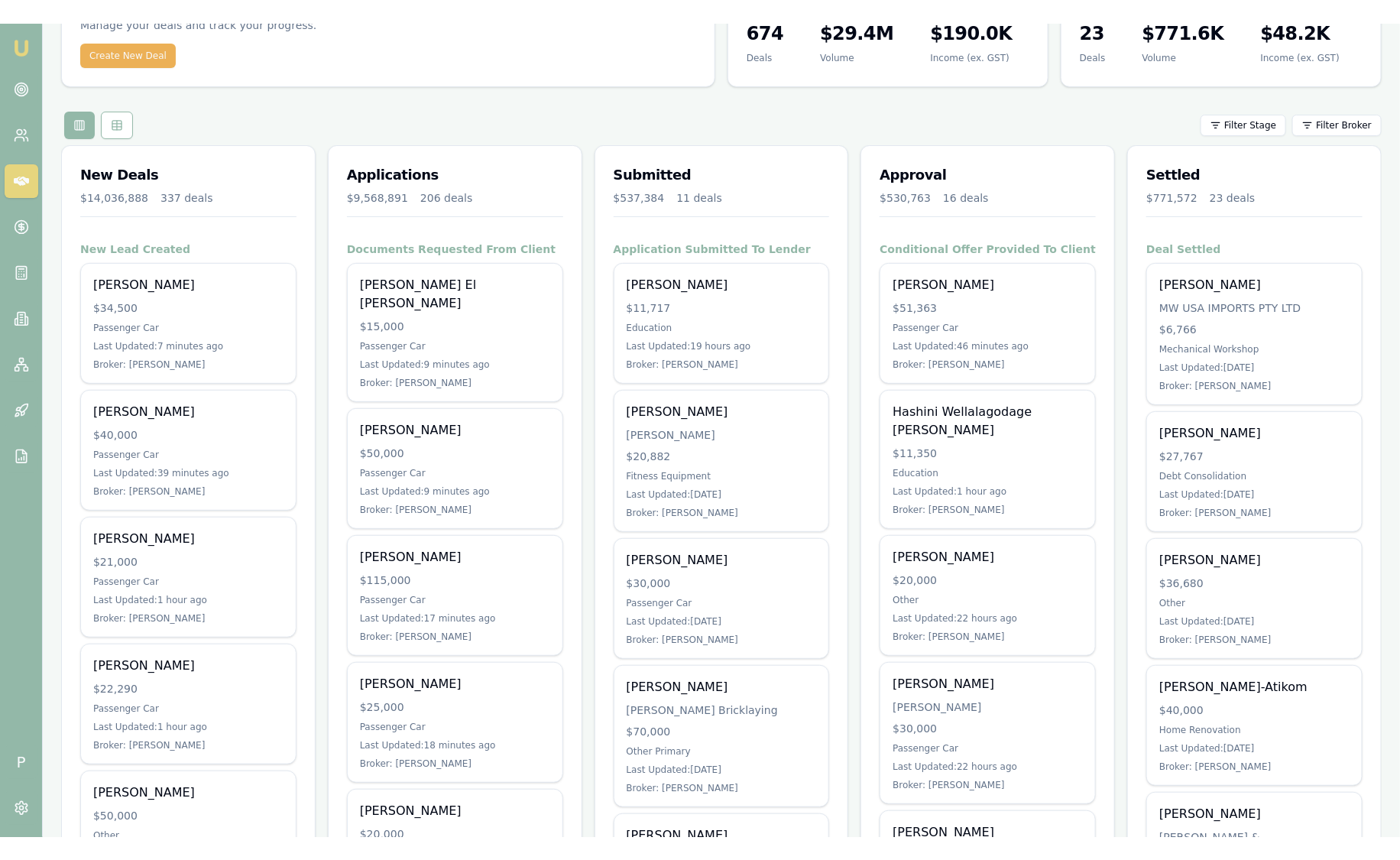
scroll to position [95, 0]
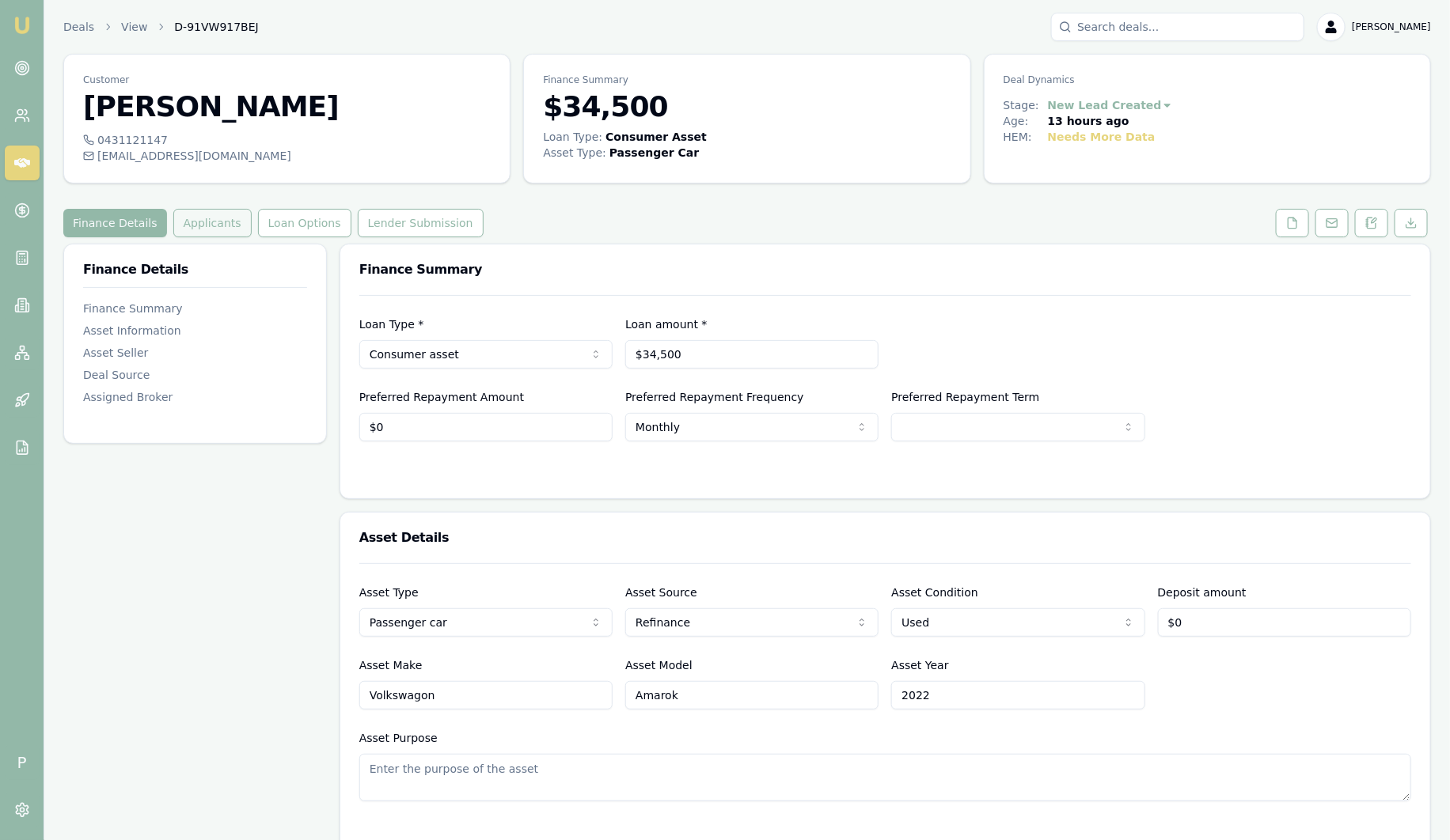
click at [223, 225] on button "Applicants" at bounding box center [212, 223] width 78 height 29
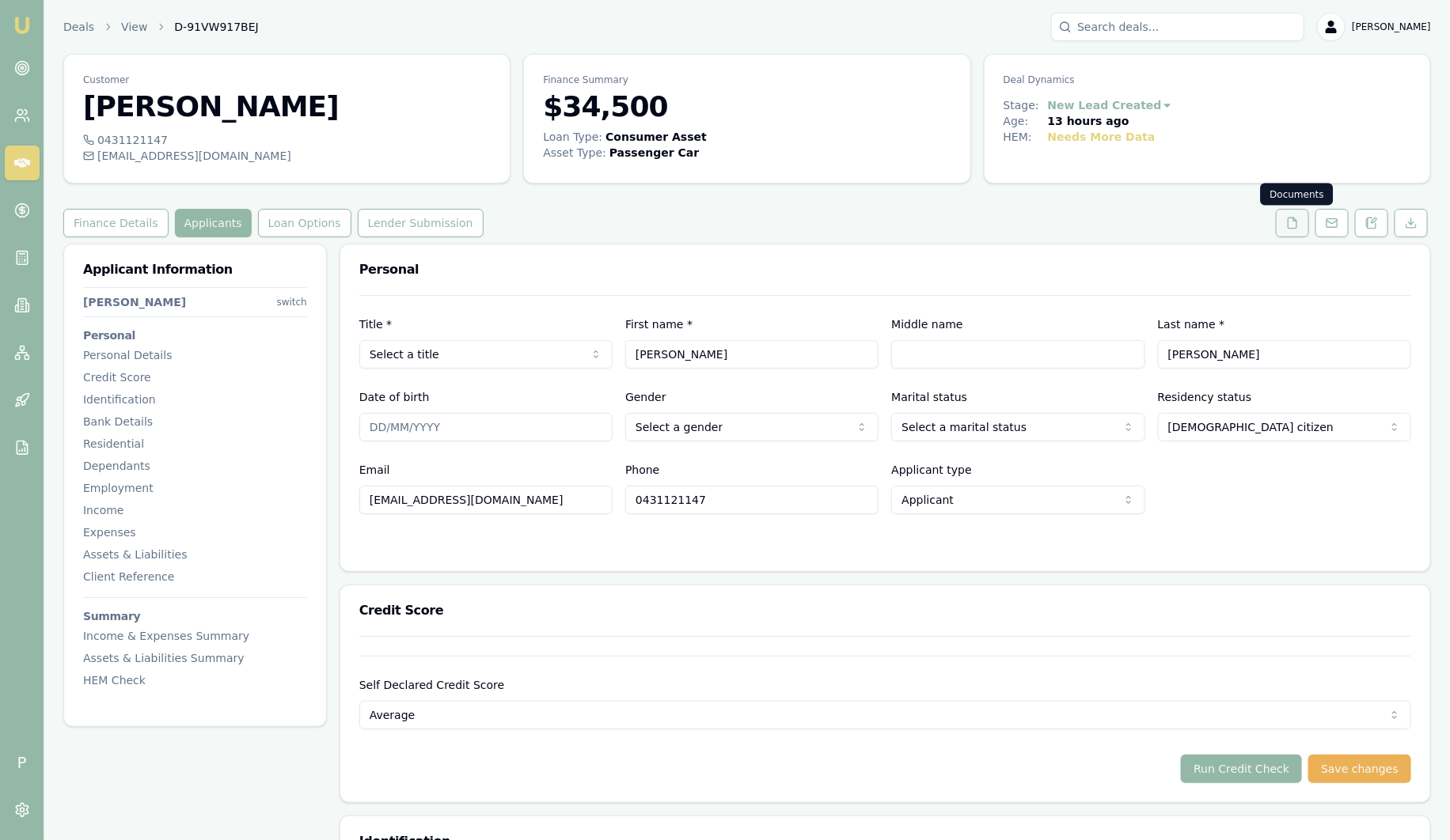
click at [1297, 225] on icon at bounding box center [1292, 223] width 8 height 10
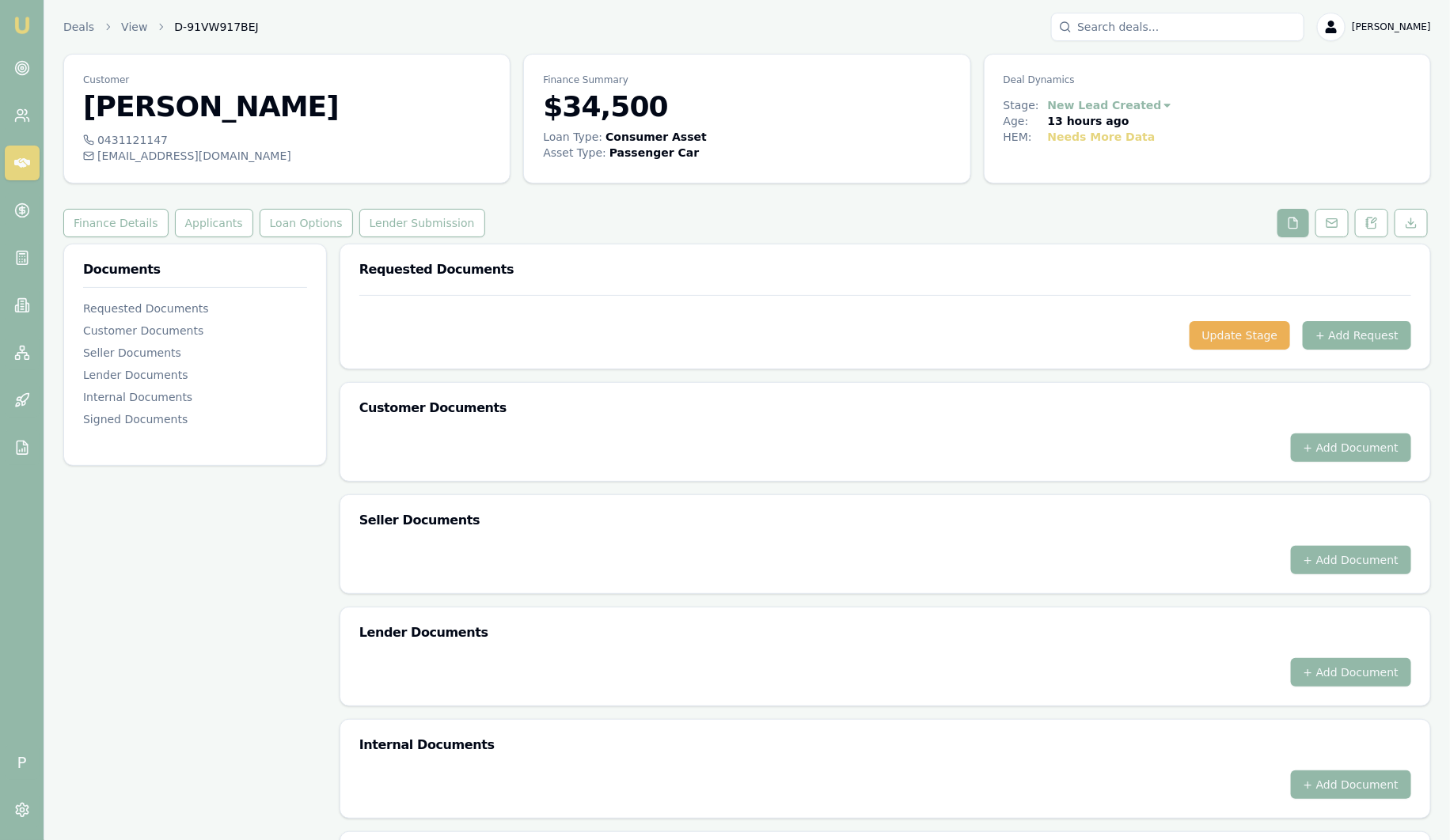
click at [1386, 348] on button "+ Add Request" at bounding box center [1357, 336] width 109 height 29
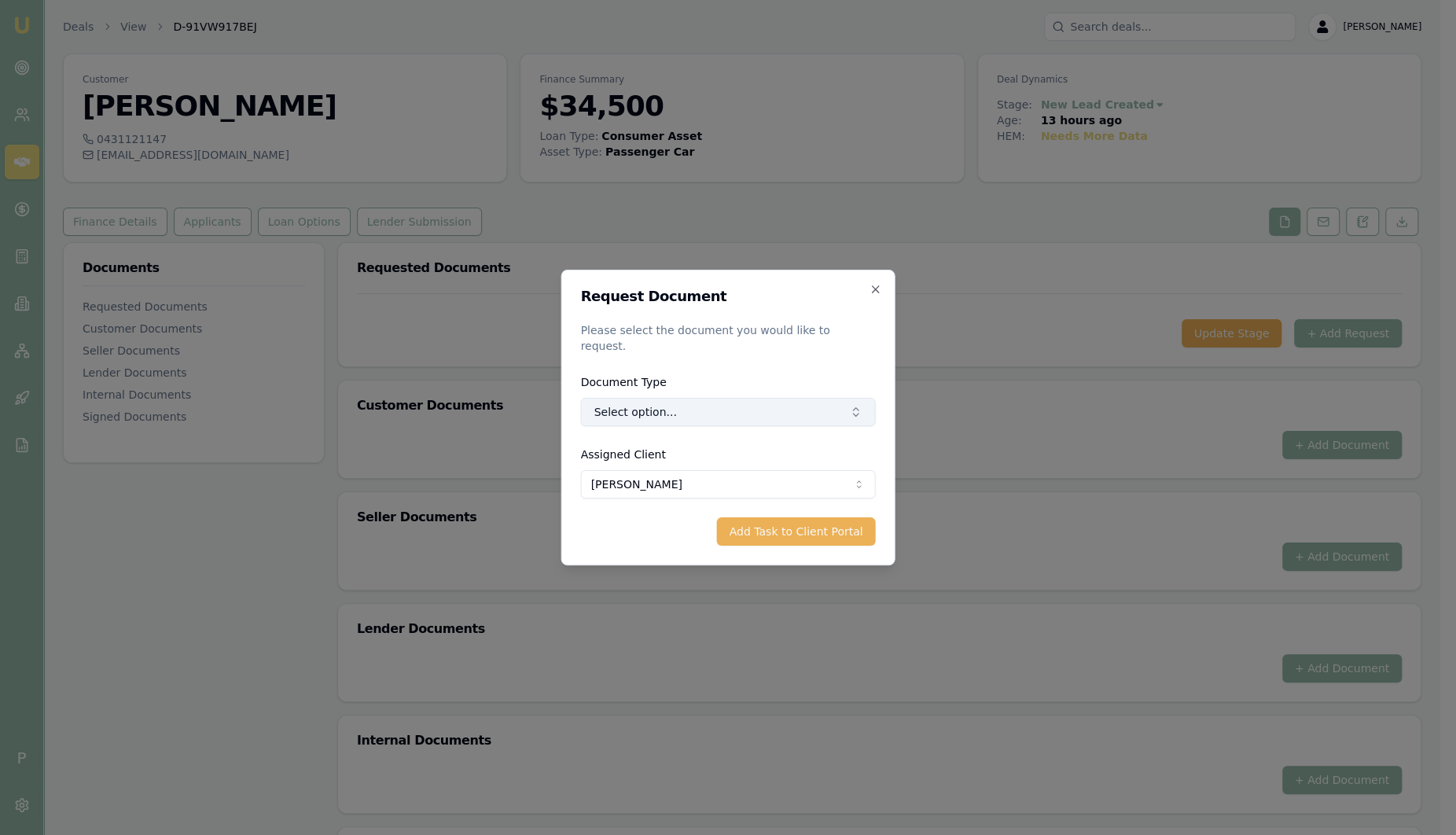
click at [627, 398] on button "Select option..." at bounding box center [728, 412] width 295 height 29
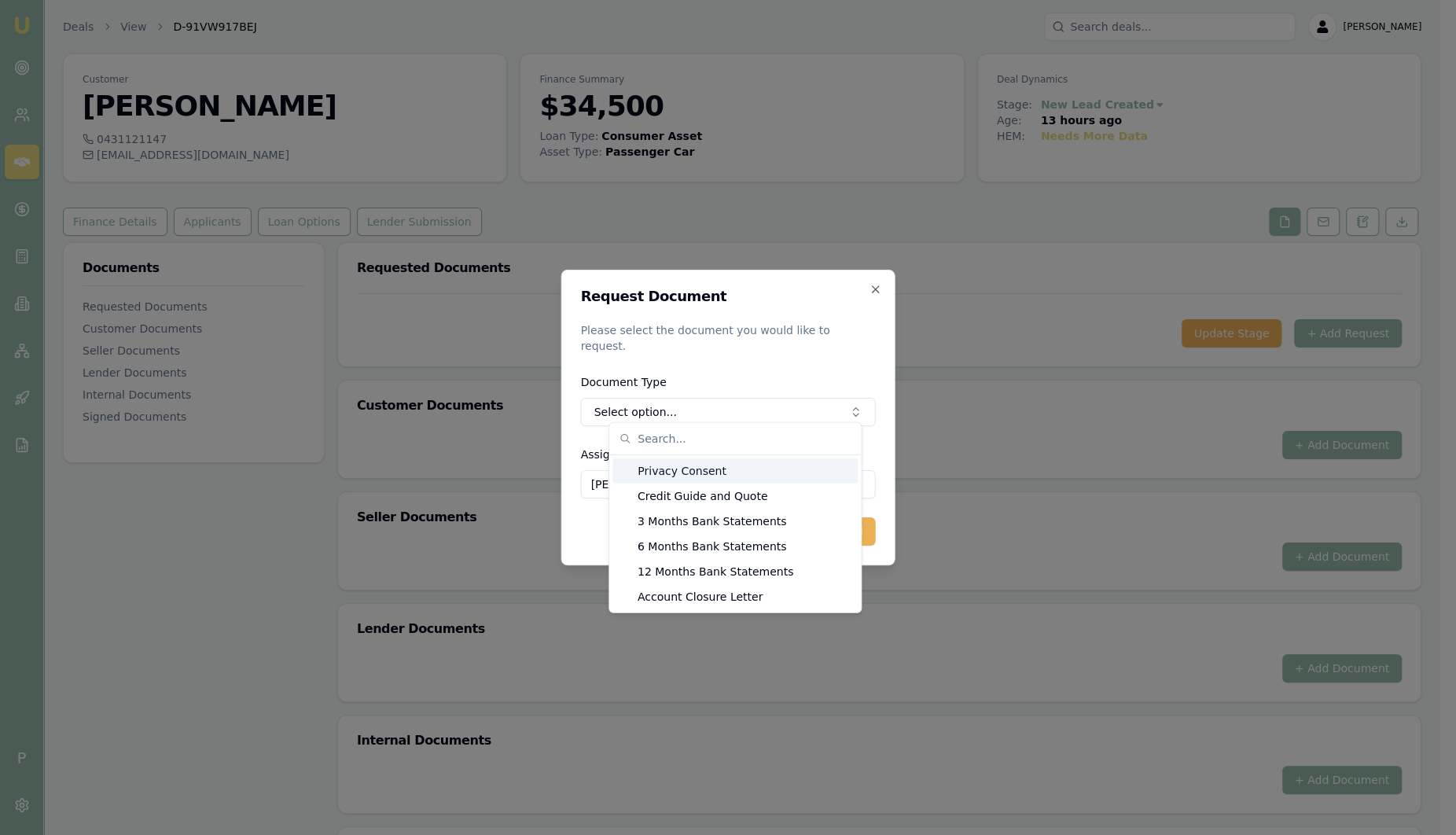
click at [678, 468] on div "Privacy Consent" at bounding box center [734, 471] width 245 height 25
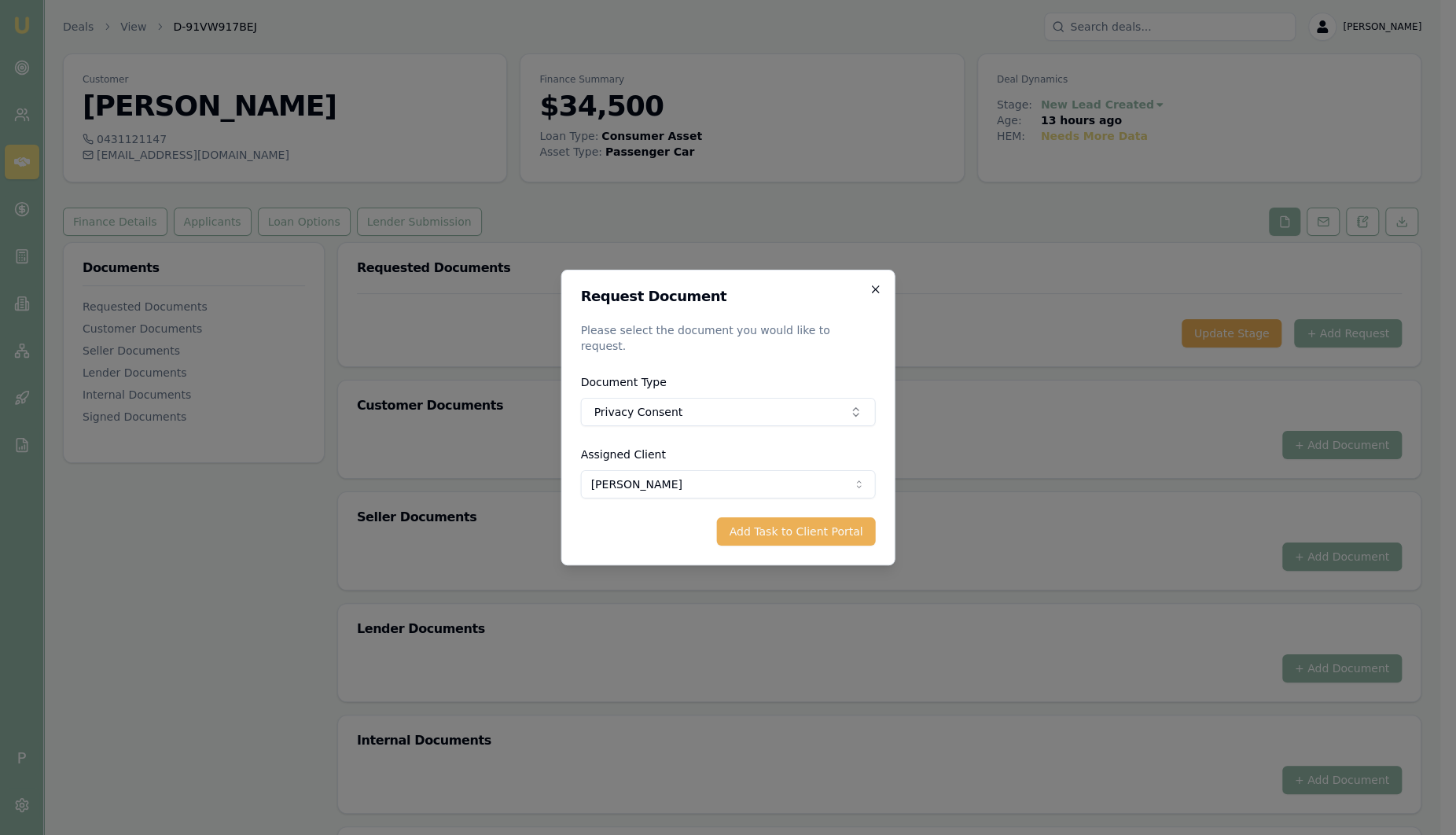
click at [878, 296] on icon "button" at bounding box center [875, 289] width 13 height 13
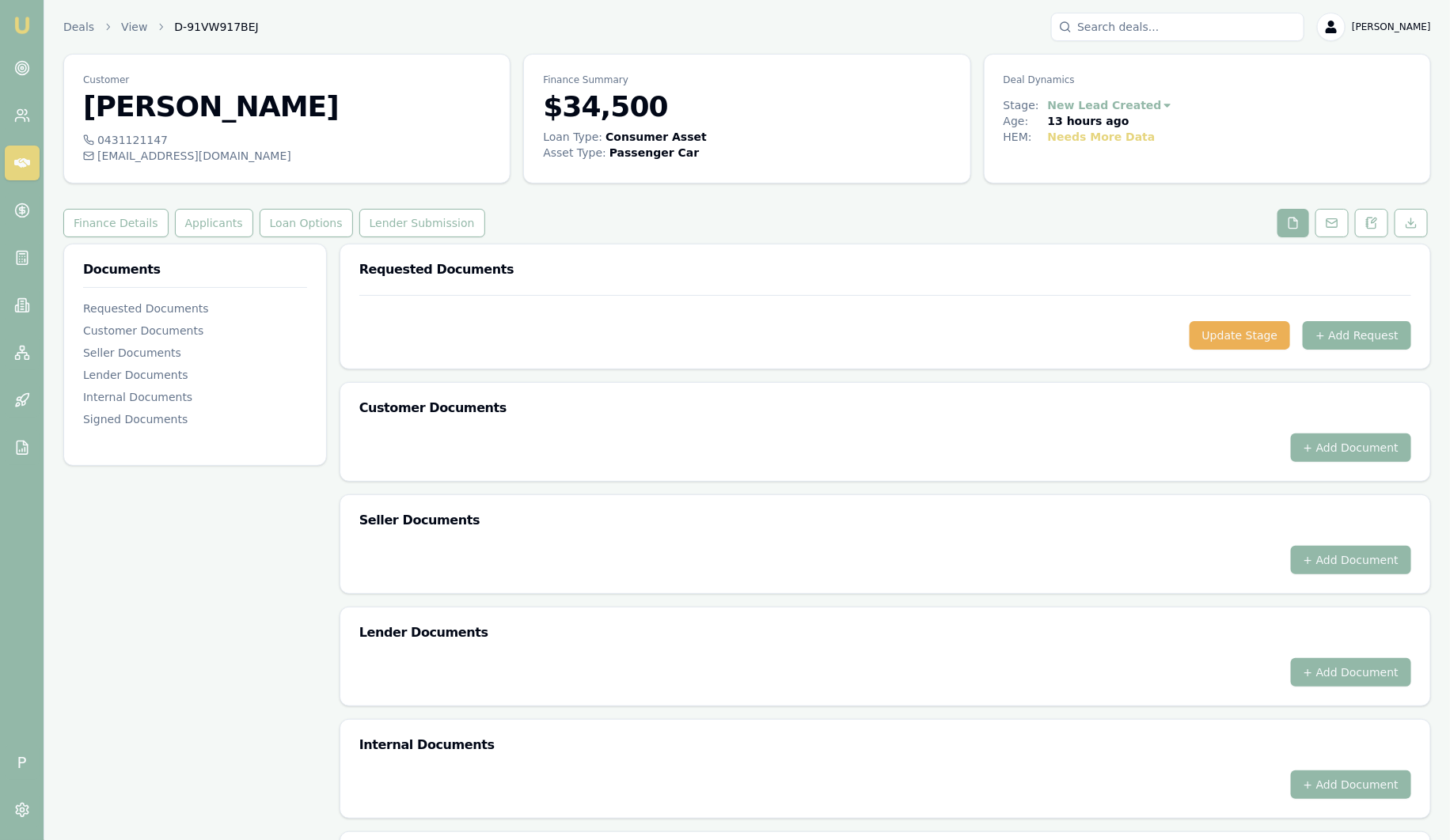
click at [1371, 338] on button "+ Add Request" at bounding box center [1357, 336] width 109 height 29
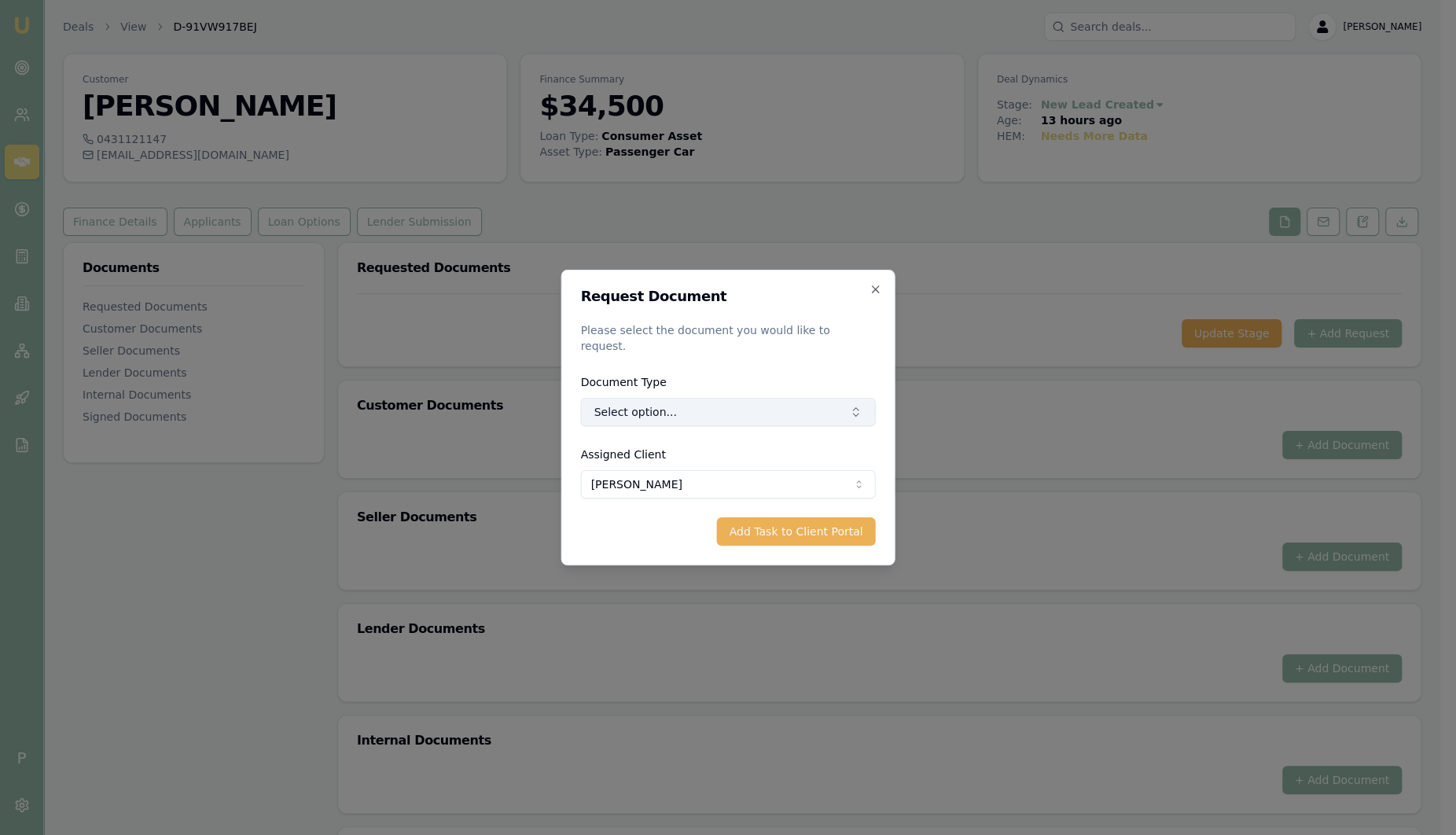
click at [740, 401] on button "Select option..." at bounding box center [728, 412] width 295 height 29
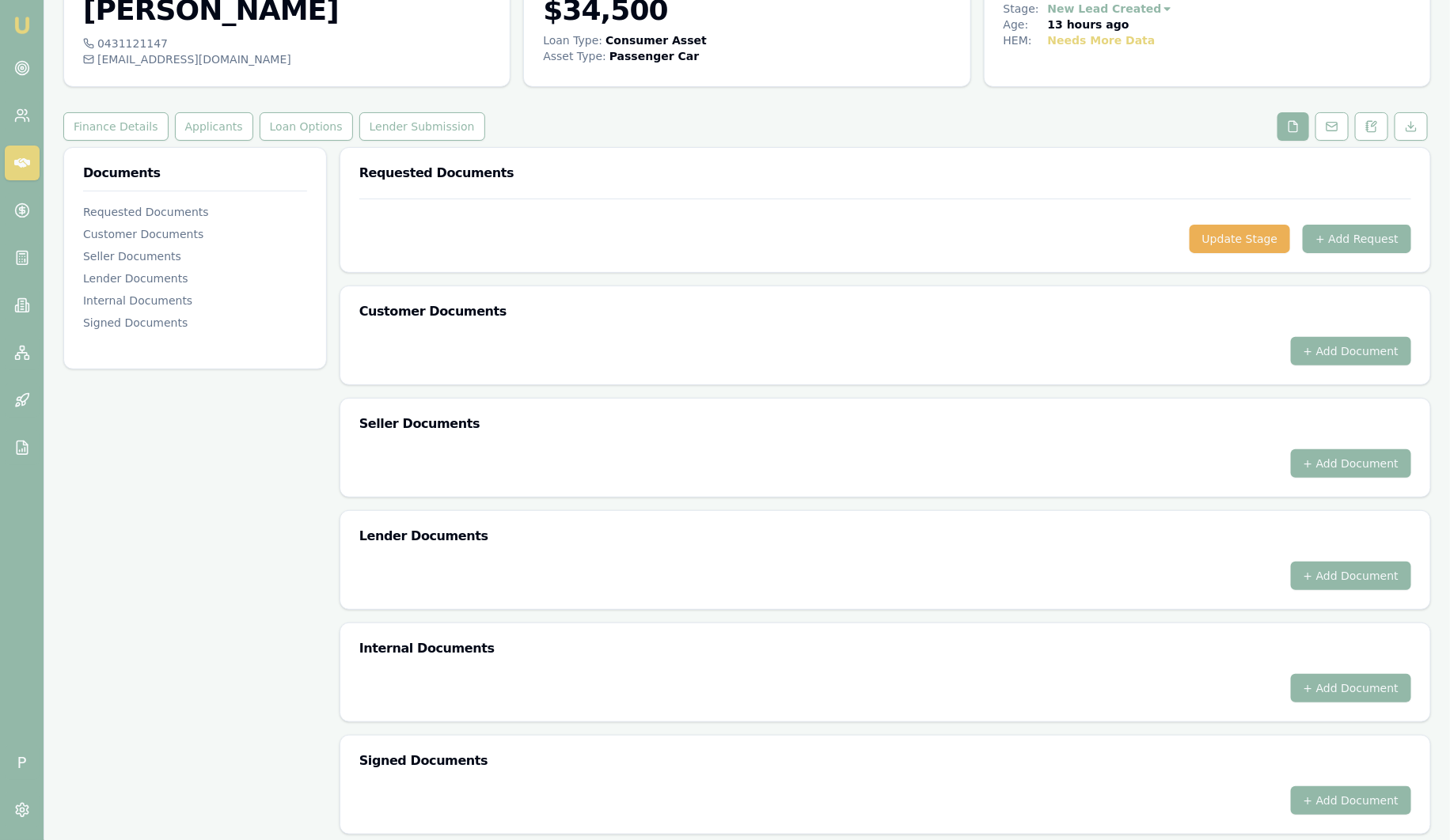
scroll to position [101, 0]
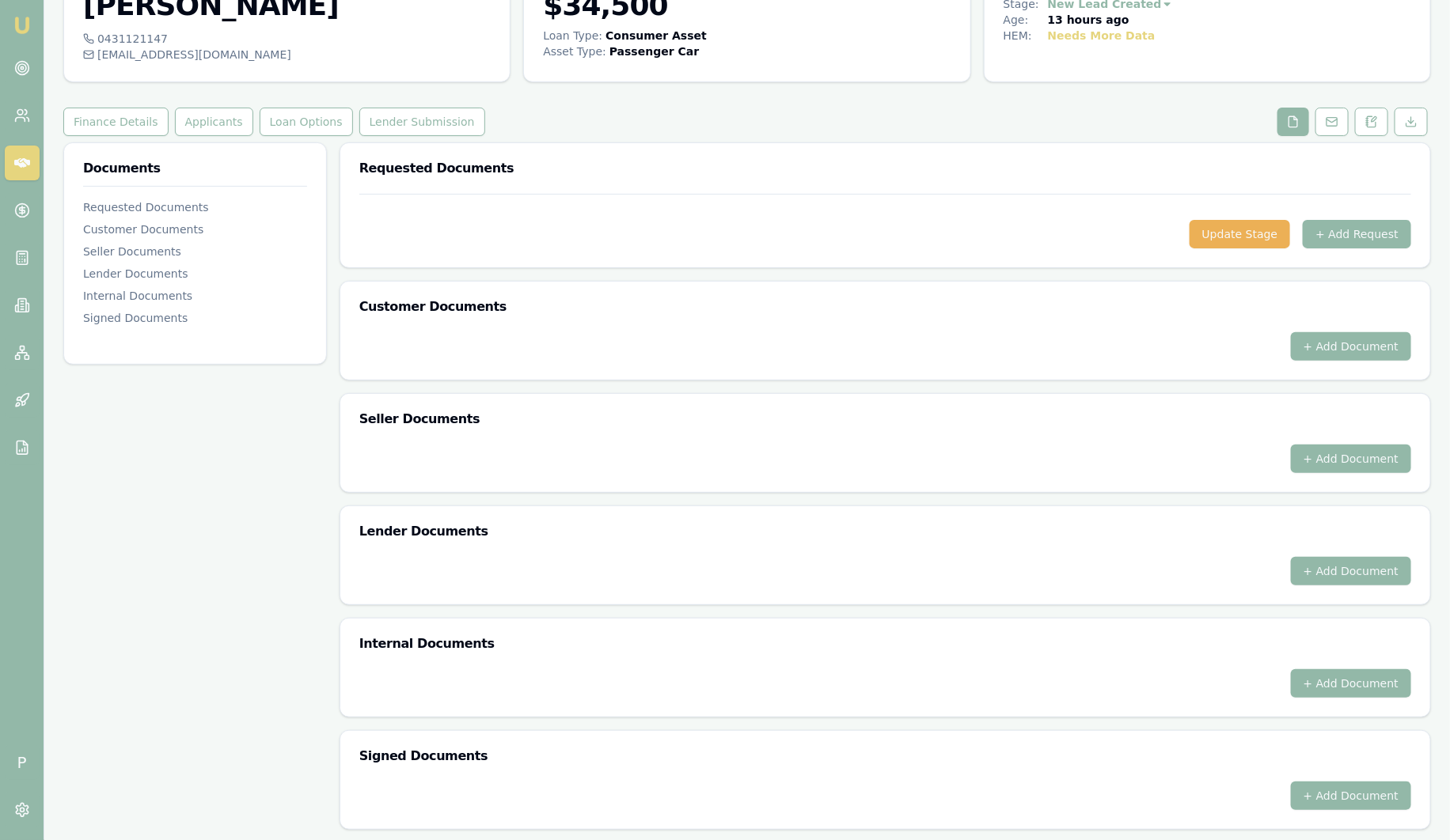
drag, startPoint x: 413, startPoint y: 794, endPoint x: 711, endPoint y: 798, distance: 298.0
click at [674, 800] on div "+ Add Document" at bounding box center [884, 805] width 1090 height 47
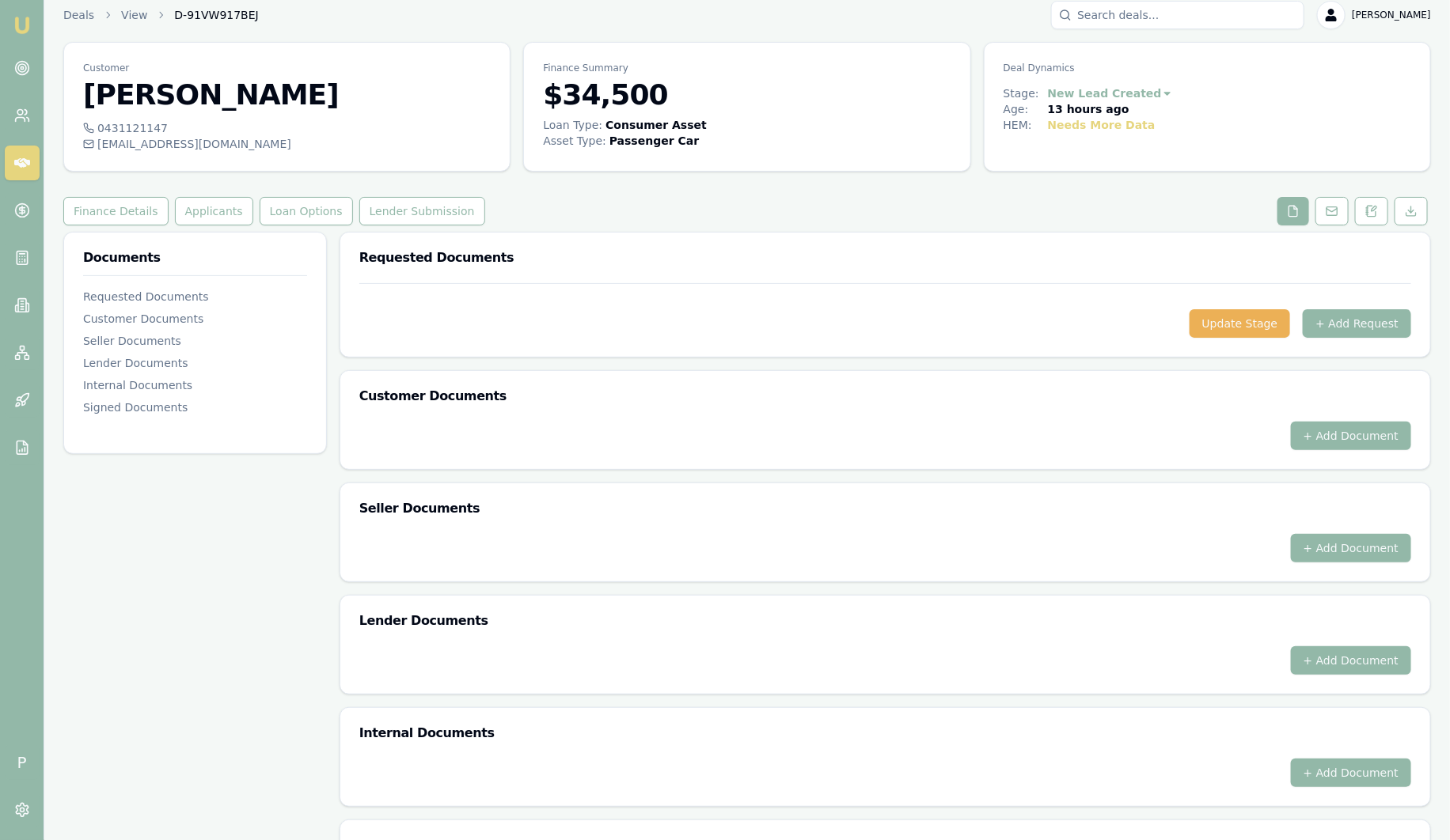
scroll to position [0, 0]
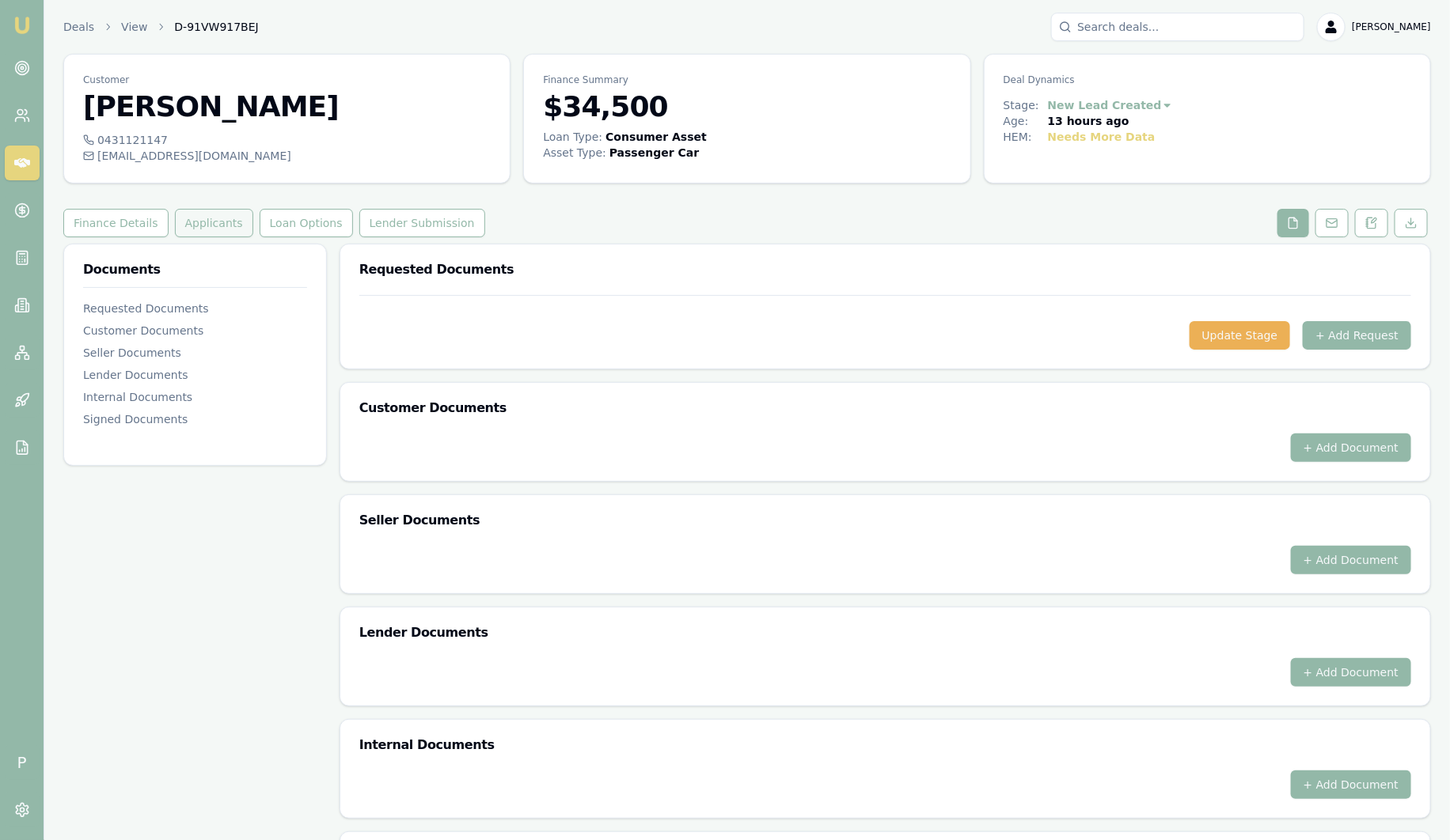
click at [235, 233] on button "Applicants" at bounding box center [214, 223] width 78 height 29
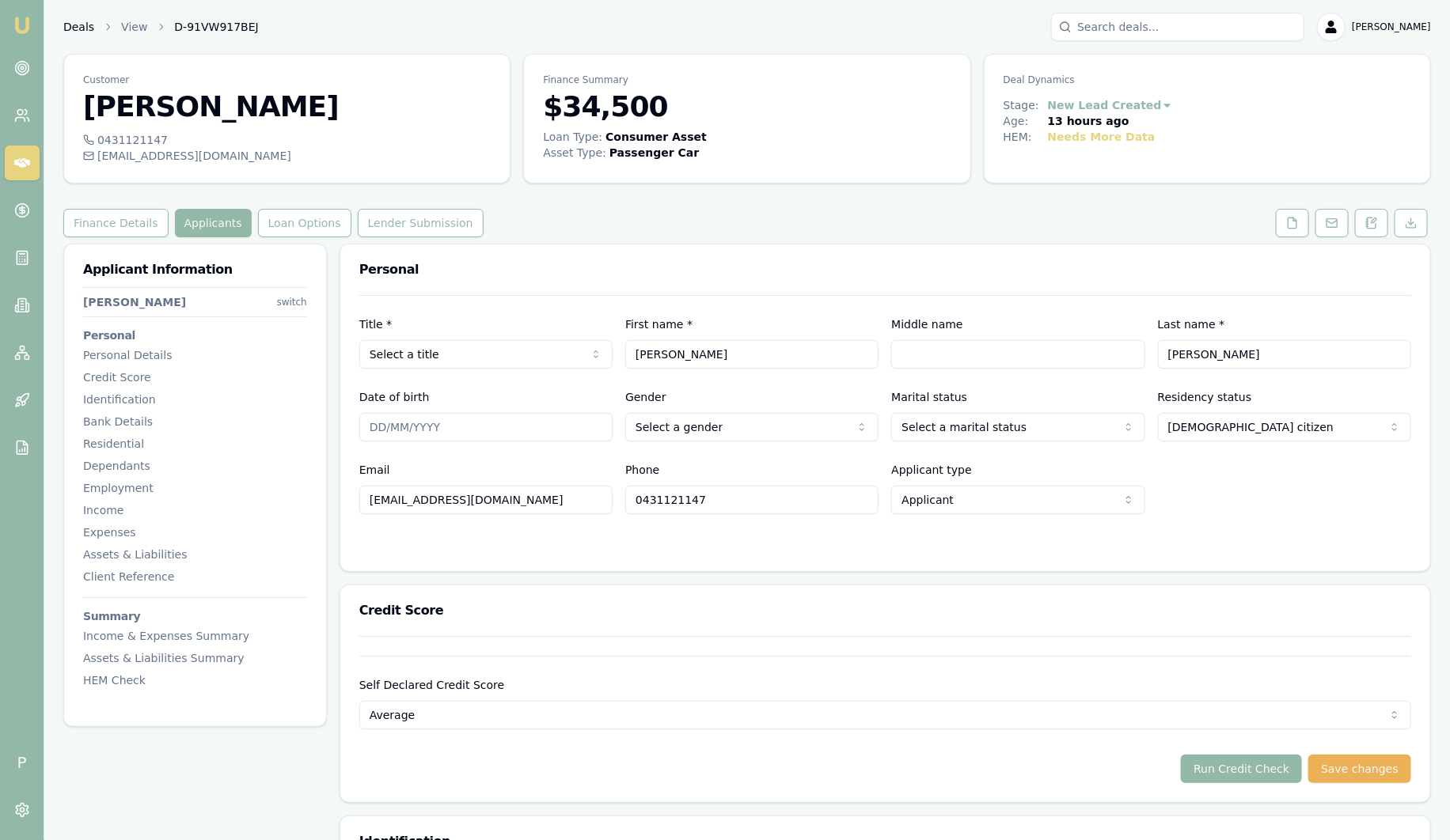
click at [75, 28] on link "Deals" at bounding box center [79, 26] width 31 height 16
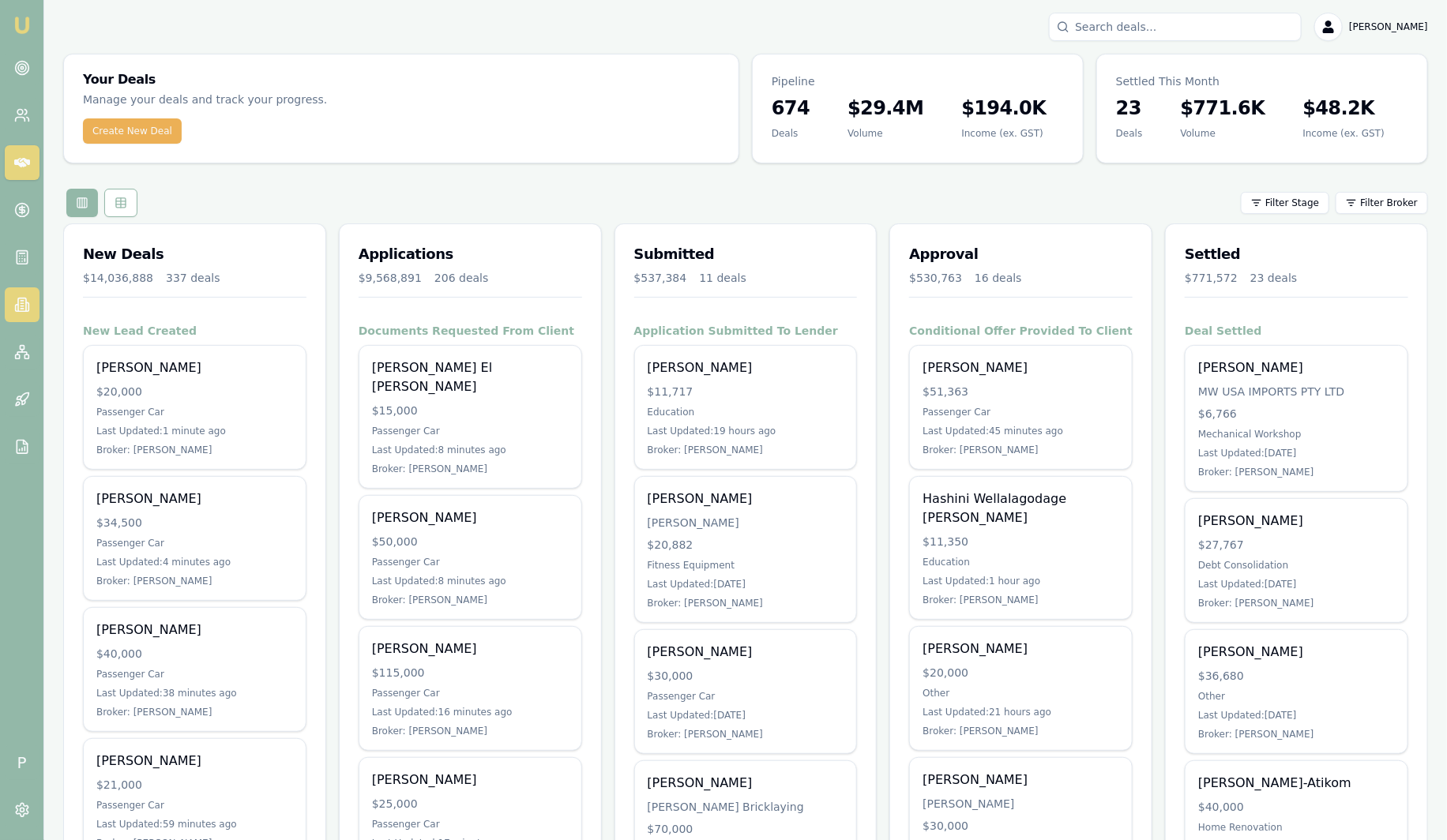
click at [25, 314] on link at bounding box center [22, 305] width 35 height 35
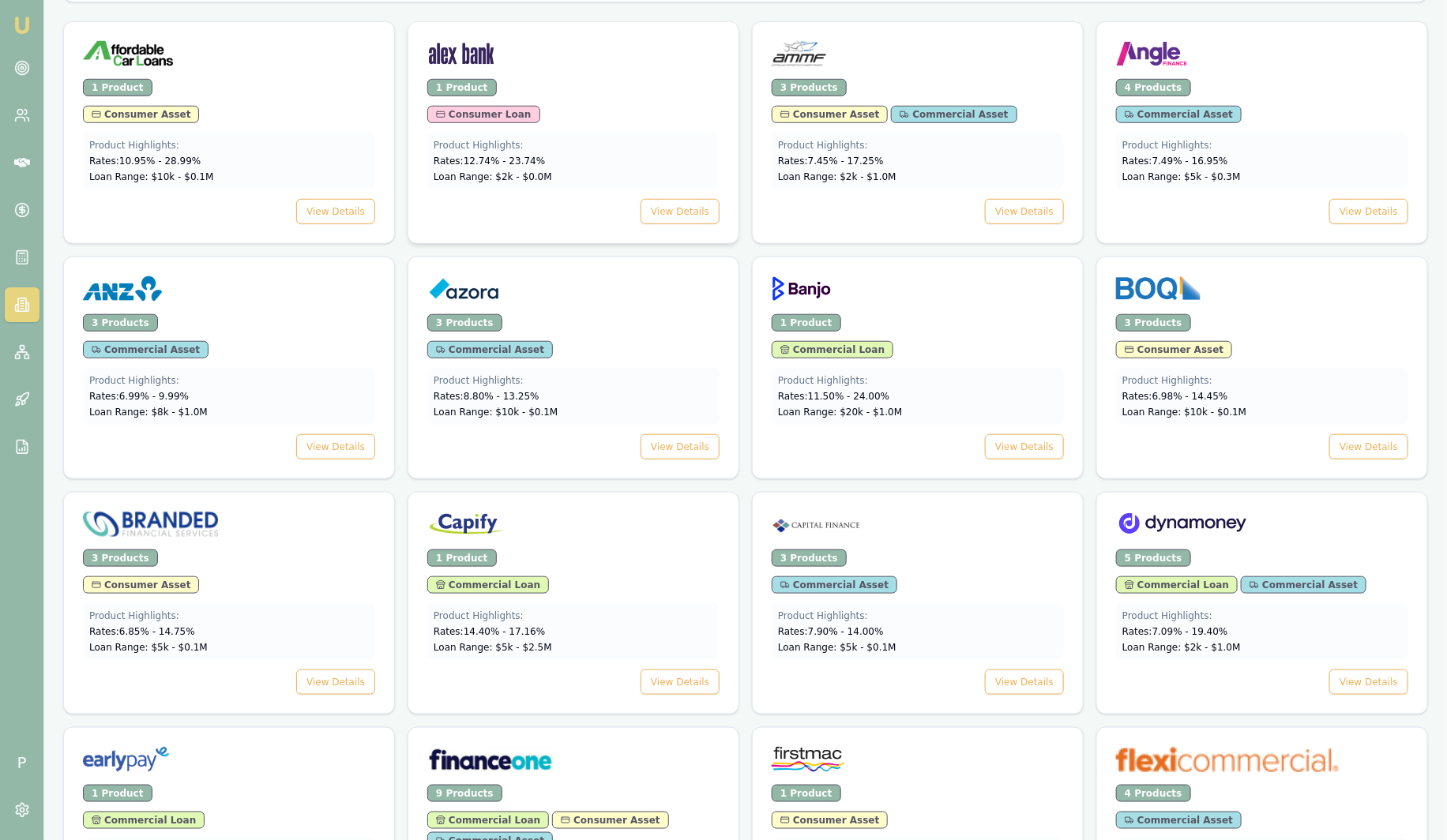
scroll to position [592, 0]
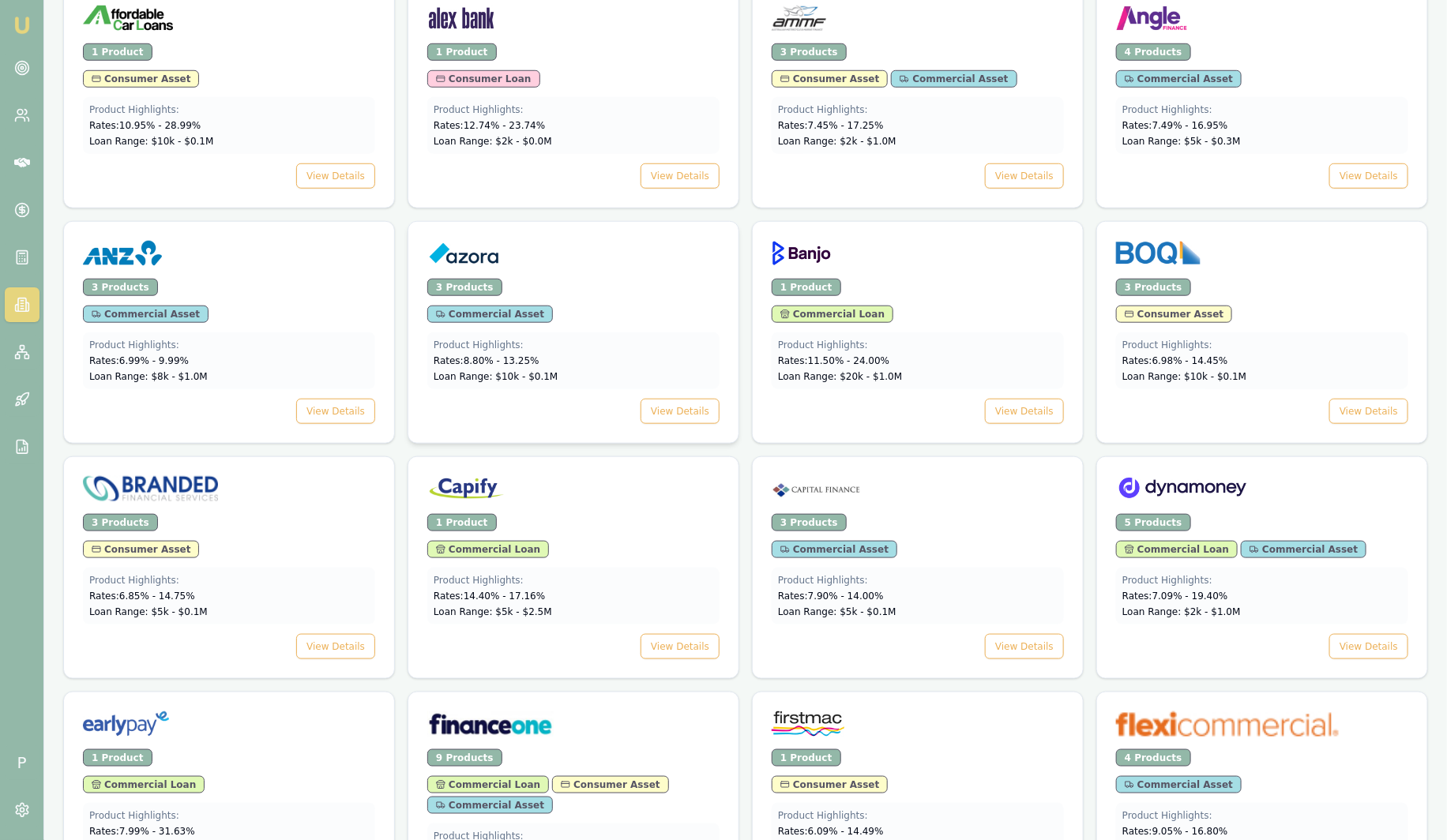
click at [635, 275] on div at bounding box center [574, 250] width 330 height 57
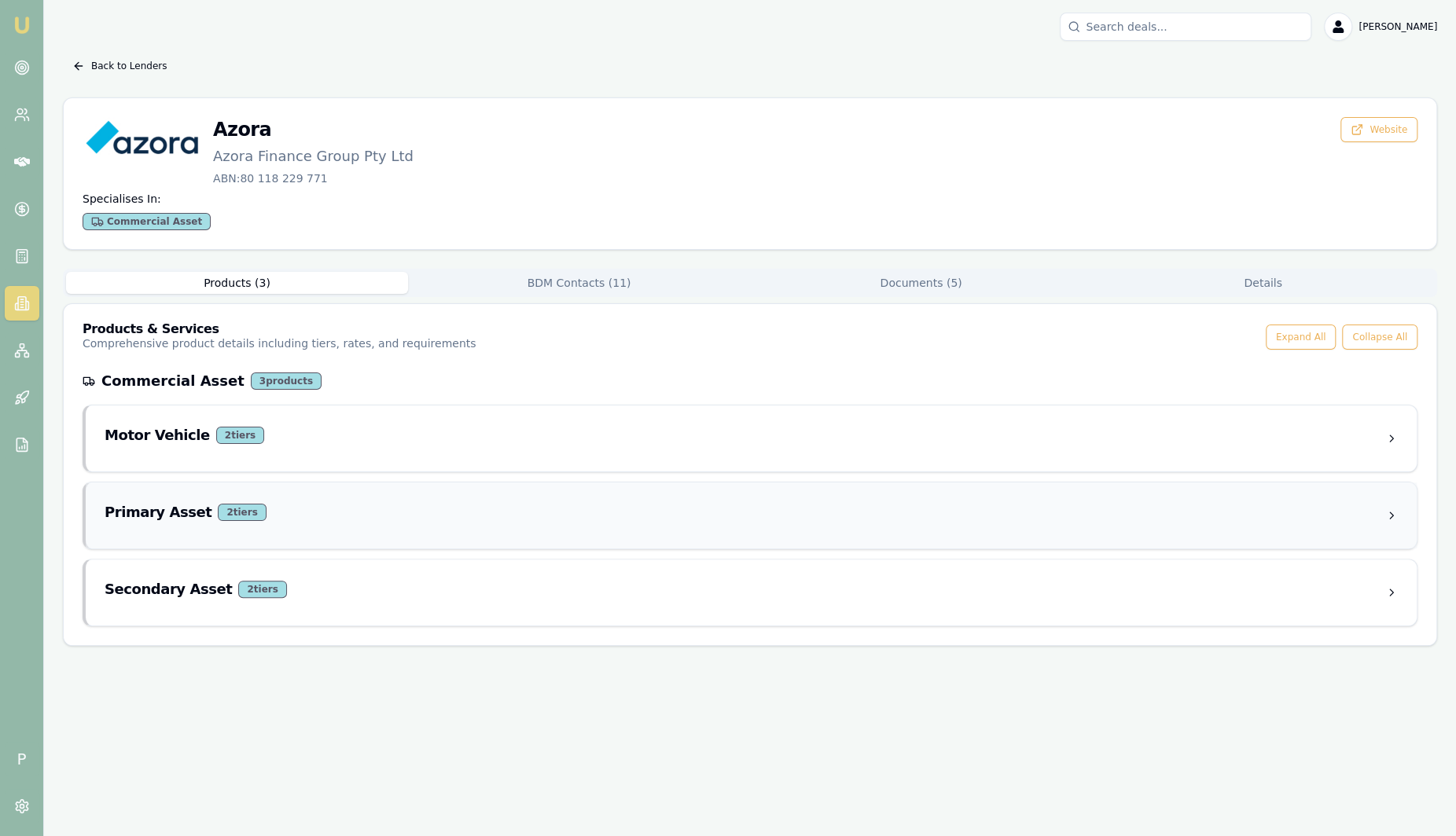
click at [280, 512] on div "Primary Asset 2 tier s" at bounding box center [744, 512] width 1280 height 22
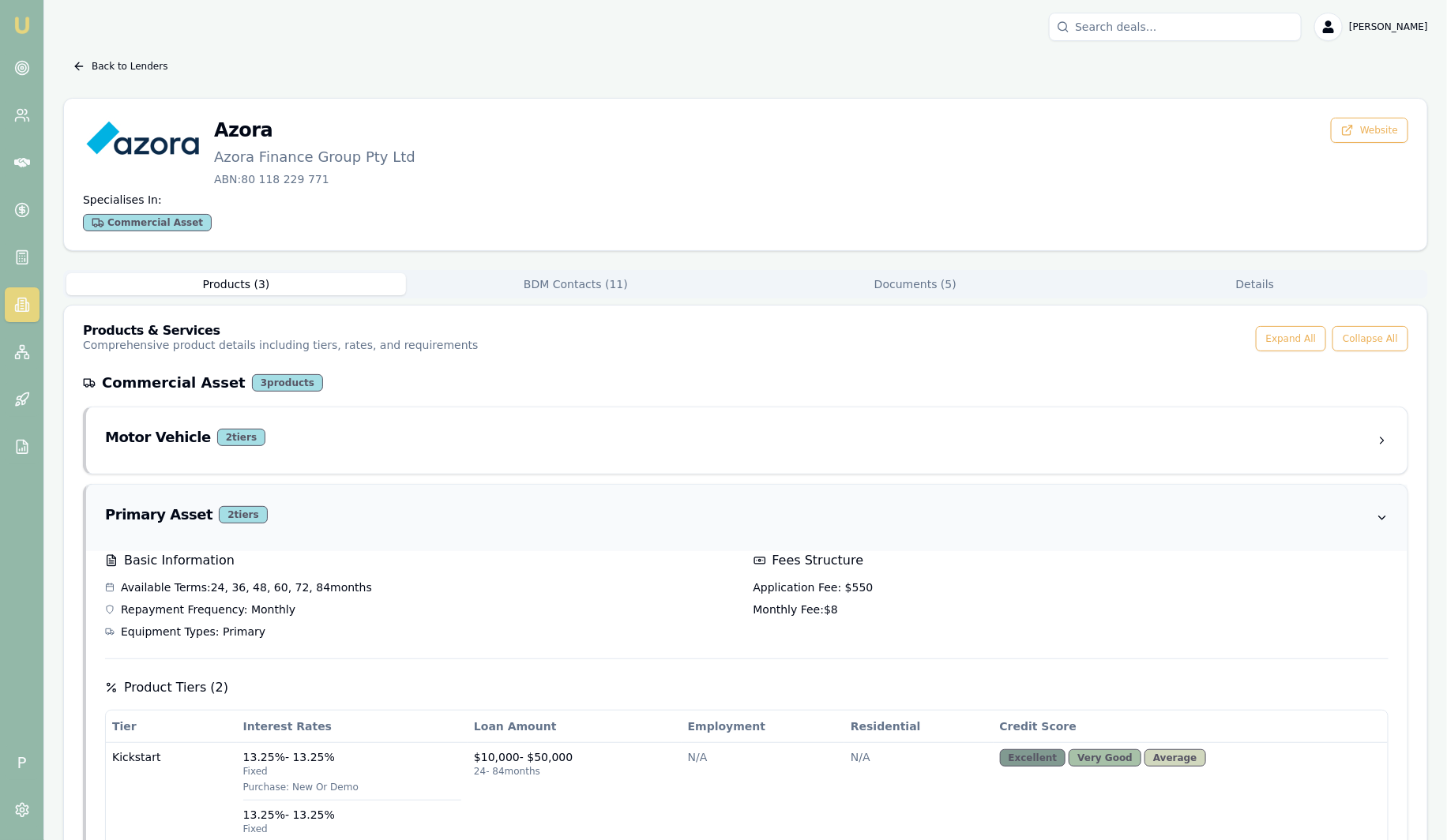
click at [282, 514] on div "Primary Asset 2 tier s" at bounding box center [740, 514] width 1271 height 22
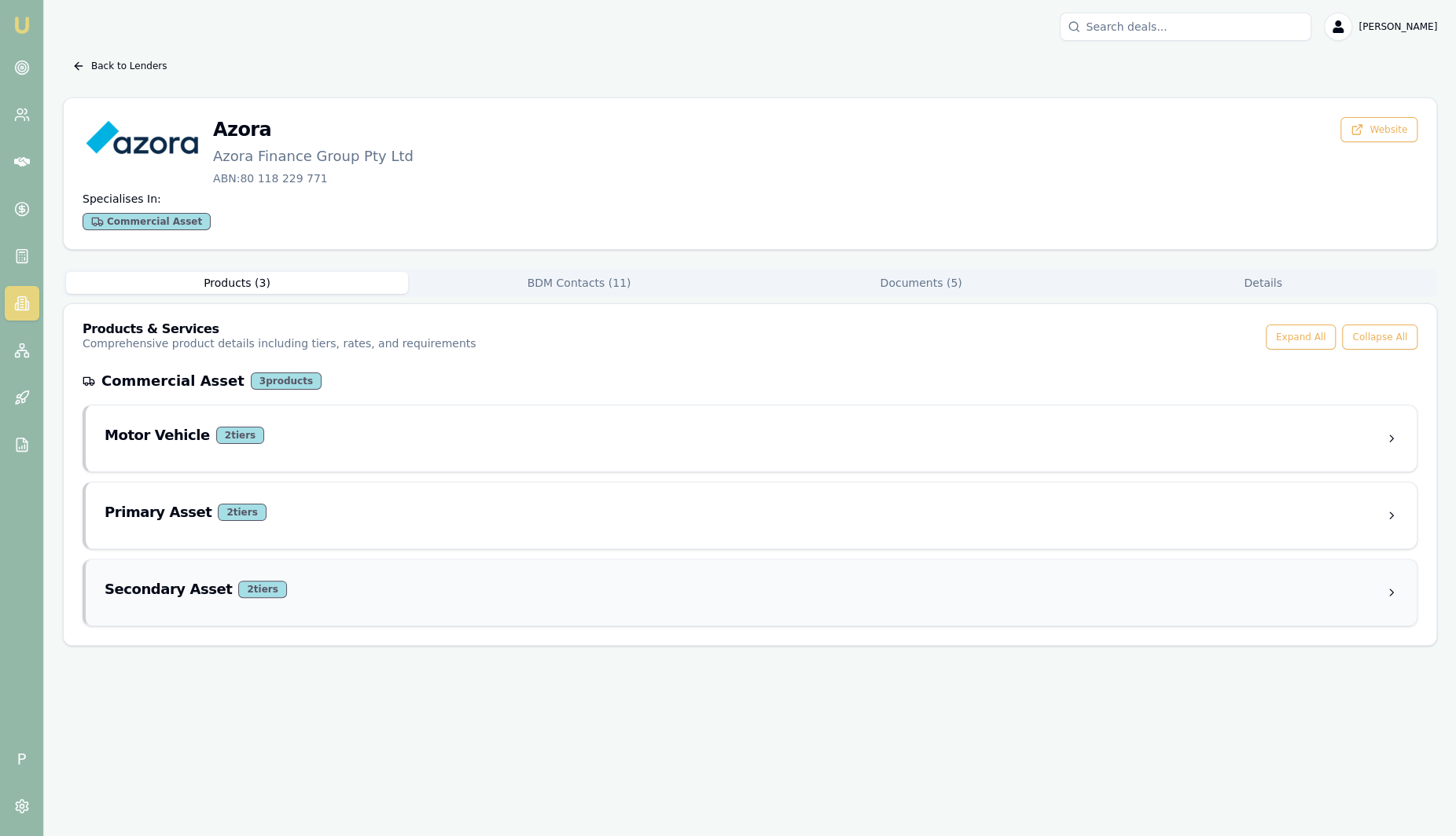
click at [280, 587] on div "Secondary Asset 2 tier s" at bounding box center [744, 589] width 1280 height 22
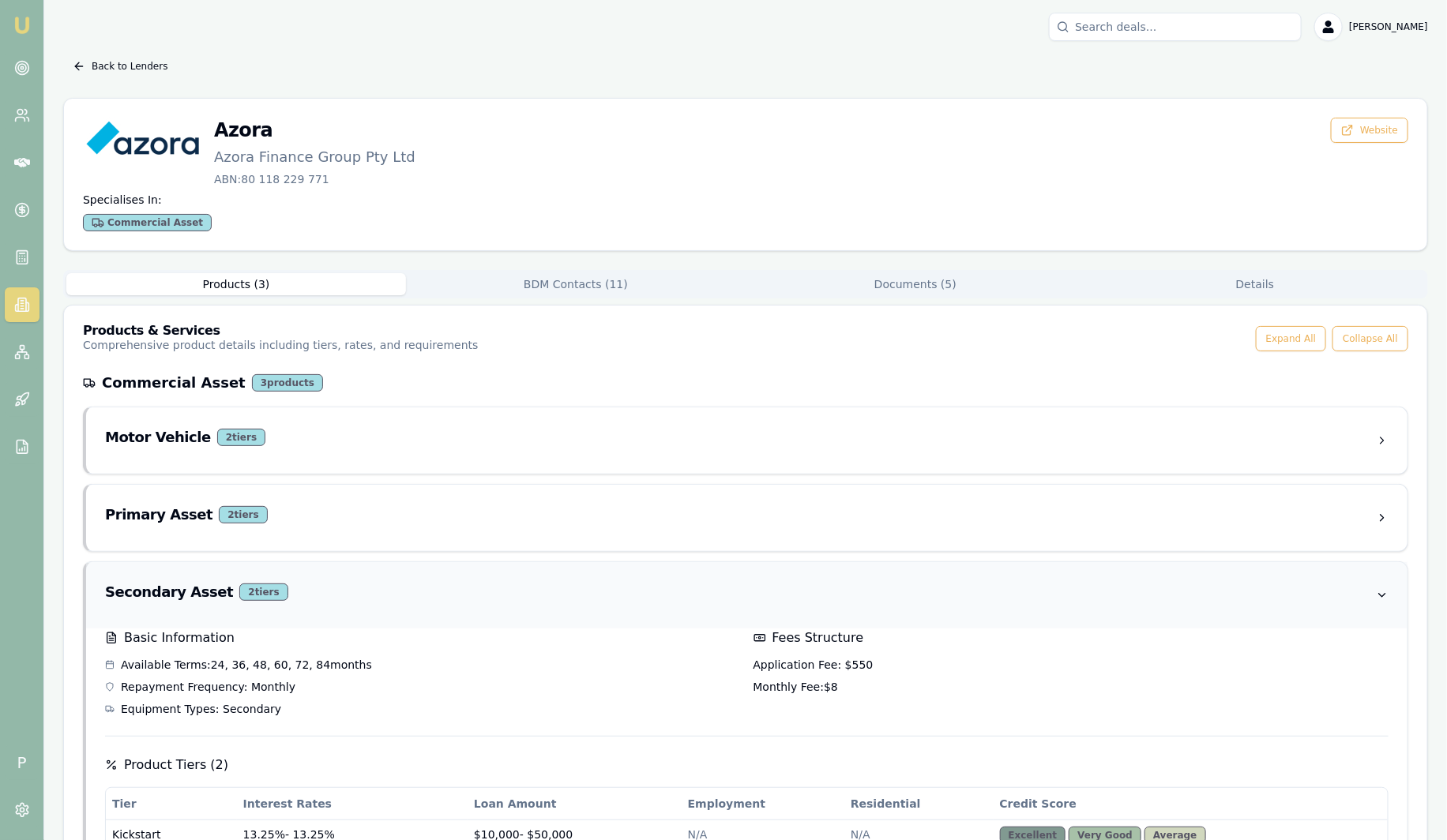
click at [281, 590] on div "Secondary Asset 2 tier s" at bounding box center [740, 592] width 1271 height 22
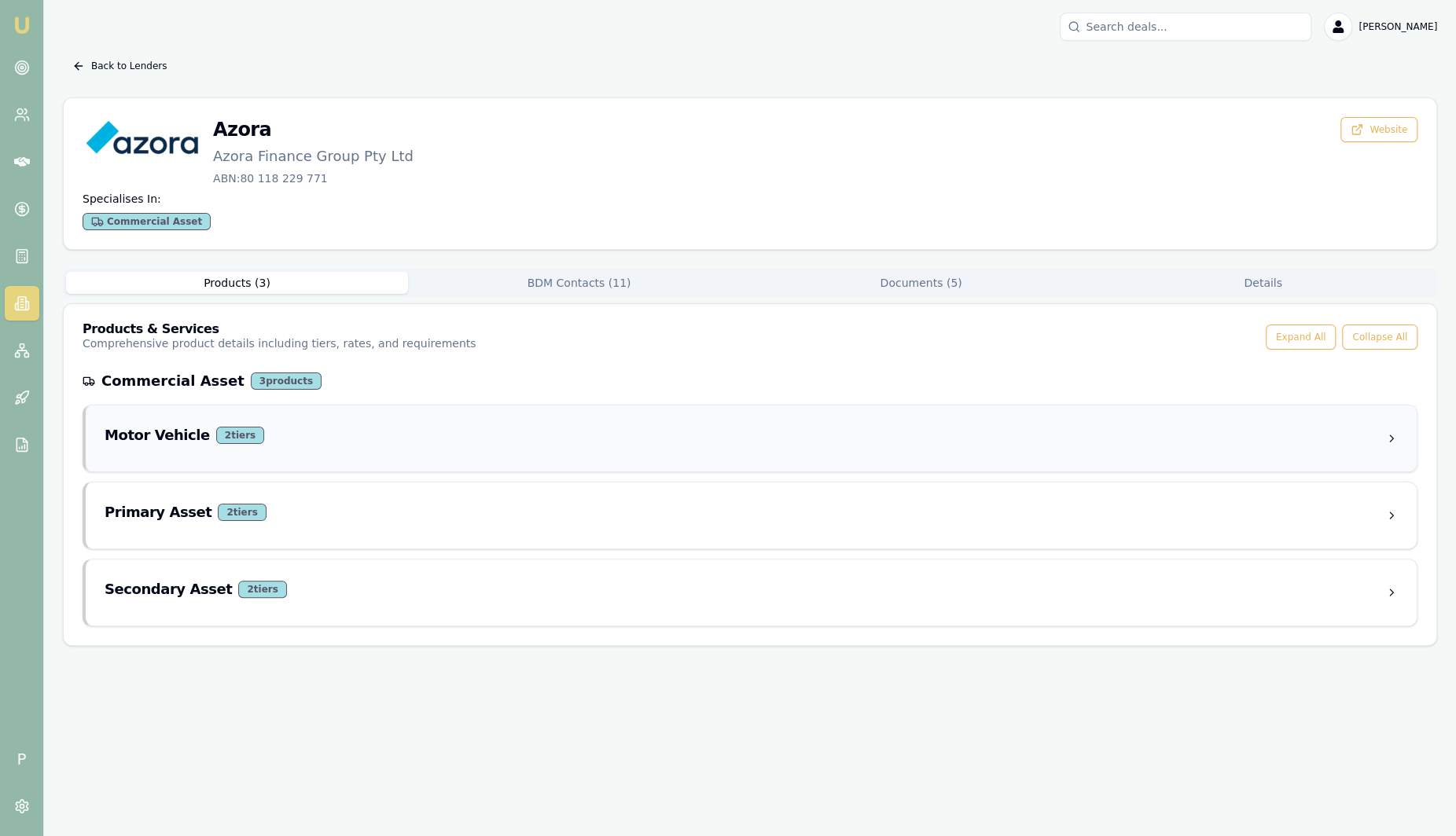
click at [269, 439] on div "Motor Vehicle 2 tier s" at bounding box center [744, 435] width 1280 height 22
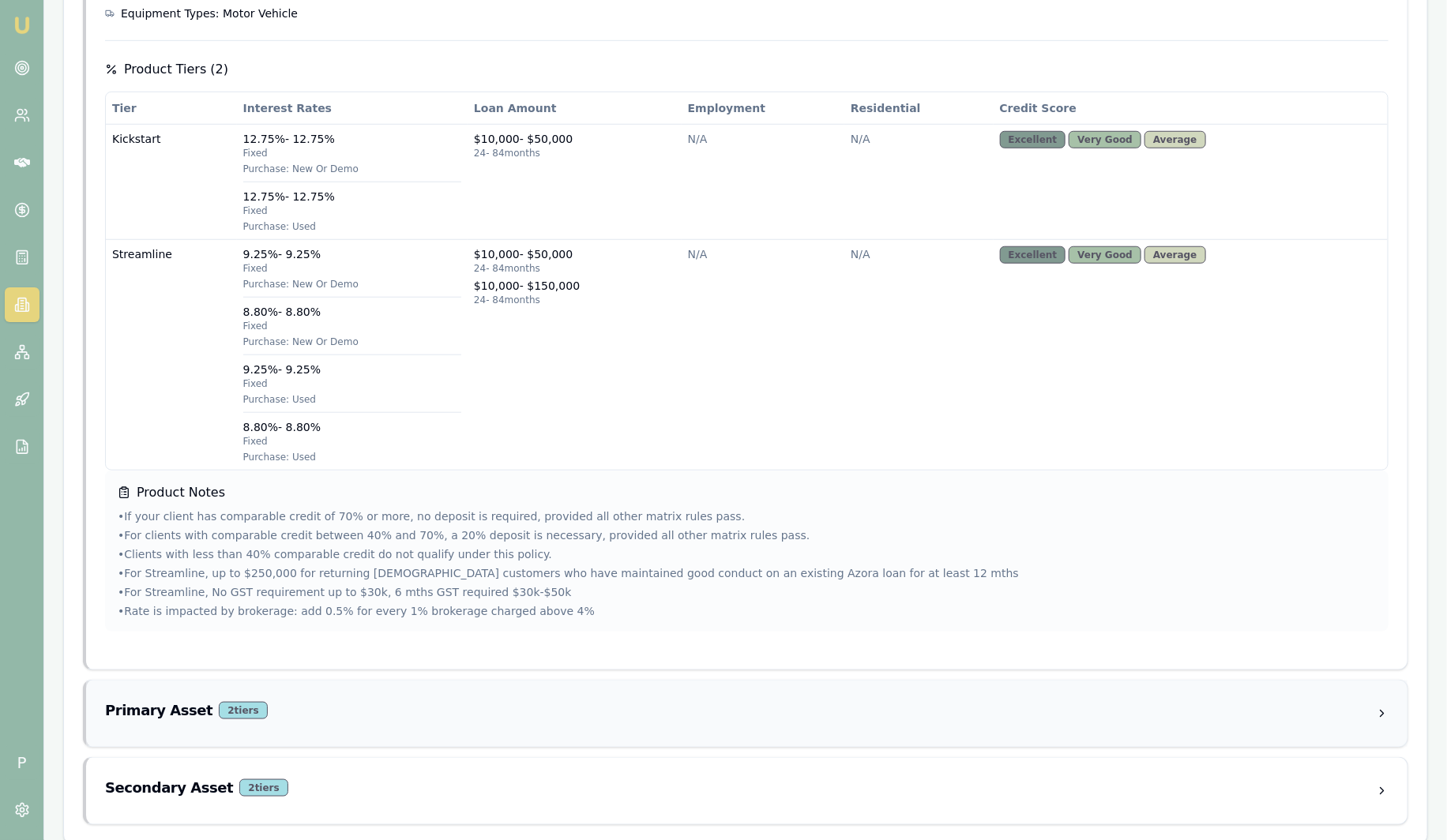
scroll to position [554, 0]
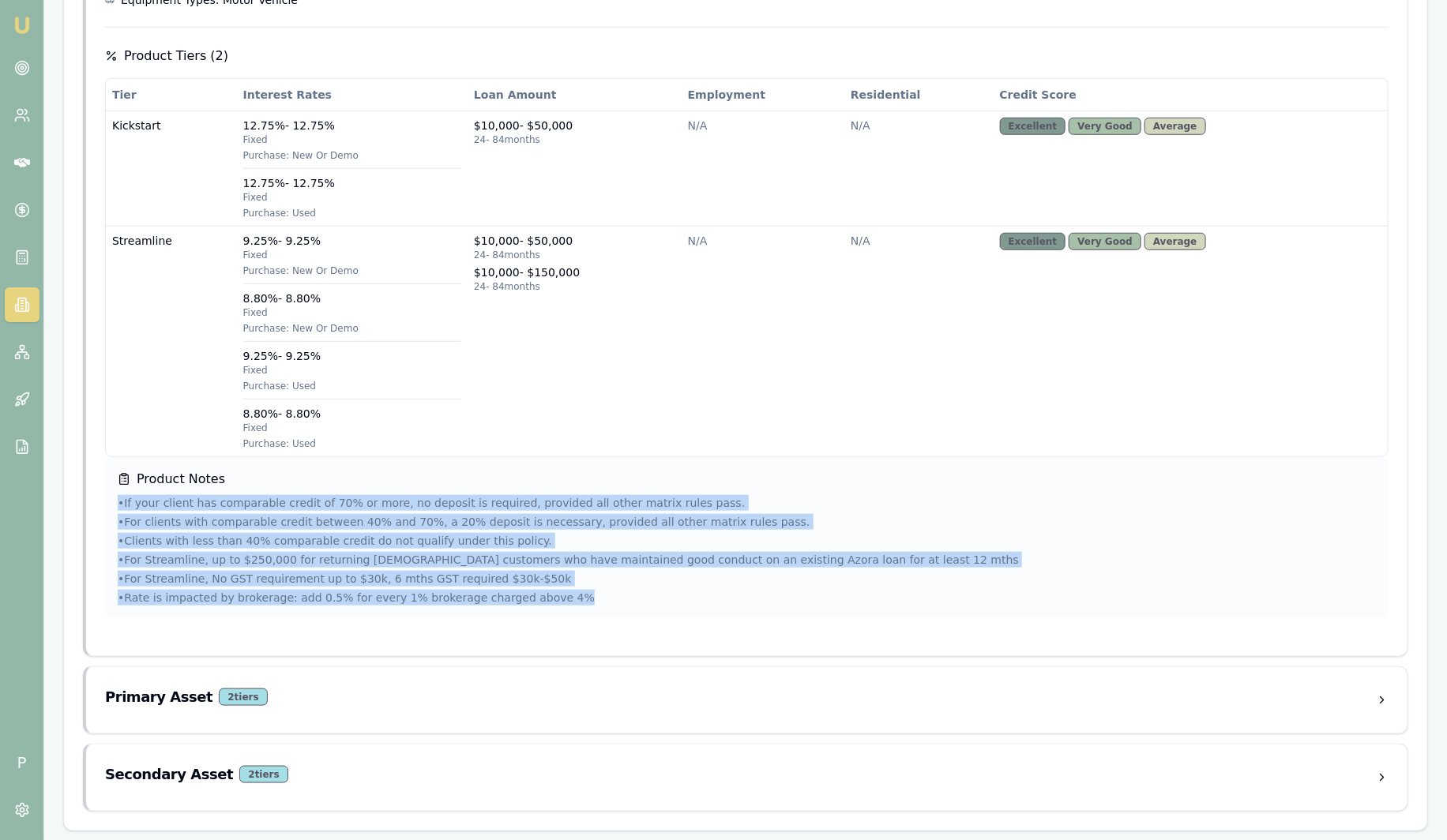
drag, startPoint x: 564, startPoint y: 592, endPoint x: 106, endPoint y: 490, distance: 469.2
click at [106, 490] on div "Product Notes • If your client has comparable credit of 70% or more, no deposit…" at bounding box center [746, 537] width 1284 height 161
click at [1010, 585] on ul "• If your client has comparable credit of 70% or more, no deposit is required, …" at bounding box center [746, 550] width 1258 height 111
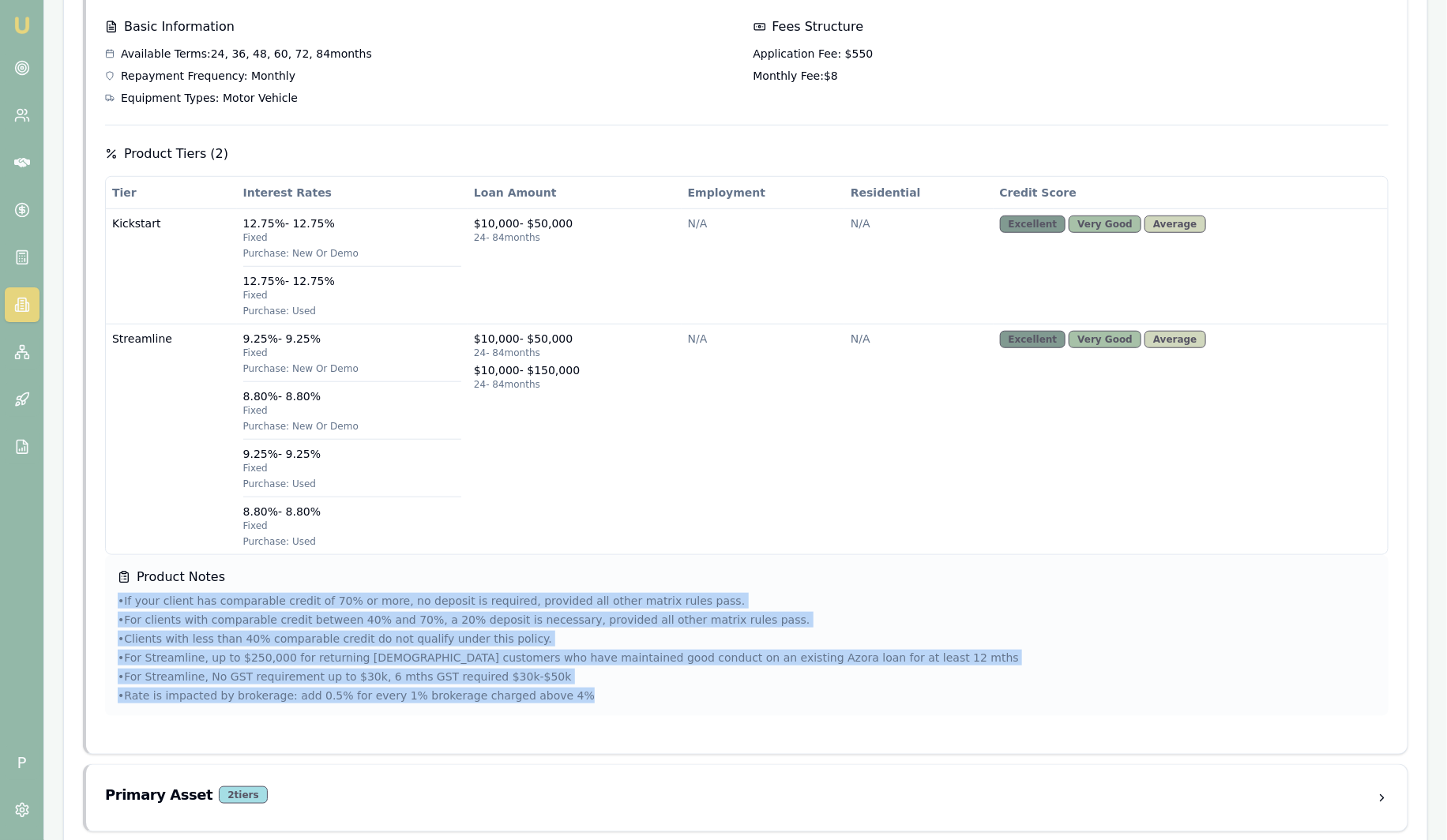
scroll to position [456, 0]
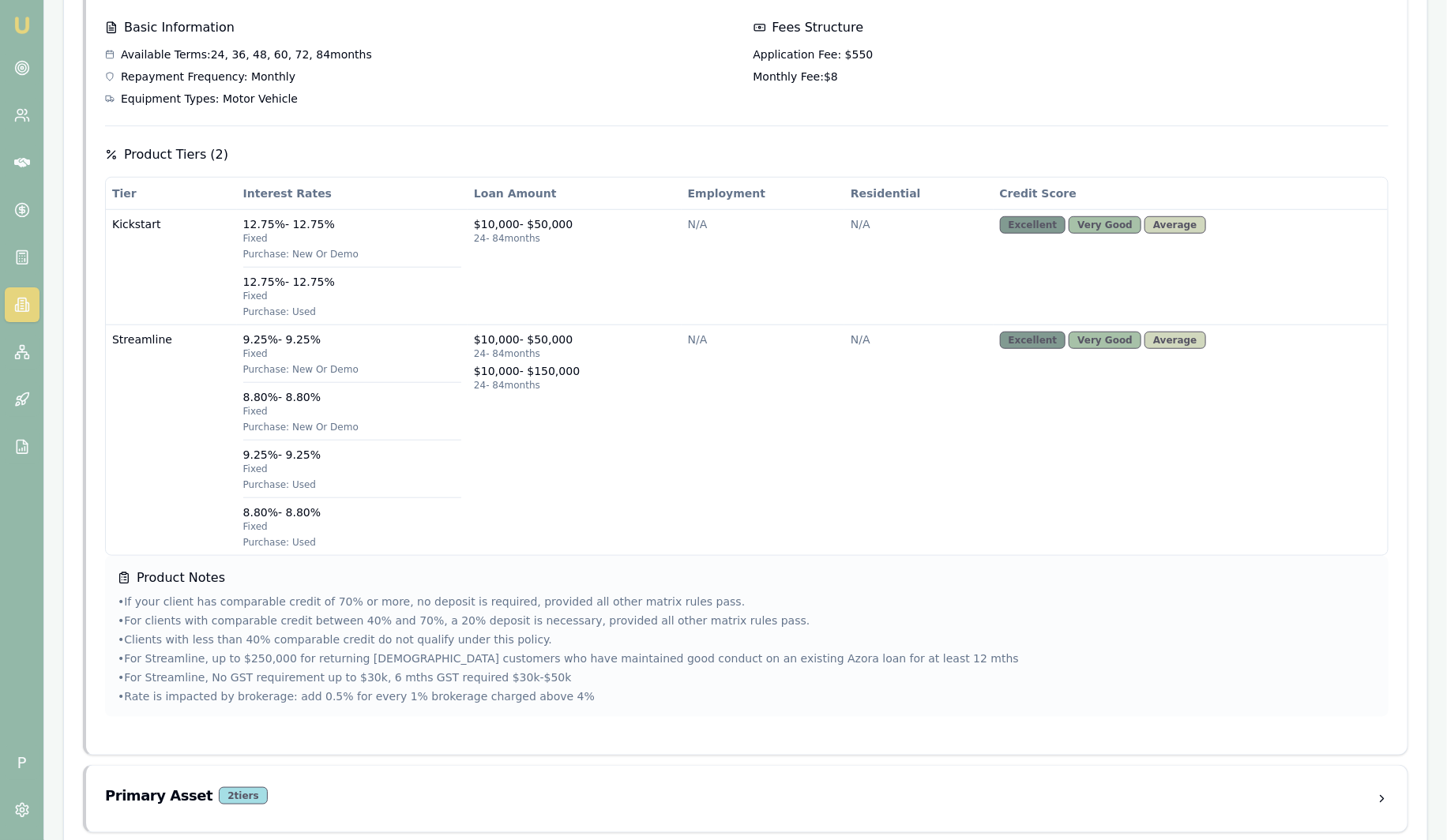
click at [987, 574] on h4 "Product Notes" at bounding box center [746, 578] width 1258 height 19
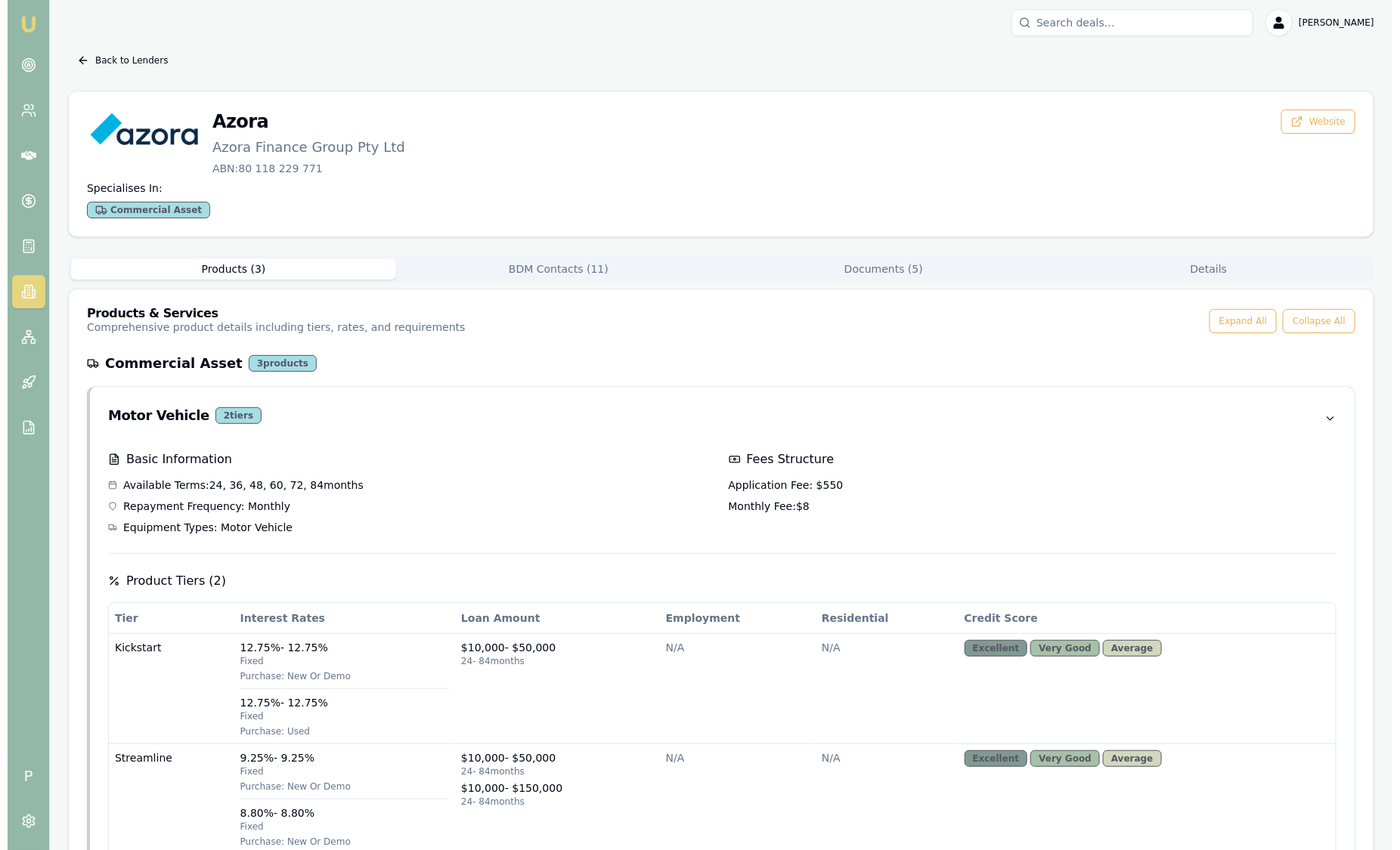
scroll to position [0, 0]
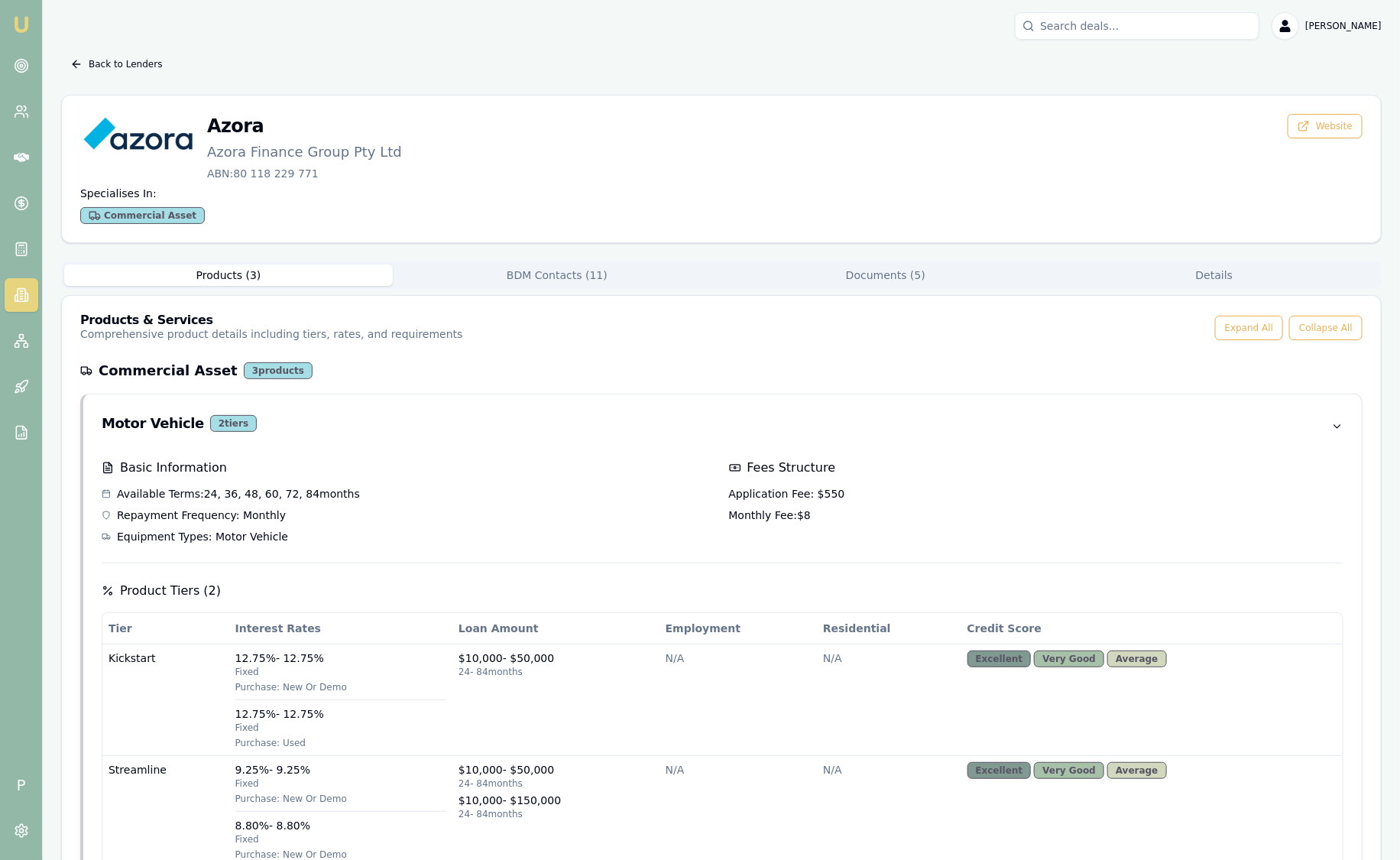
click at [18, 32] on img at bounding box center [21, 25] width 18 height 18
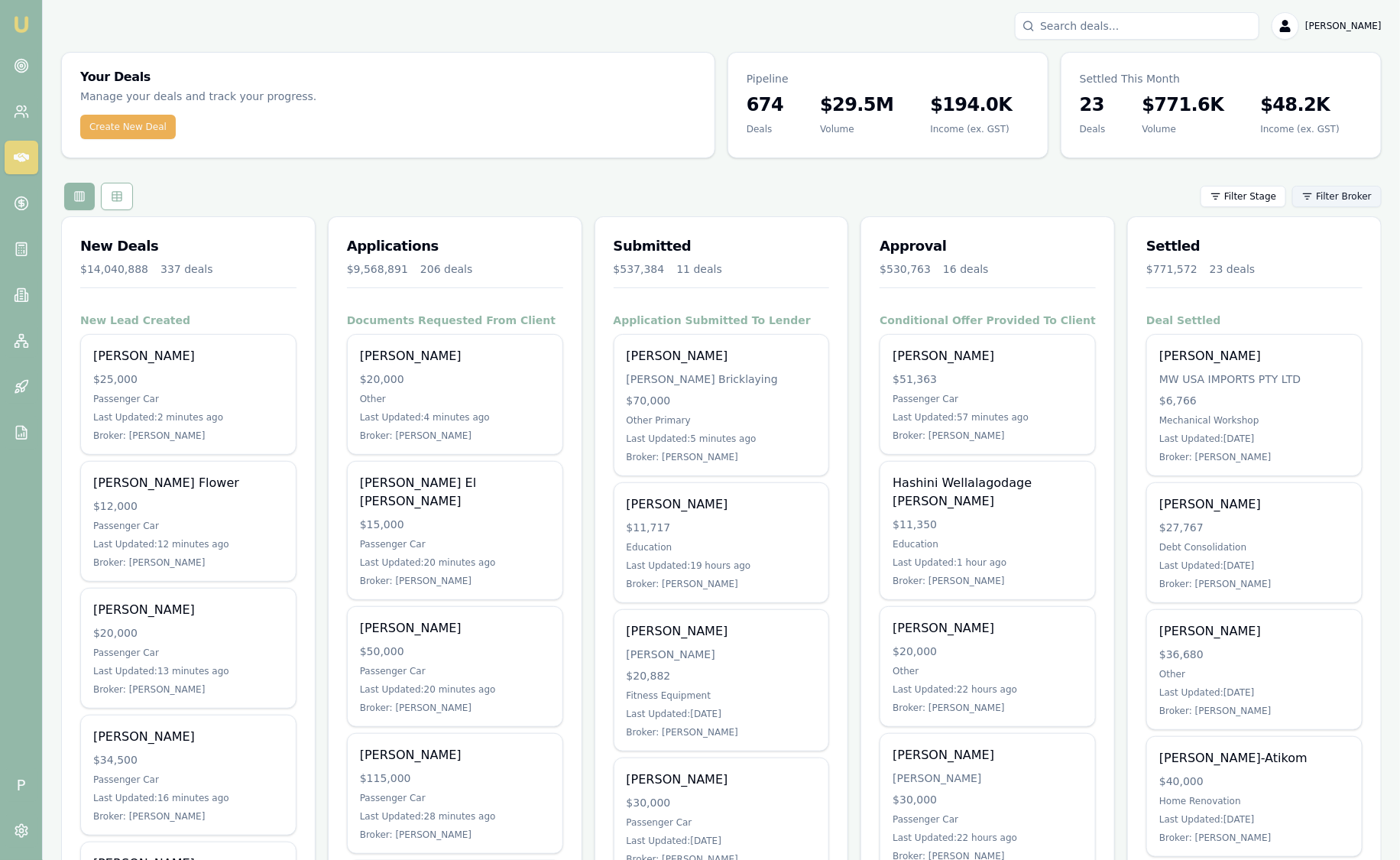
click at [1340, 205] on html "Emu Broker P [PERSON_NAME] Toggle Menu Your Deals Manage your deals and track y…" at bounding box center [700, 430] width 1400 height 860
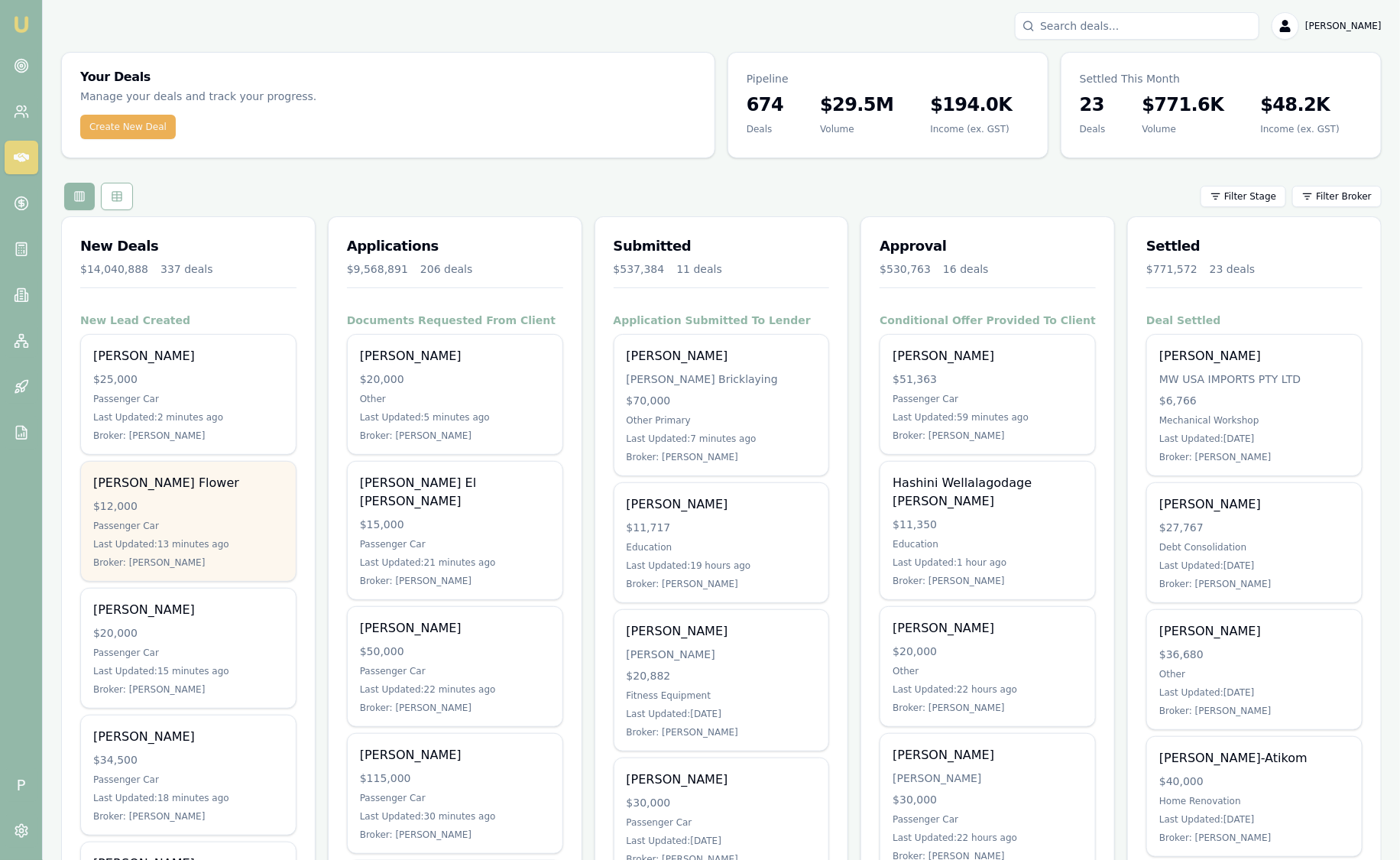
click at [211, 509] on div "$12,000" at bounding box center [188, 506] width 190 height 16
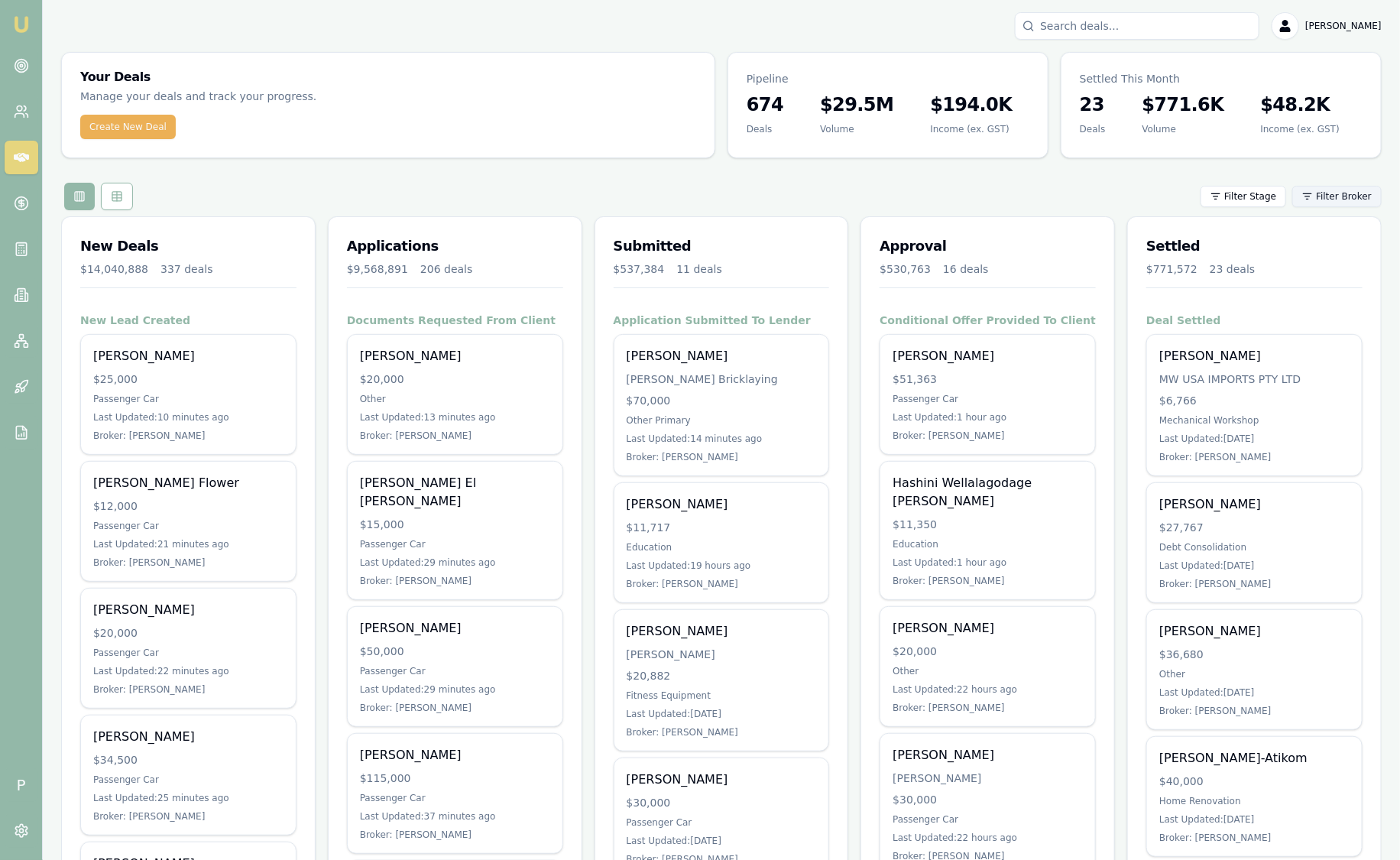
click at [1333, 199] on html "Emu Broker P Sam Crouch Toggle Menu Your Deals Manage your deals and track your…" at bounding box center [700, 430] width 1400 height 860
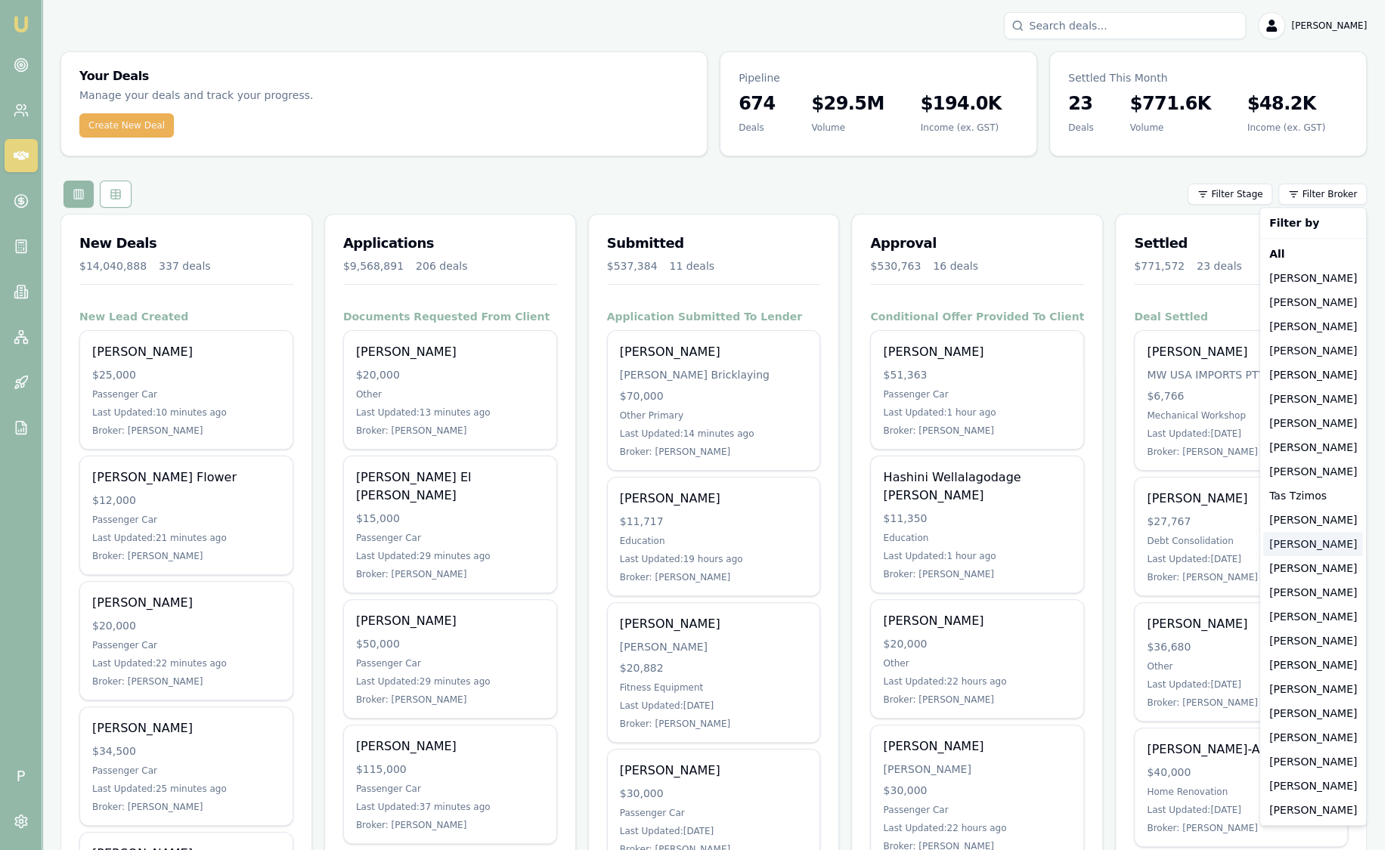
click at [1306, 544] on div "[PERSON_NAME]" at bounding box center [1313, 544] width 100 height 24
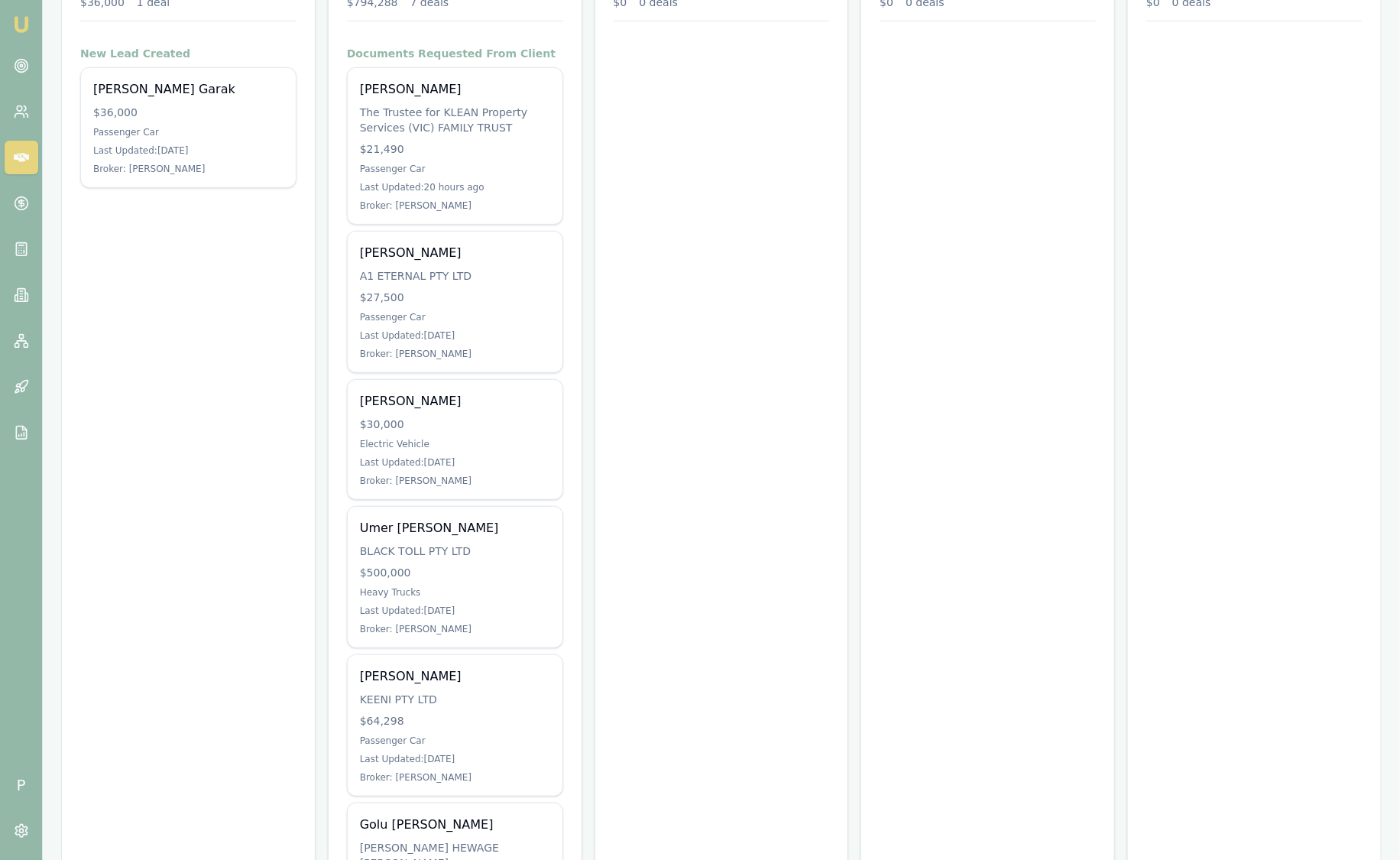
scroll to position [583, 0]
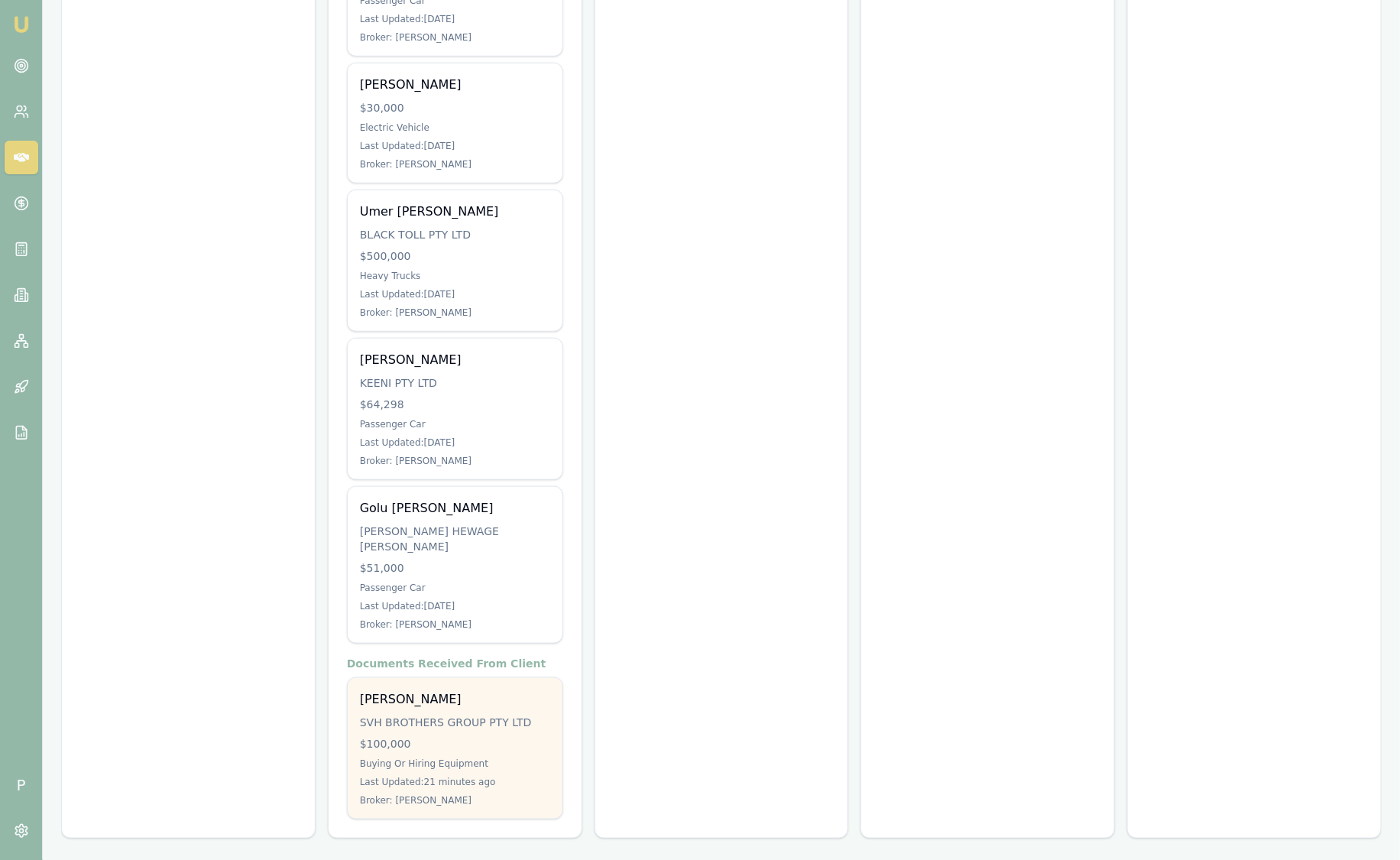
click at [500, 776] on div "Last Updated: 21 minutes ago" at bounding box center [455, 781] width 190 height 12
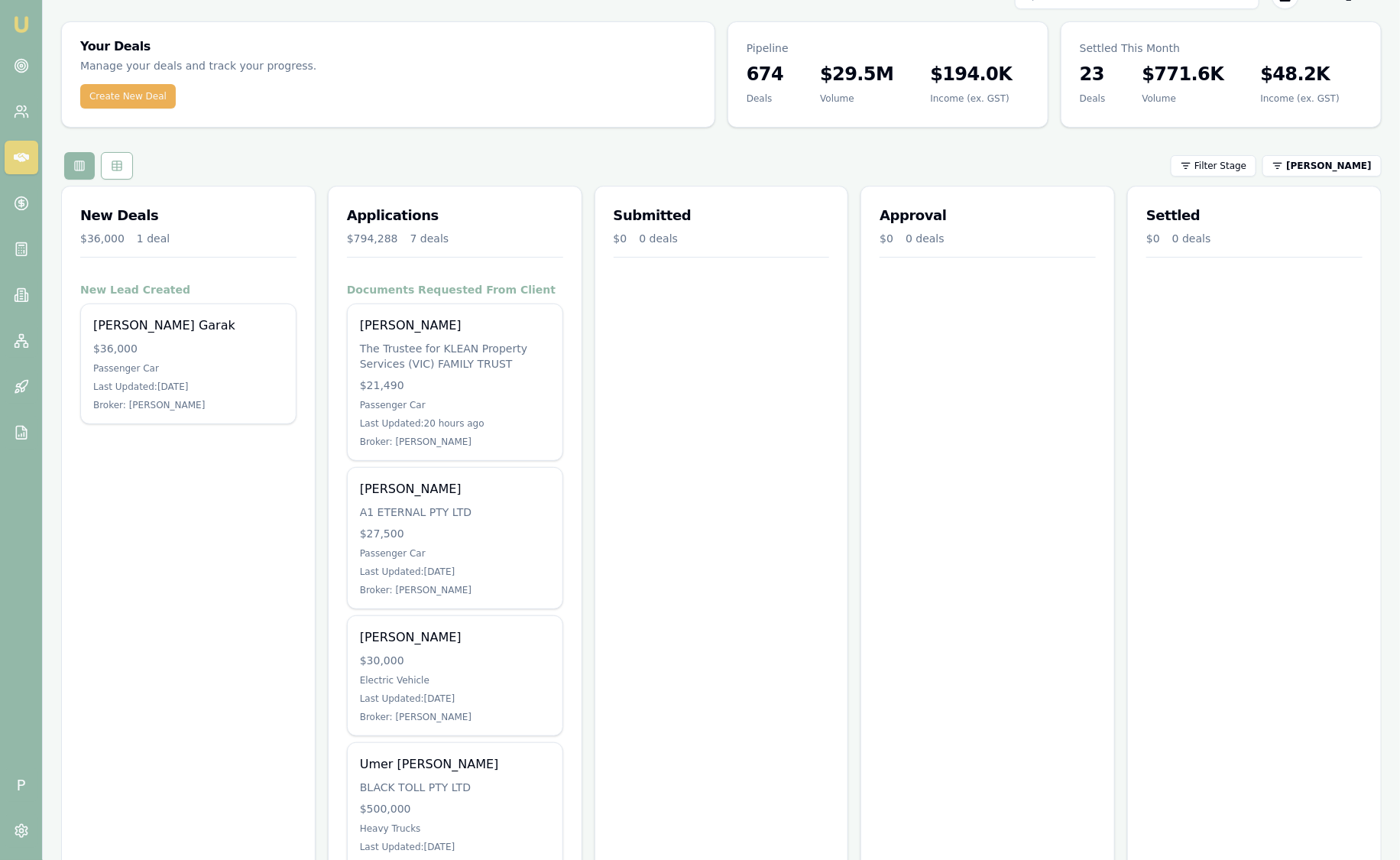
scroll to position [10, 0]
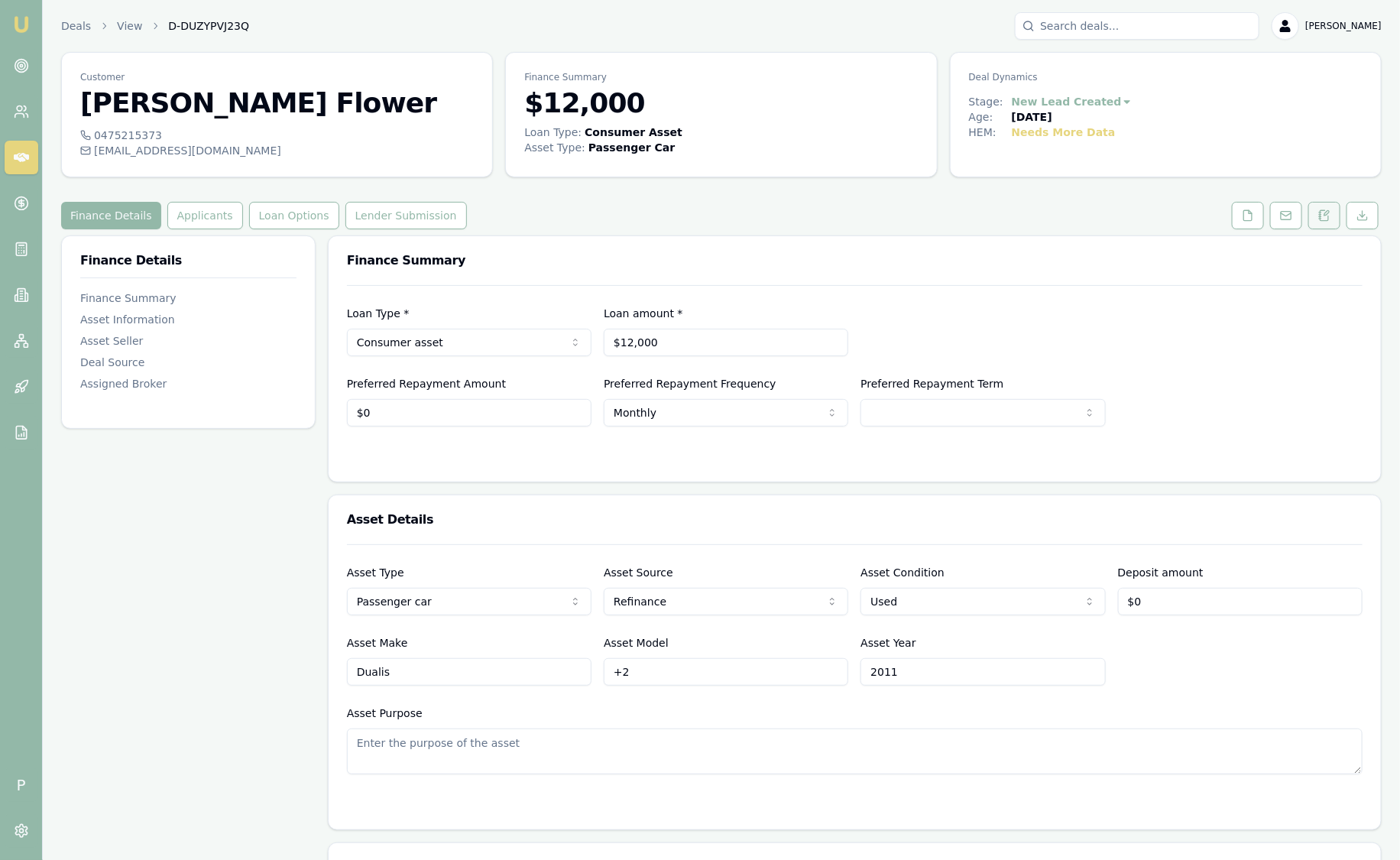
click at [1321, 219] on icon at bounding box center [1320, 219] width 2 height 0
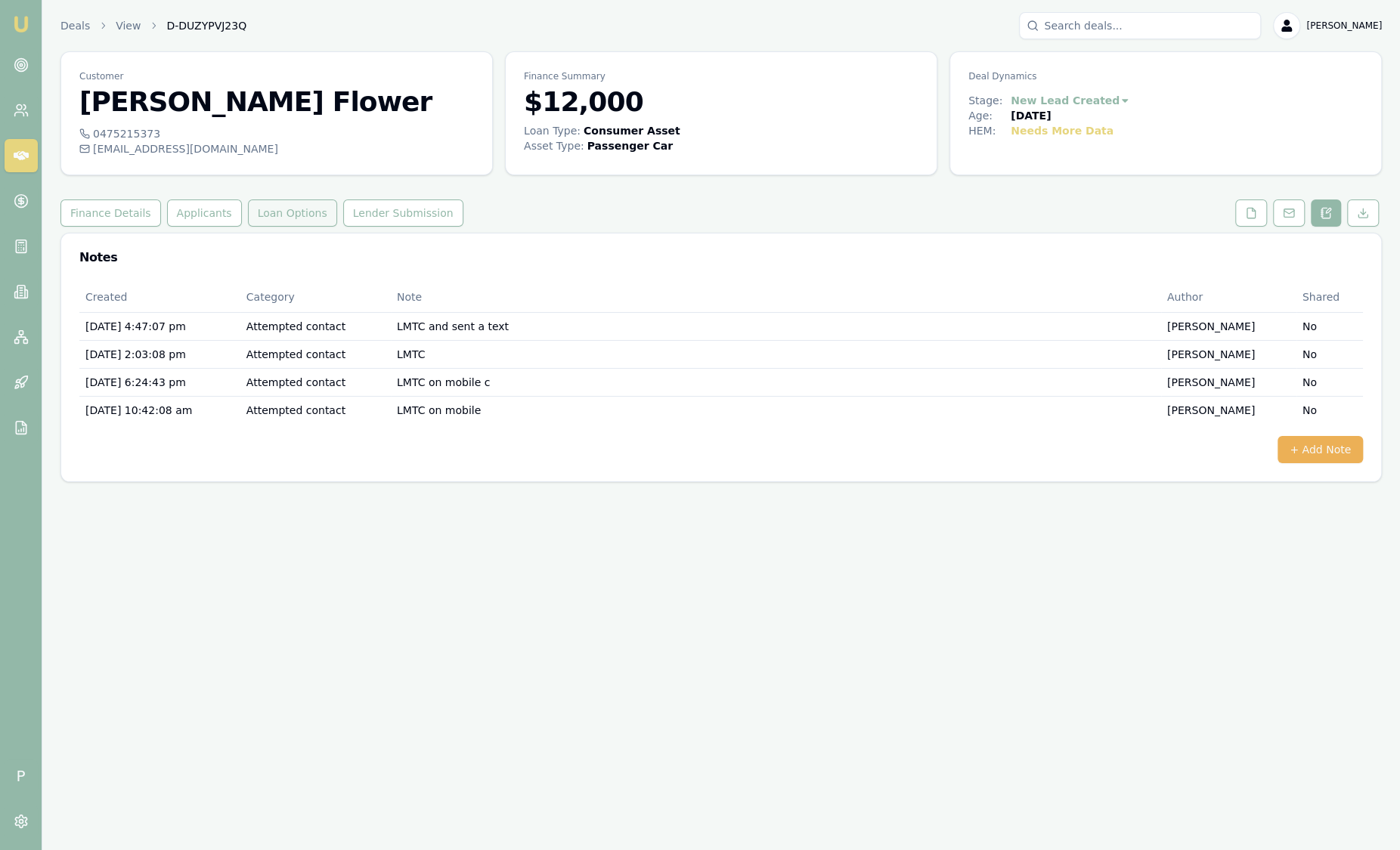
click at [291, 215] on button "Loan Options" at bounding box center [292, 213] width 89 height 28
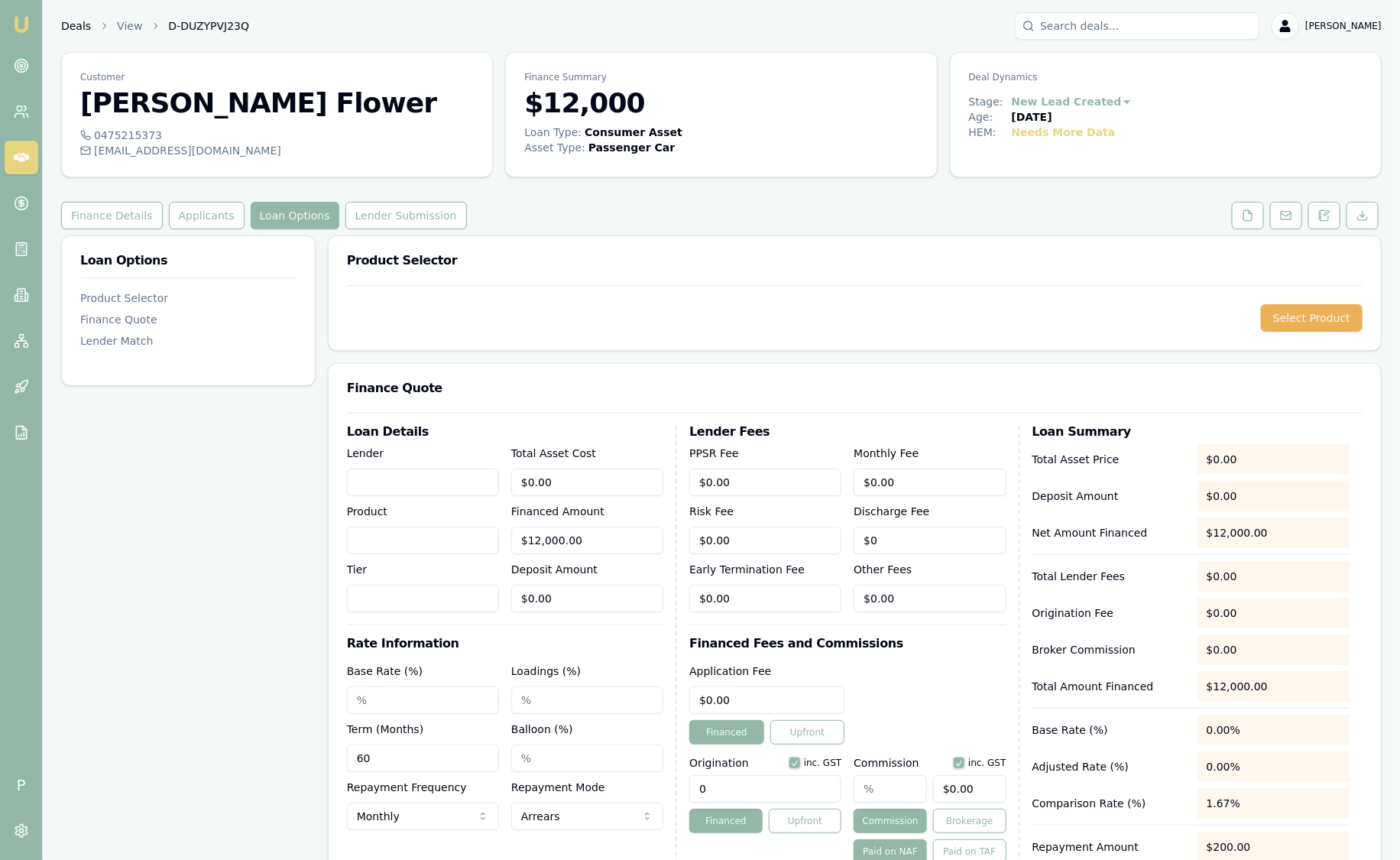
click at [72, 30] on link "Deals" at bounding box center [76, 25] width 29 height 16
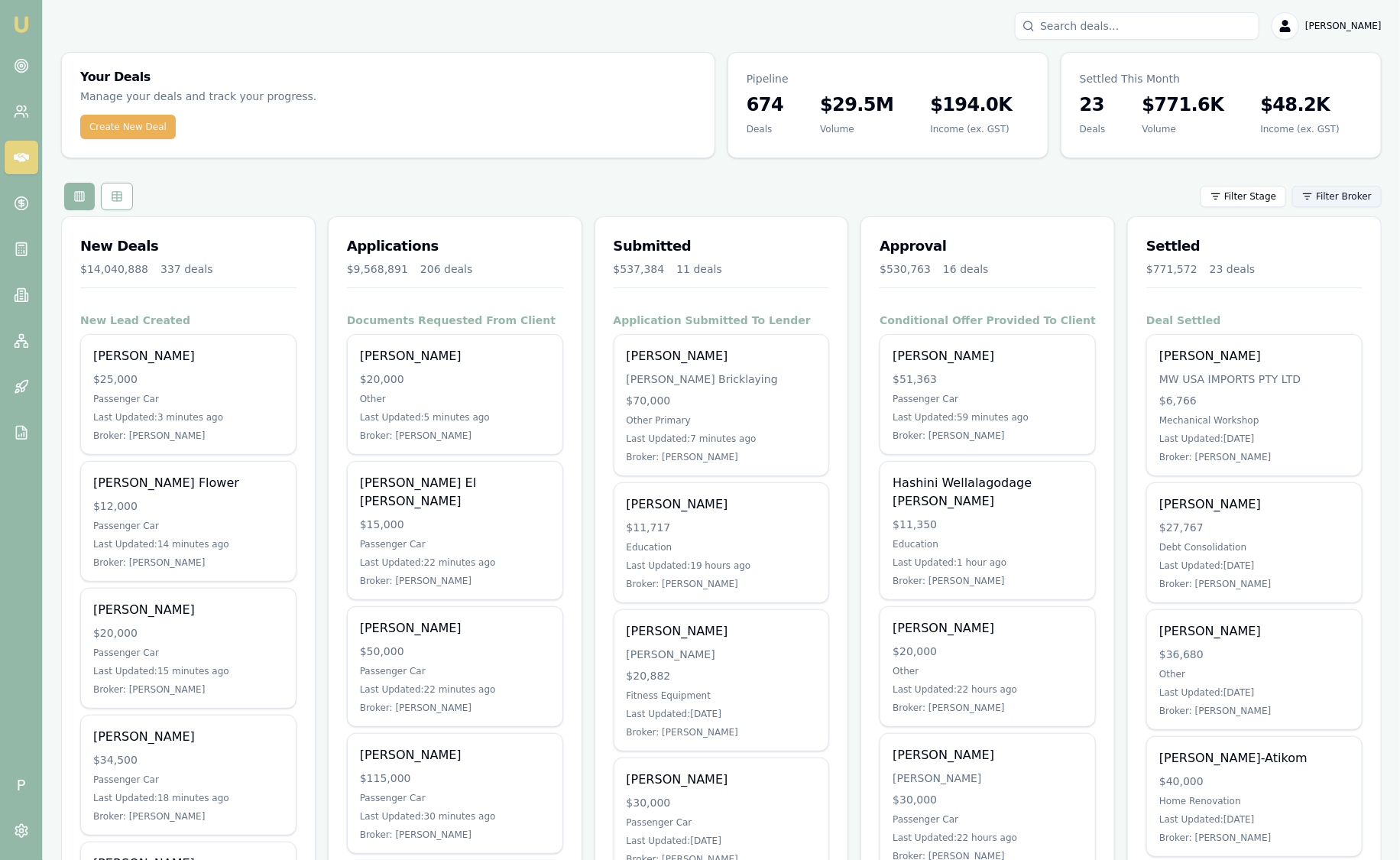
click at [1344, 193] on html "Emu Broker P [PERSON_NAME] Toggle Menu Your Deals Manage your deals and track y…" at bounding box center [700, 430] width 1400 height 860
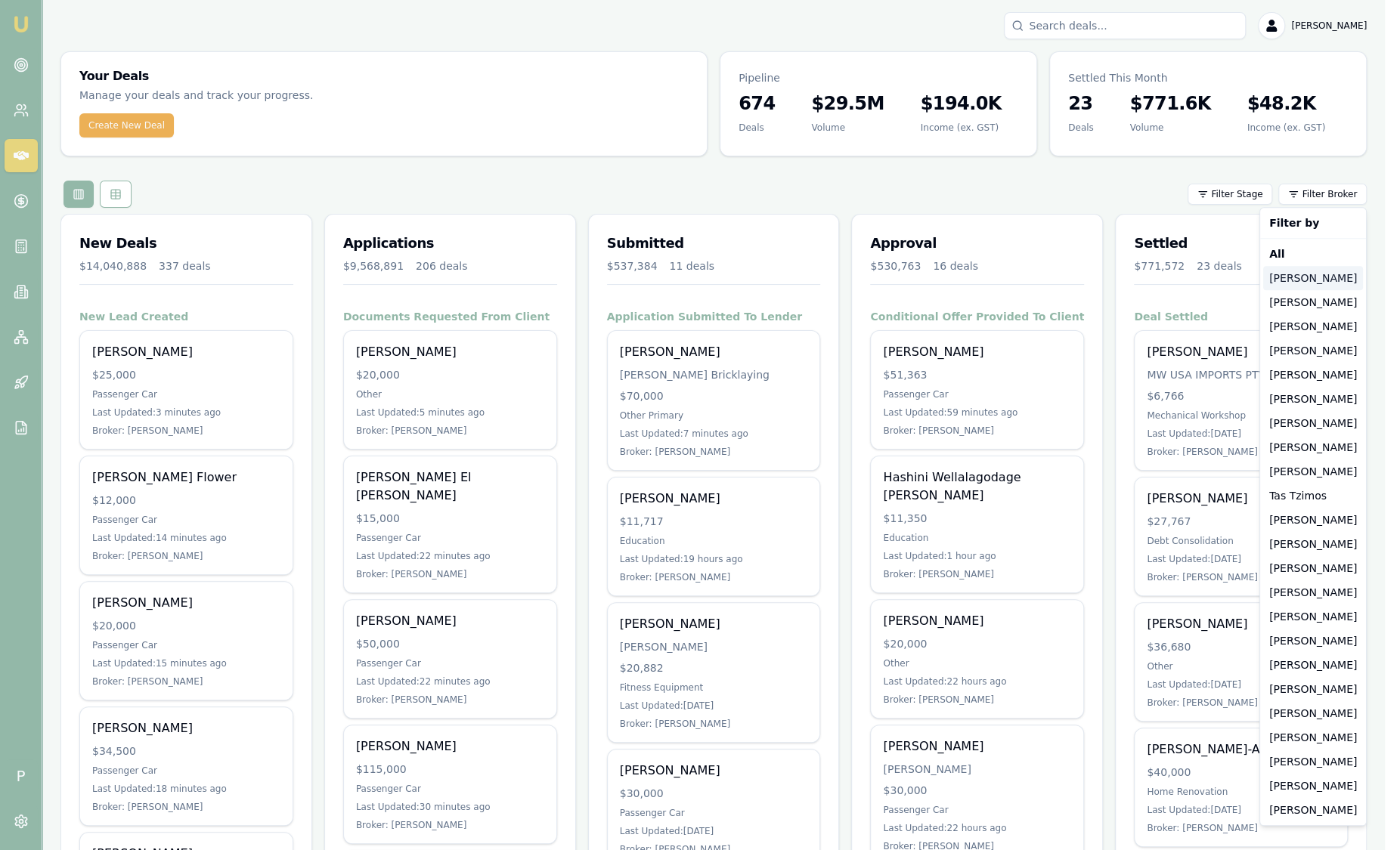
click at [1285, 282] on div "[PERSON_NAME]" at bounding box center [1313, 278] width 100 height 24
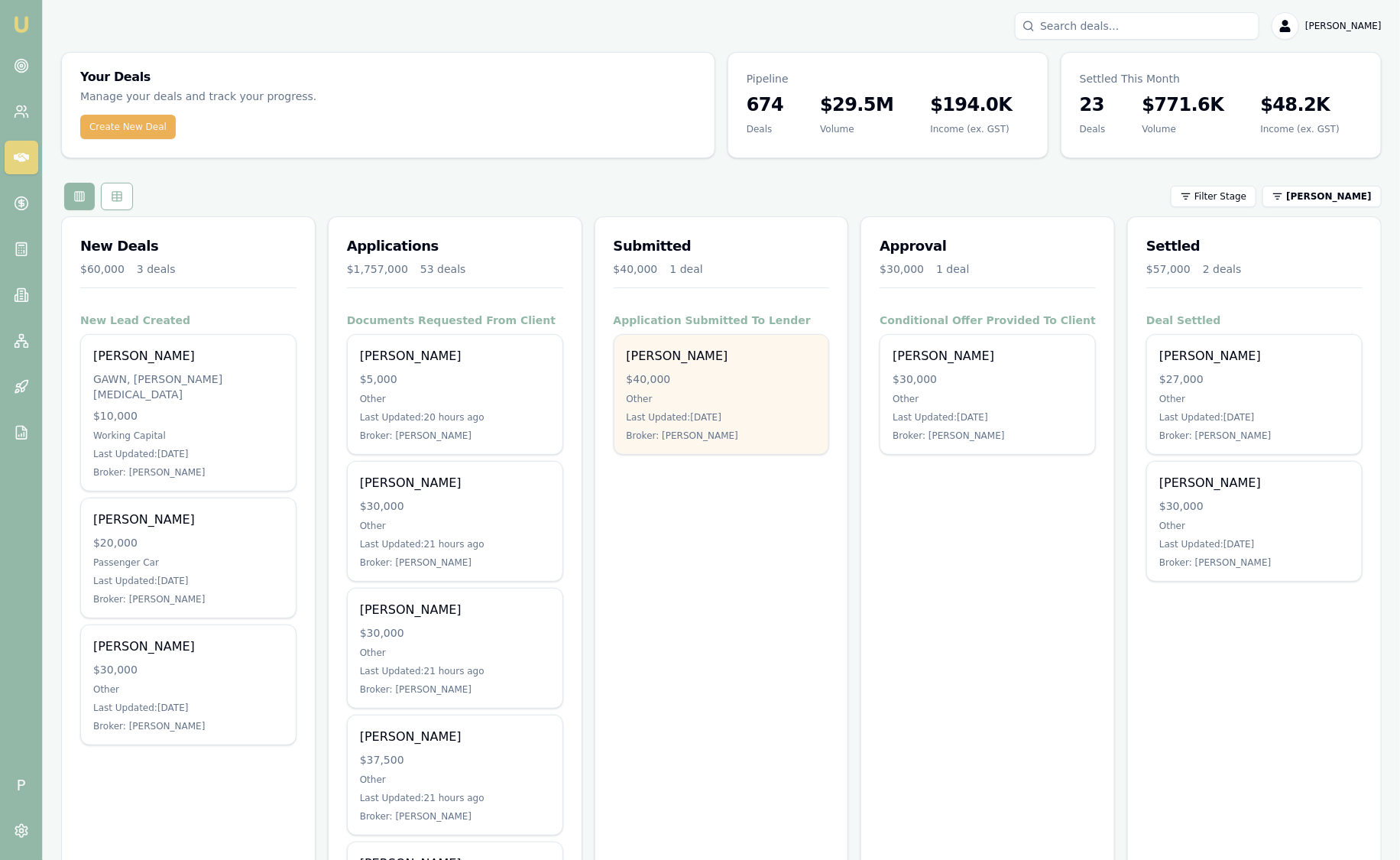
click at [718, 373] on div "$40,000" at bounding box center [721, 379] width 190 height 16
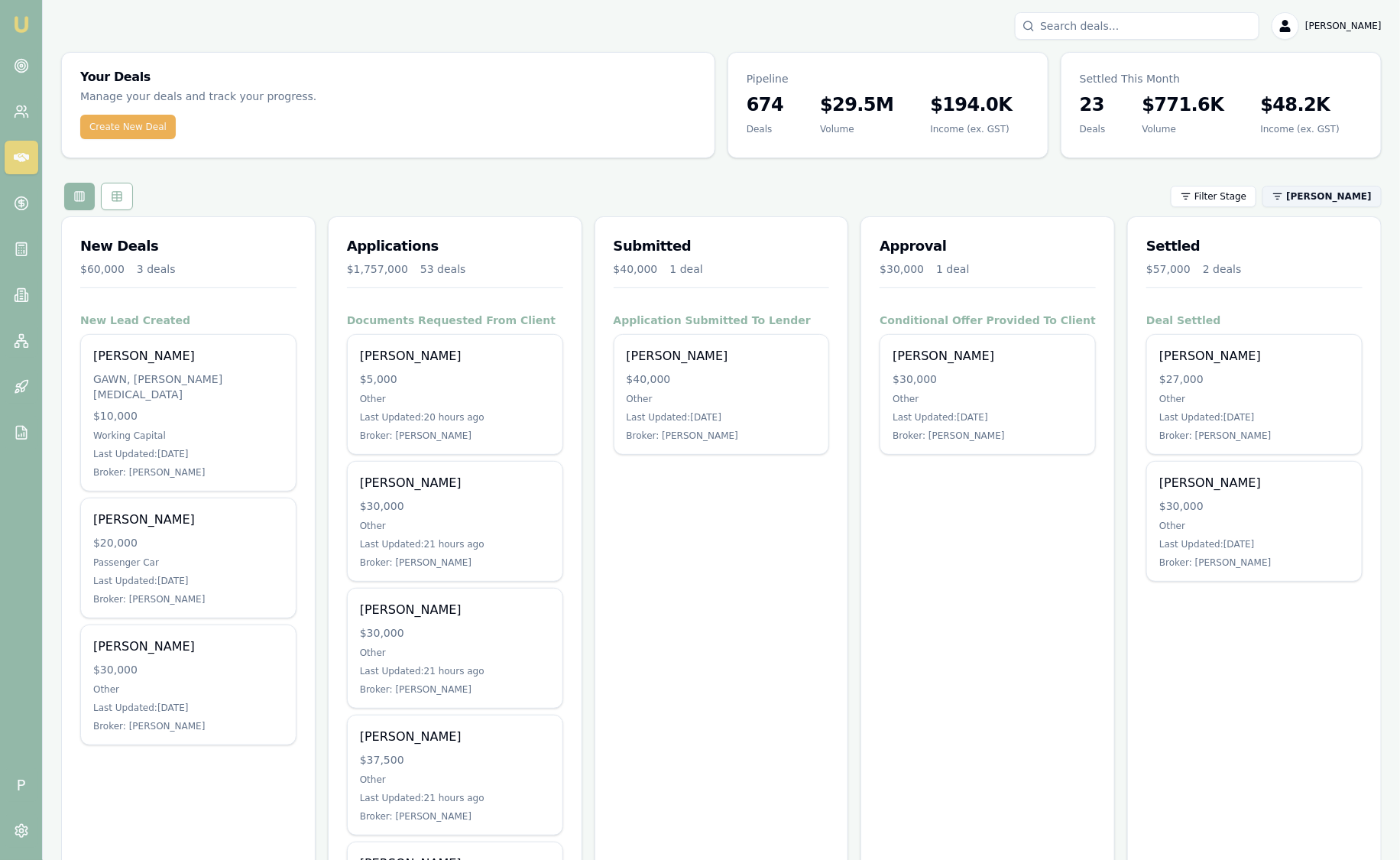
click at [1375, 200] on html "Emu Broker P Sam Crouch Toggle Menu Your Deals Manage your deals and track your…" at bounding box center [700, 430] width 1400 height 860
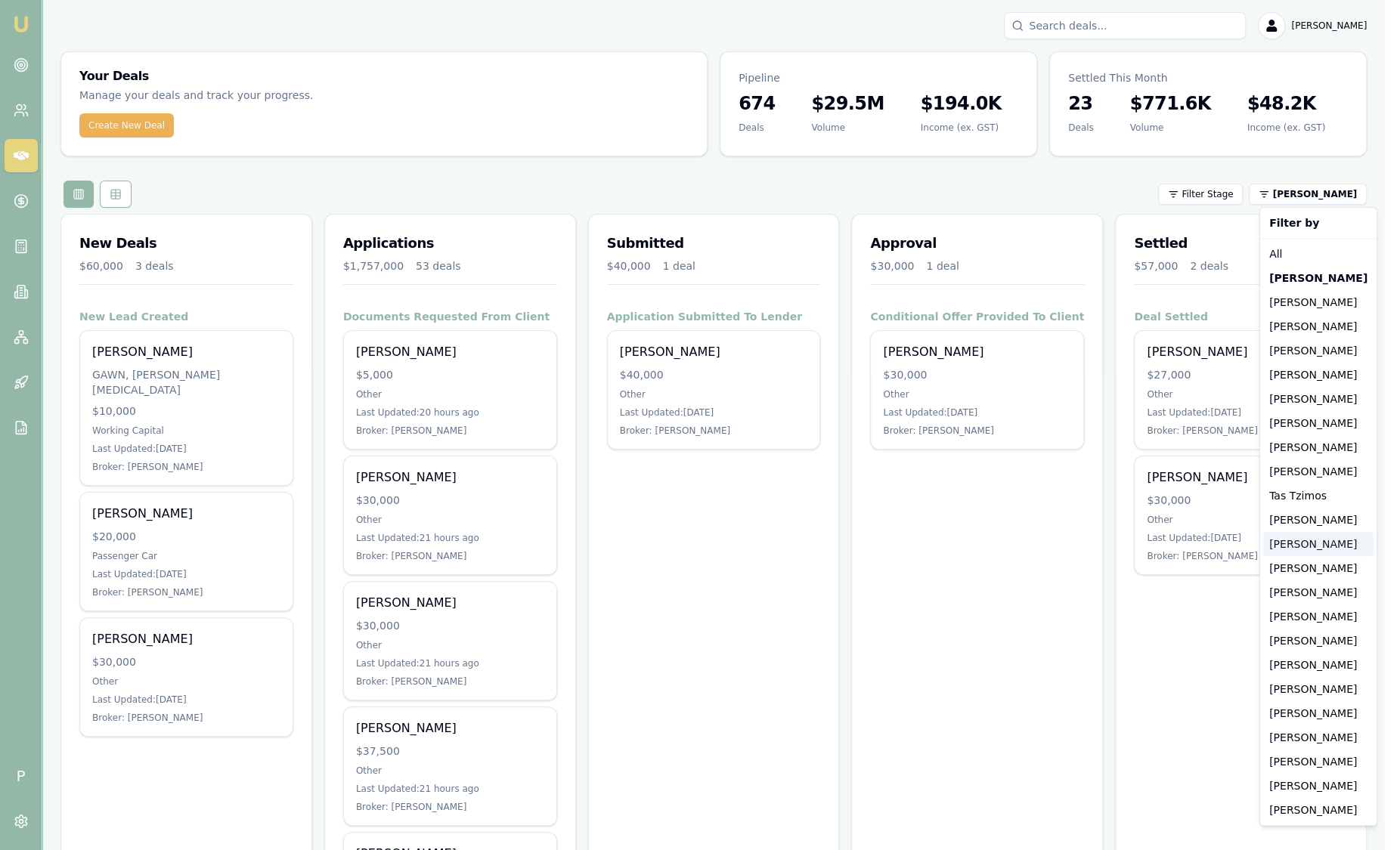
drag, startPoint x: 1305, startPoint y: 550, endPoint x: 1247, endPoint y: 479, distance: 91.7
click at [1305, 546] on div "[PERSON_NAME]" at bounding box center [1318, 544] width 110 height 24
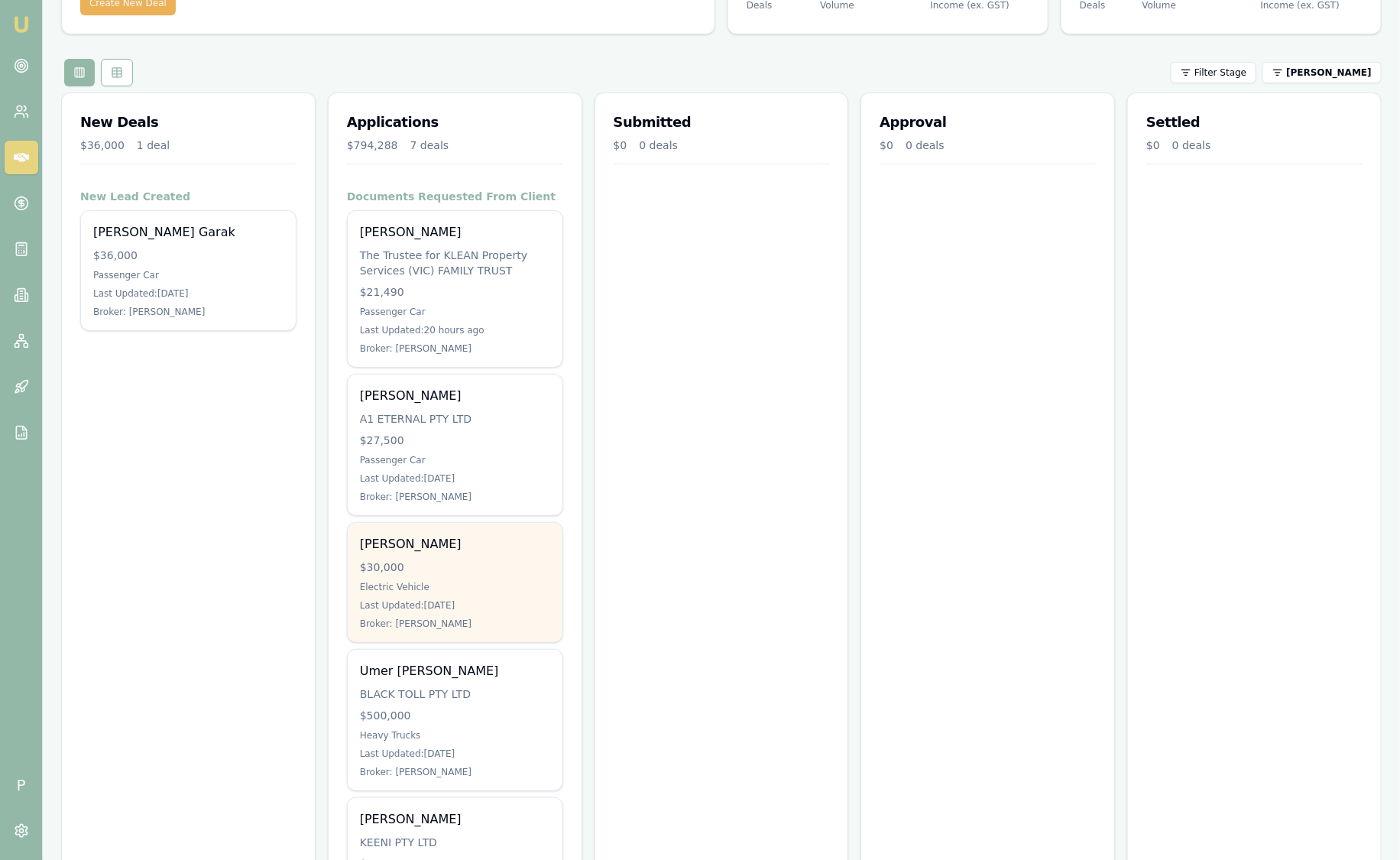
scroll to position [106, 0]
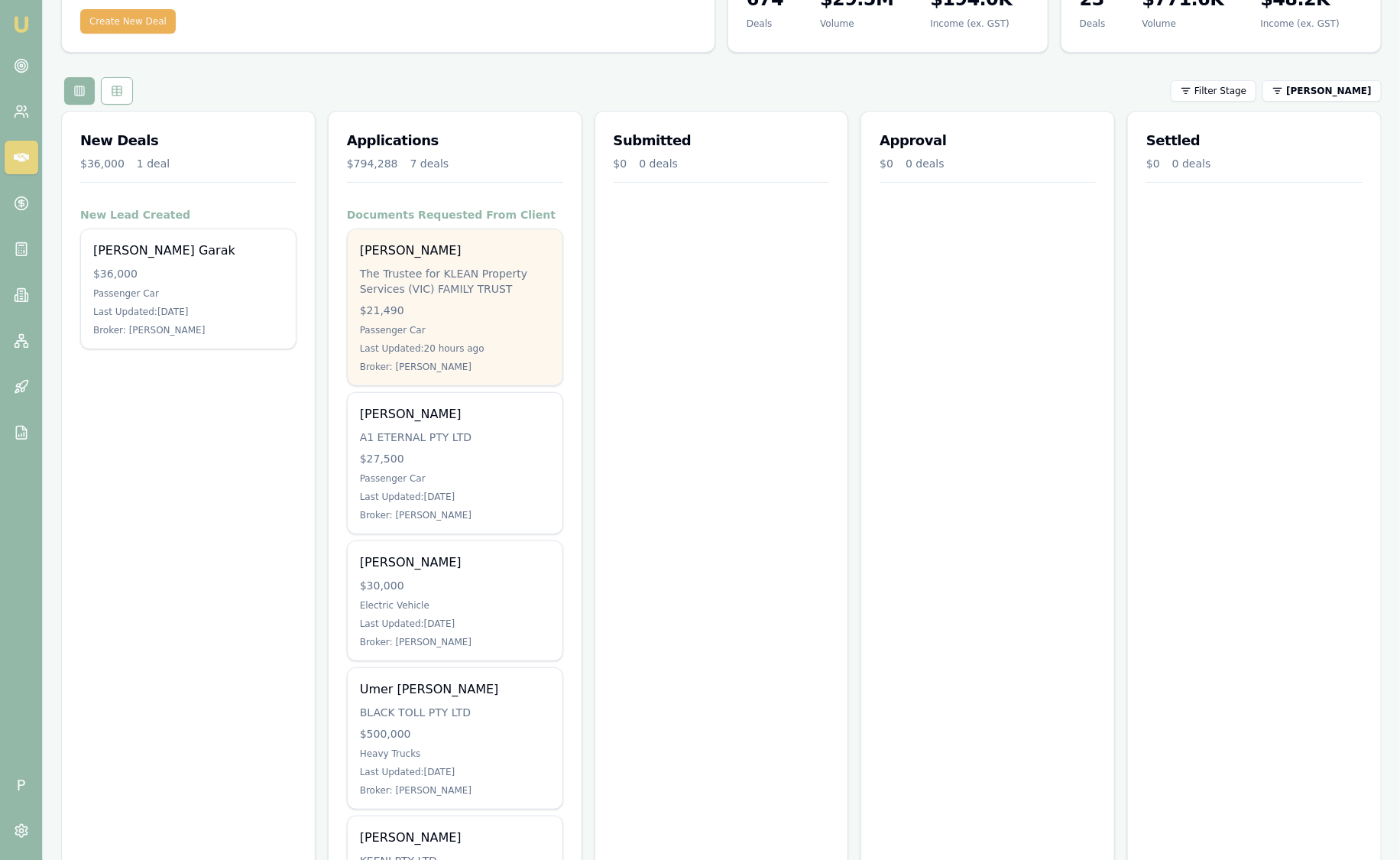
click at [472, 292] on div "The Trustee for KLEAN Property Services (VIC) FAMILY TRUST" at bounding box center [455, 281] width 190 height 30
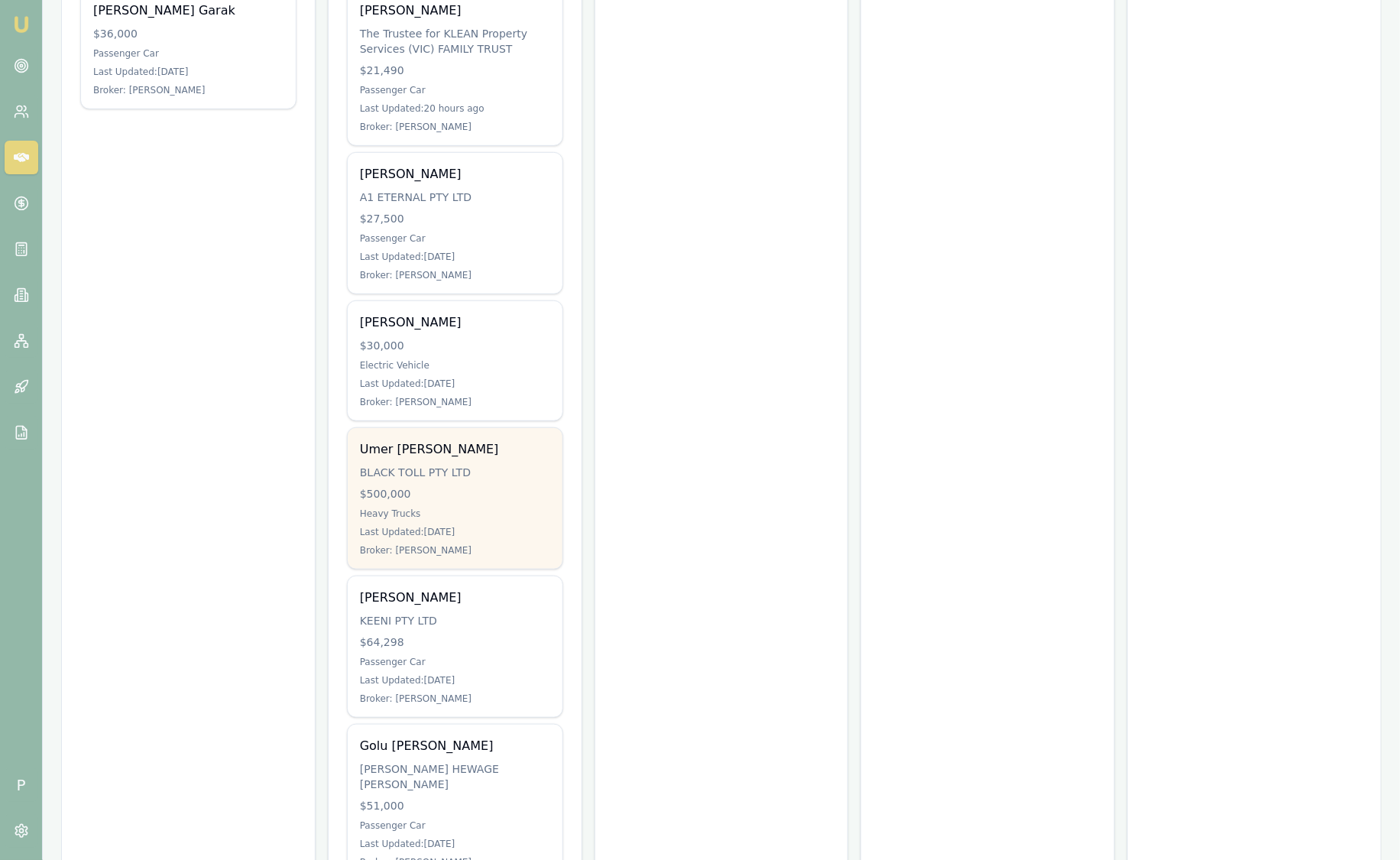
scroll to position [382, 0]
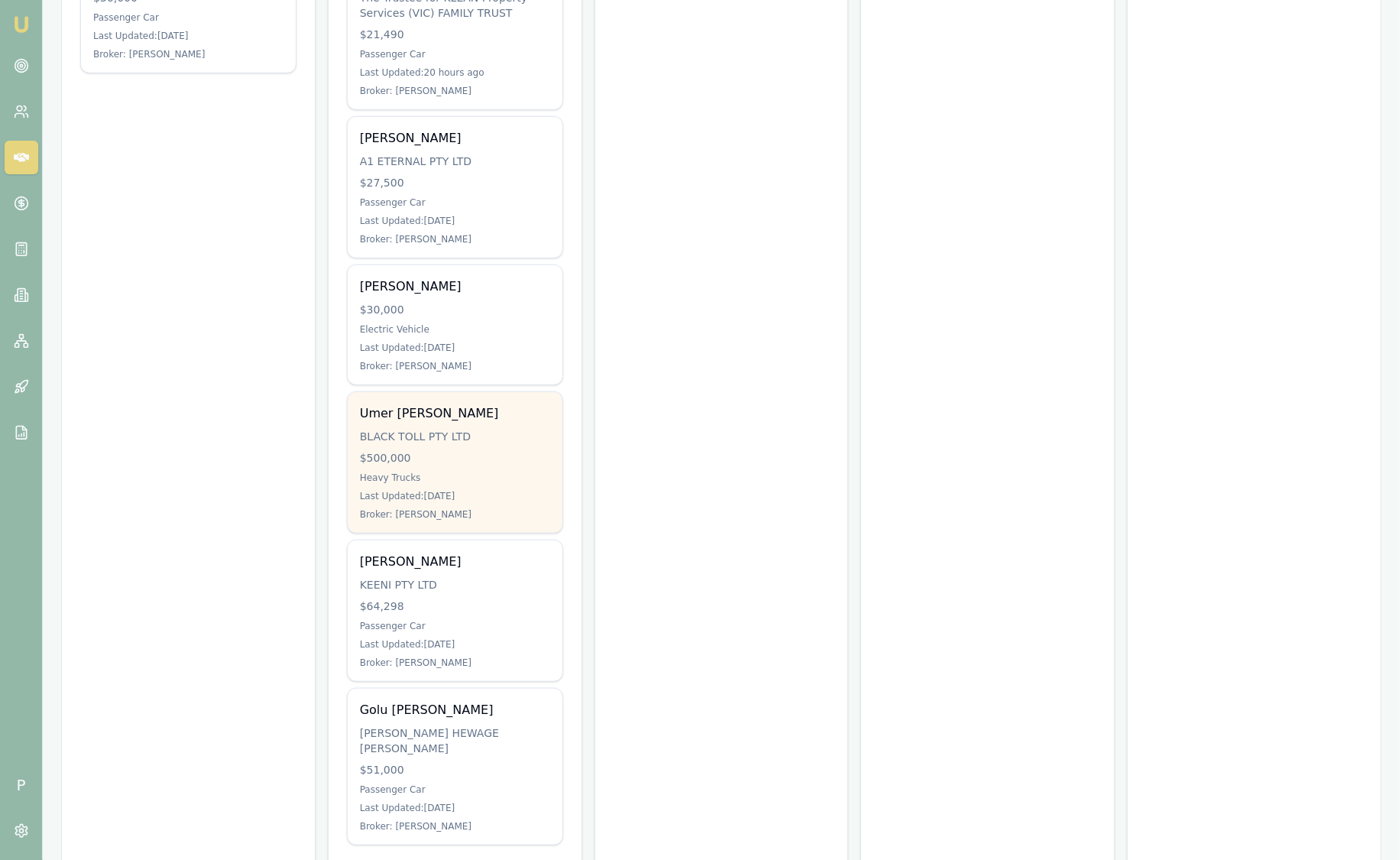
click at [456, 436] on div "BLACK TOLL PTY LTD" at bounding box center [455, 437] width 190 height 16
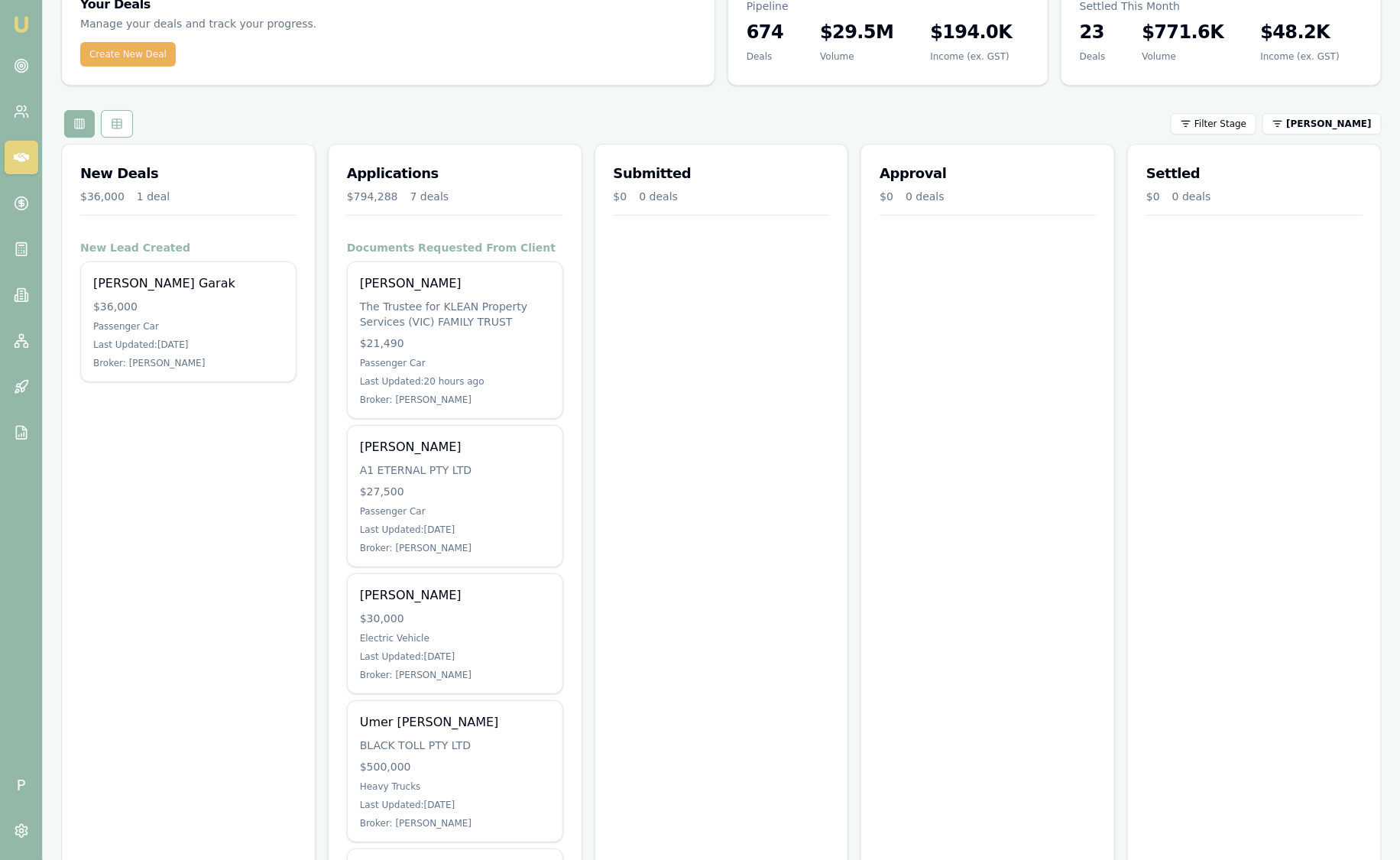
scroll to position [0, 0]
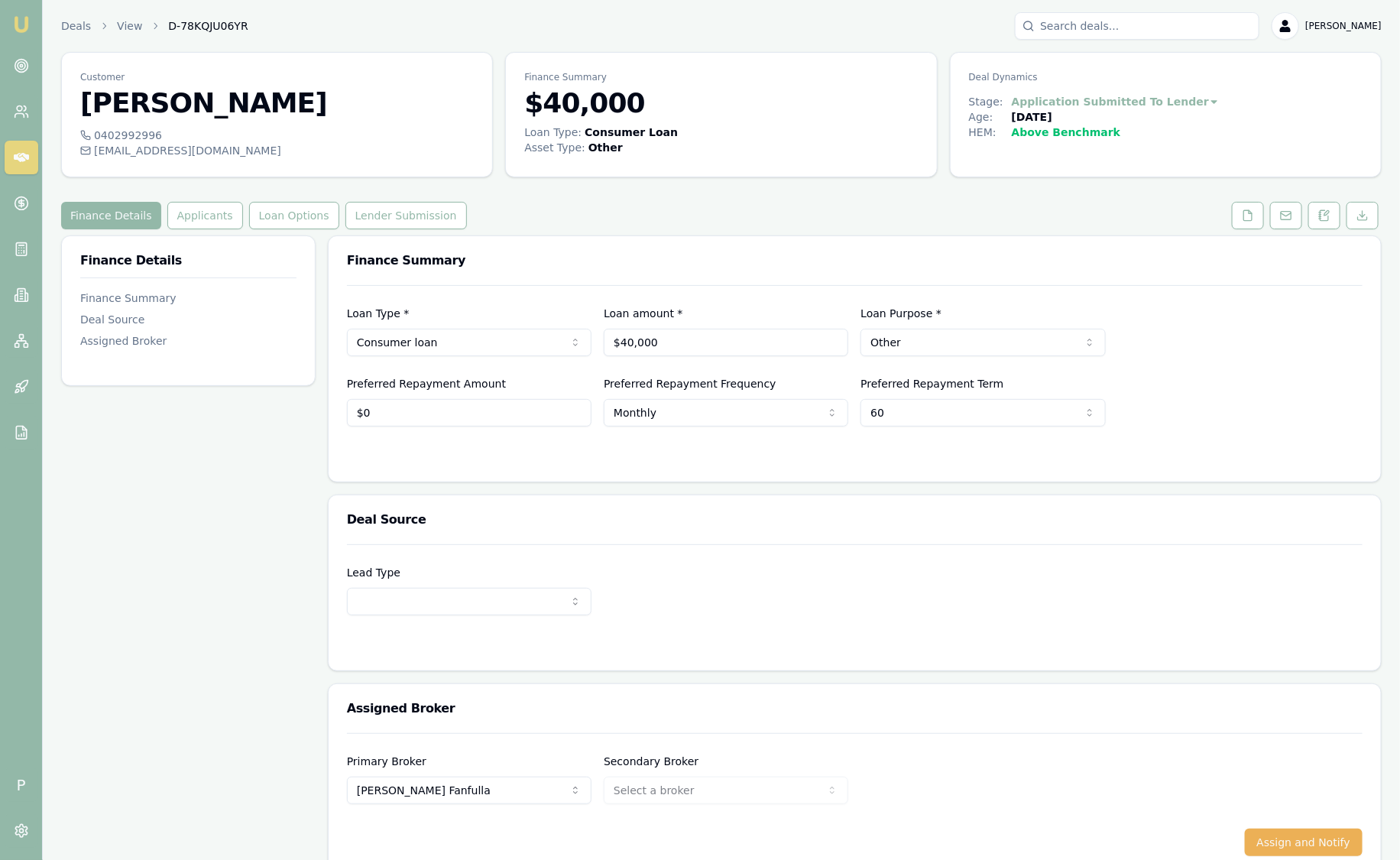
click at [562, 215] on div "Finance Details Applicants Loan Options Lender Submission" at bounding box center [721, 215] width 1321 height 28
click at [305, 221] on button "Loan Options" at bounding box center [294, 215] width 90 height 28
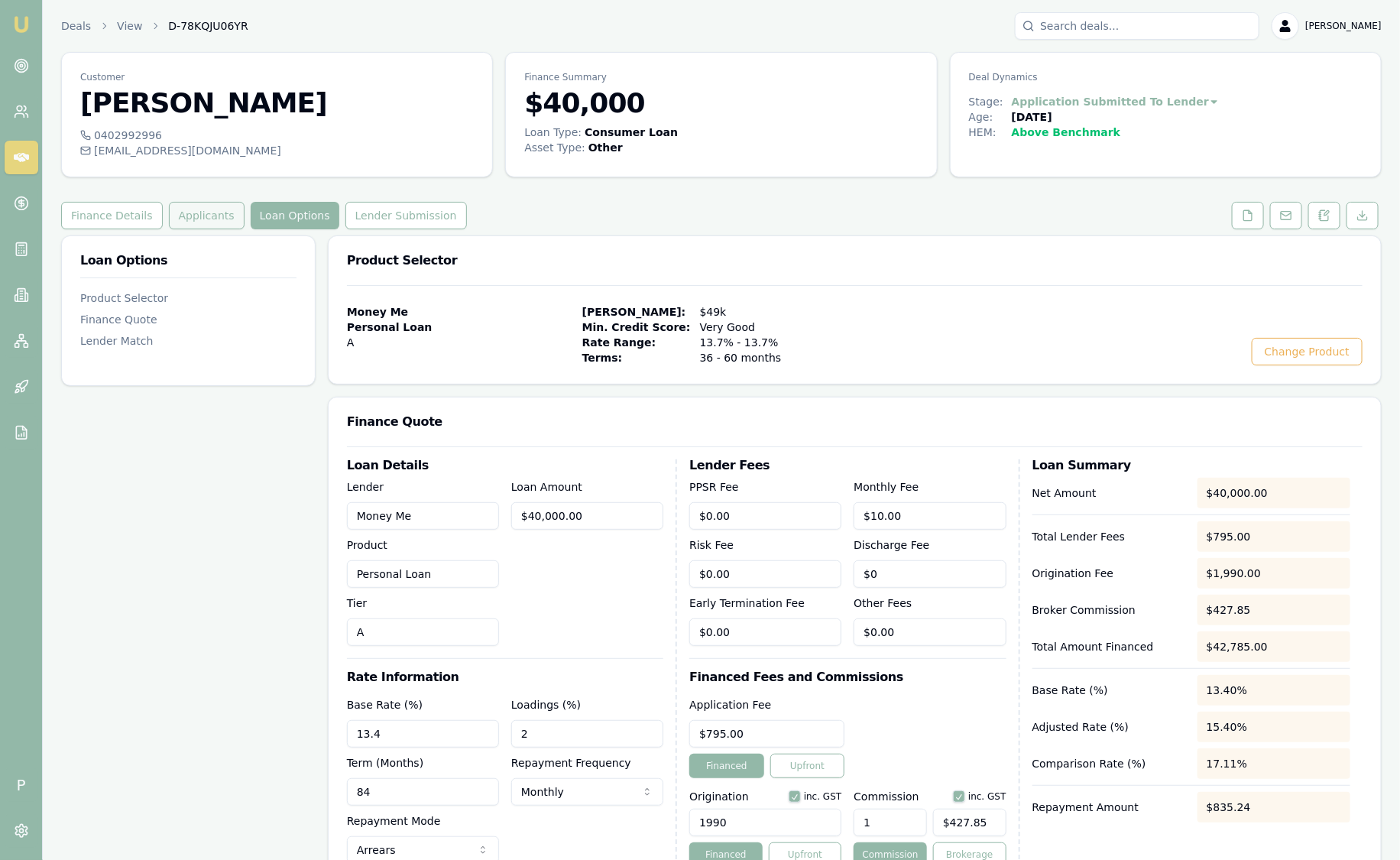
click at [204, 221] on button "Applicants" at bounding box center [206, 215] width 75 height 28
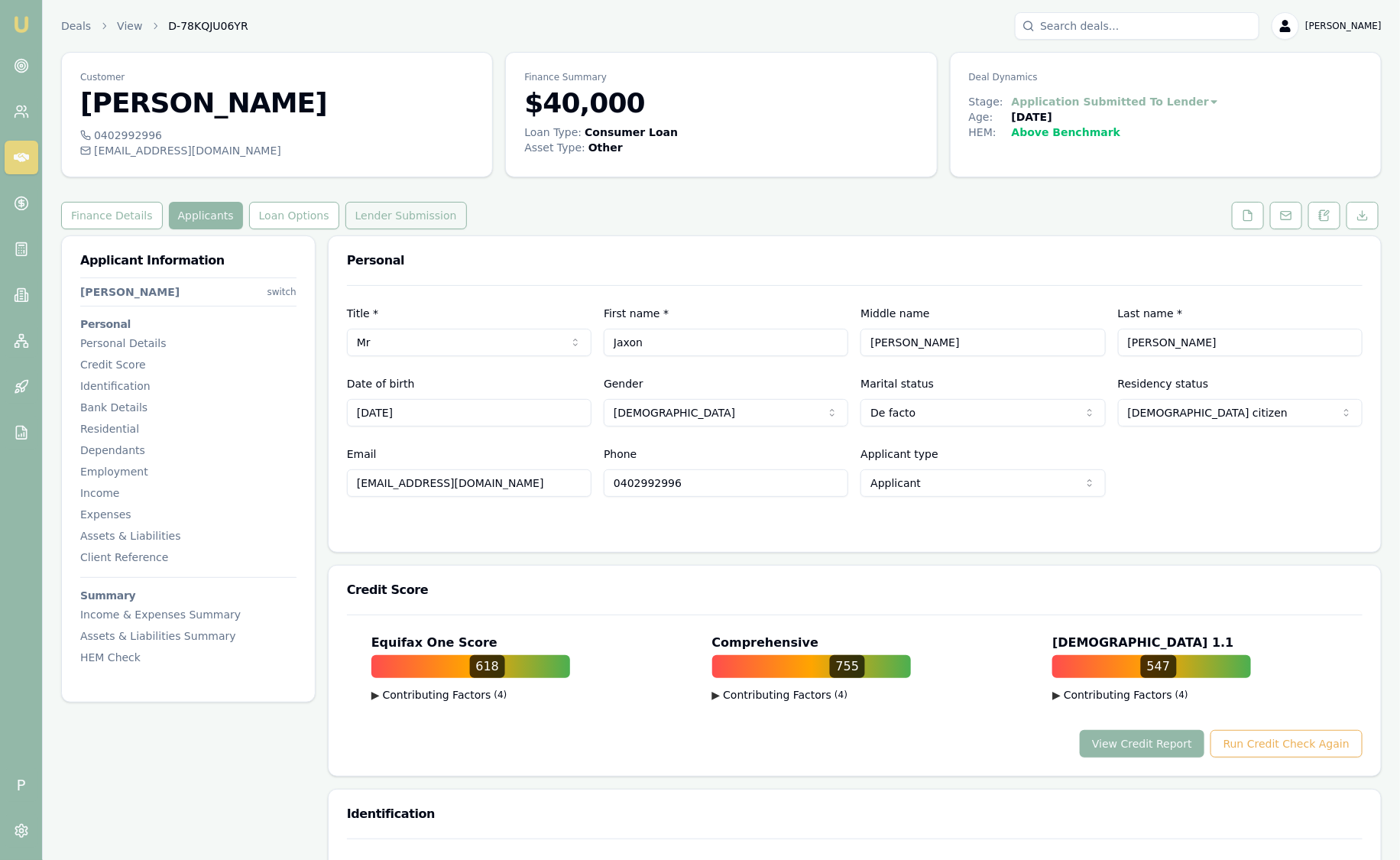
click at [378, 219] on button "Lender Submission" at bounding box center [406, 215] width 121 height 28
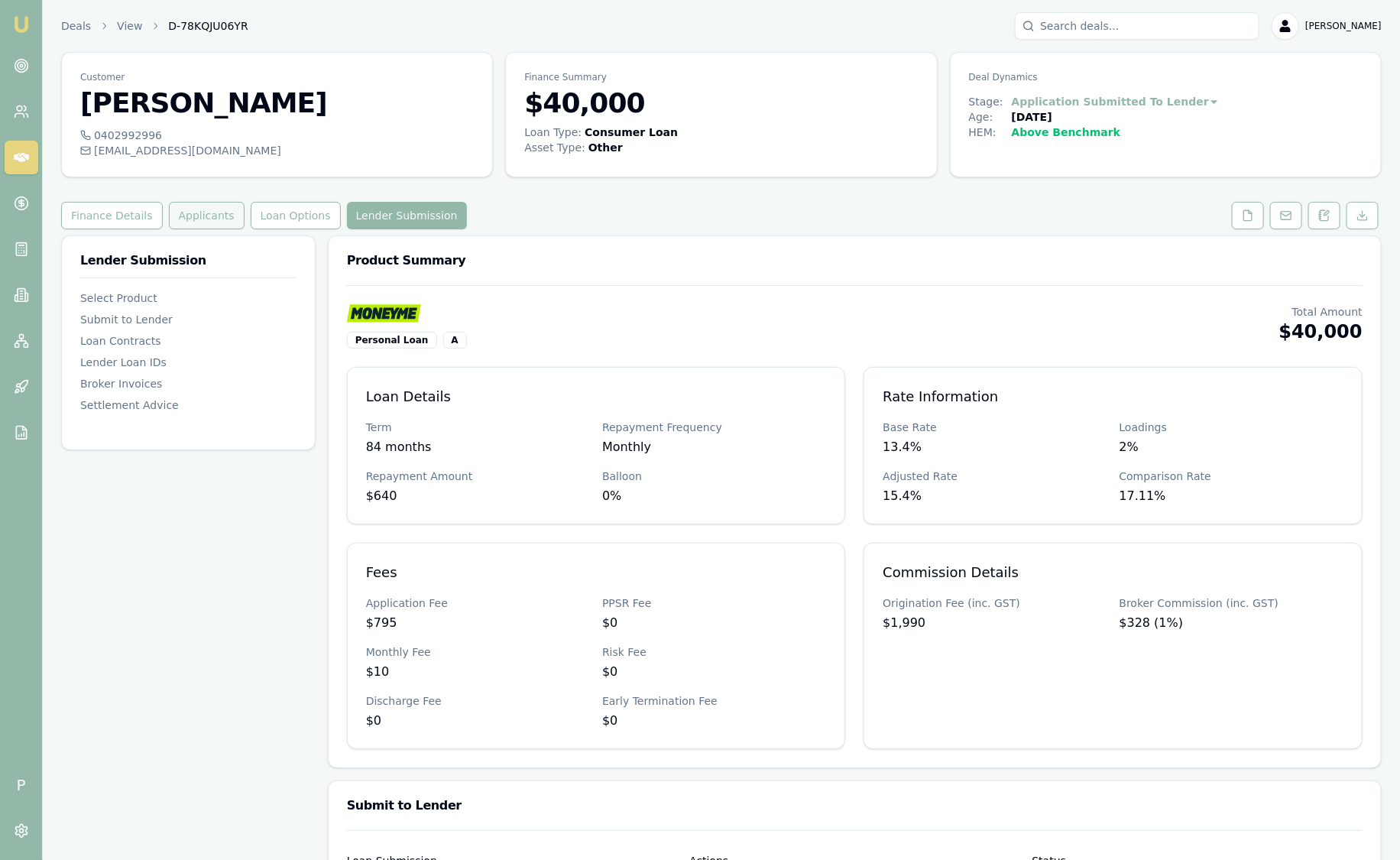
click at [199, 224] on button "Applicants" at bounding box center [206, 215] width 75 height 28
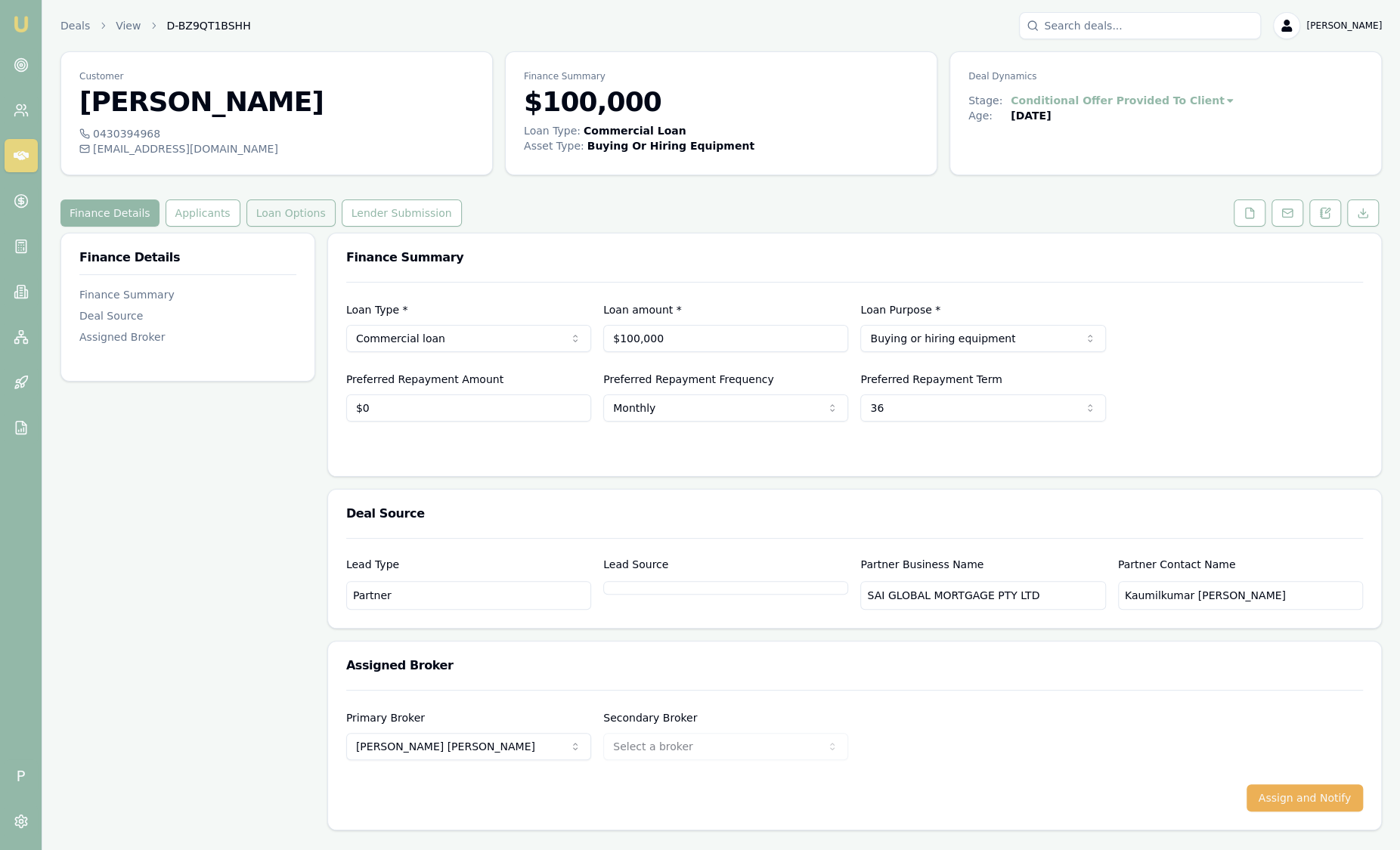
click at [280, 219] on button "Loan Options" at bounding box center [291, 213] width 89 height 28
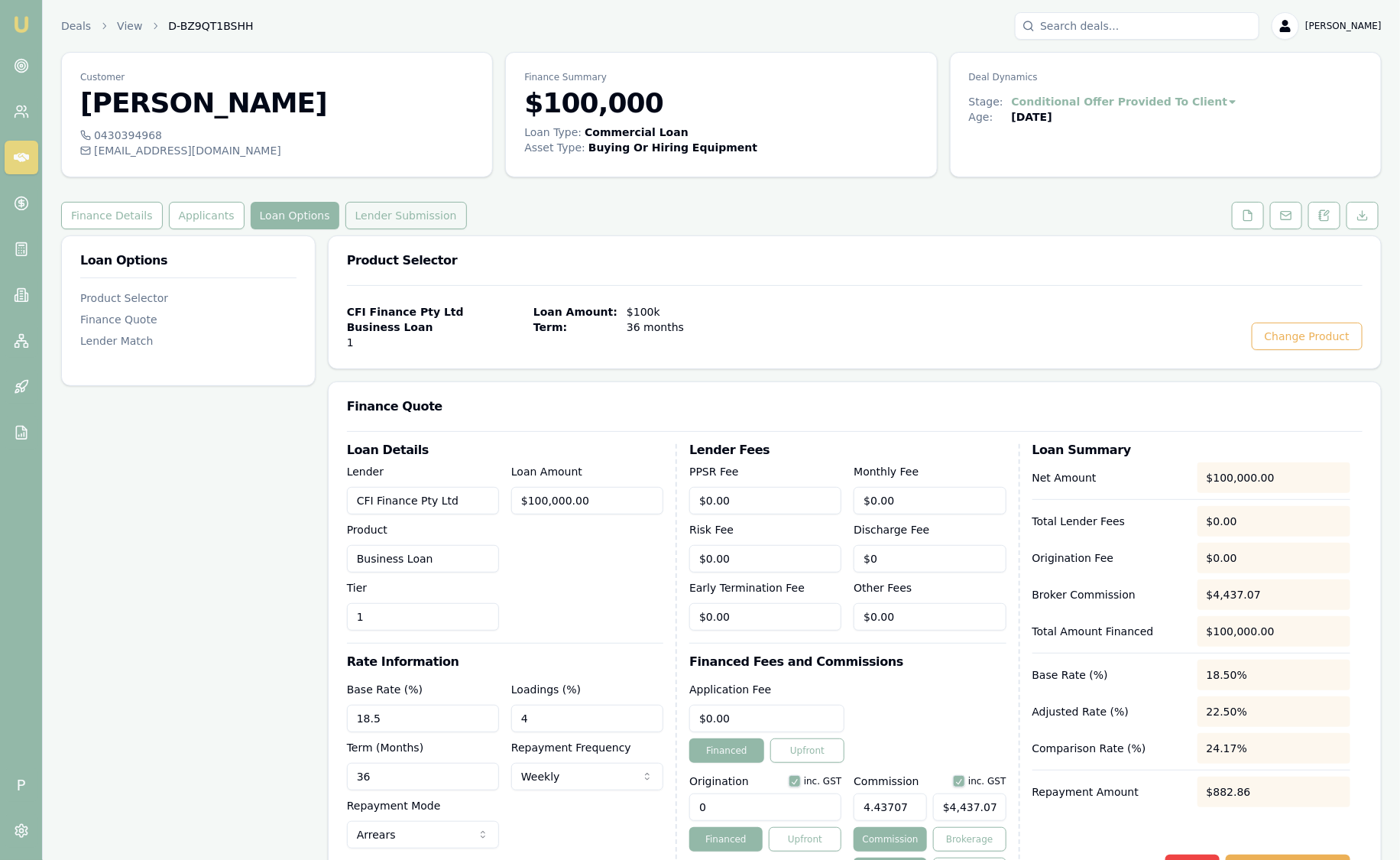
click at [371, 214] on button "Lender Submission" at bounding box center [406, 215] width 121 height 28
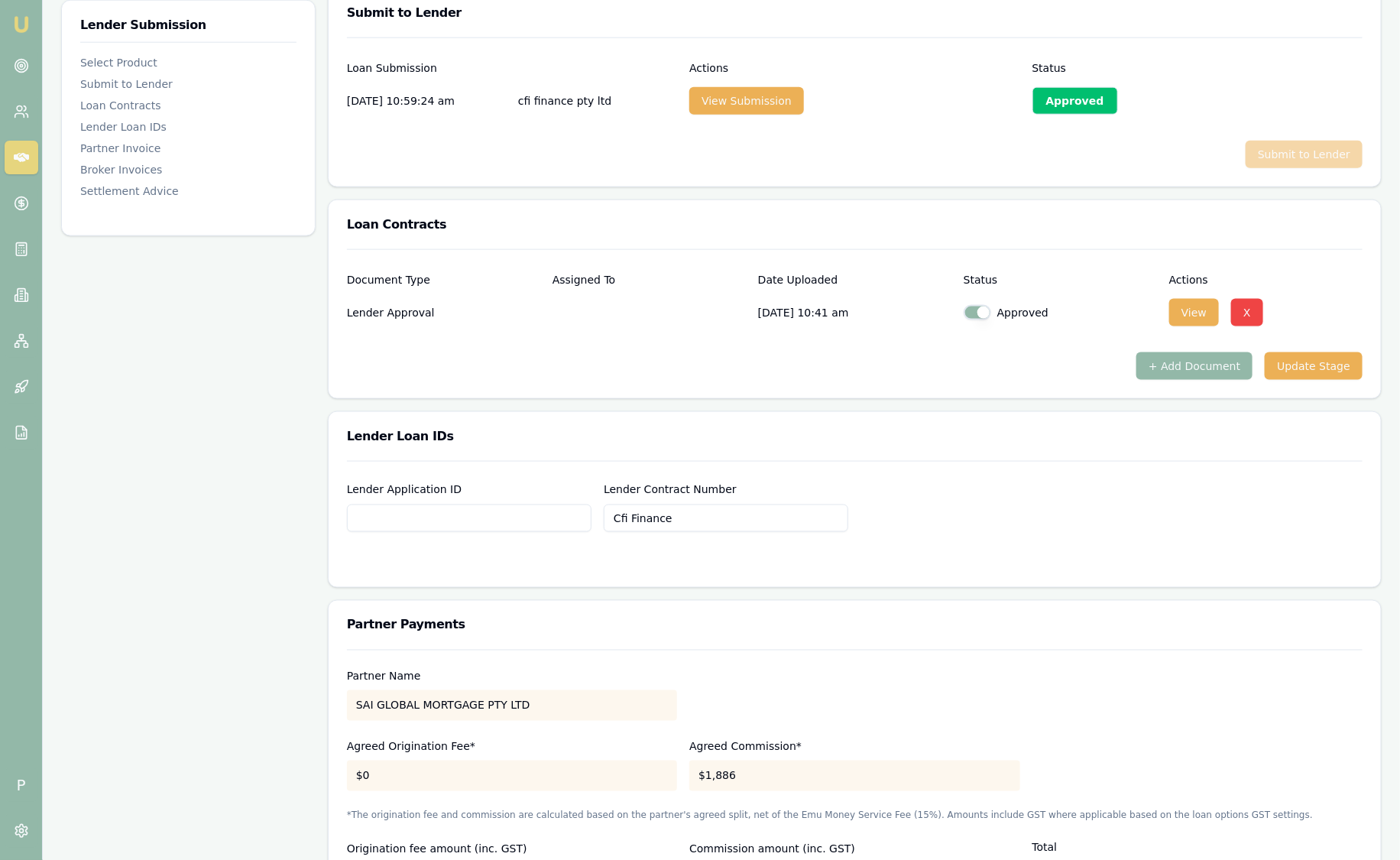
scroll to position [763, 0]
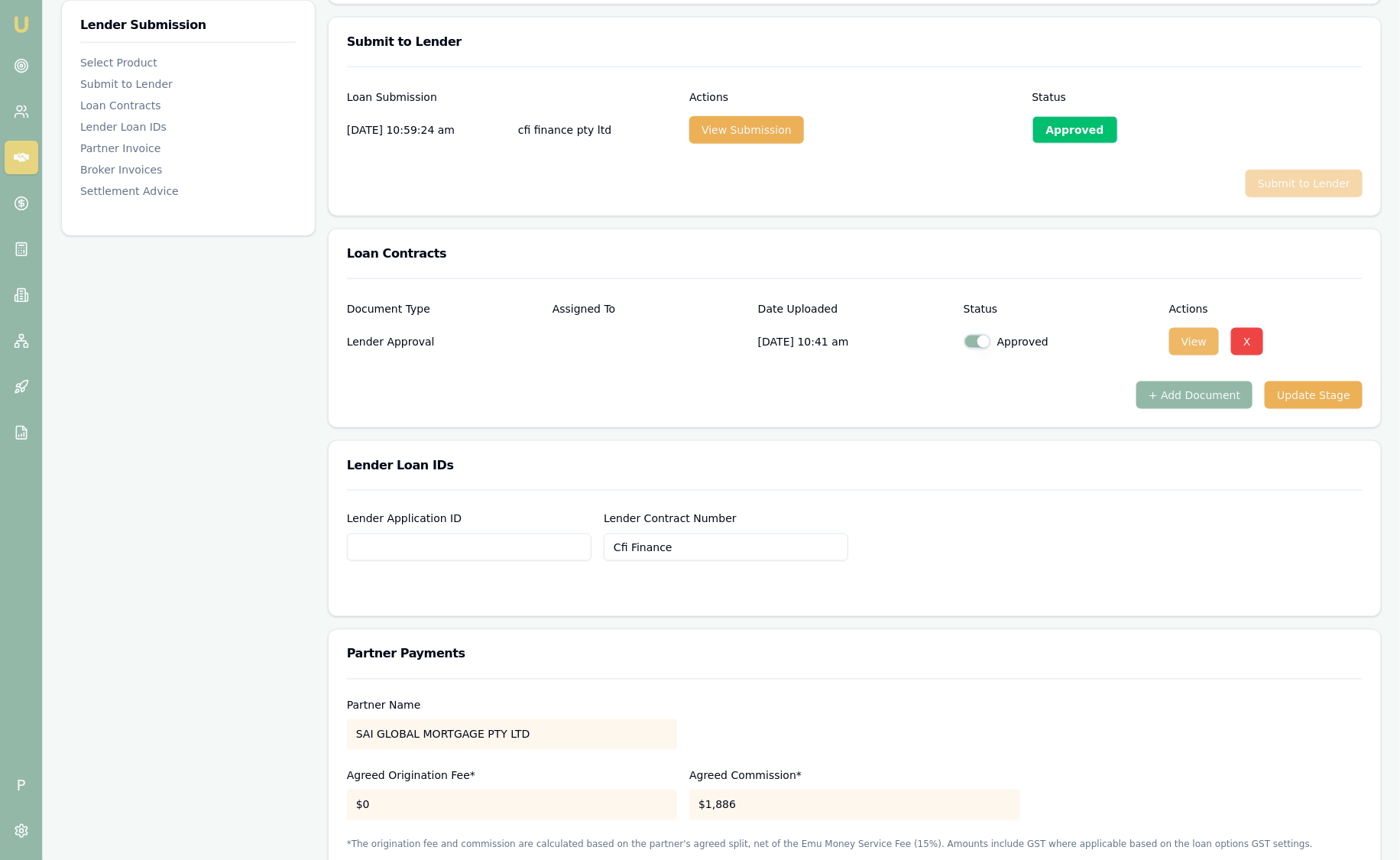
click at [1182, 342] on button "View" at bounding box center [1194, 342] width 50 height 28
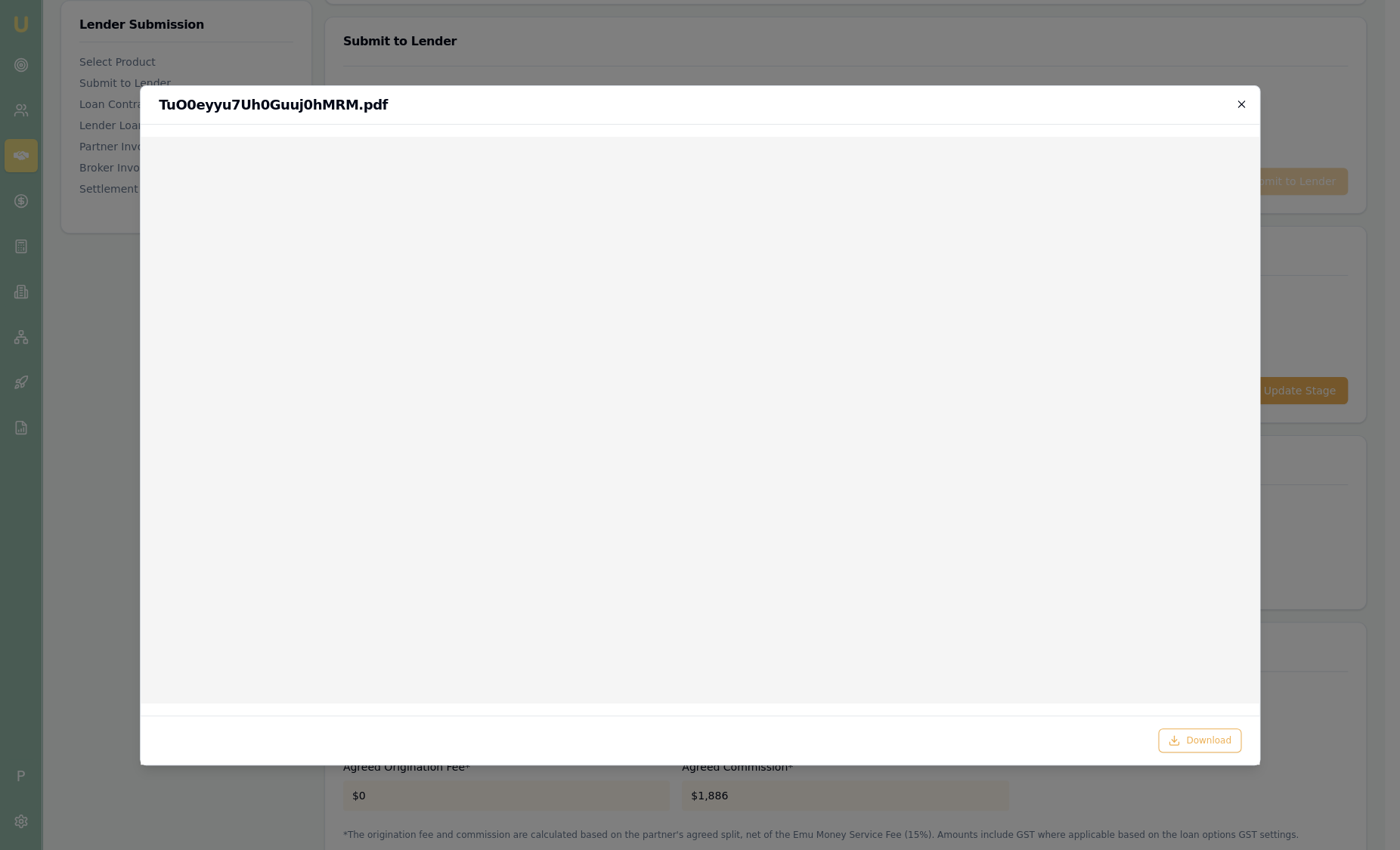
click at [1236, 106] on icon "button" at bounding box center [1240, 104] width 12 height 12
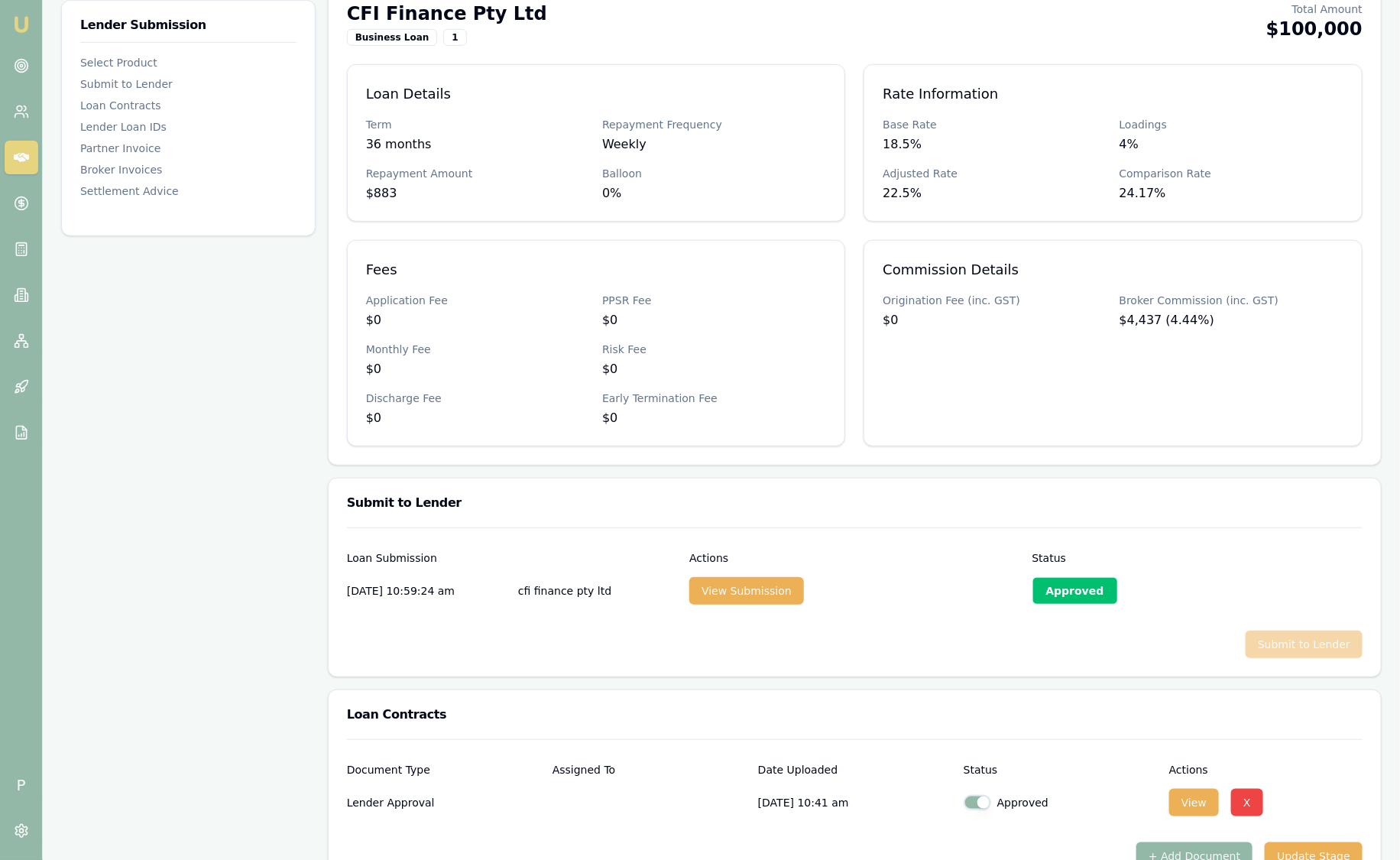
scroll to position [0, 0]
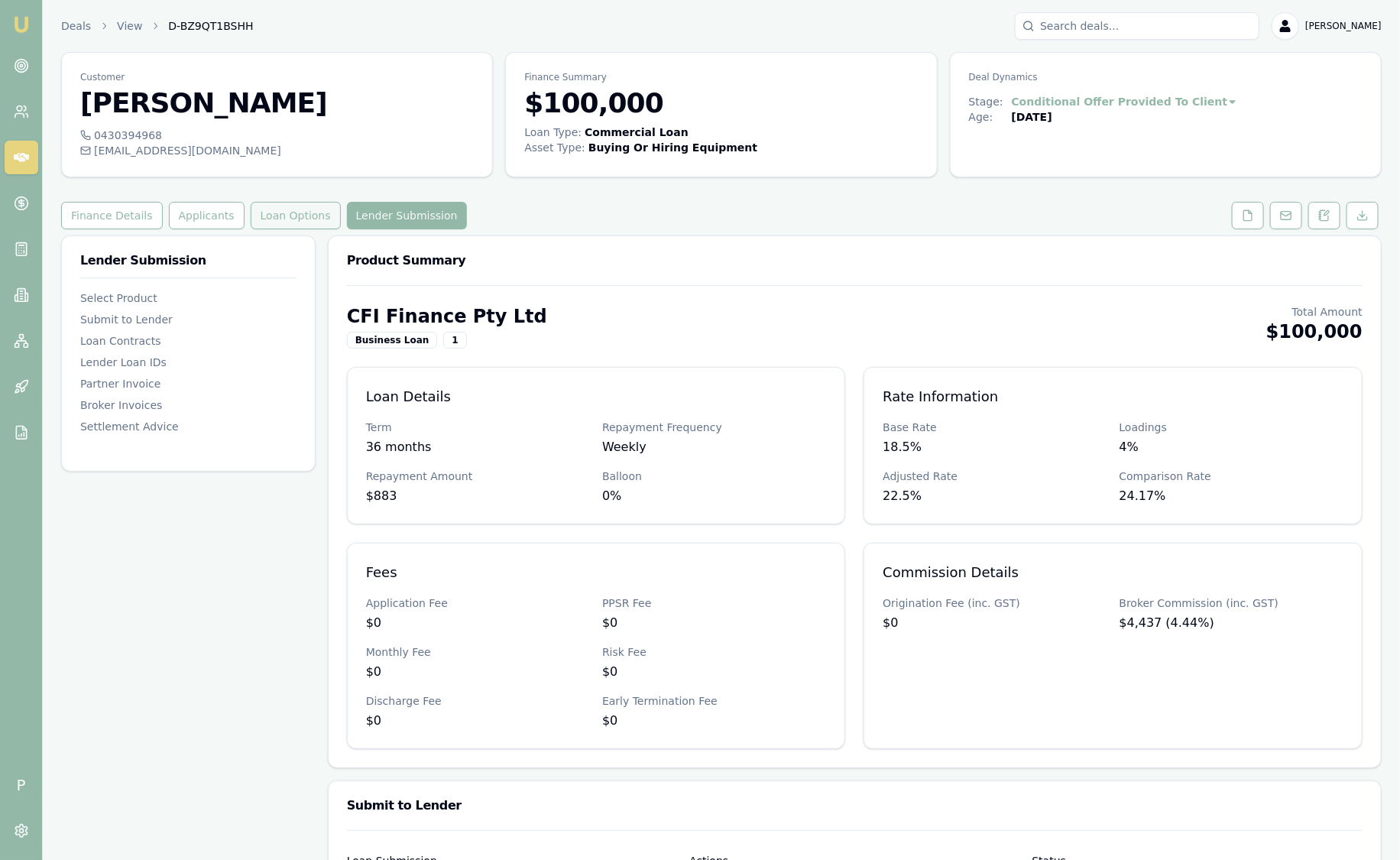
click at [300, 214] on button "Loan Options" at bounding box center [296, 215] width 90 height 28
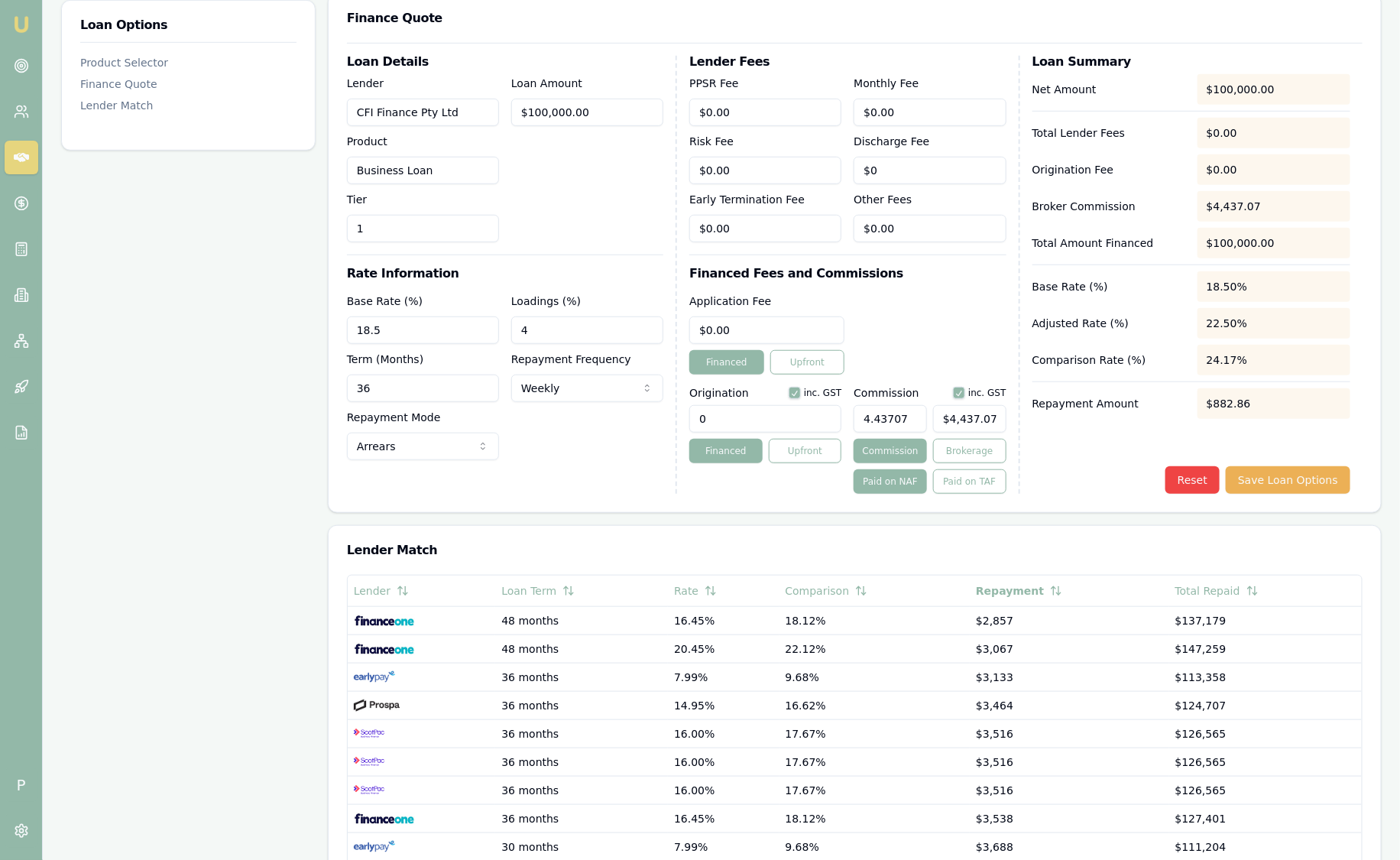
scroll to position [478, 0]
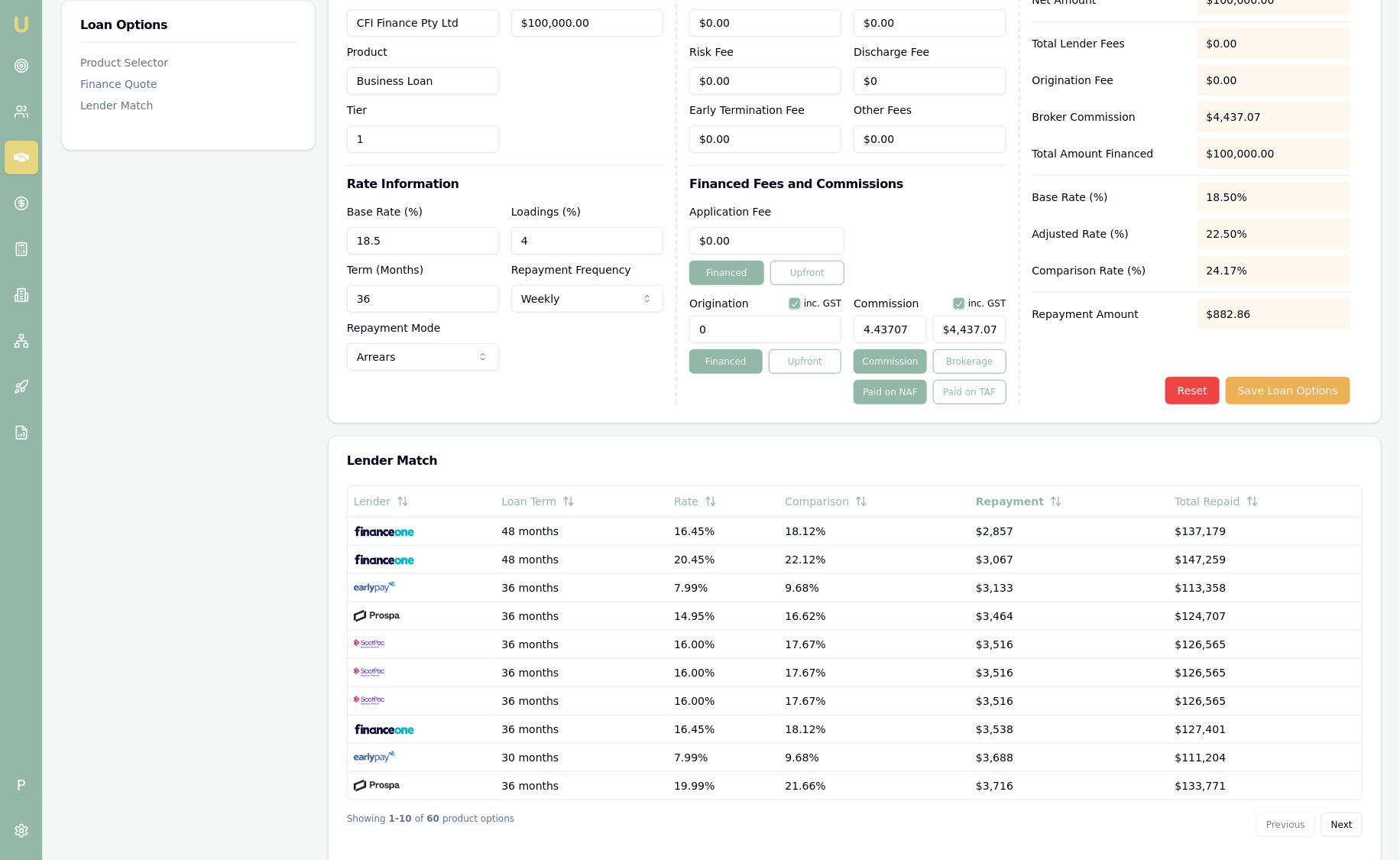
click at [906, 326] on input "4.43707" at bounding box center [891, 329] width 74 height 28
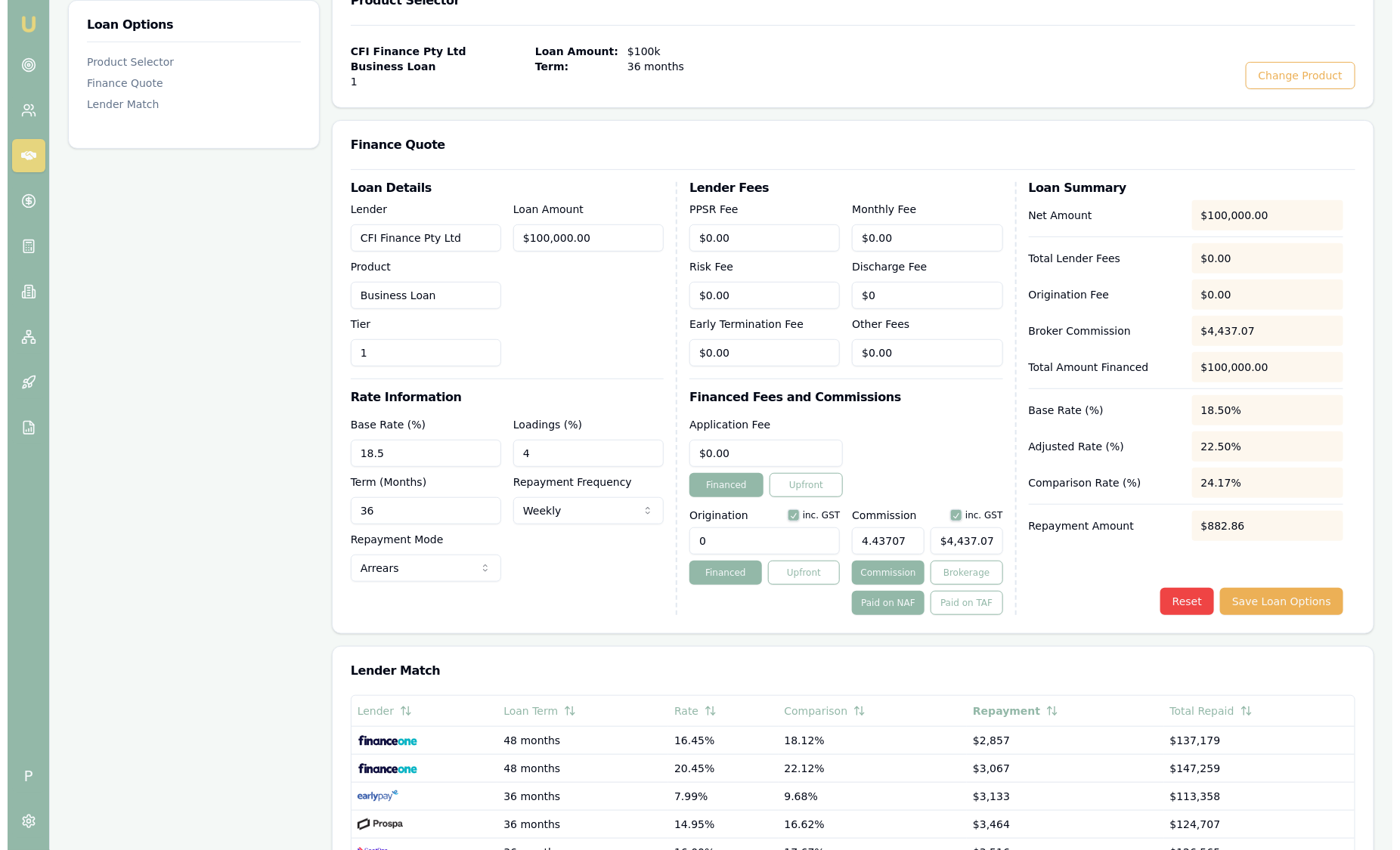
scroll to position [0, 0]
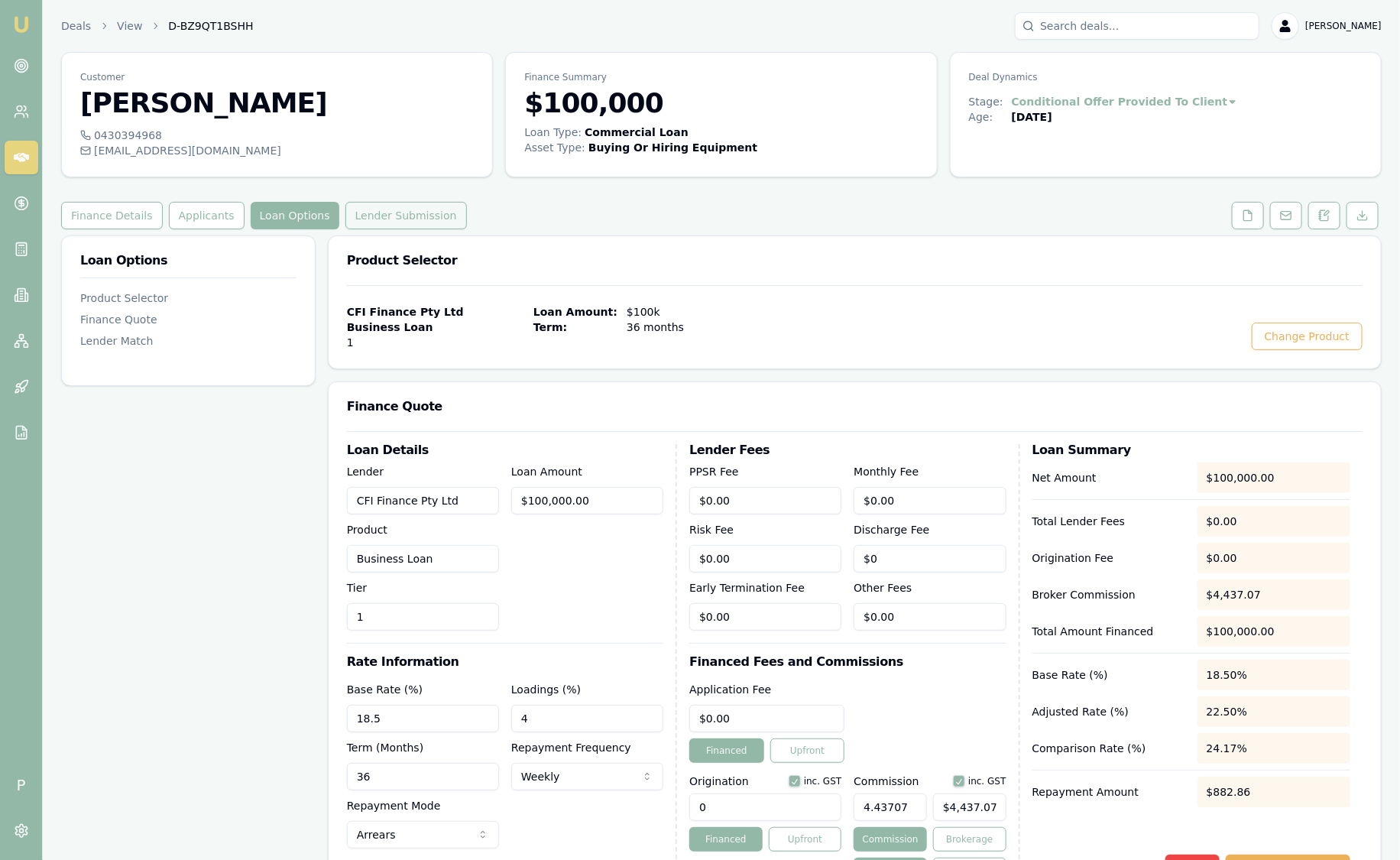
type input "4.44%"
click at [407, 216] on button "Lender Submission" at bounding box center [406, 215] width 121 height 28
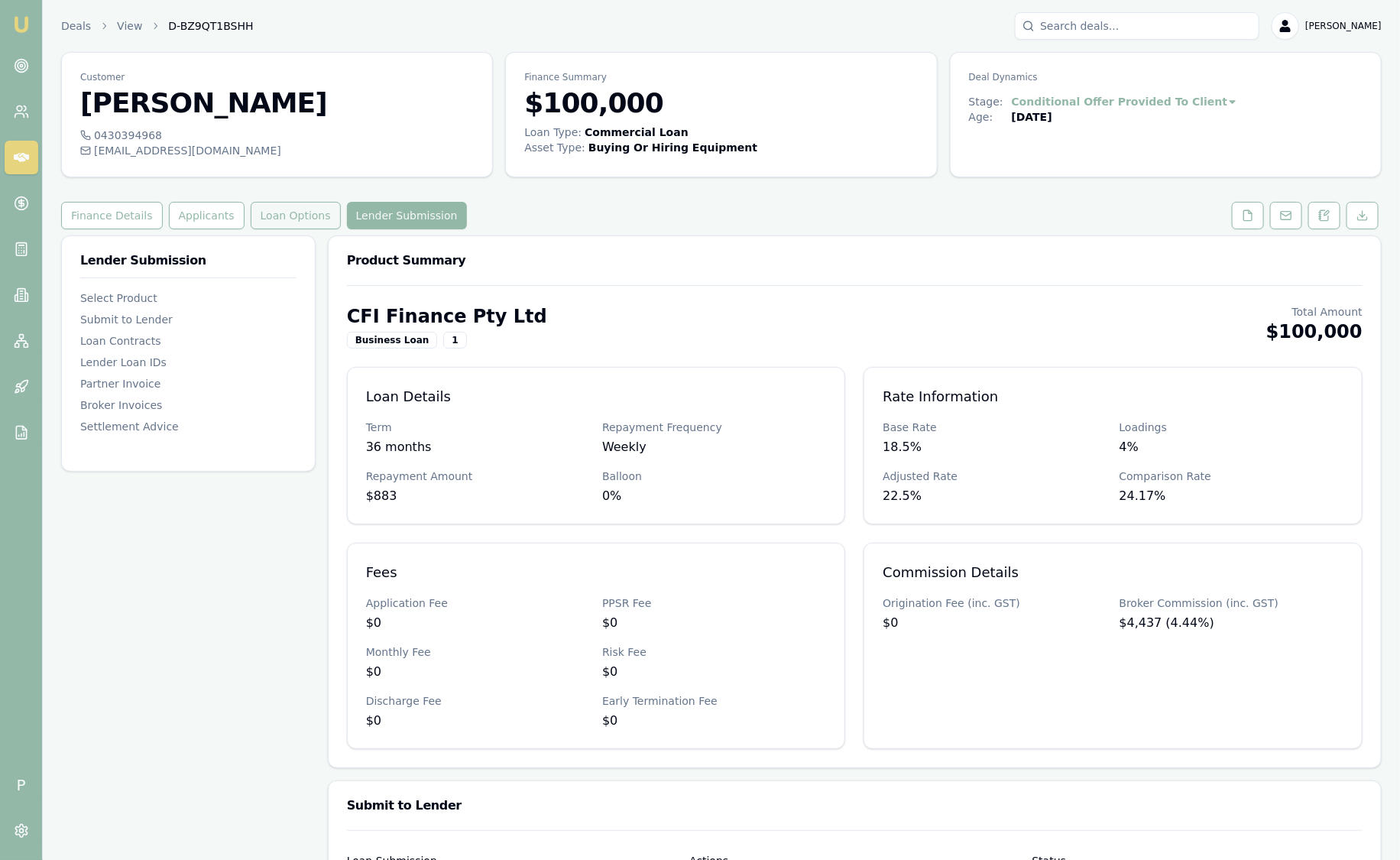
click at [261, 213] on button "Loan Options" at bounding box center [296, 215] width 90 height 28
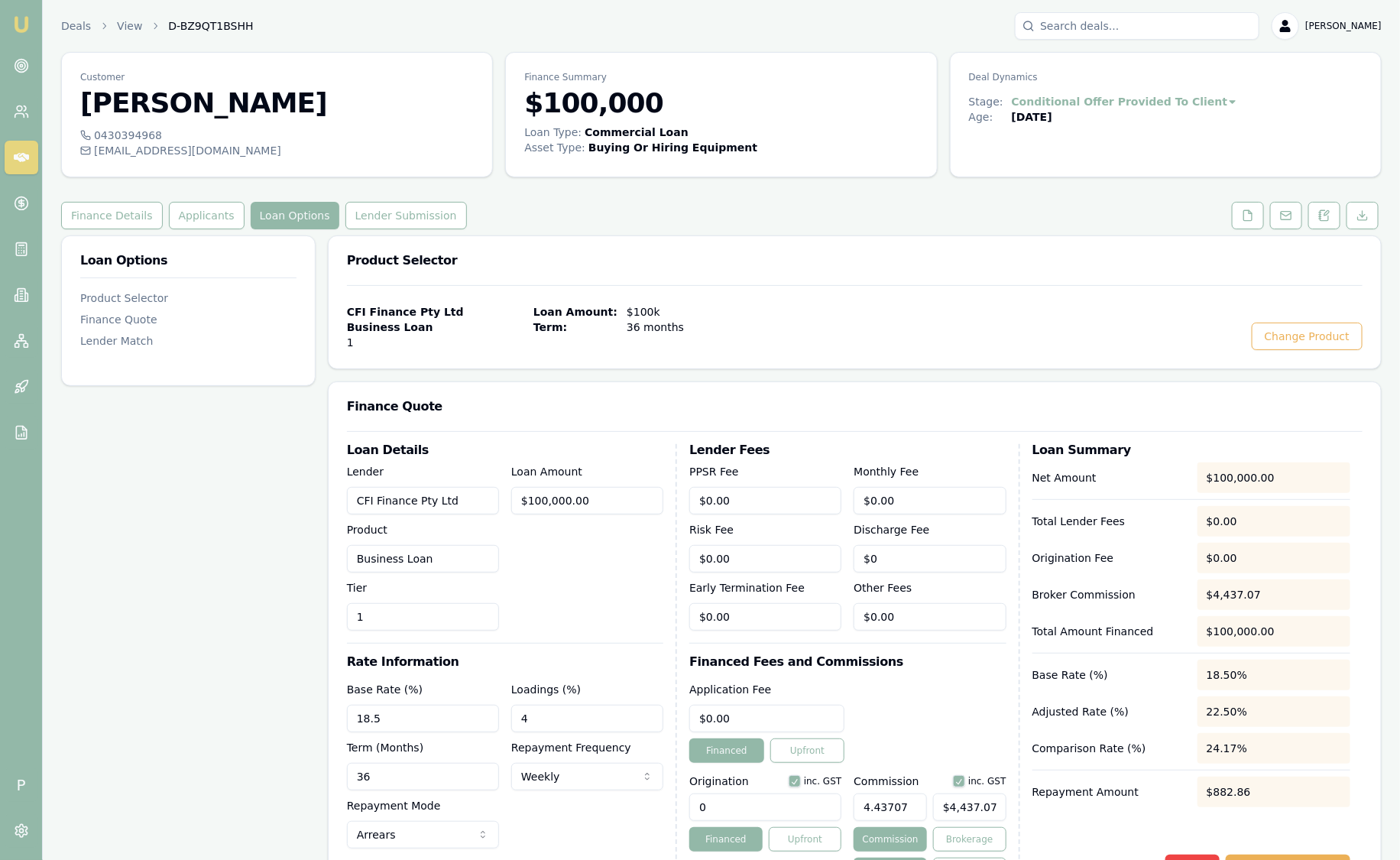
click at [323, 296] on div "Loan Options Product Selector Finance Quote Lender Match Product Selector CFI F…" at bounding box center [721, 790] width 1321 height 1111
click at [75, 29] on link "Deals" at bounding box center [76, 25] width 29 height 16
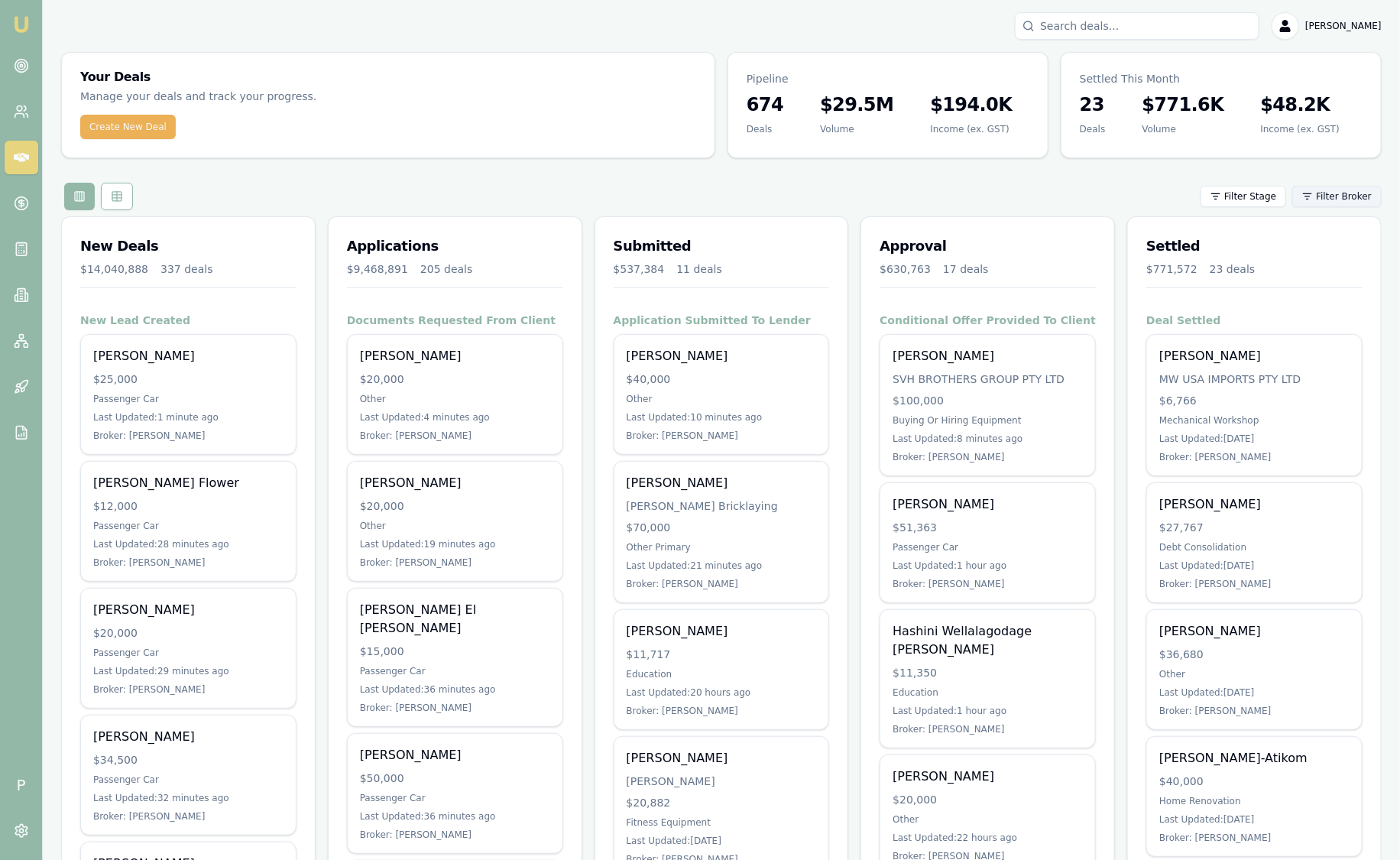
click at [1321, 198] on html "Emu Broker P [PERSON_NAME] Toggle Menu Your Deals Manage your deals and track y…" at bounding box center [700, 430] width 1400 height 860
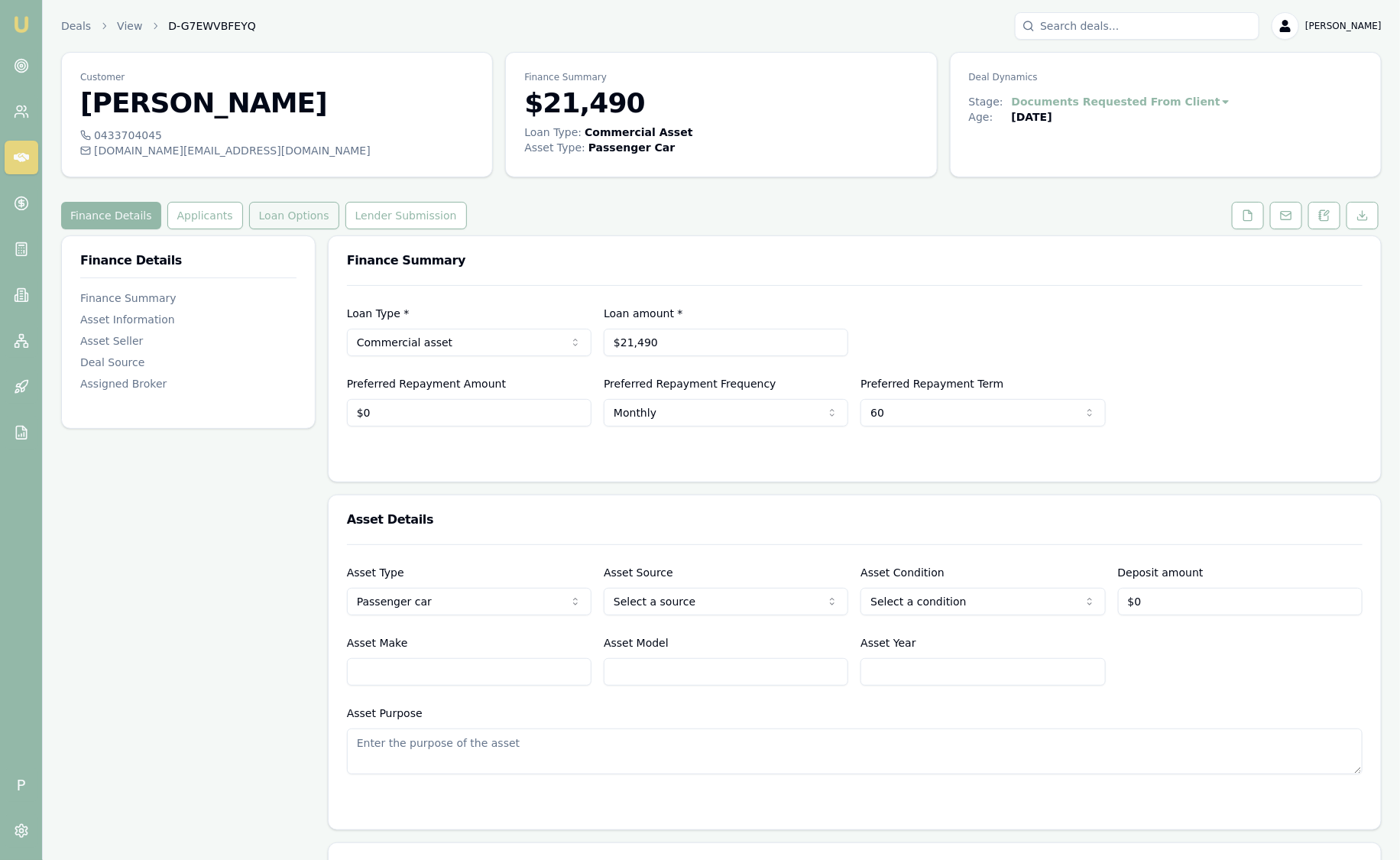
click at [289, 210] on button "Loan Options" at bounding box center [294, 215] width 90 height 28
click at [299, 212] on button "Loan Options" at bounding box center [294, 215] width 90 height 28
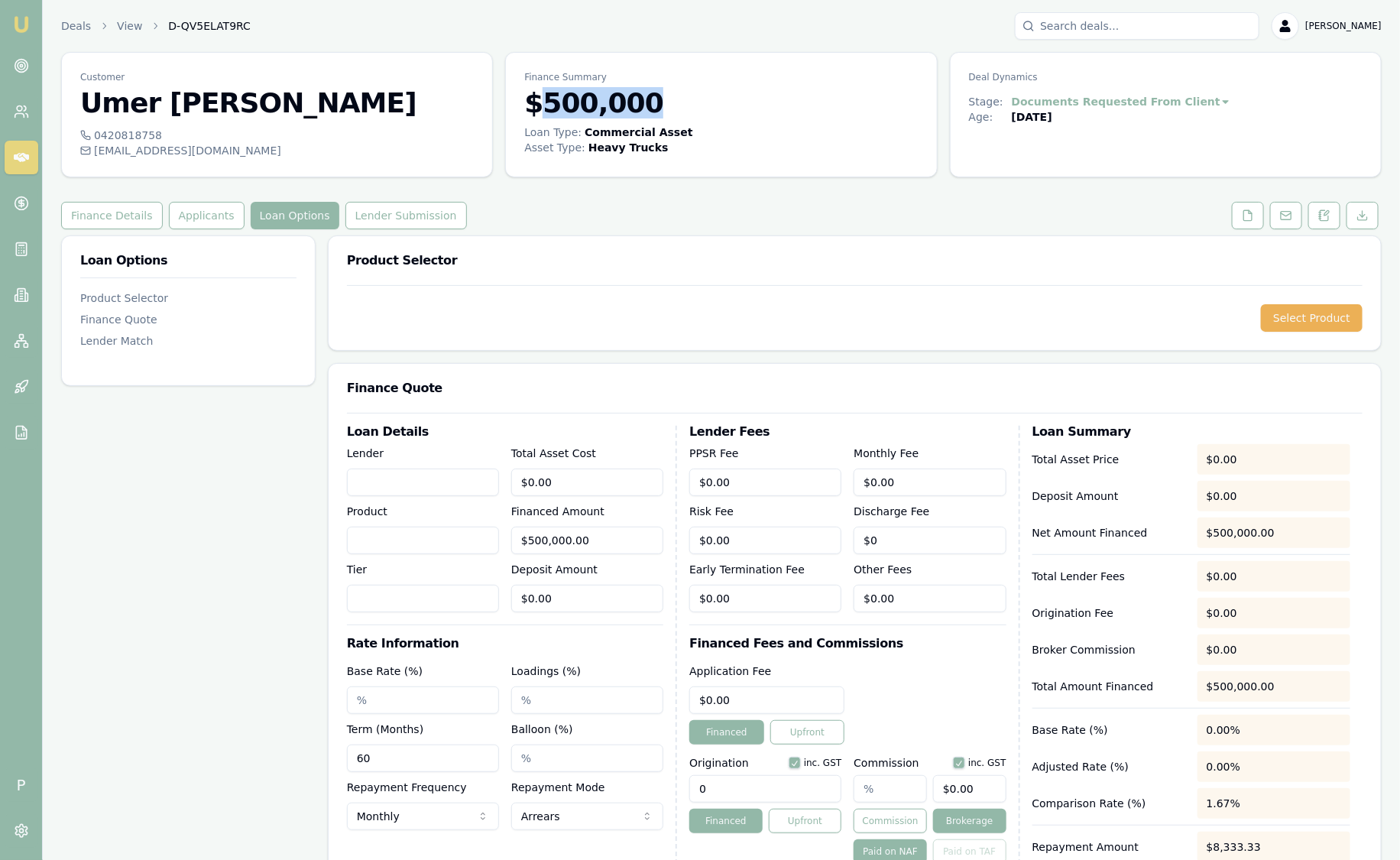
drag, startPoint x: 628, startPoint y: 108, endPoint x: 542, endPoint y: 102, distance: 86.2
click at [542, 102] on h3 "$500,000" at bounding box center [720, 102] width 394 height 30
drag, startPoint x: 542, startPoint y: 102, endPoint x: 609, endPoint y: 258, distance: 169.8
click at [609, 258] on h3 "Product Selector" at bounding box center [855, 260] width 1015 height 12
click at [19, 29] on img at bounding box center [21, 25] width 18 height 18
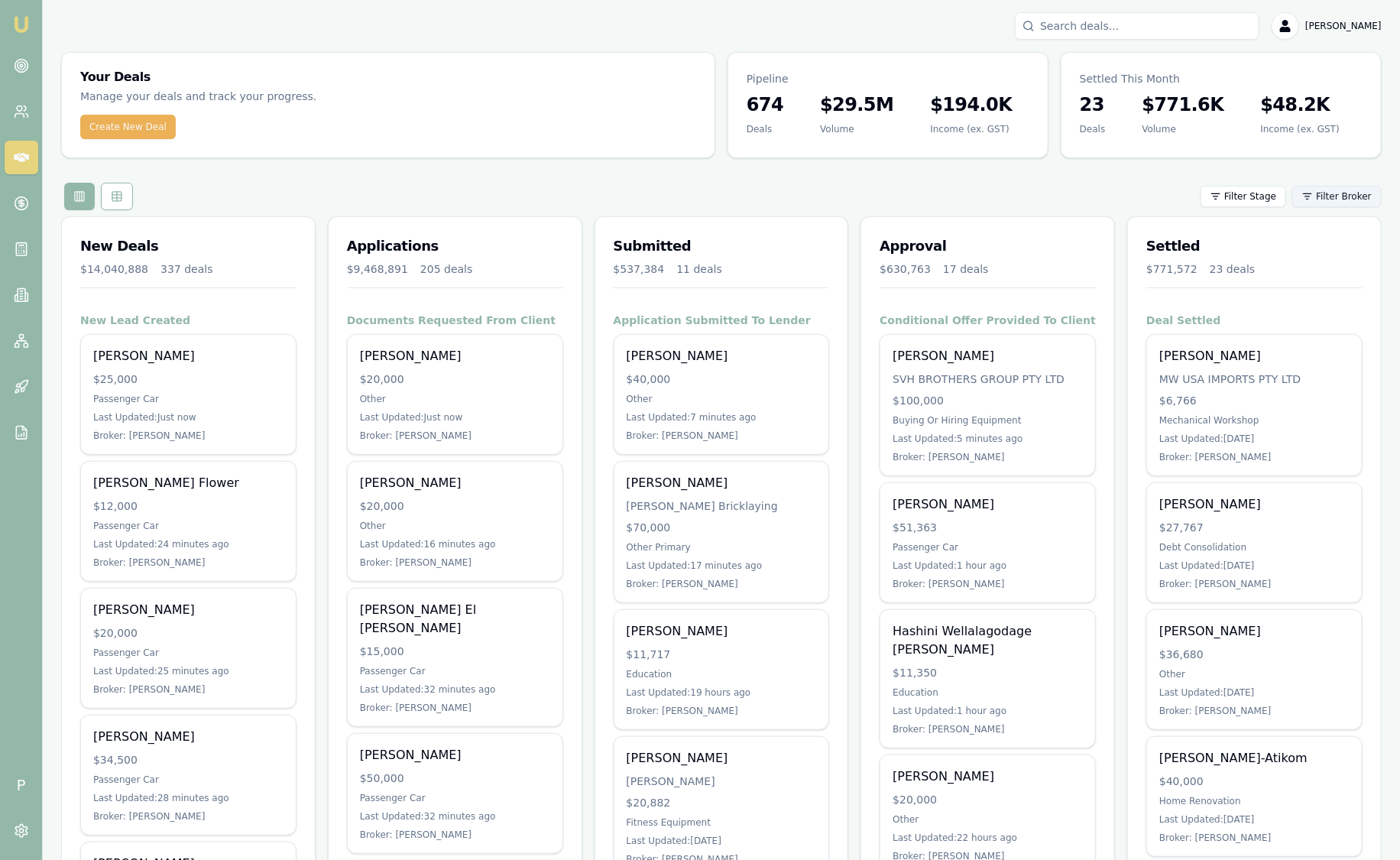
click at [1340, 201] on html "Emu Broker P [PERSON_NAME] Toggle Menu Your Deals Manage your deals and track y…" at bounding box center [700, 430] width 1400 height 860
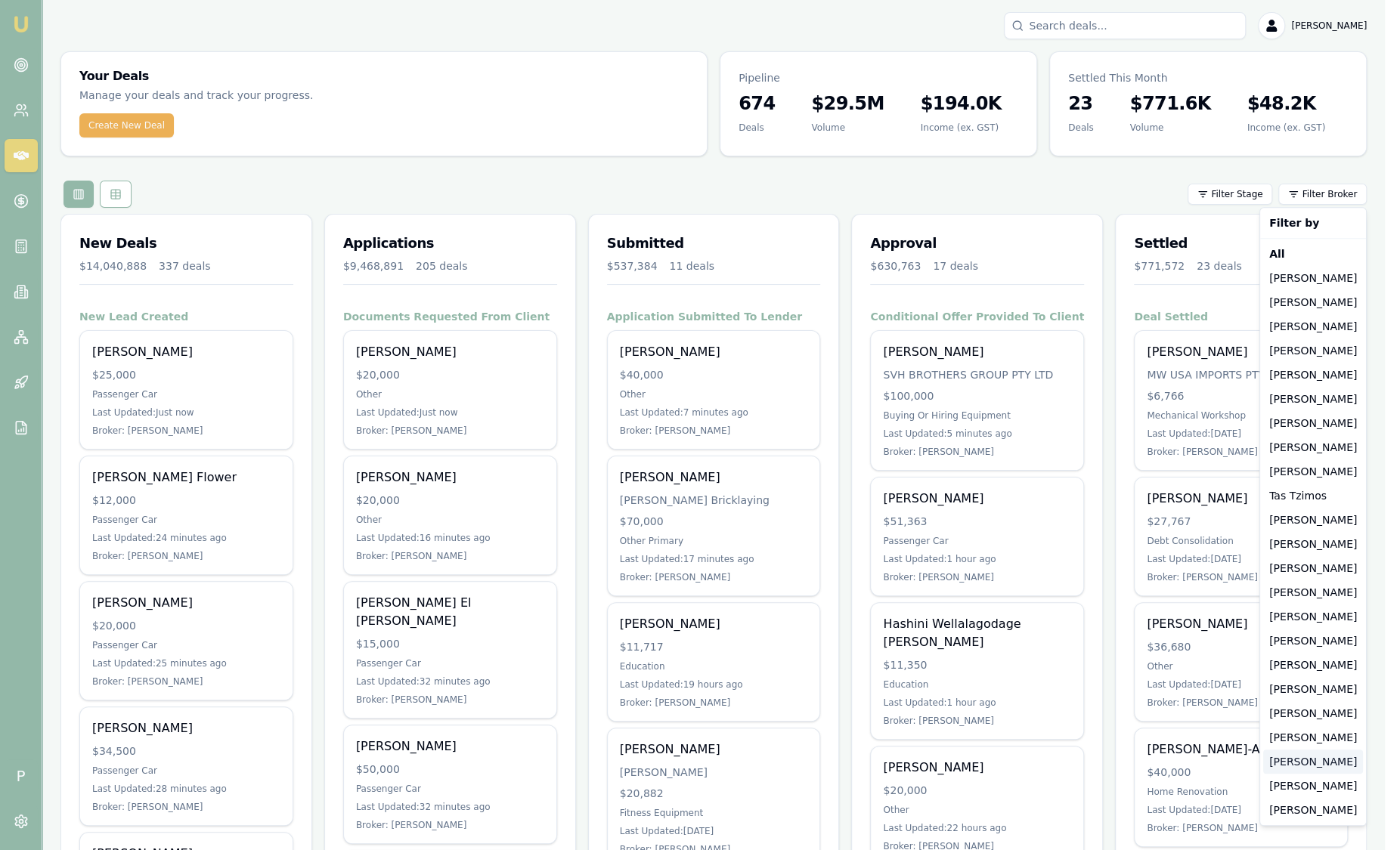
click at [1291, 771] on div "[PERSON_NAME]" at bounding box center [1313, 762] width 100 height 24
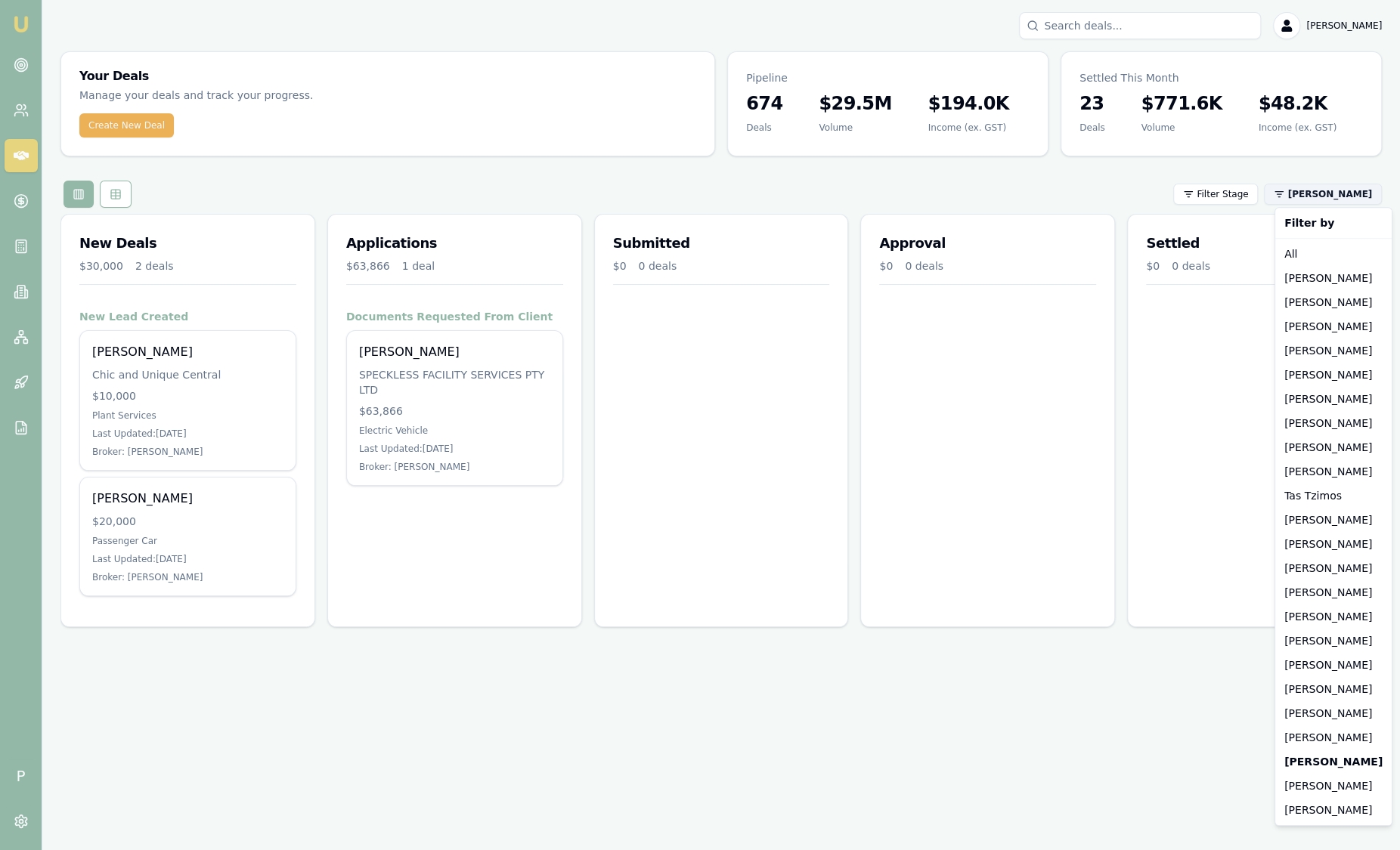
click at [1324, 197] on html "Emu Broker P [PERSON_NAME] Toggle Menu Your Deals Manage your deals and track y…" at bounding box center [700, 425] width 1400 height 850
click at [1317, 788] on div "[PERSON_NAME]" at bounding box center [1333, 786] width 110 height 24
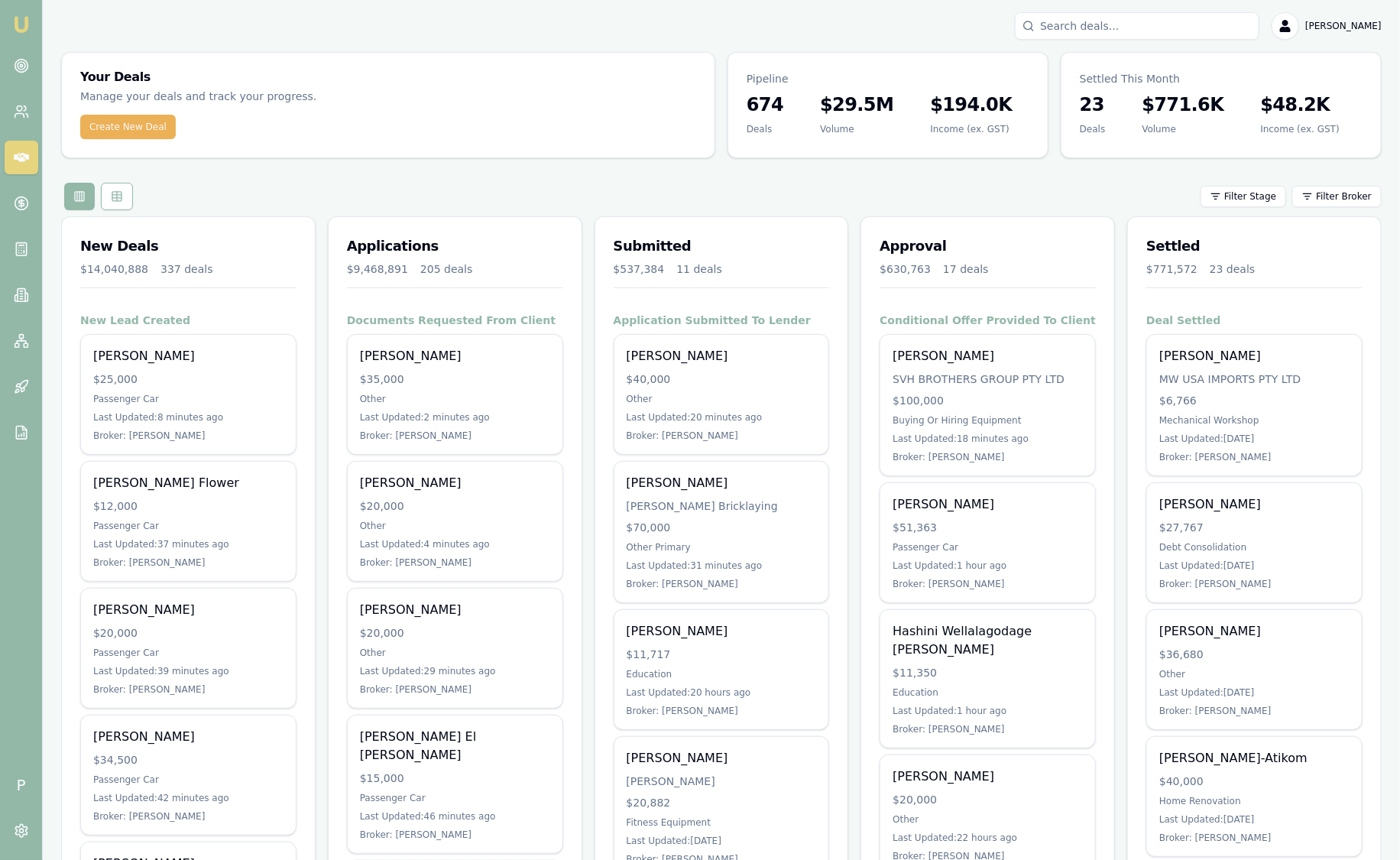
click at [1374, 193] on html "Emu Broker P [PERSON_NAME] Toggle Menu Your Deals Manage your deals and track y…" at bounding box center [700, 430] width 1400 height 860
click at [20, 66] on circle at bounding box center [20, 65] width 2 height 2
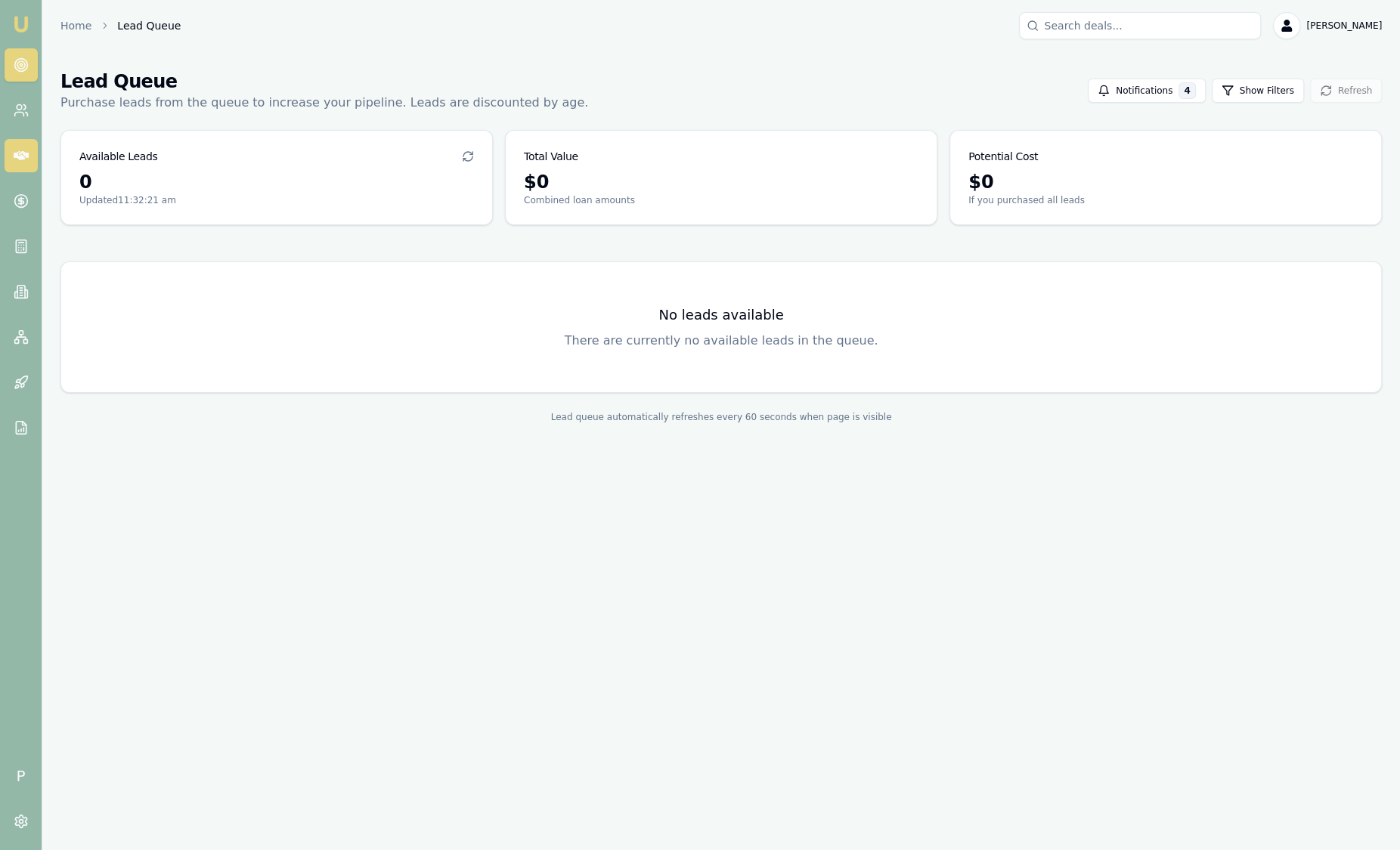
click at [21, 148] on icon at bounding box center [21, 155] width 15 height 15
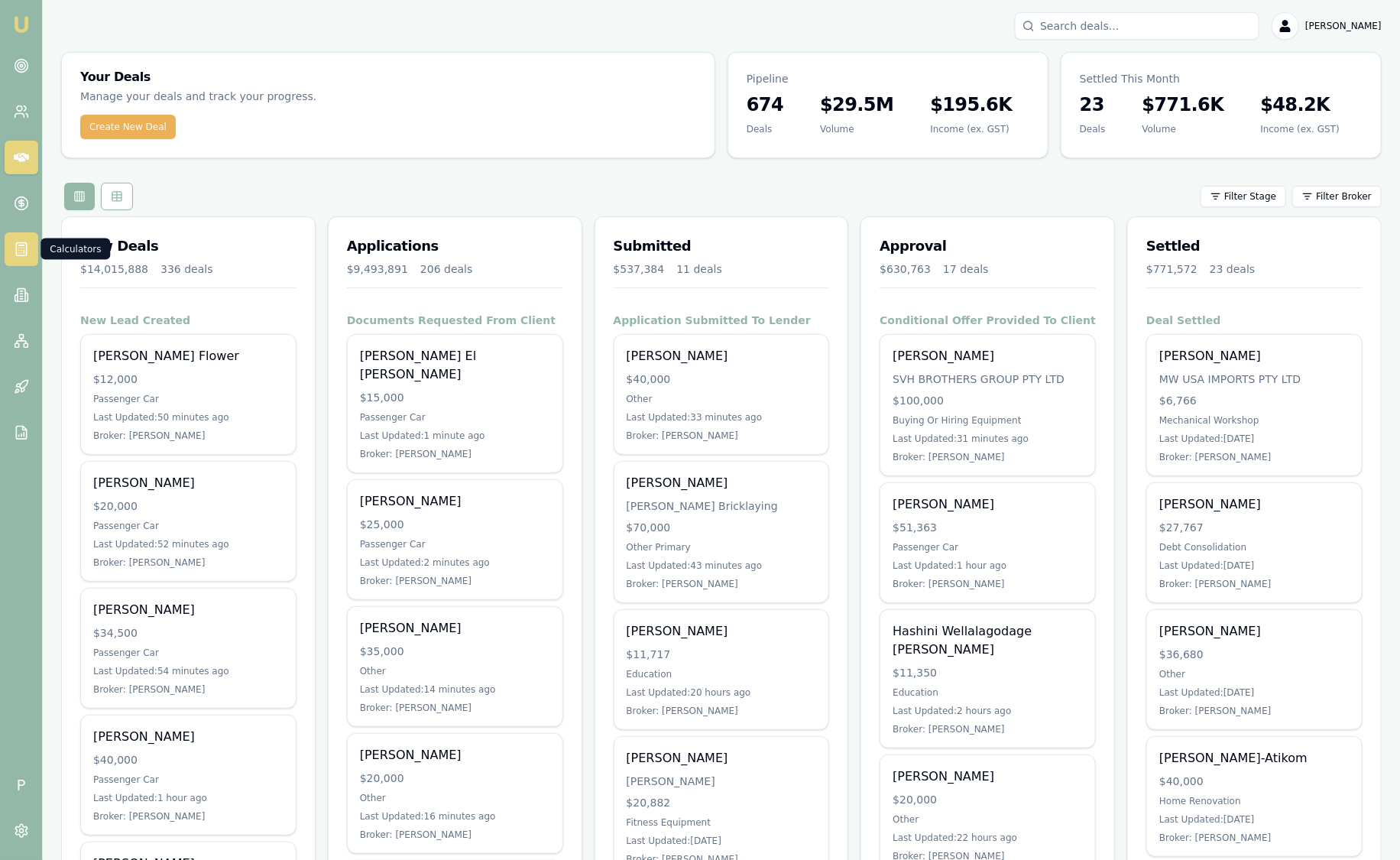
click at [19, 243] on rect at bounding box center [21, 250] width 10 height 13
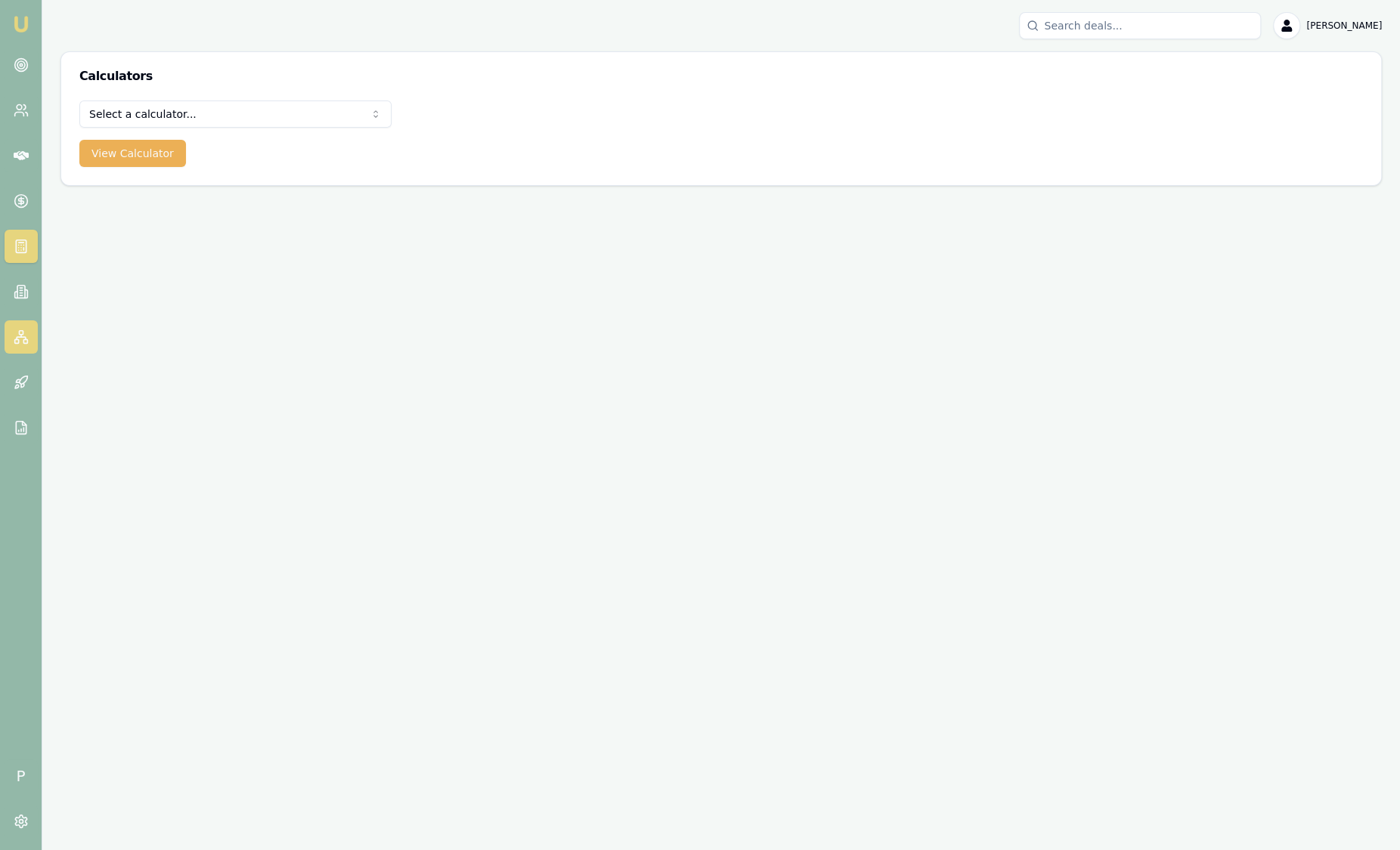
click at [25, 331] on icon at bounding box center [21, 337] width 15 height 15
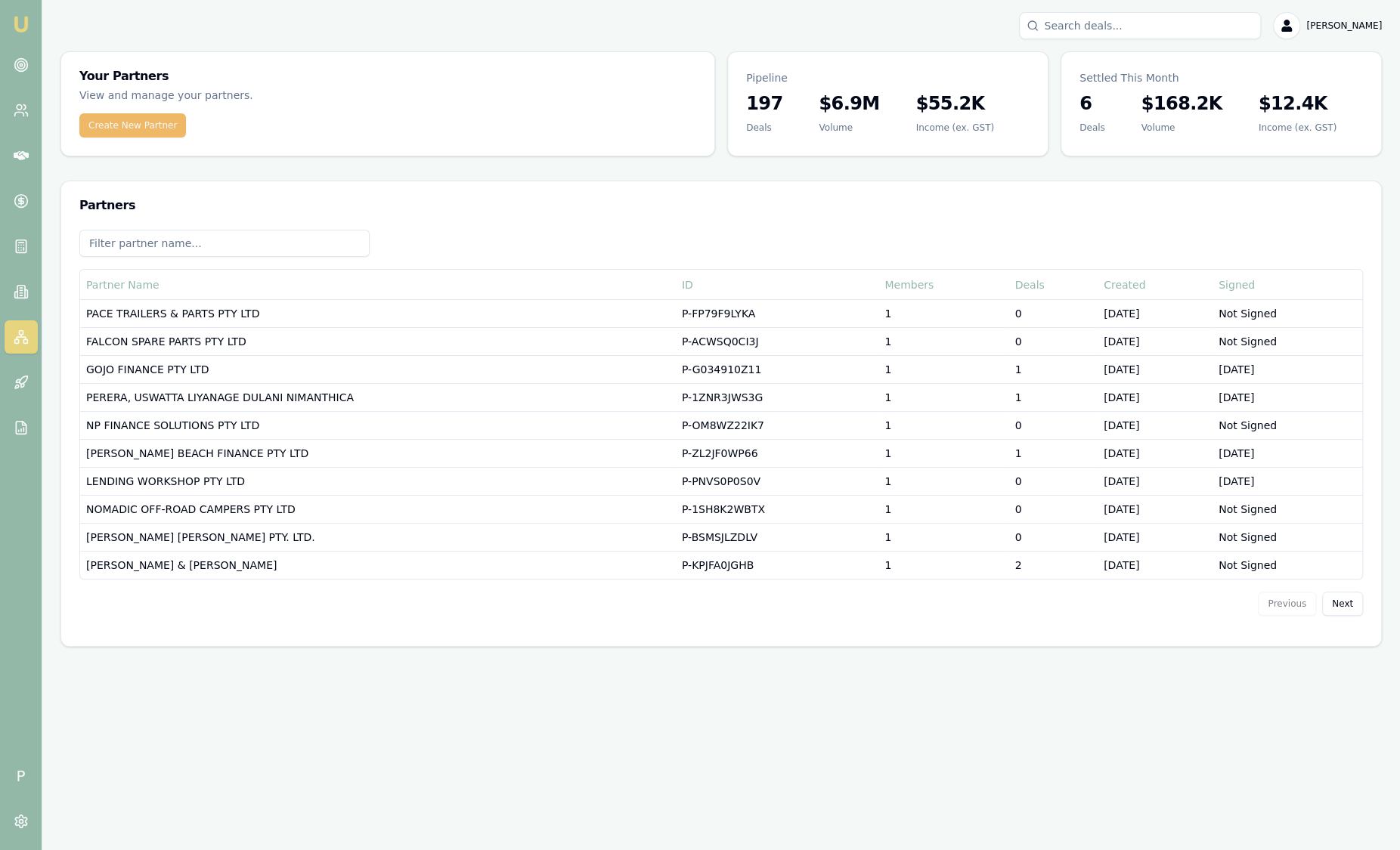
click at [163, 132] on button "Create New Partner" at bounding box center [133, 125] width 107 height 24
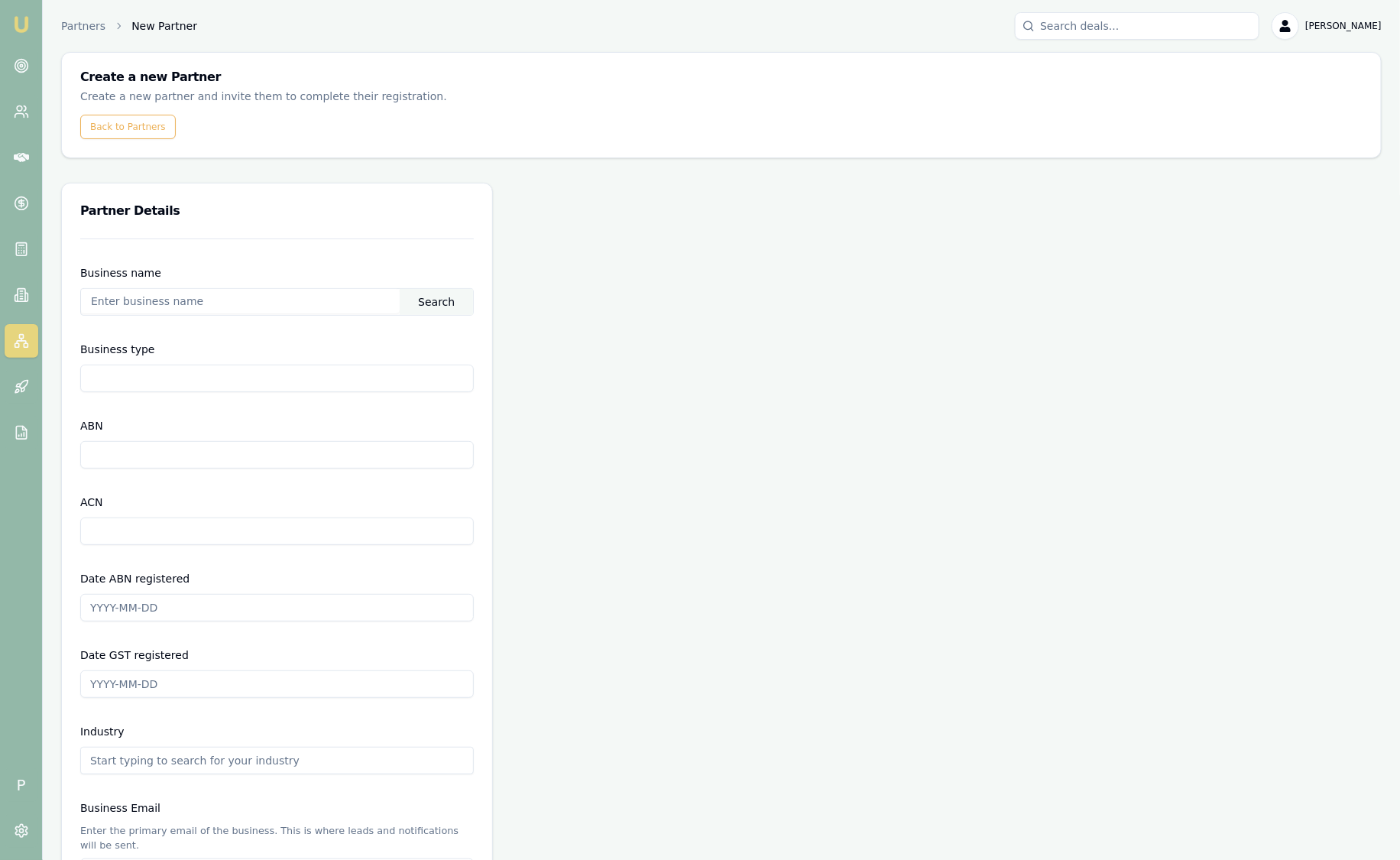
click at [110, 300] on input "text" at bounding box center [240, 301] width 318 height 25
click at [195, 273] on div "Business name Search" at bounding box center [277, 289] width 394 height 52
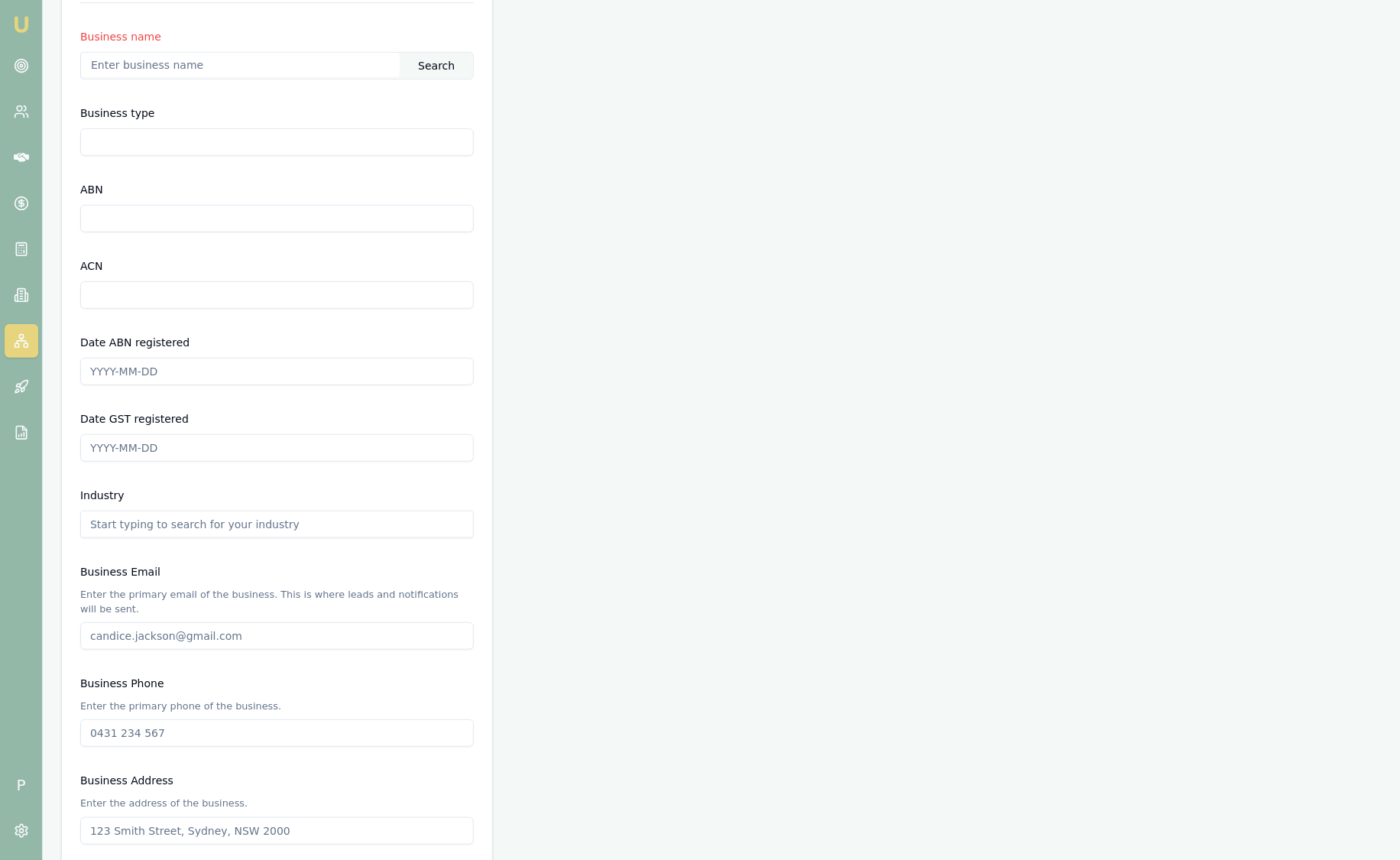
scroll to position [287, 0]
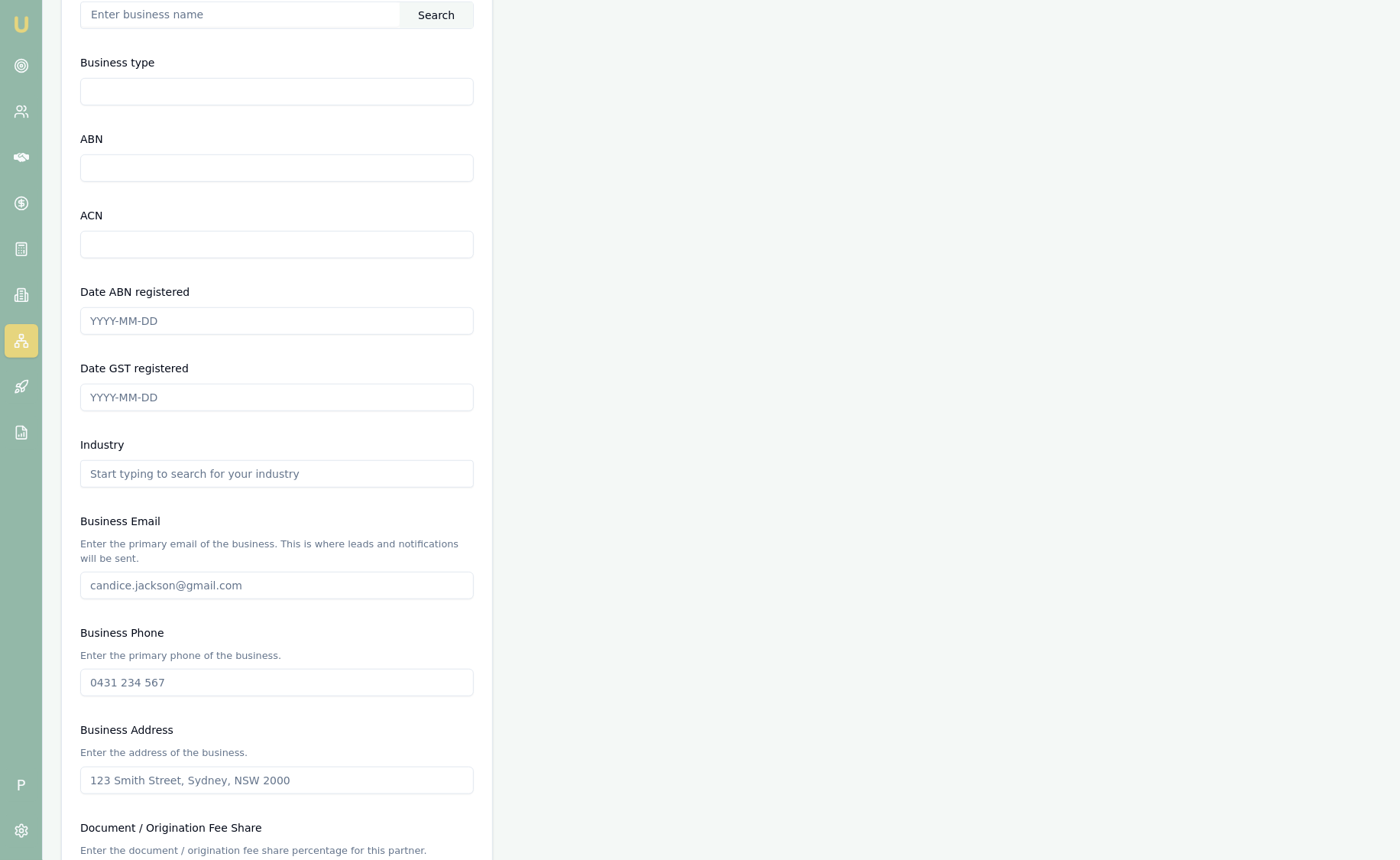
click at [210, 412] on form "Business name Search Business type ABN ACN Date ABN registered Date GST registe…" at bounding box center [277, 784] width 394 height 1664
click at [198, 362] on div "Date GST registered" at bounding box center [277, 385] width 394 height 52
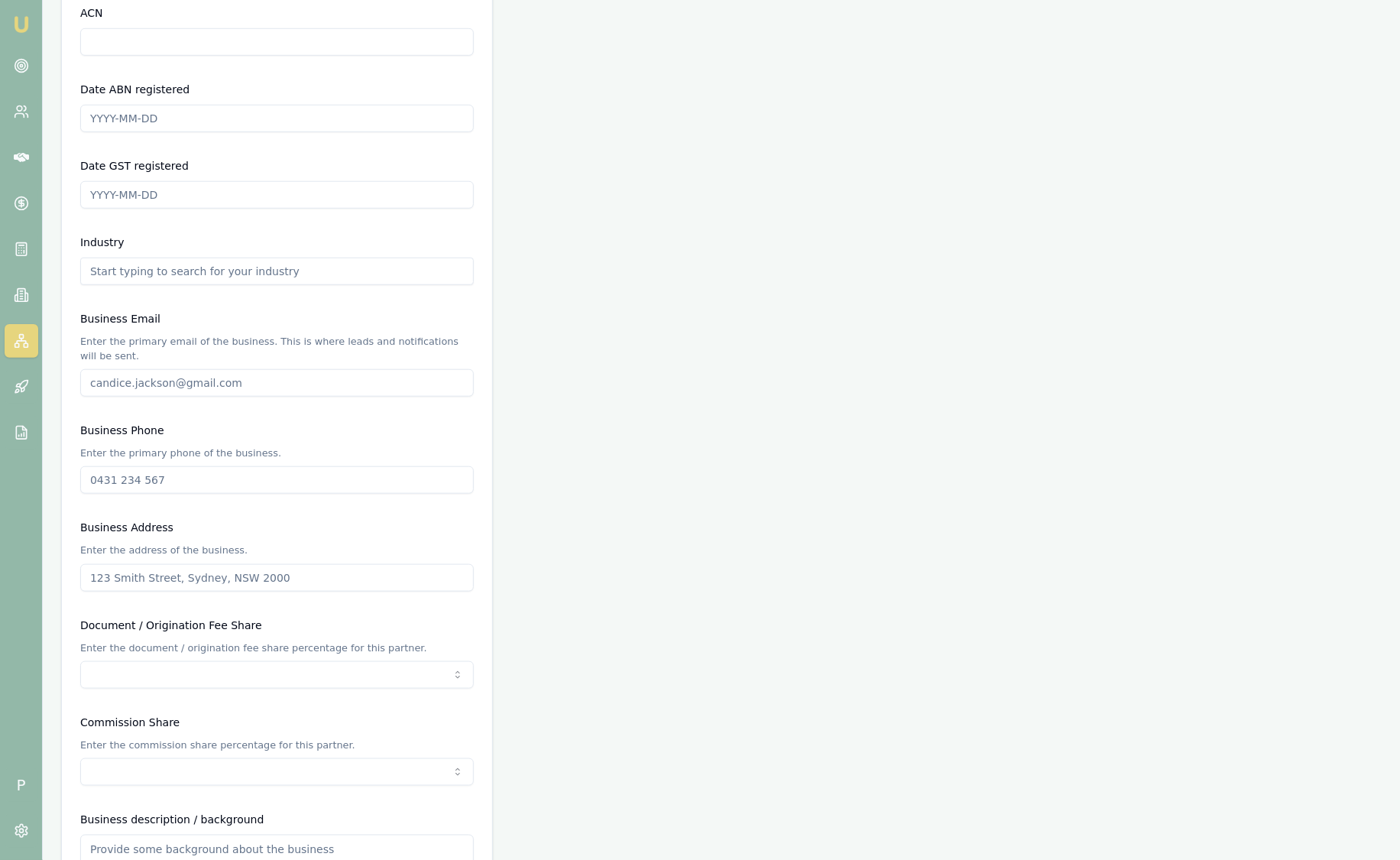
scroll to position [478, 0]
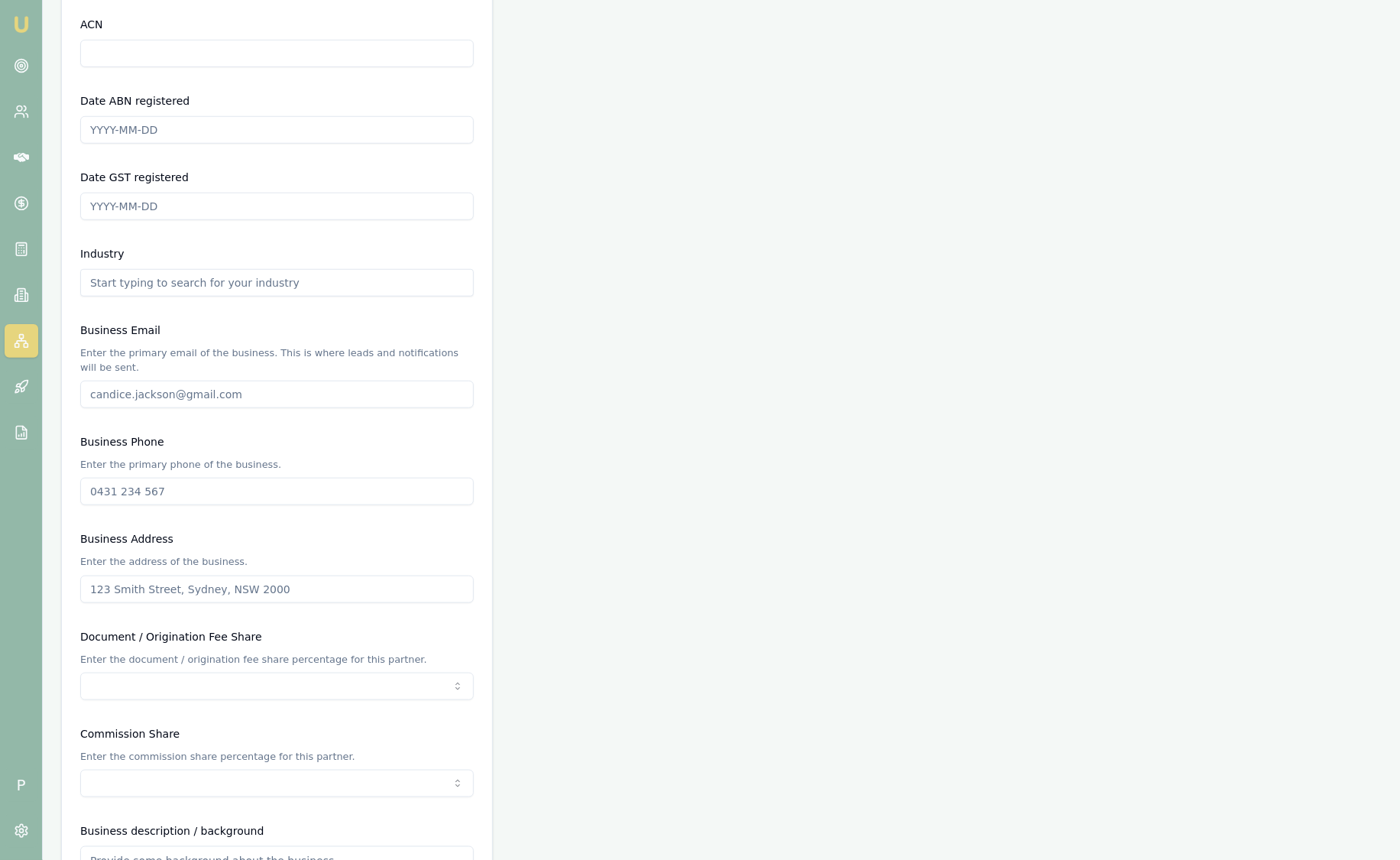
click at [185, 277] on input "text" at bounding box center [277, 283] width 394 height 28
click at [185, 247] on div "Industry" at bounding box center [277, 270] width 394 height 52
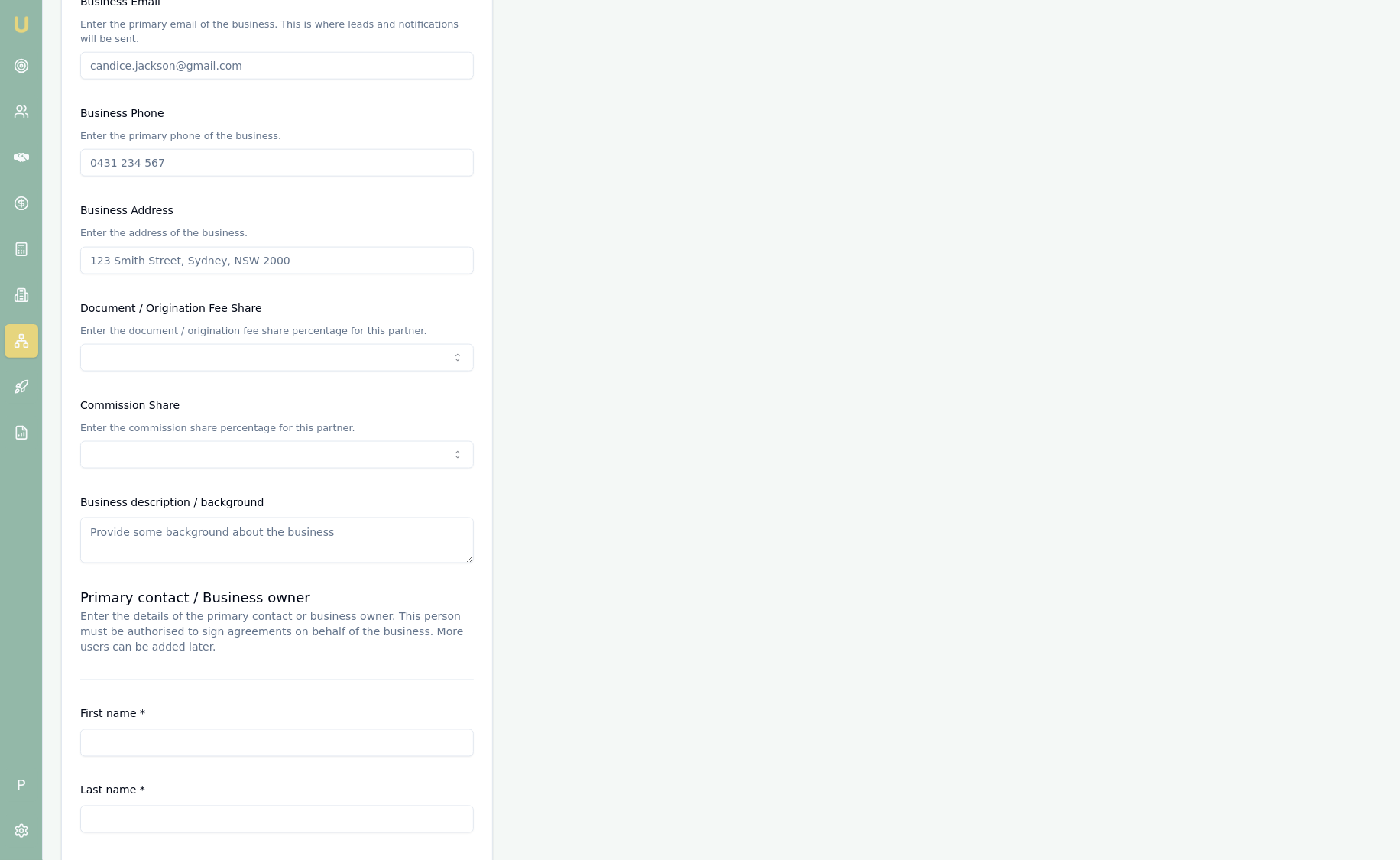
scroll to position [860, 0]
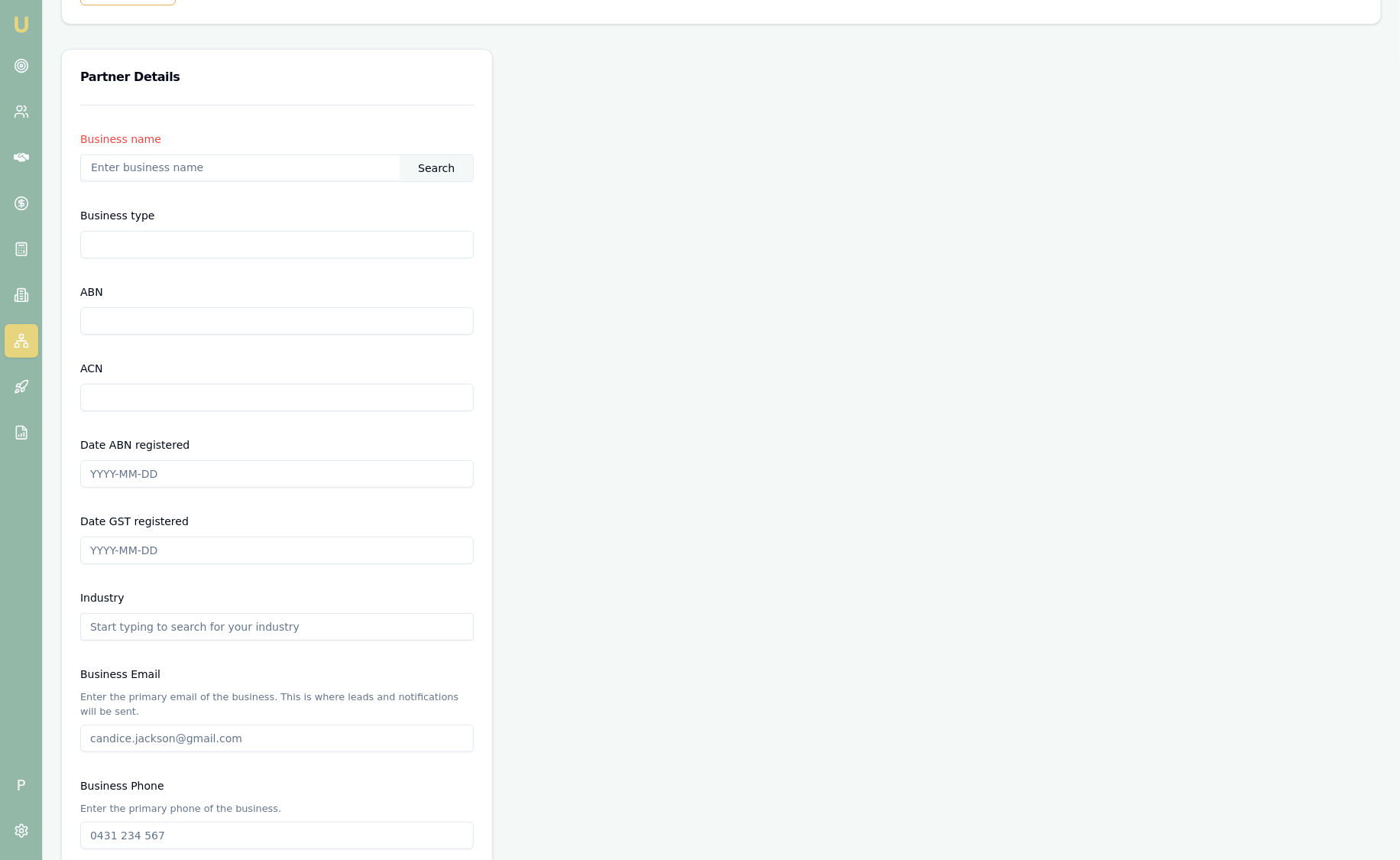
scroll to position [102, 0]
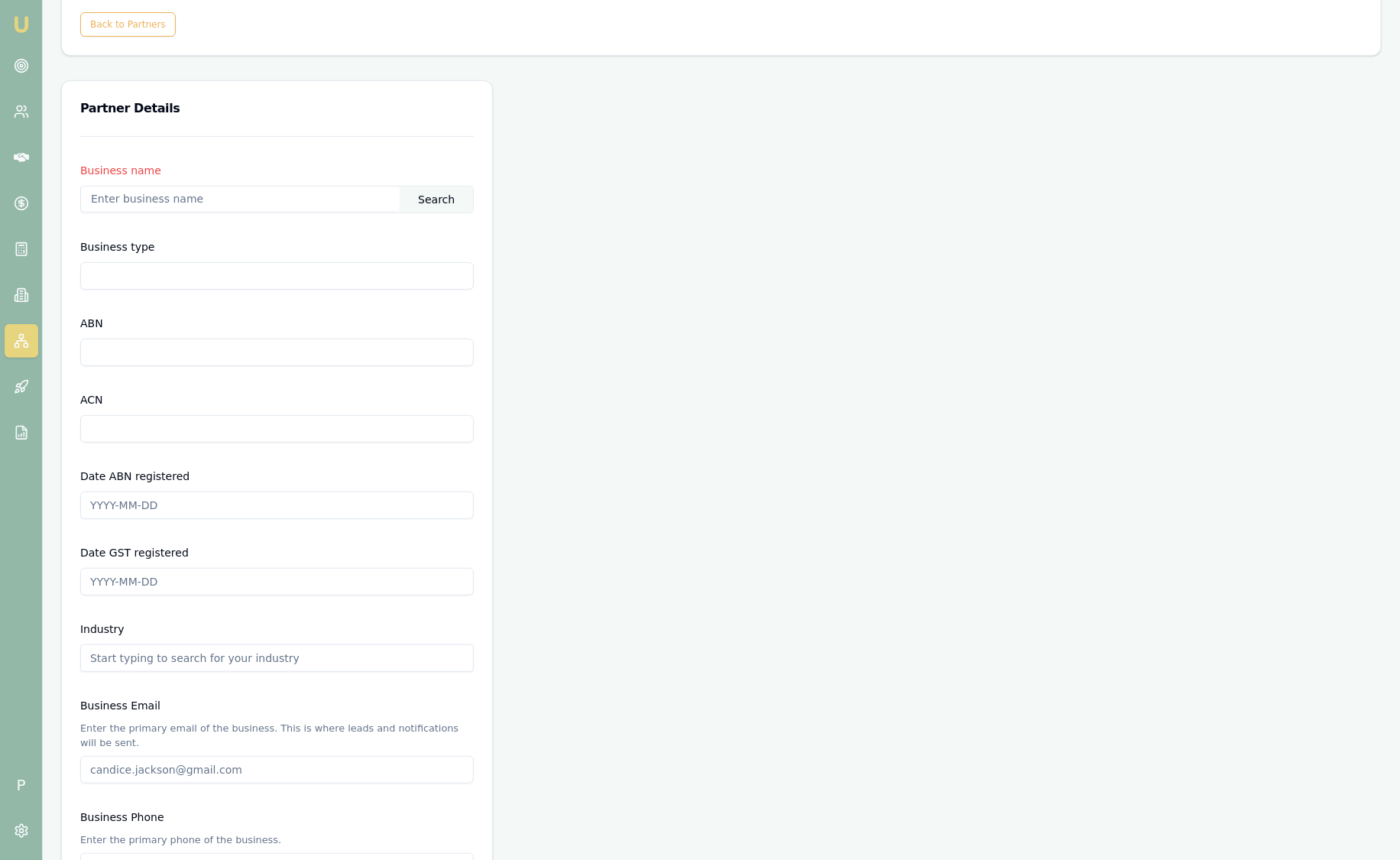
click at [17, 23] on img at bounding box center [21, 25] width 18 height 18
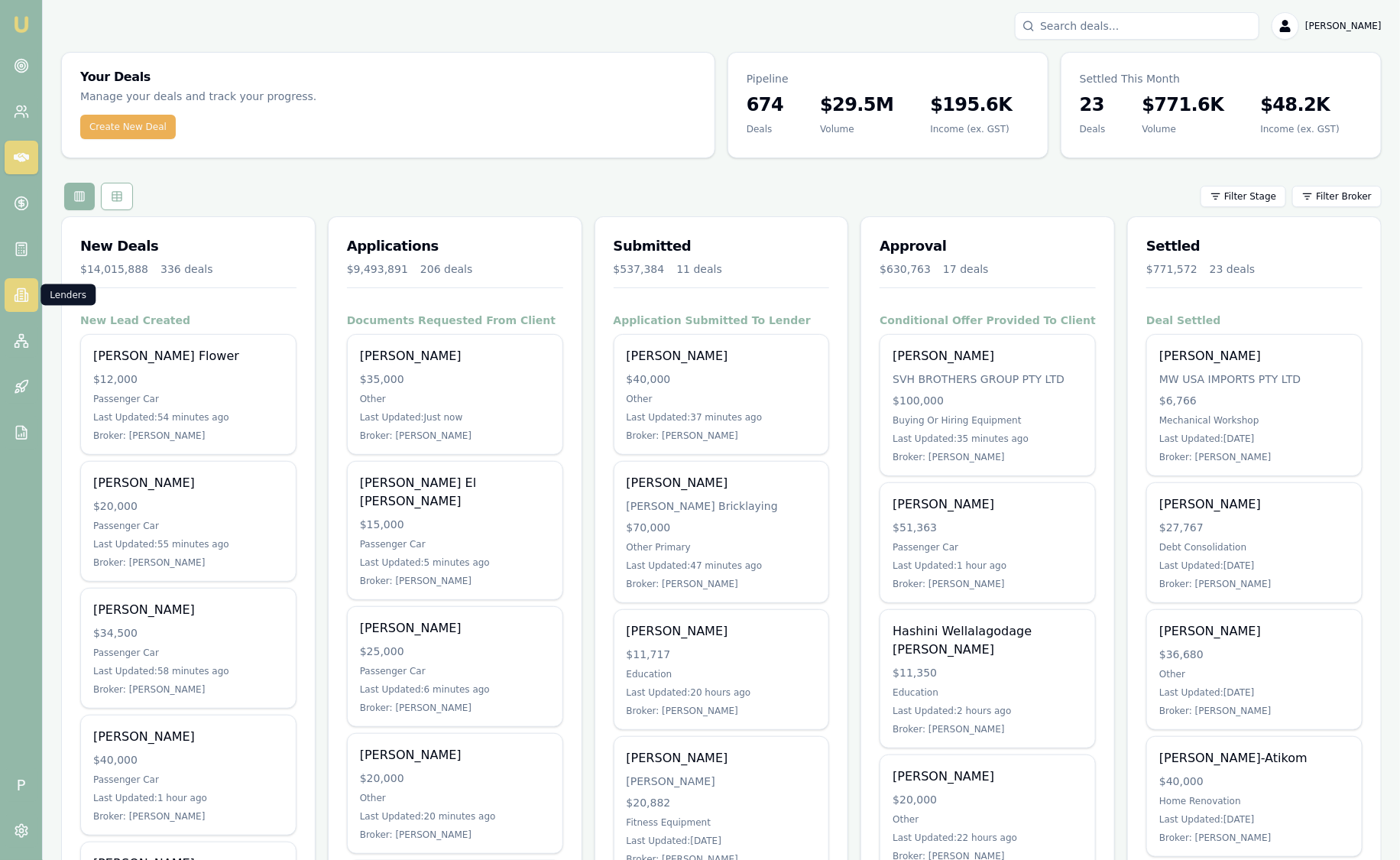
click at [17, 301] on icon at bounding box center [21, 295] width 16 height 16
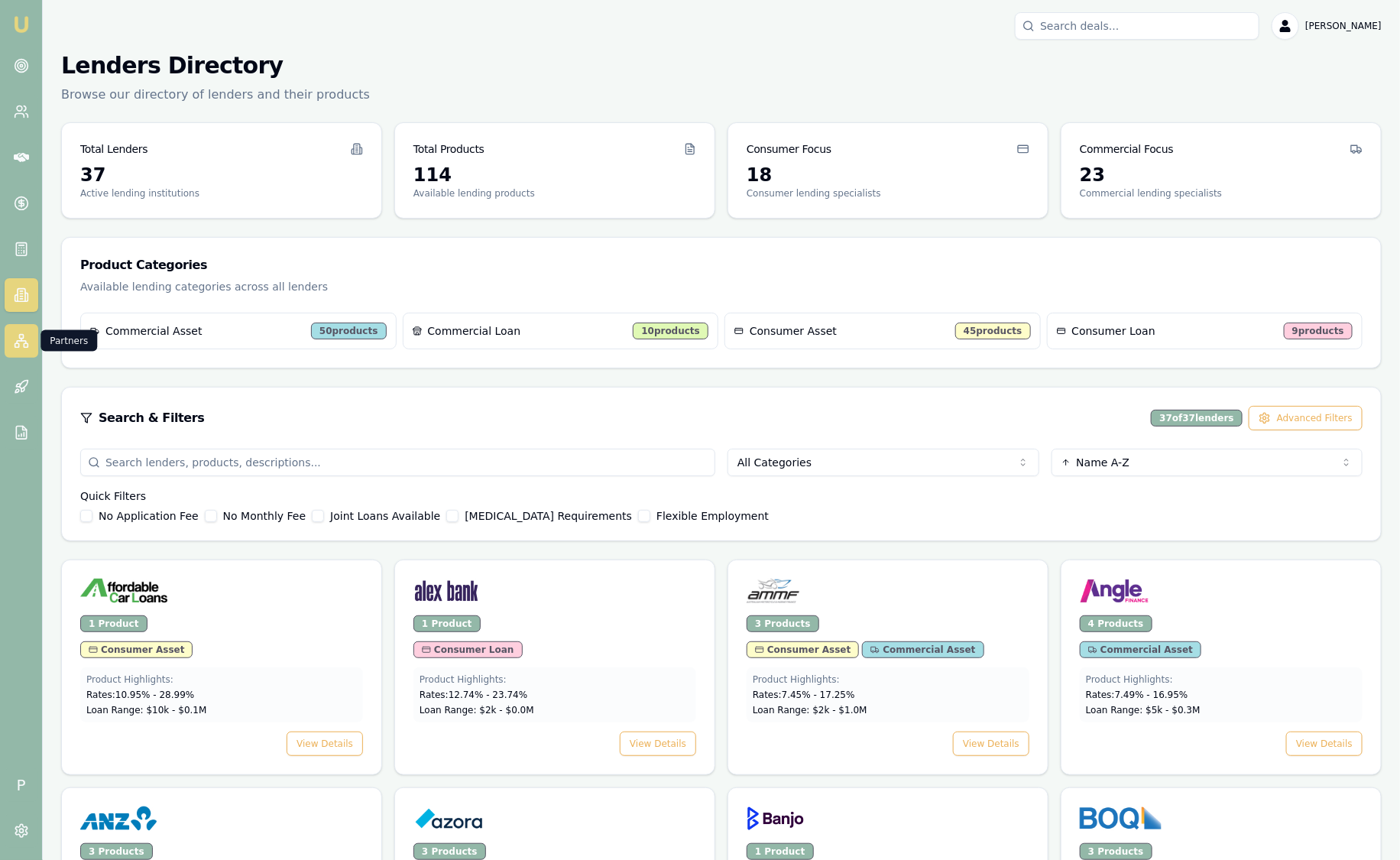
click at [24, 340] on icon at bounding box center [21, 341] width 16 height 16
